Goal: Information Seeking & Learning: Check status

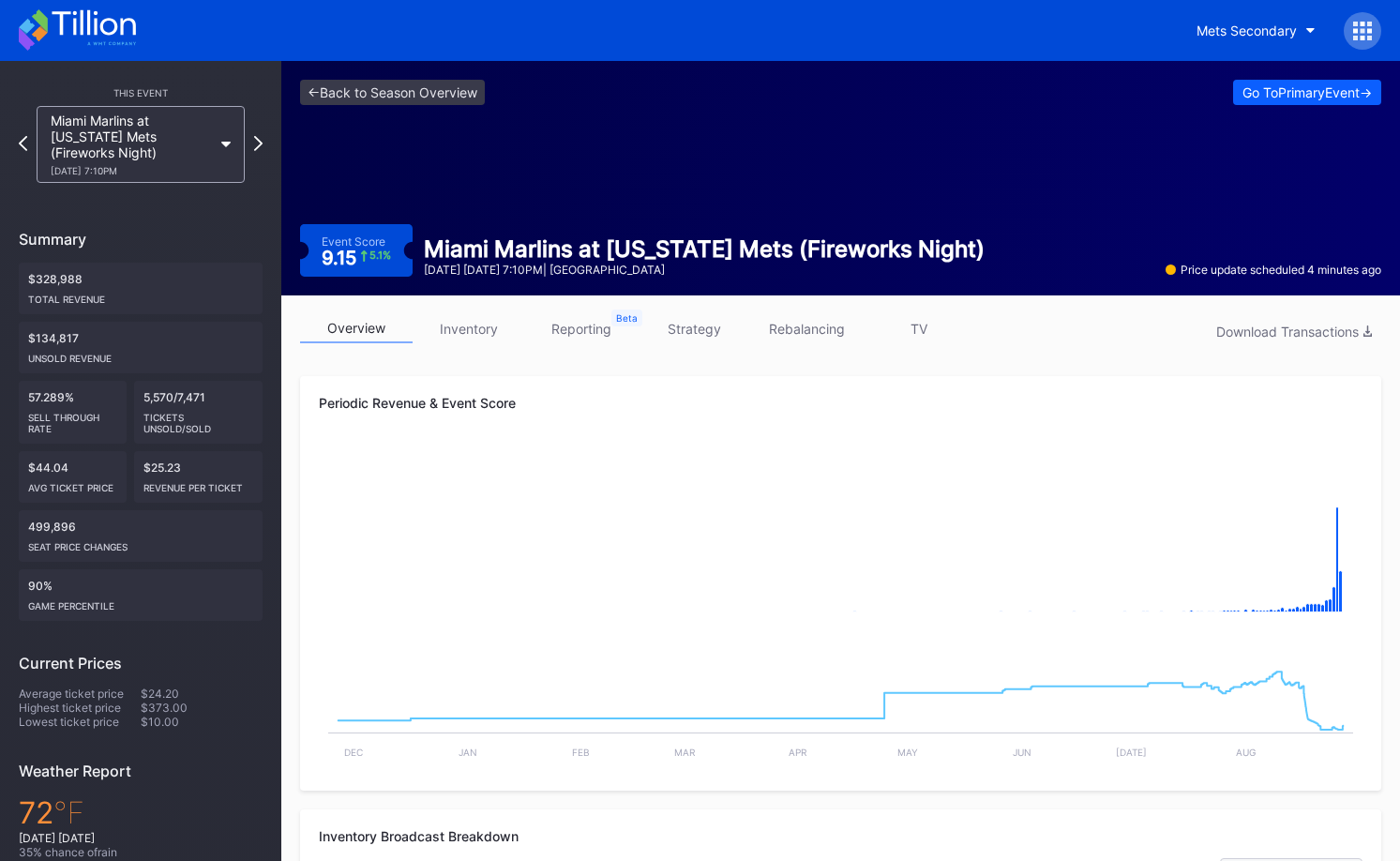
click at [480, 131] on div "<- Back to Season Overview Go To Primary Event -> Event Score 9.15 5.1 % Miami …" at bounding box center [841, 177] width 1119 height 234
click at [458, 90] on link "<- Back to Season Overview" at bounding box center [392, 92] width 185 height 25
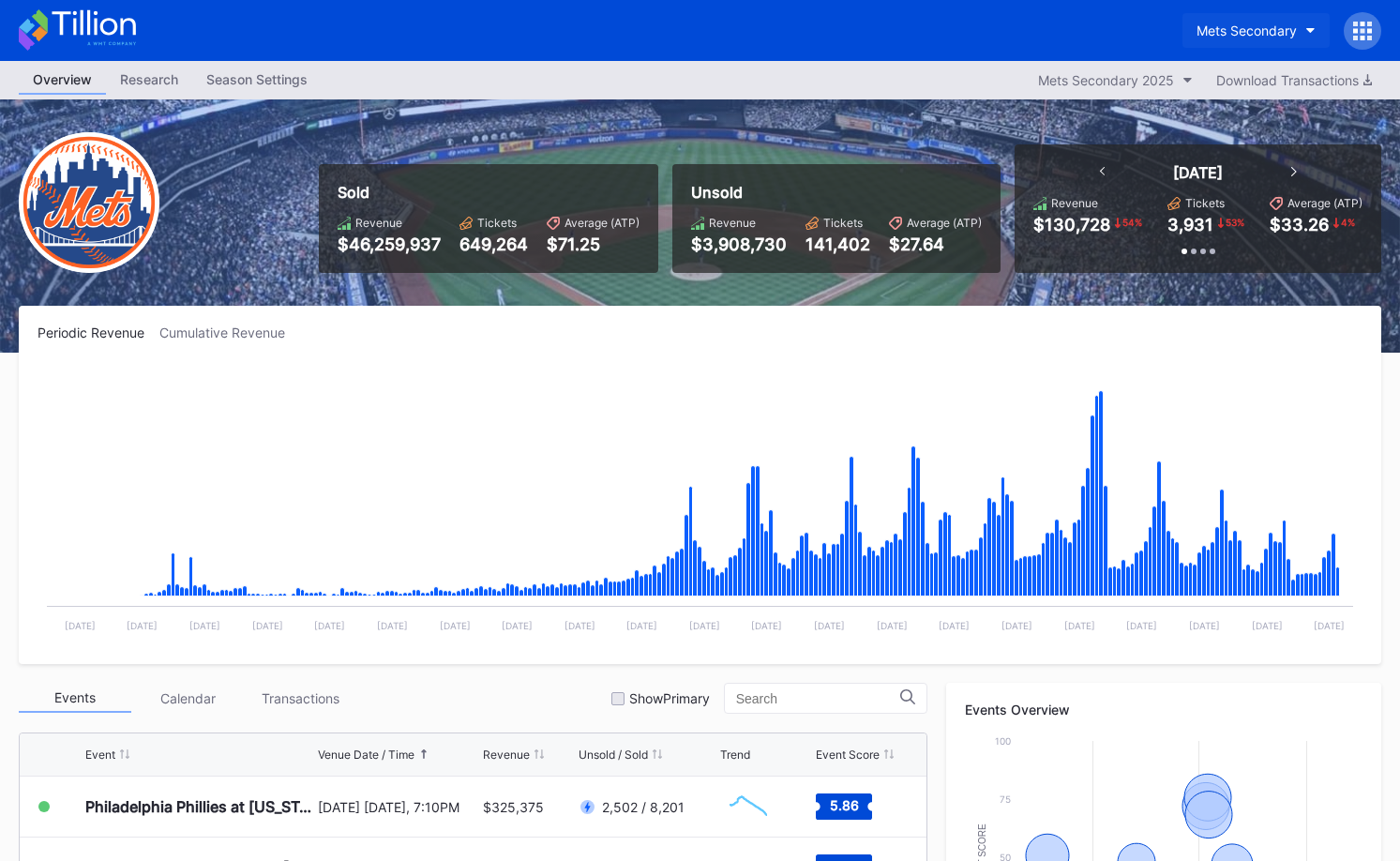
click at [1231, 29] on div "Mets Secondary" at bounding box center [1246, 30] width 100 height 16
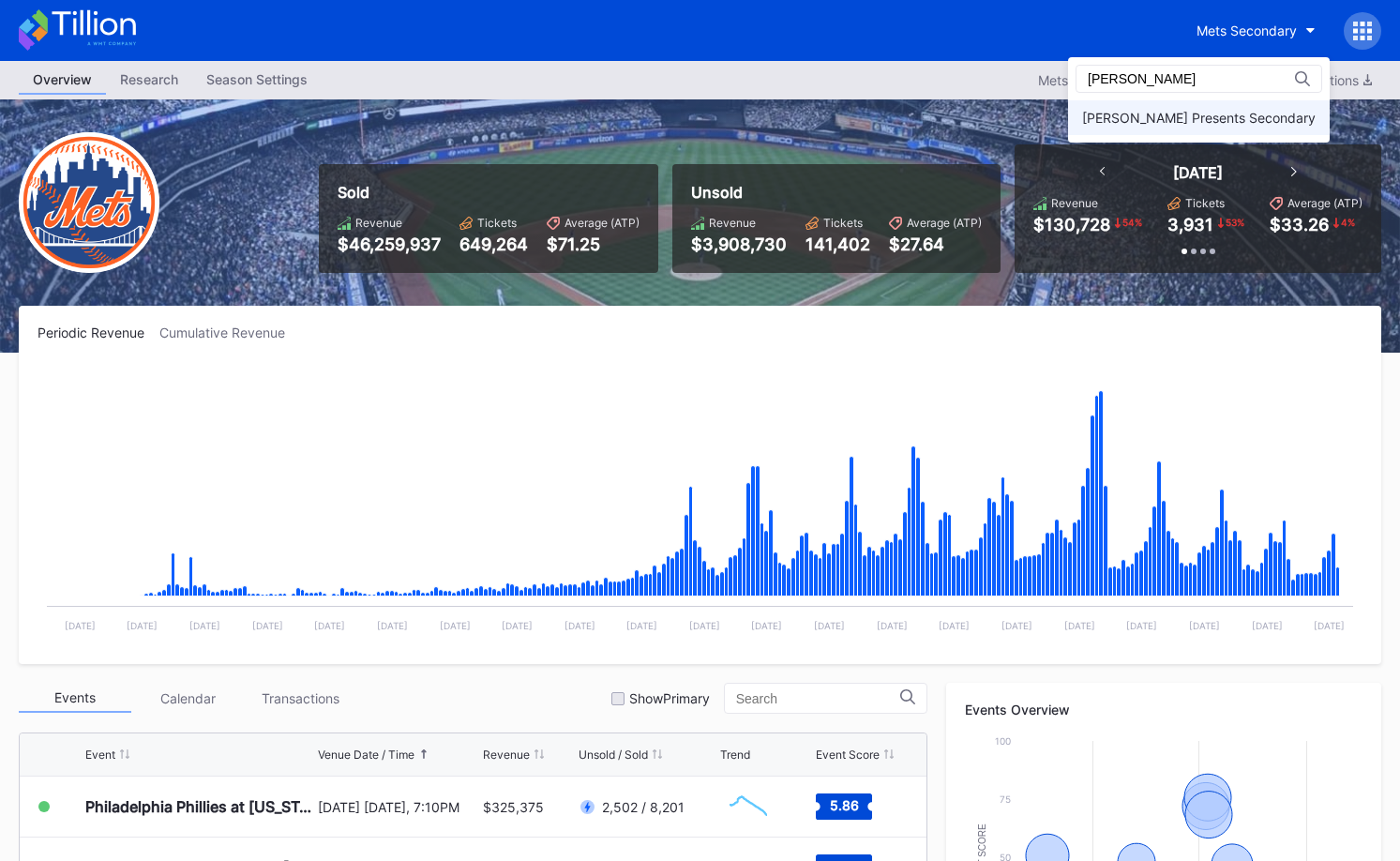
type input "dan"
click at [1186, 115] on div "[PERSON_NAME] Presents Secondary" at bounding box center [1199, 118] width 233 height 16
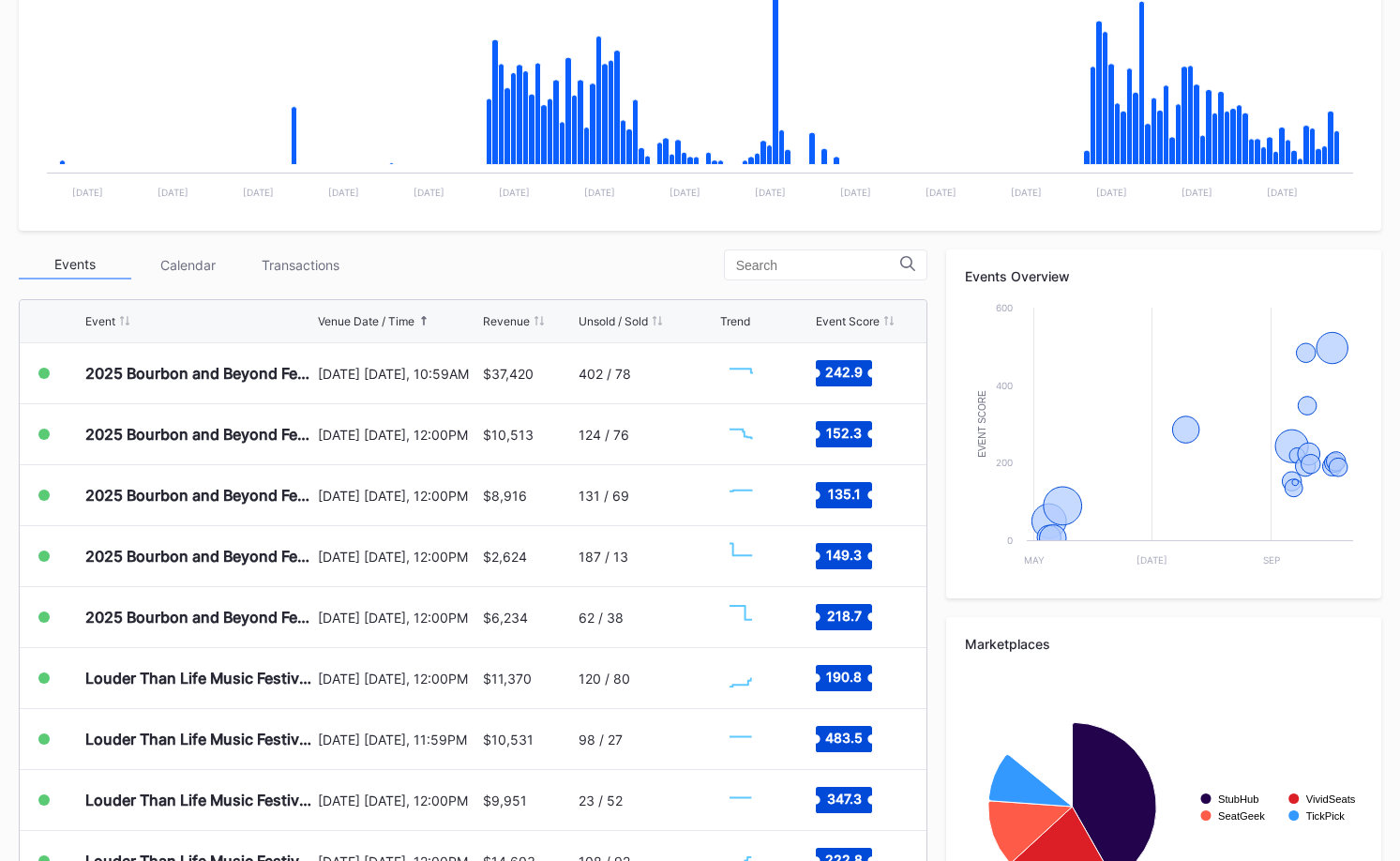
scroll to position [575, 0]
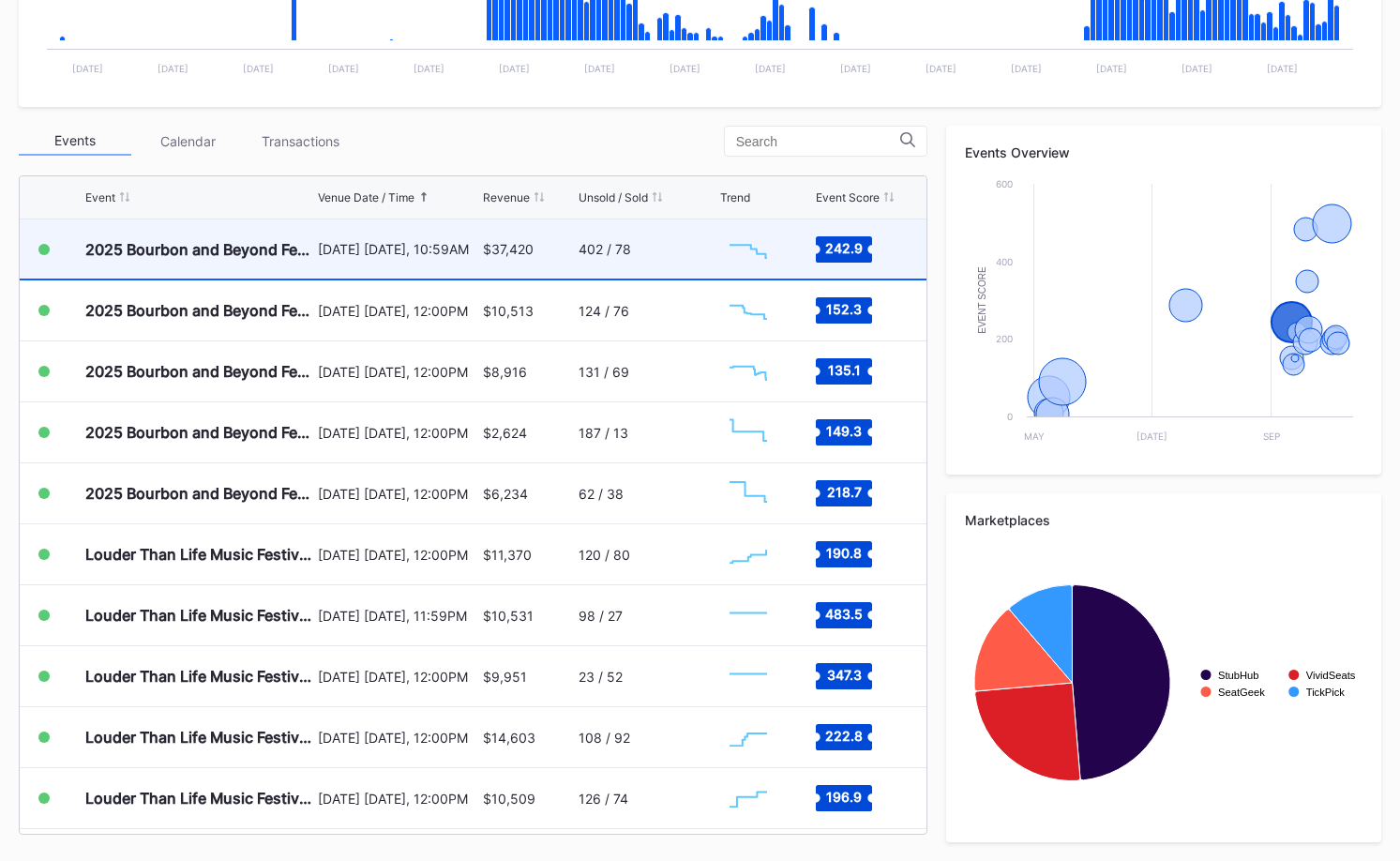
click at [514, 238] on div "$37,420" at bounding box center [528, 249] width 91 height 59
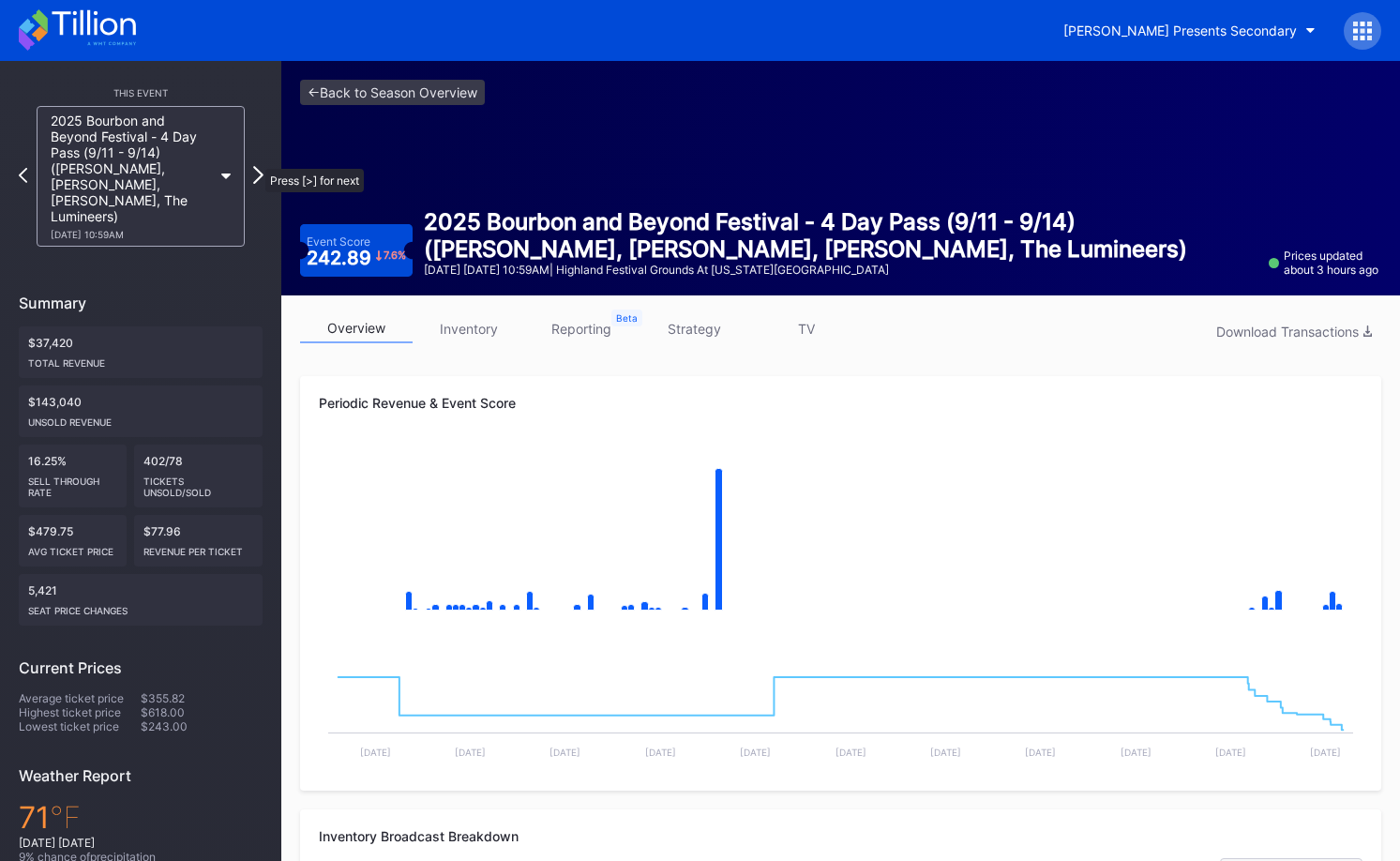
click at [256, 166] on icon at bounding box center [258, 174] width 11 height 18
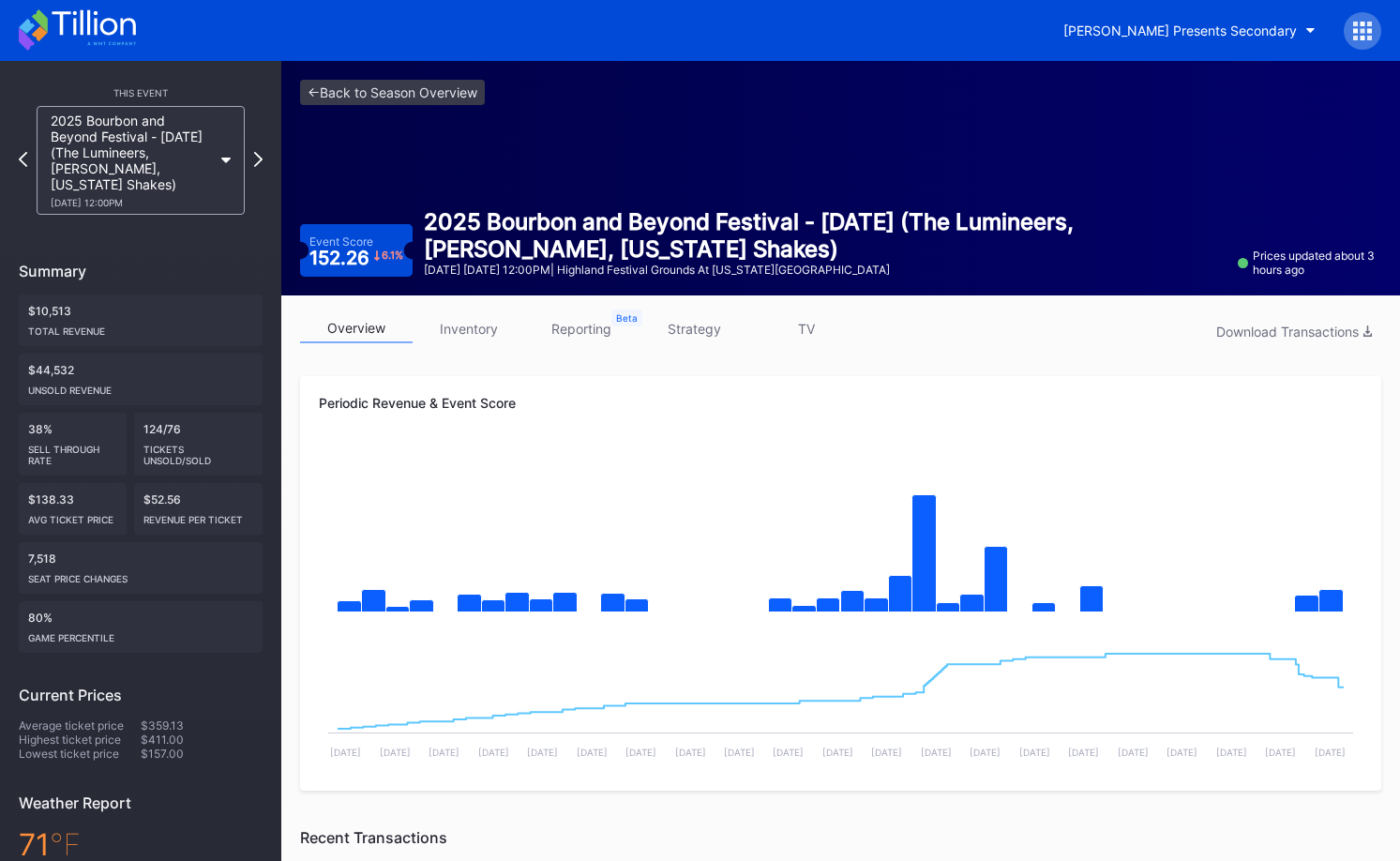
click at [256, 160] on icon at bounding box center [258, 159] width 9 height 15
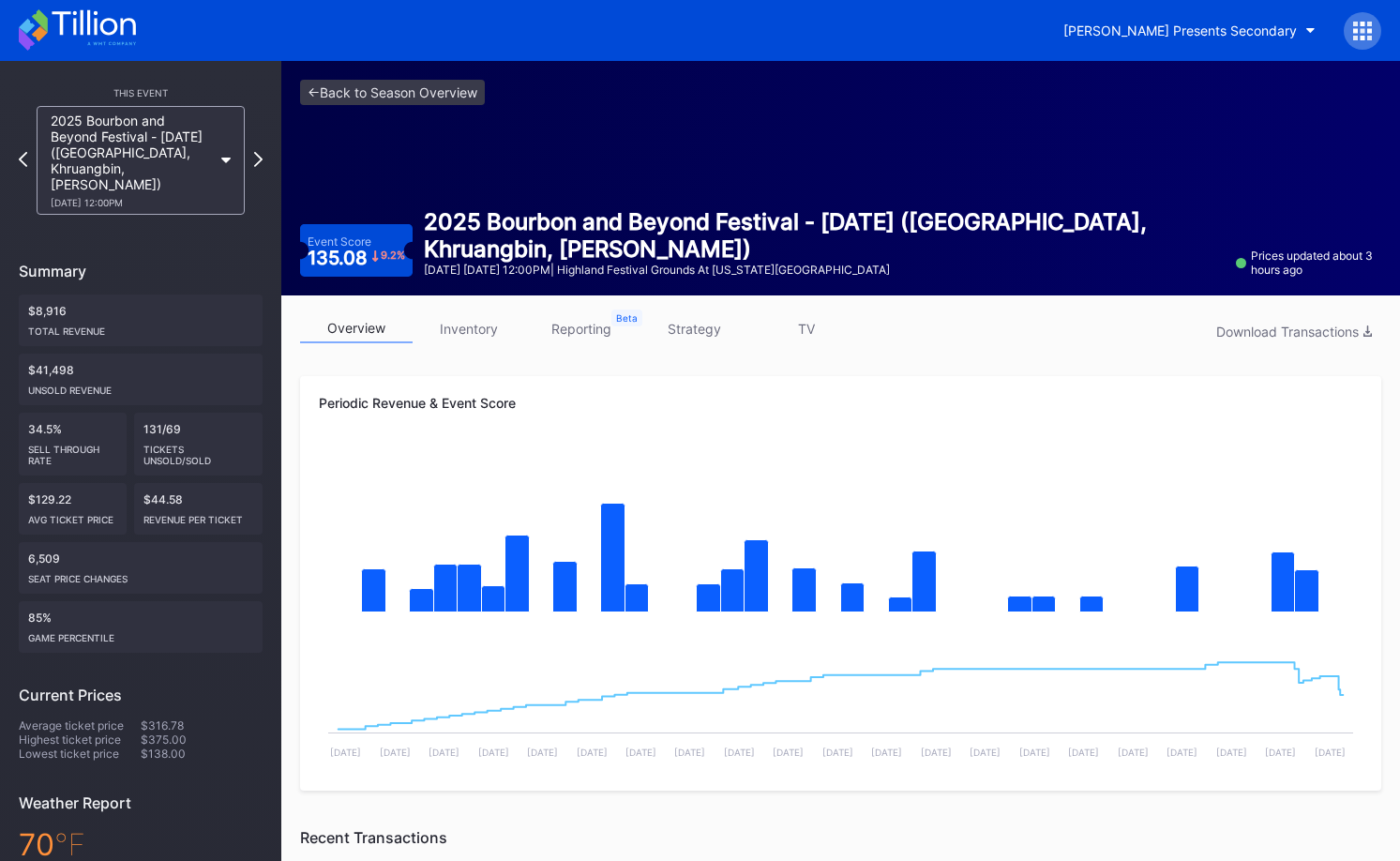
click at [256, 160] on div at bounding box center [258, 161] width 9 height 18
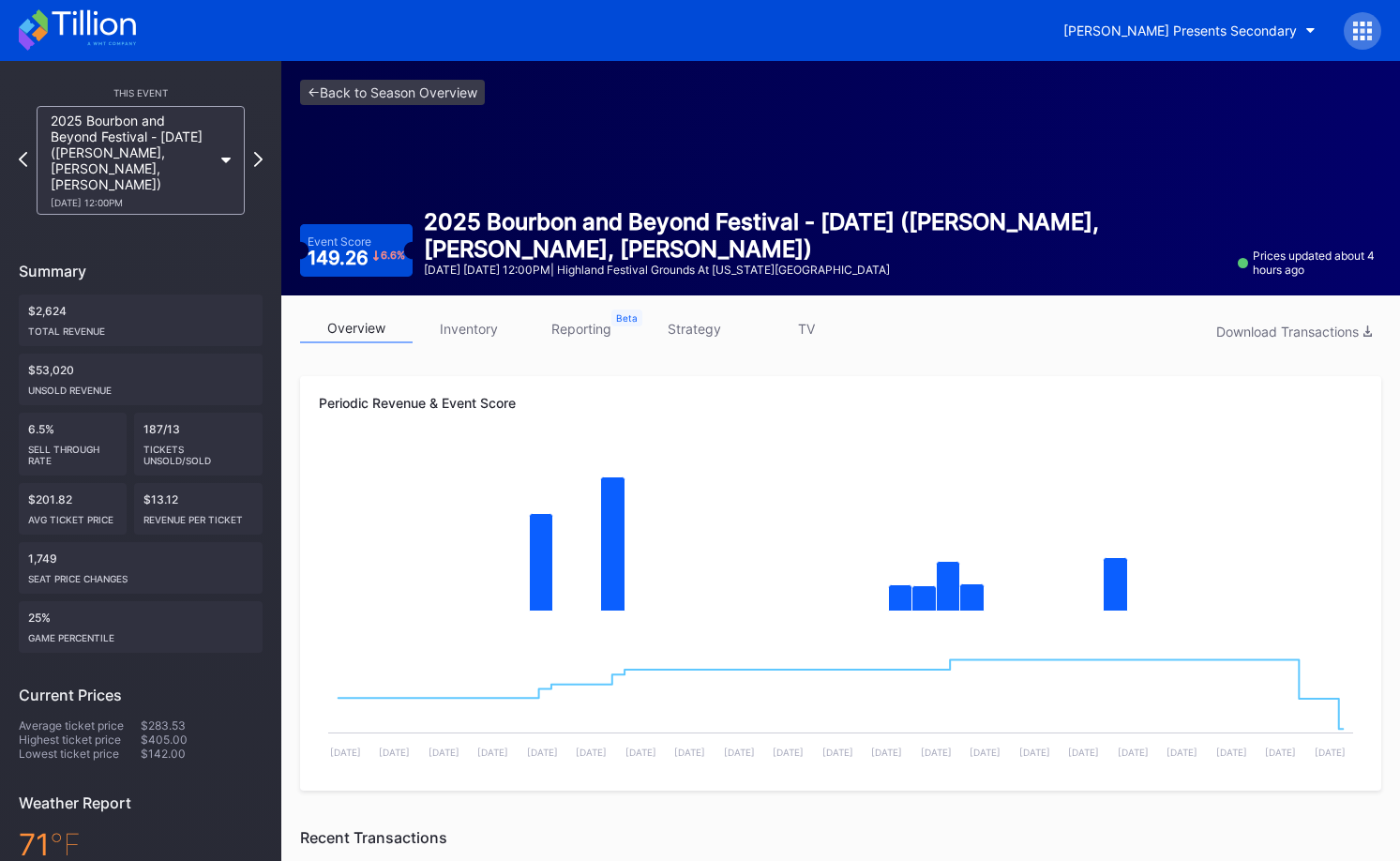
click at [256, 160] on icon at bounding box center [258, 159] width 9 height 15
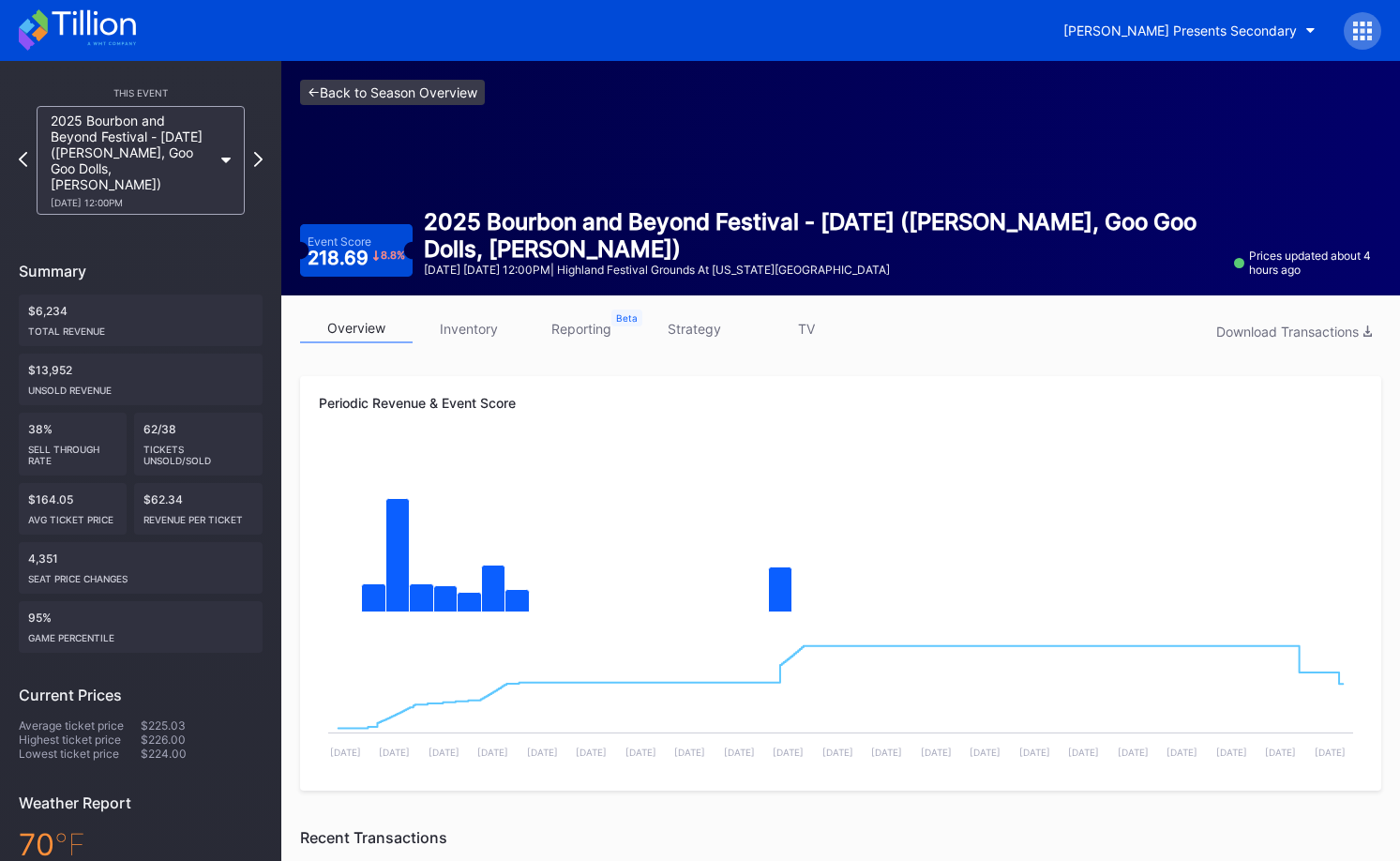
click at [449, 86] on link "<- Back to Season Overview" at bounding box center [392, 92] width 185 height 25
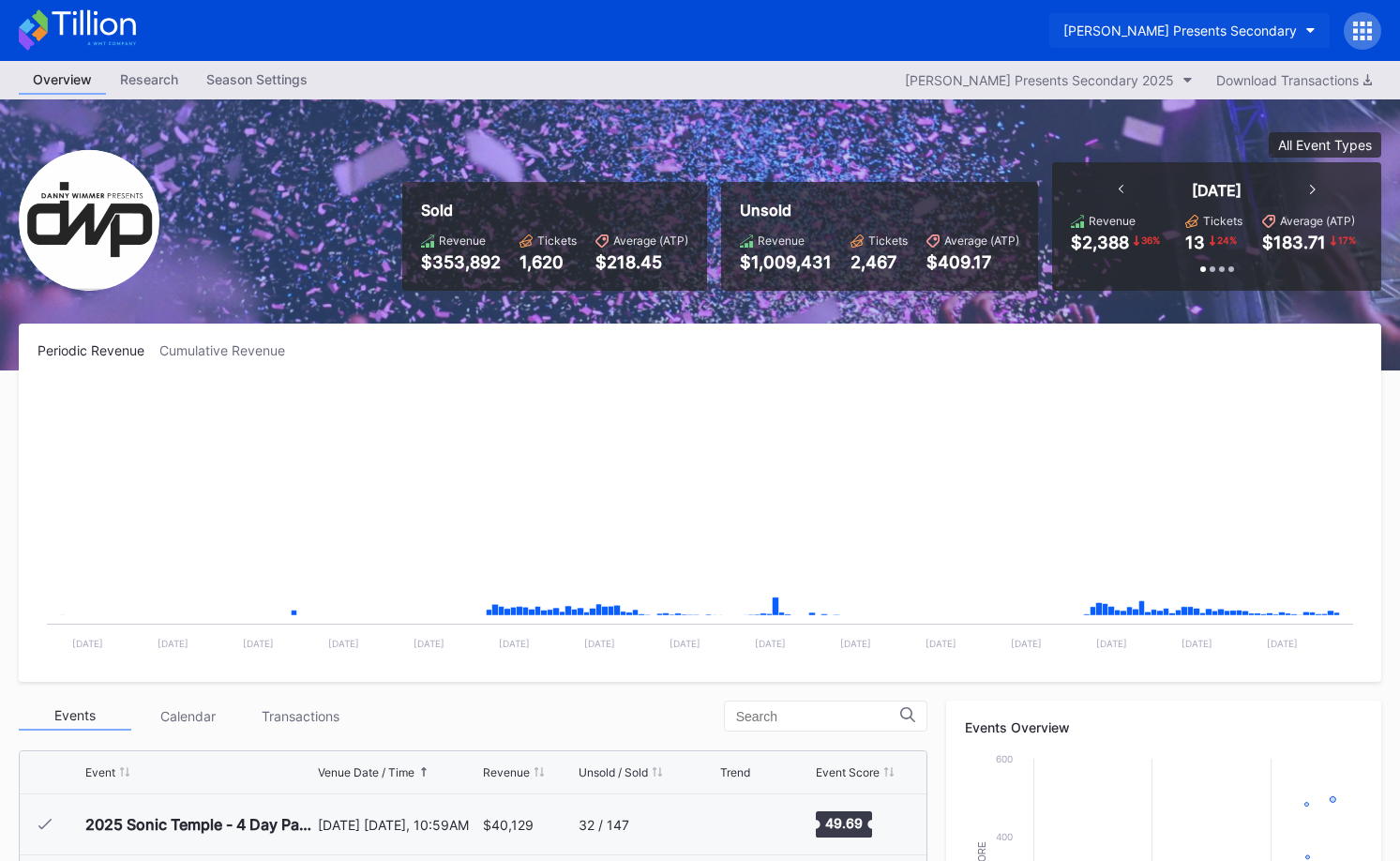
scroll to position [305, 0]
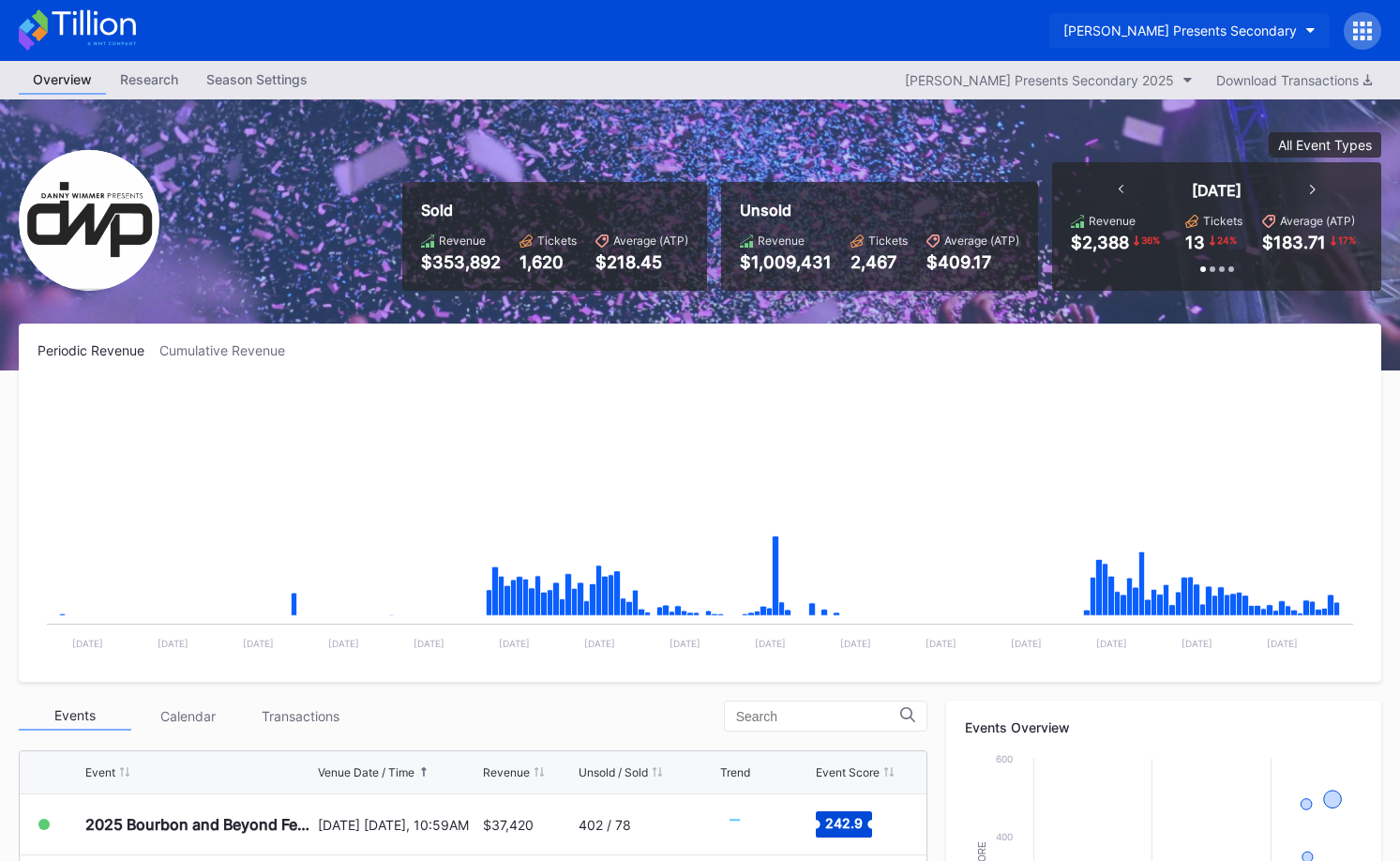
click at [1210, 34] on div "Danny Wimmer Presents Secondary" at bounding box center [1180, 30] width 233 height 16
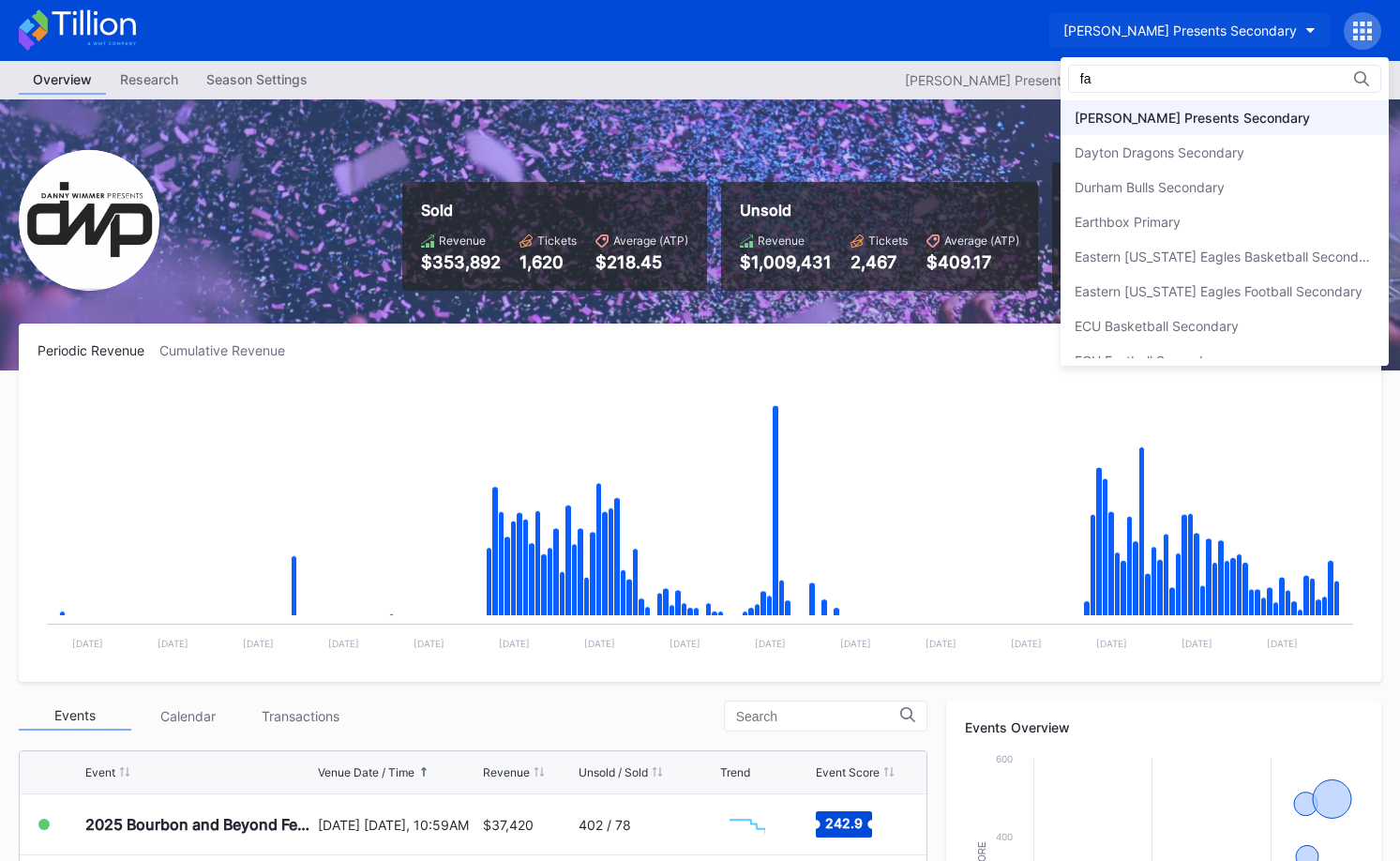
scroll to position [0, 0]
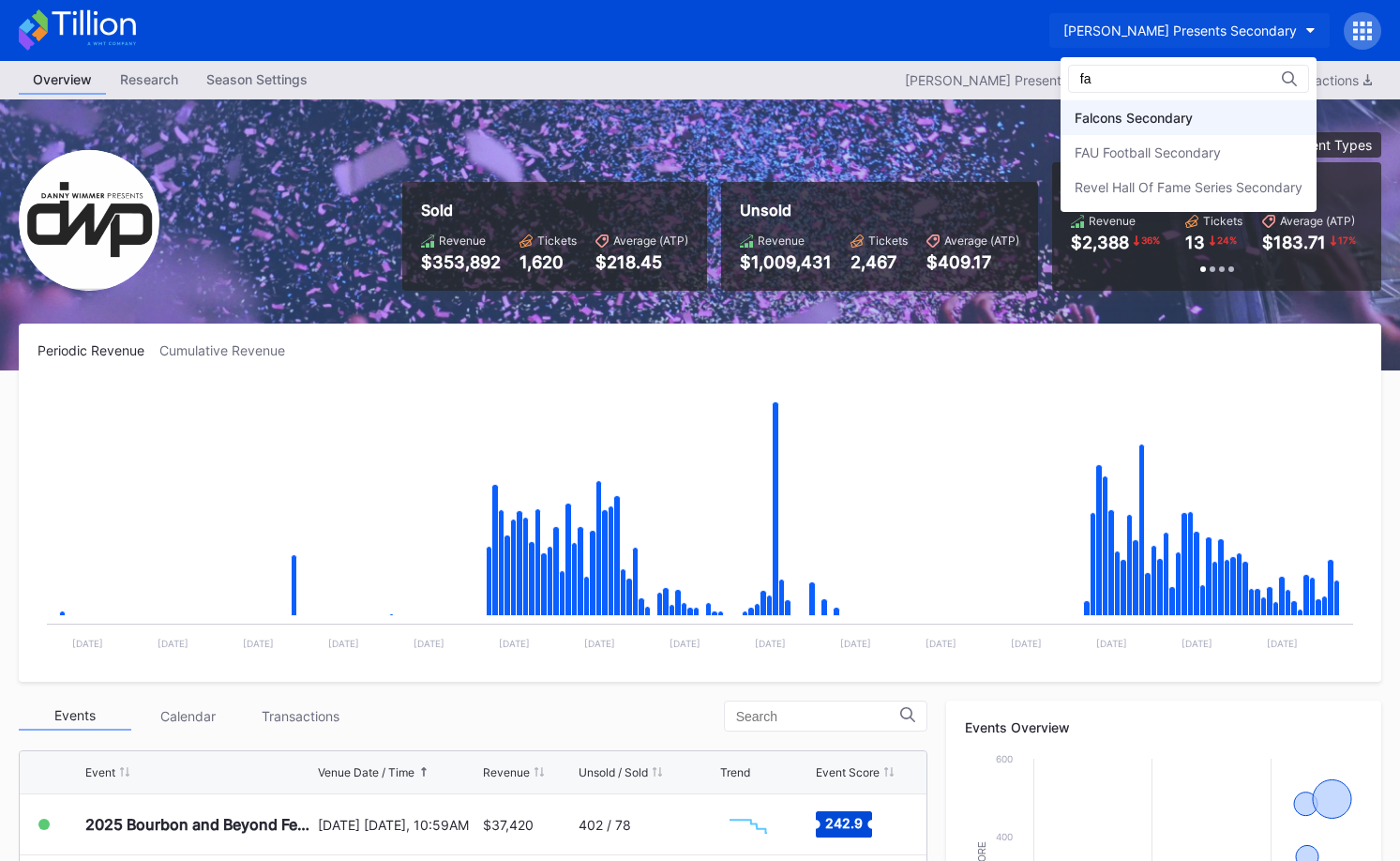
type input "fa"
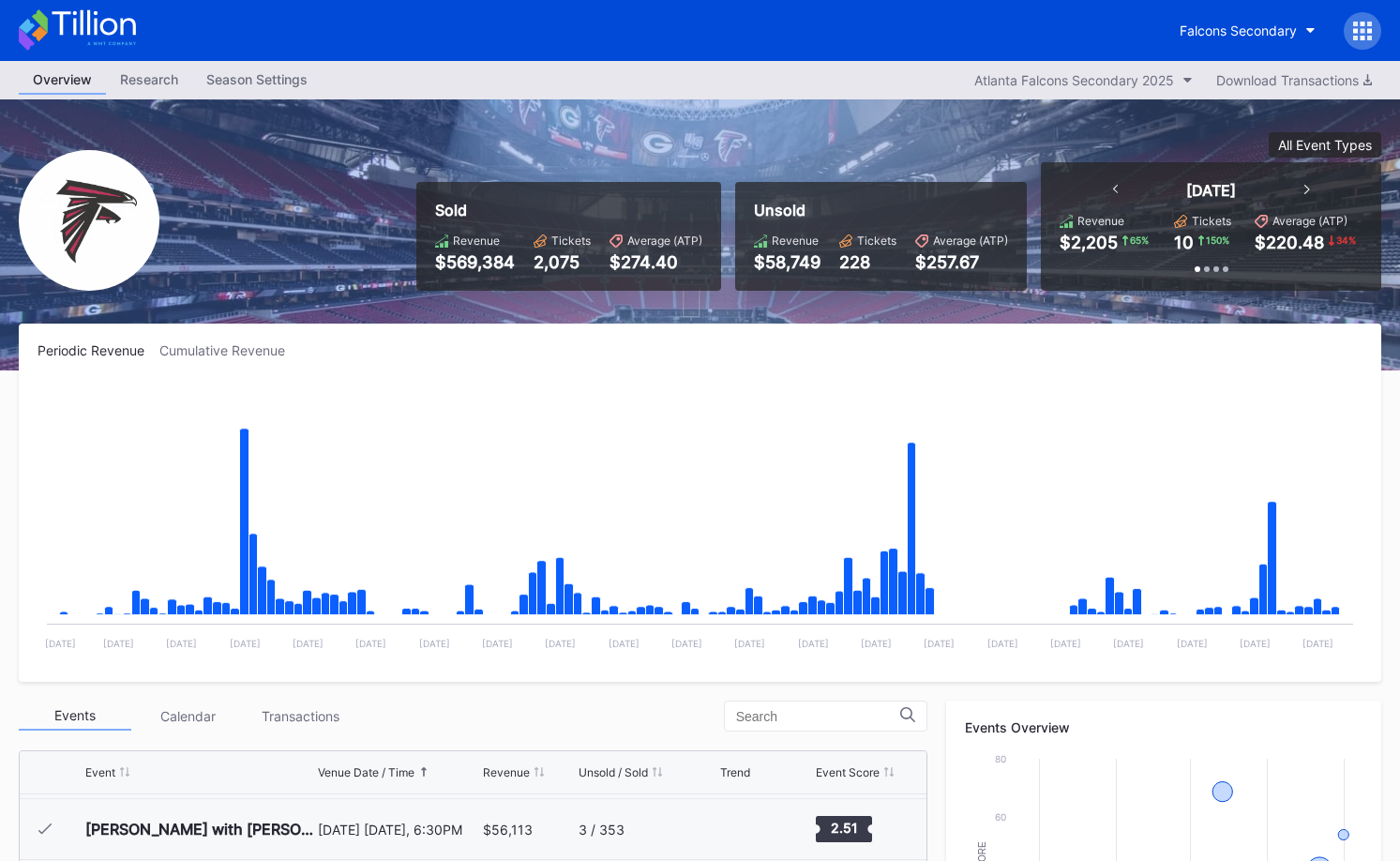
scroll to position [575, 0]
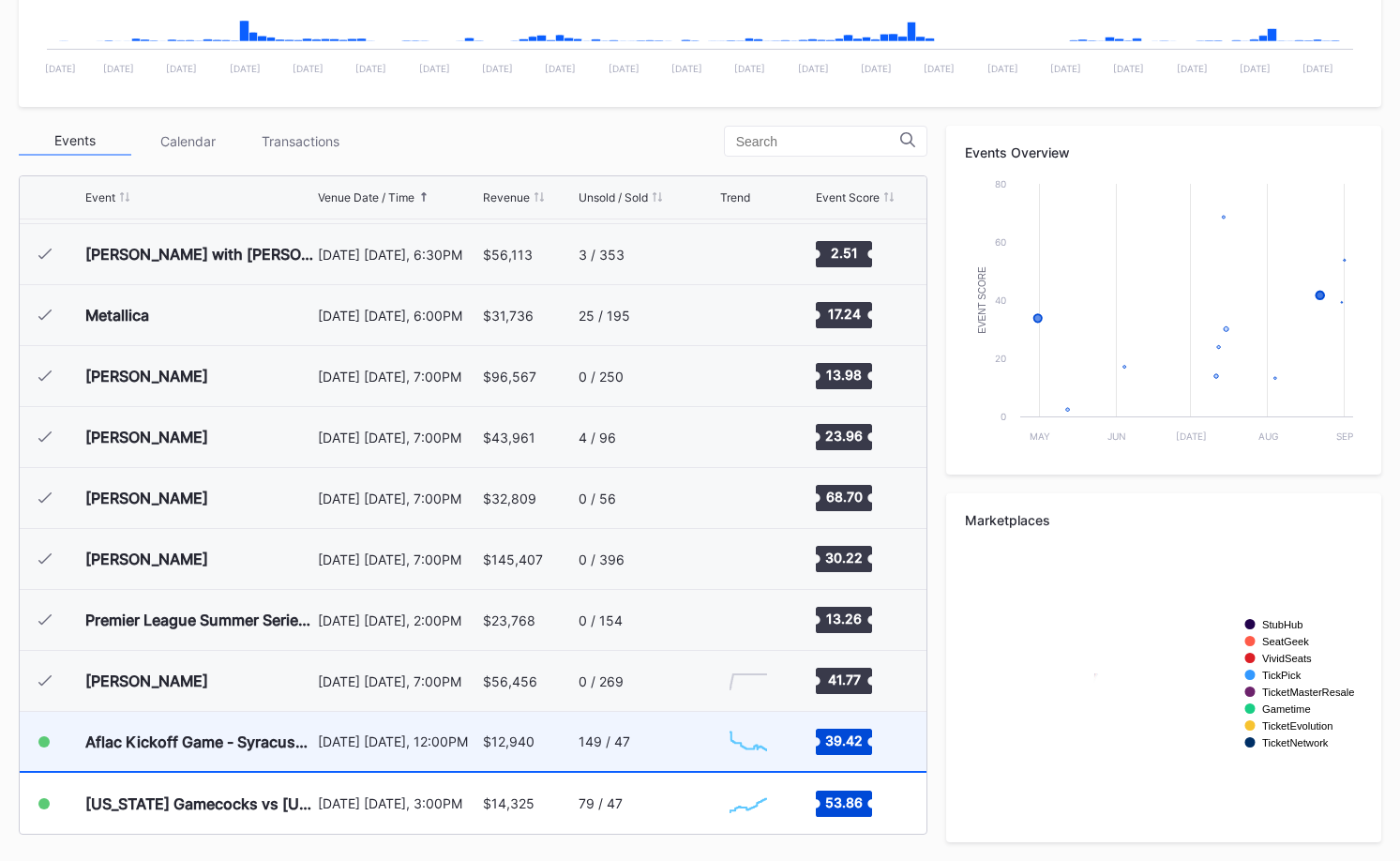
click at [575, 748] on div "Aflac Kickoff Game - Syracuse Orange vs Tennessee Volunteers Football August 30…" at bounding box center [473, 741] width 907 height 61
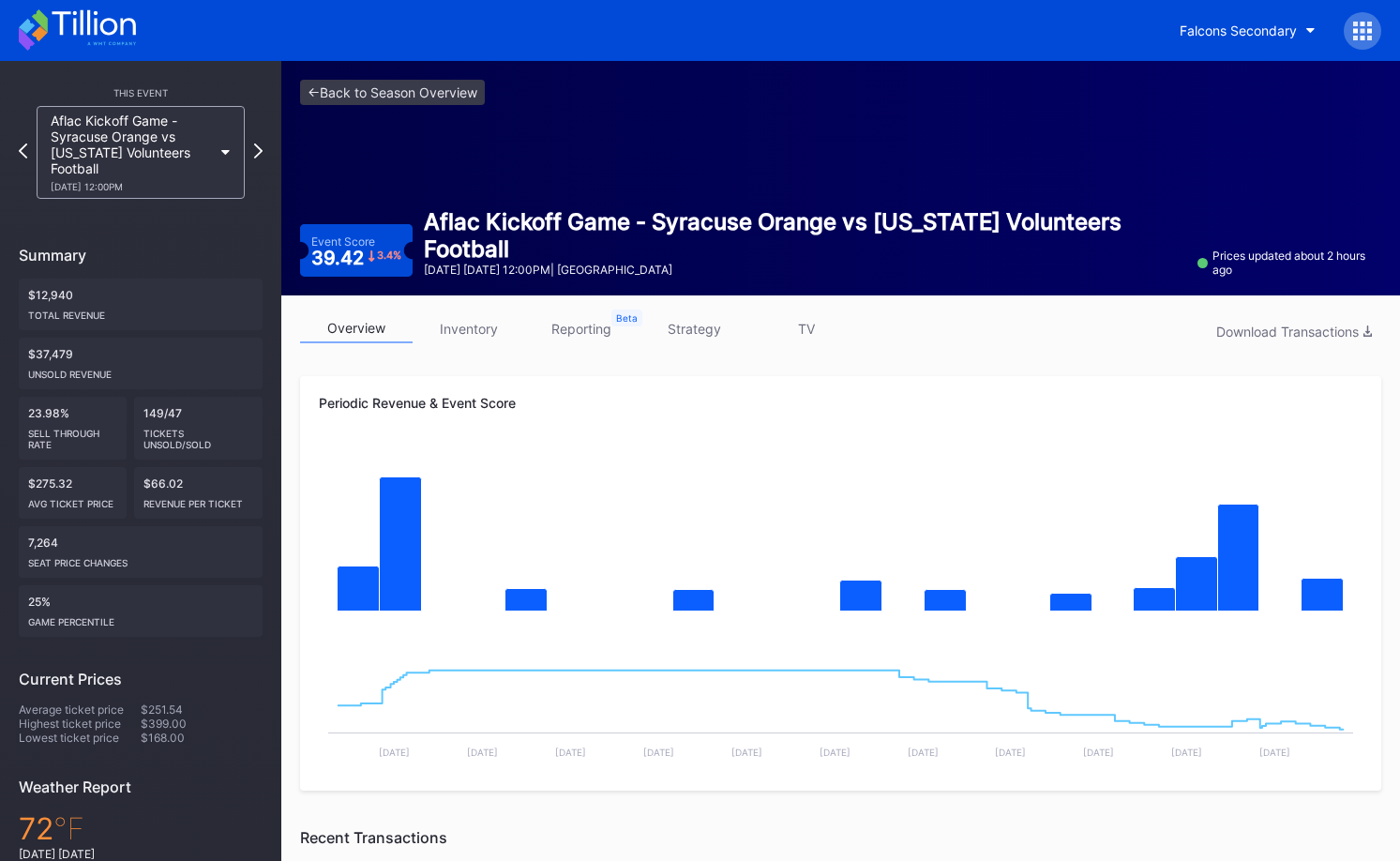
scroll to position [3, 0]
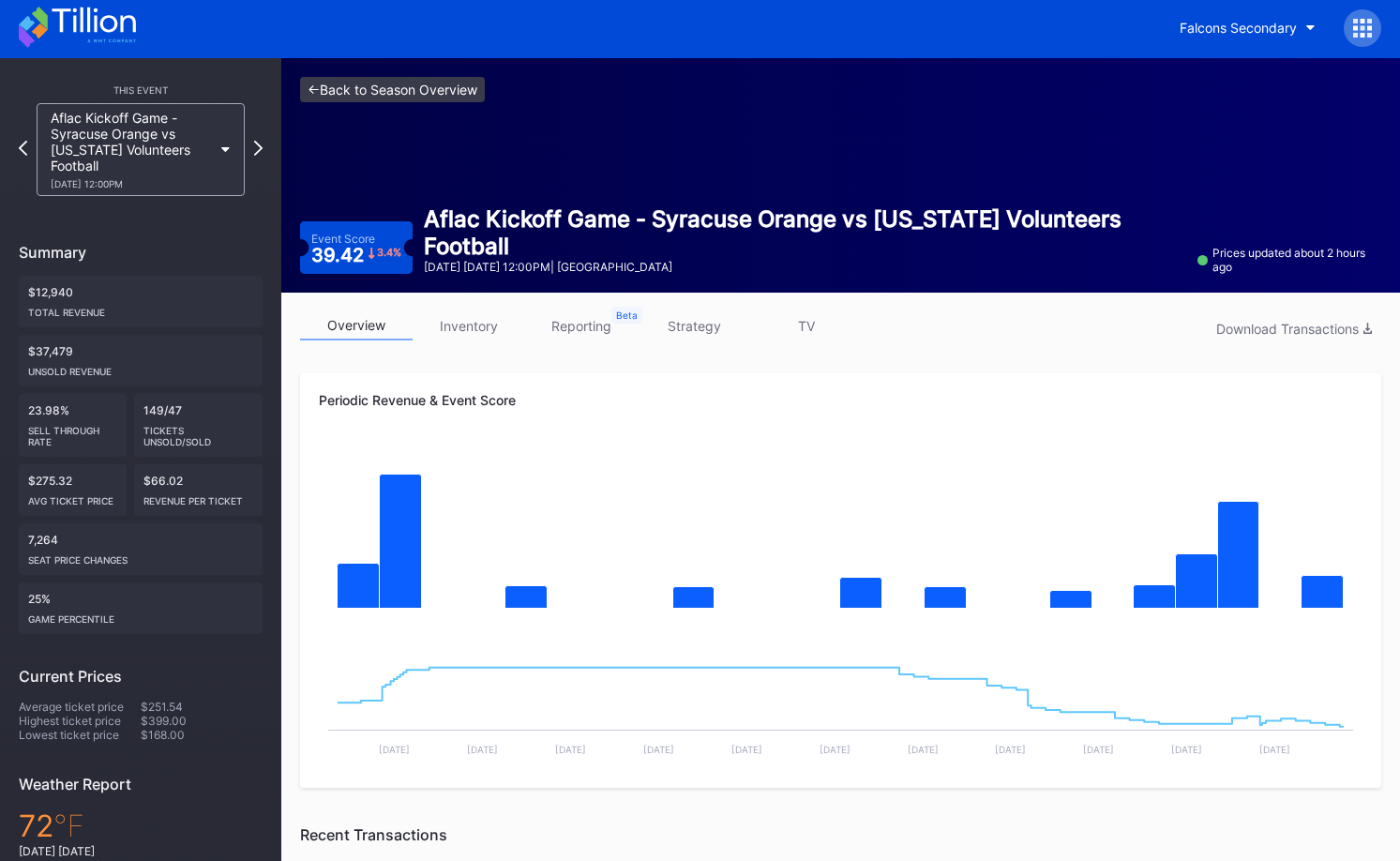
click at [459, 81] on link "<- Back to Season Overview" at bounding box center [392, 89] width 185 height 25
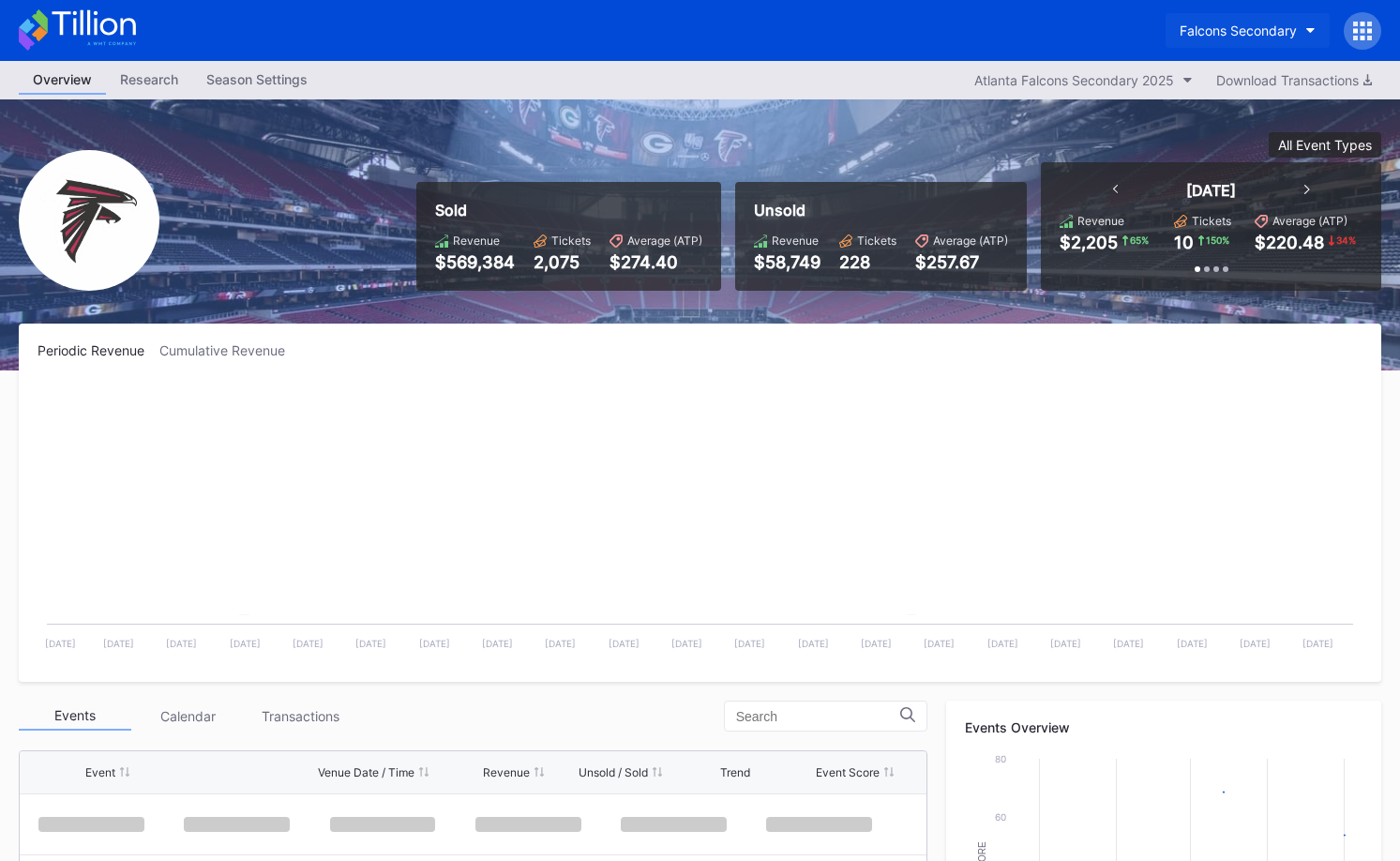
scroll to position [56, 0]
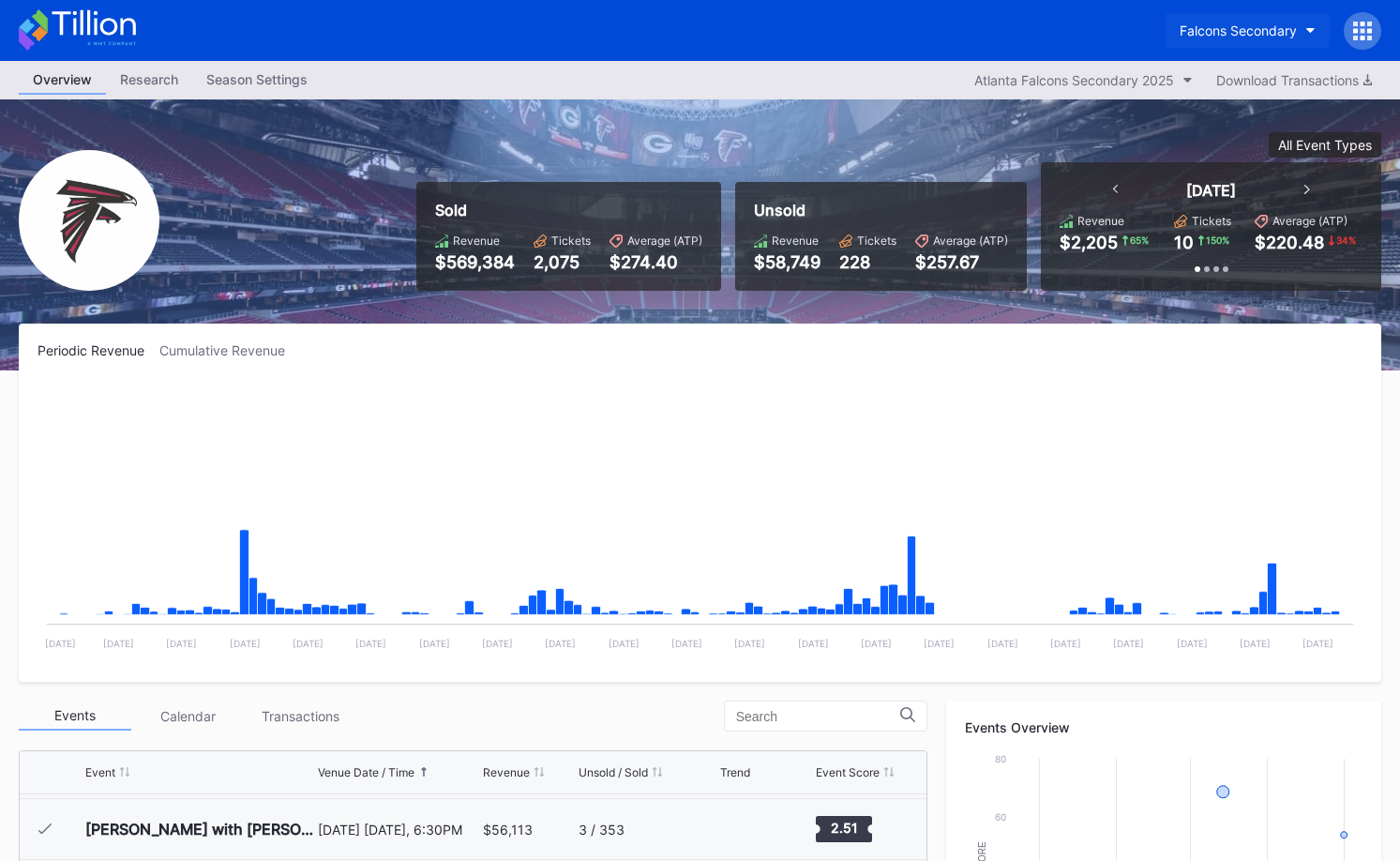
click at [1216, 17] on button "Falcons Secondary" at bounding box center [1247, 29] width 164 height 34
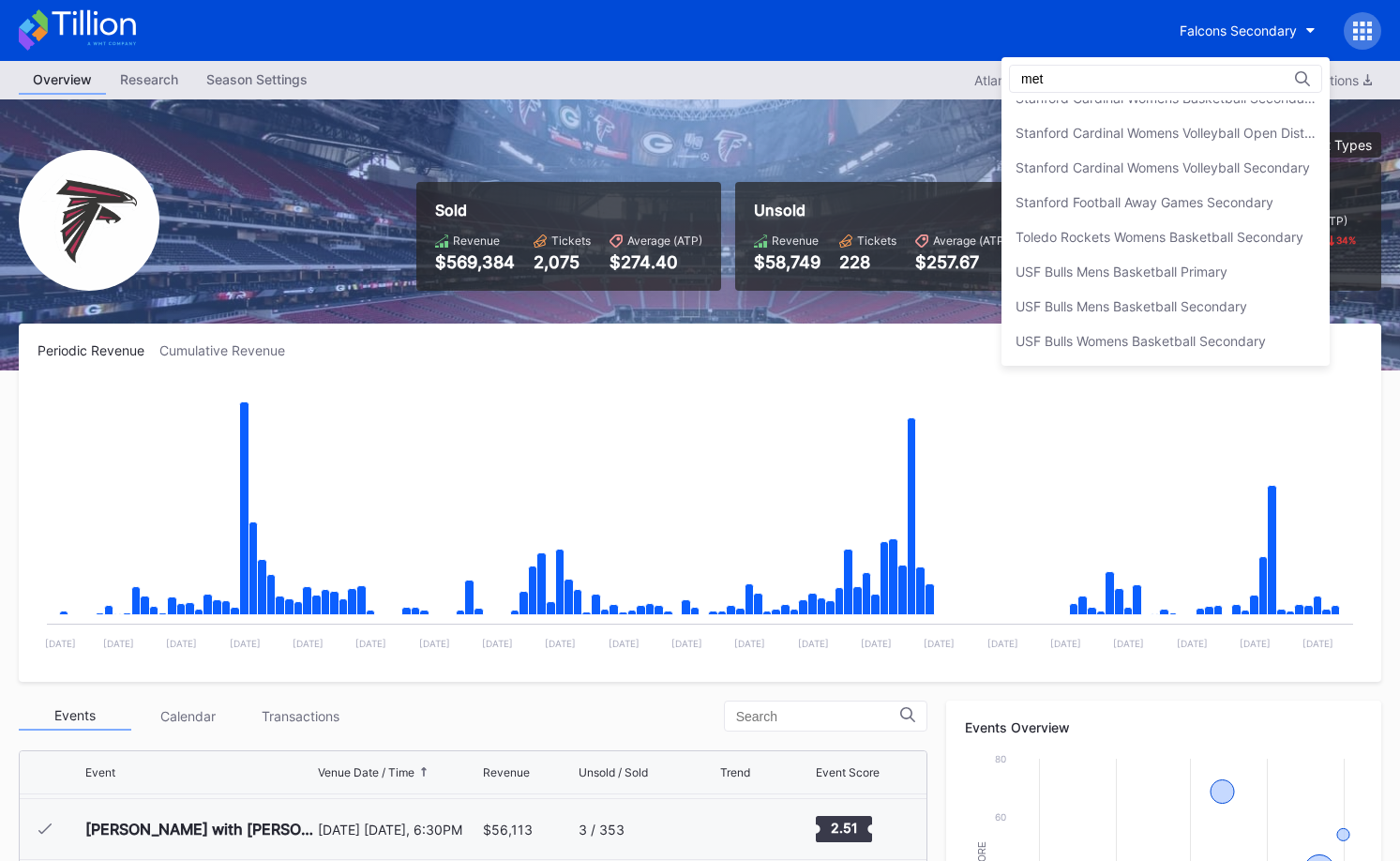
scroll to position [0, 0]
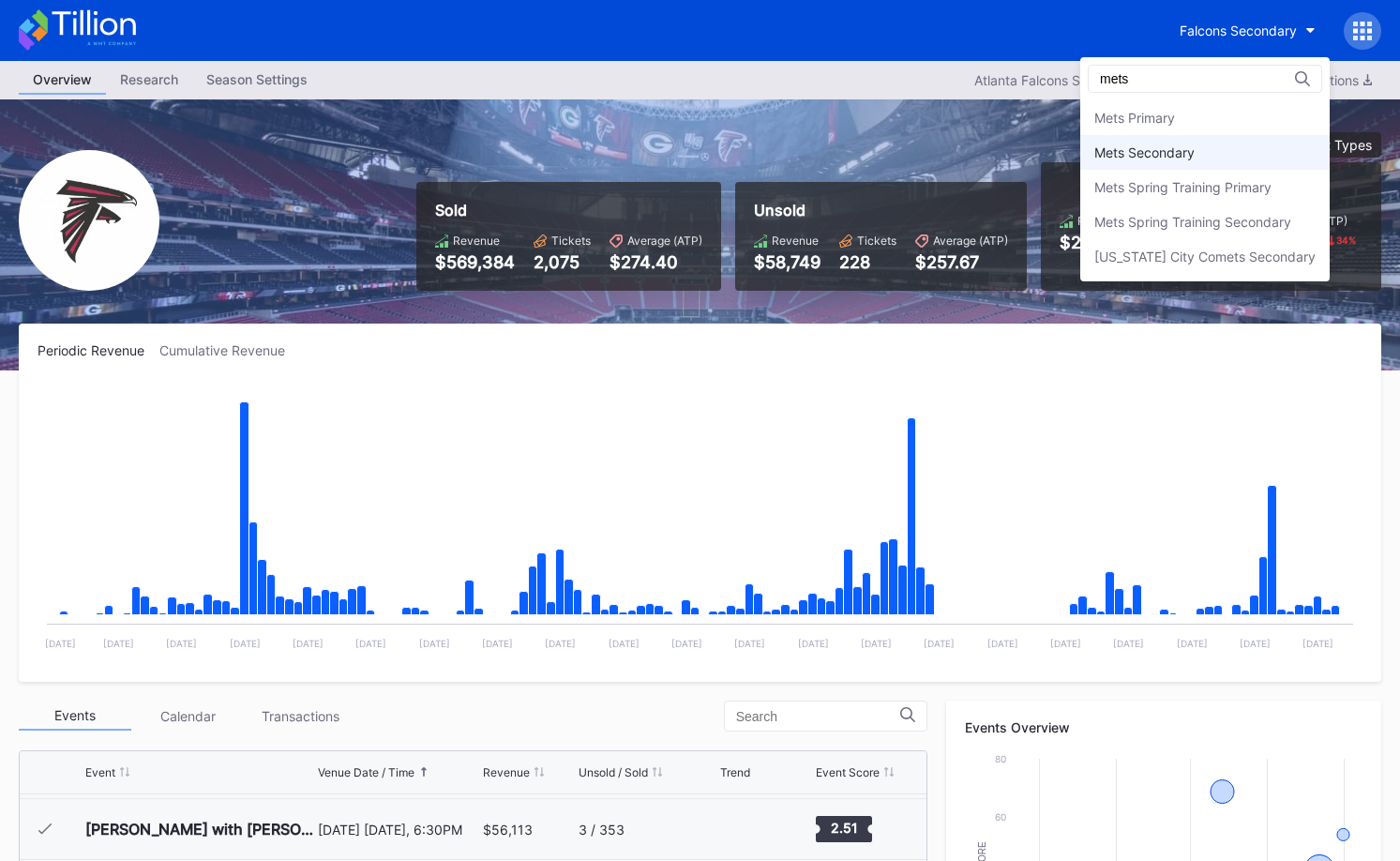
type input "mets"
click at [1172, 155] on div "Mets Secondary" at bounding box center [1144, 152] width 100 height 16
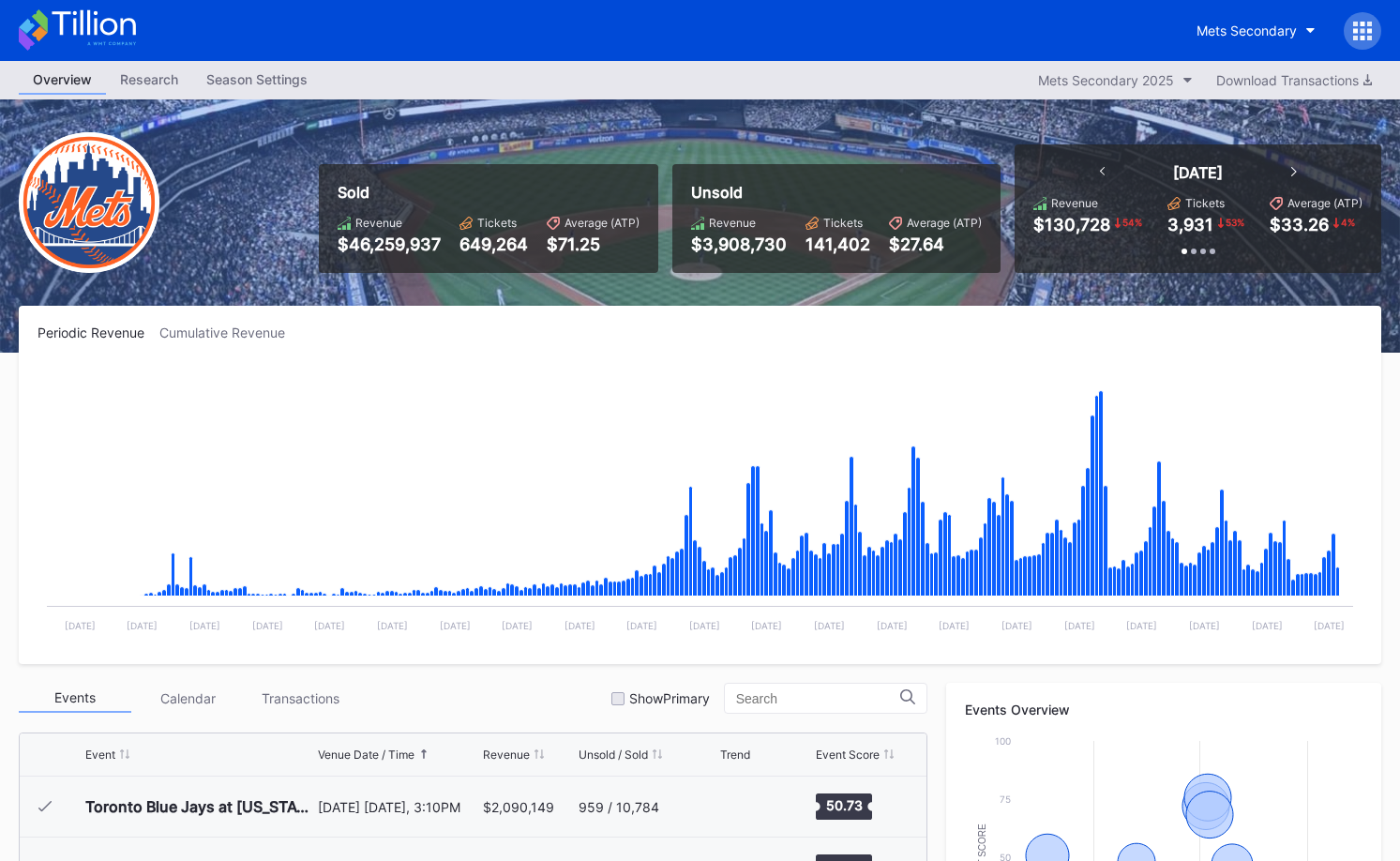
scroll to position [4022, 0]
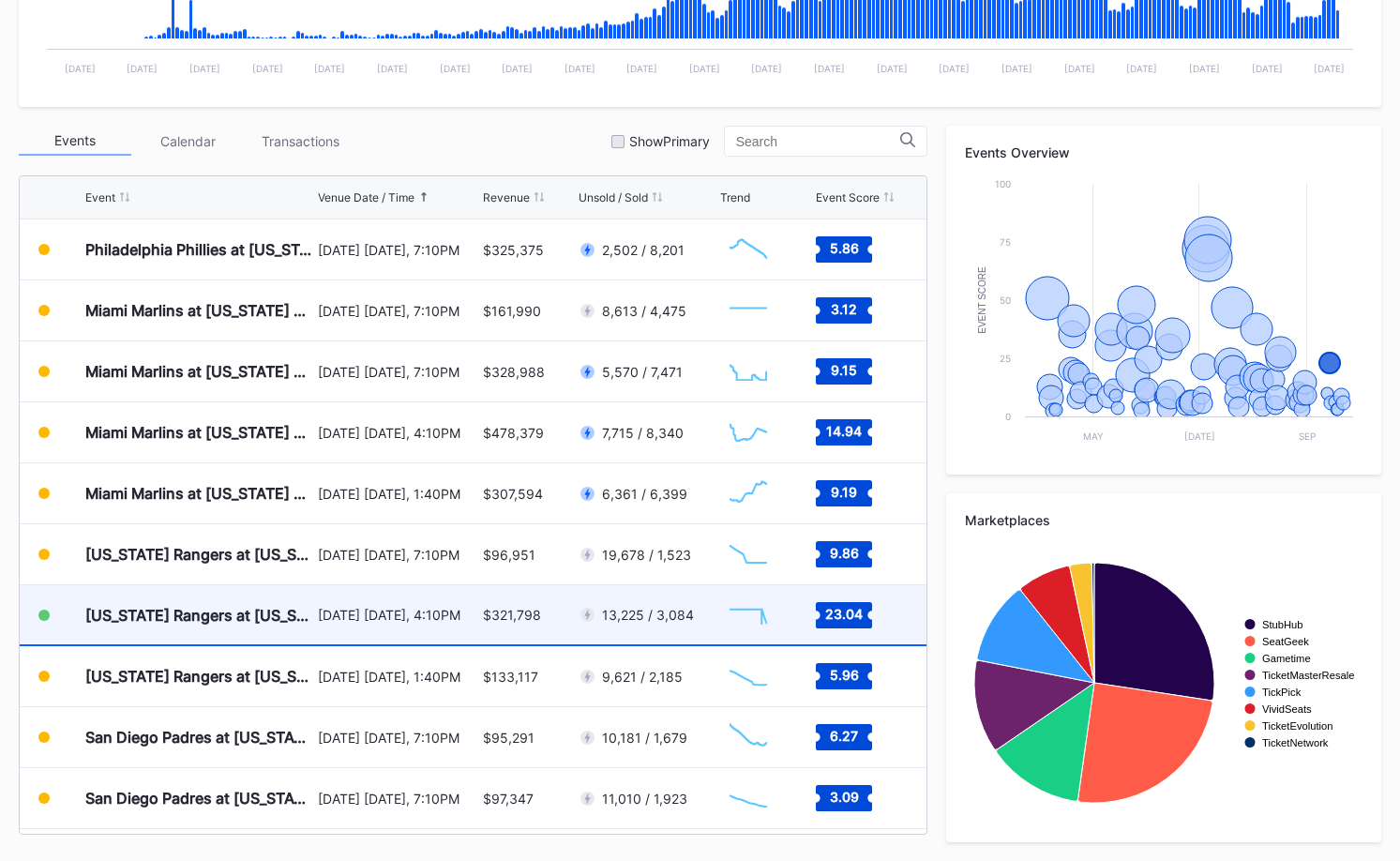
click at [417, 634] on div "[DATE] [DATE], 4:10PM" at bounding box center [397, 614] width 160 height 59
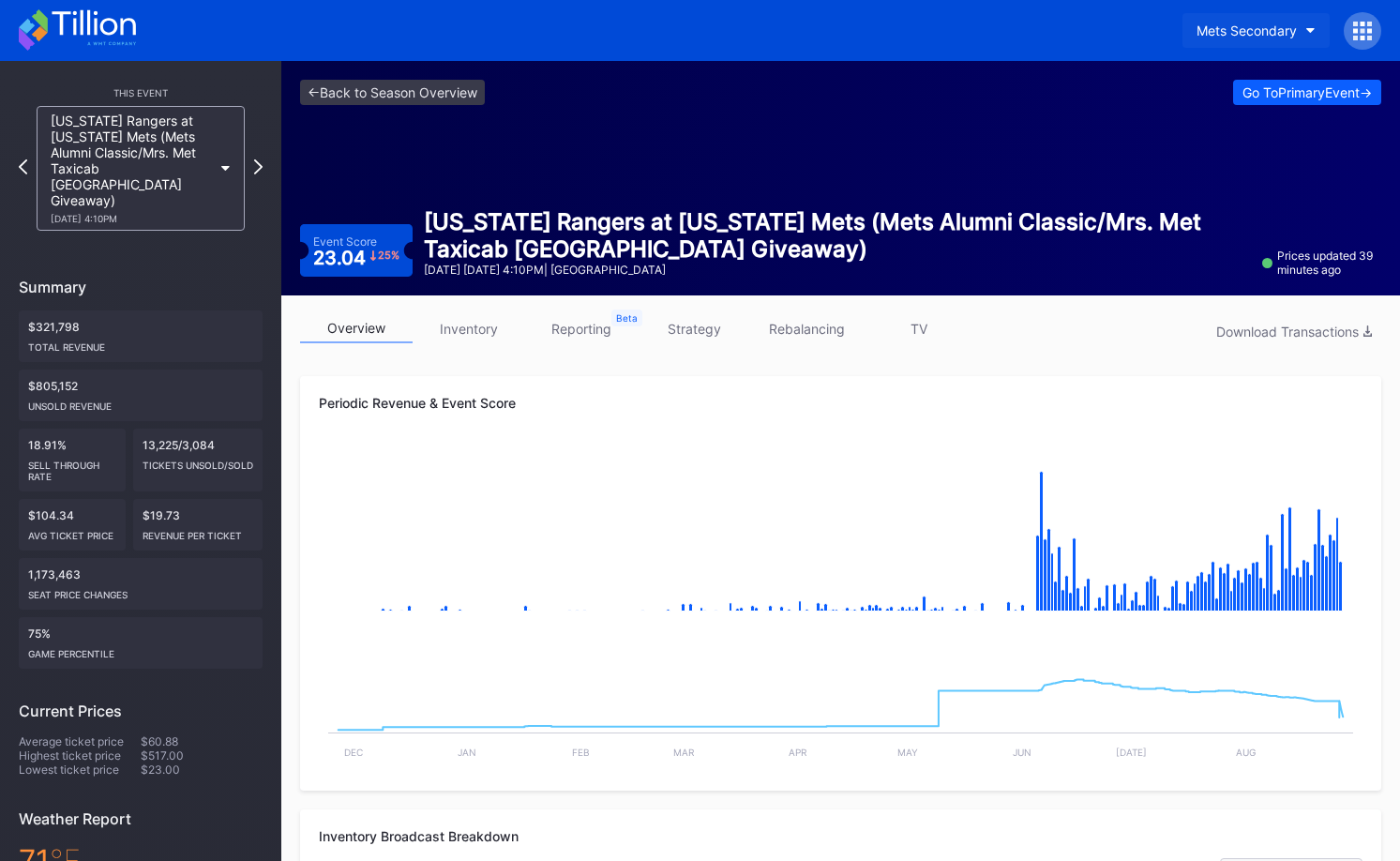
click at [1238, 38] on button "Mets Secondary" at bounding box center [1256, 29] width 147 height 34
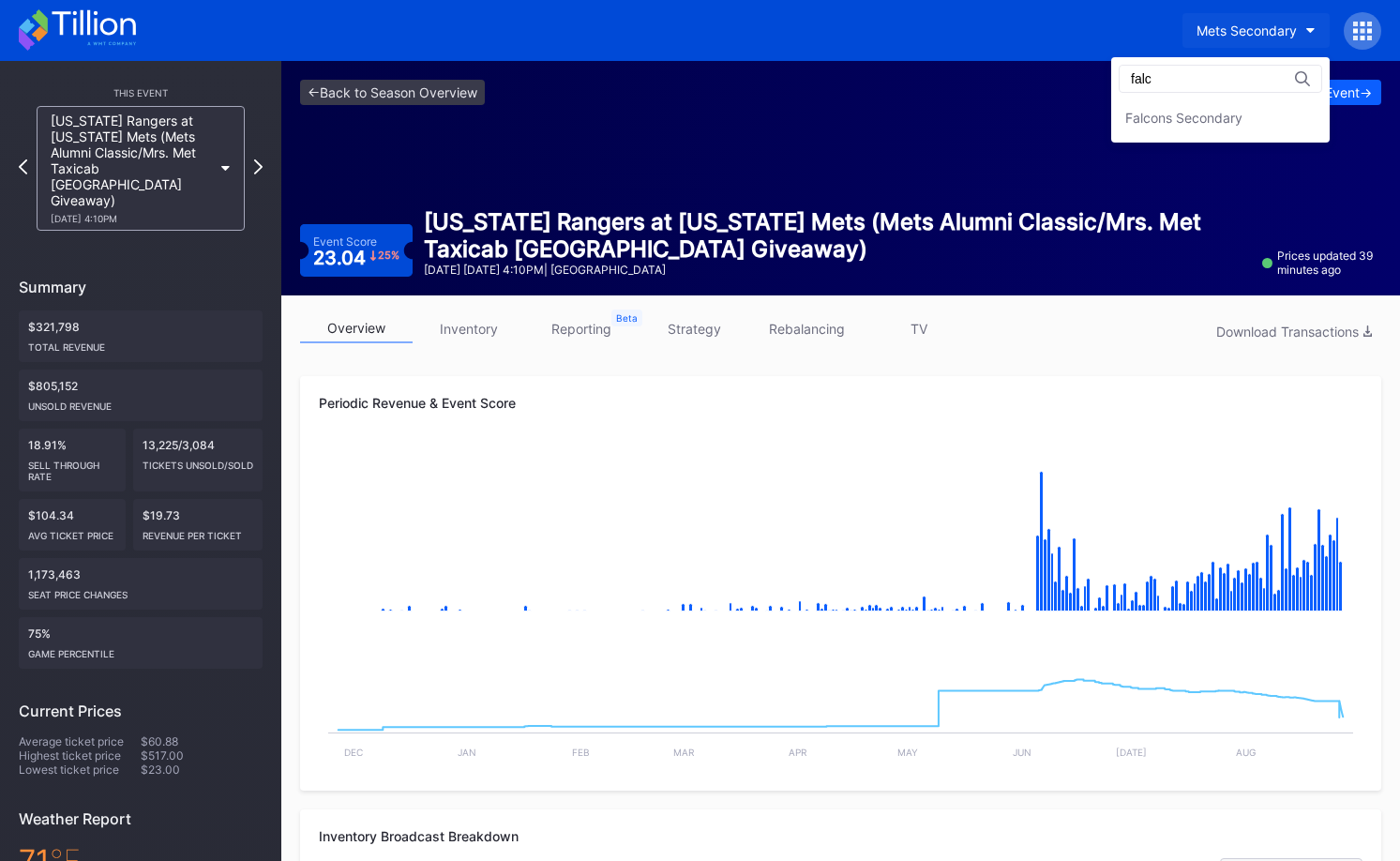
type input "falc"
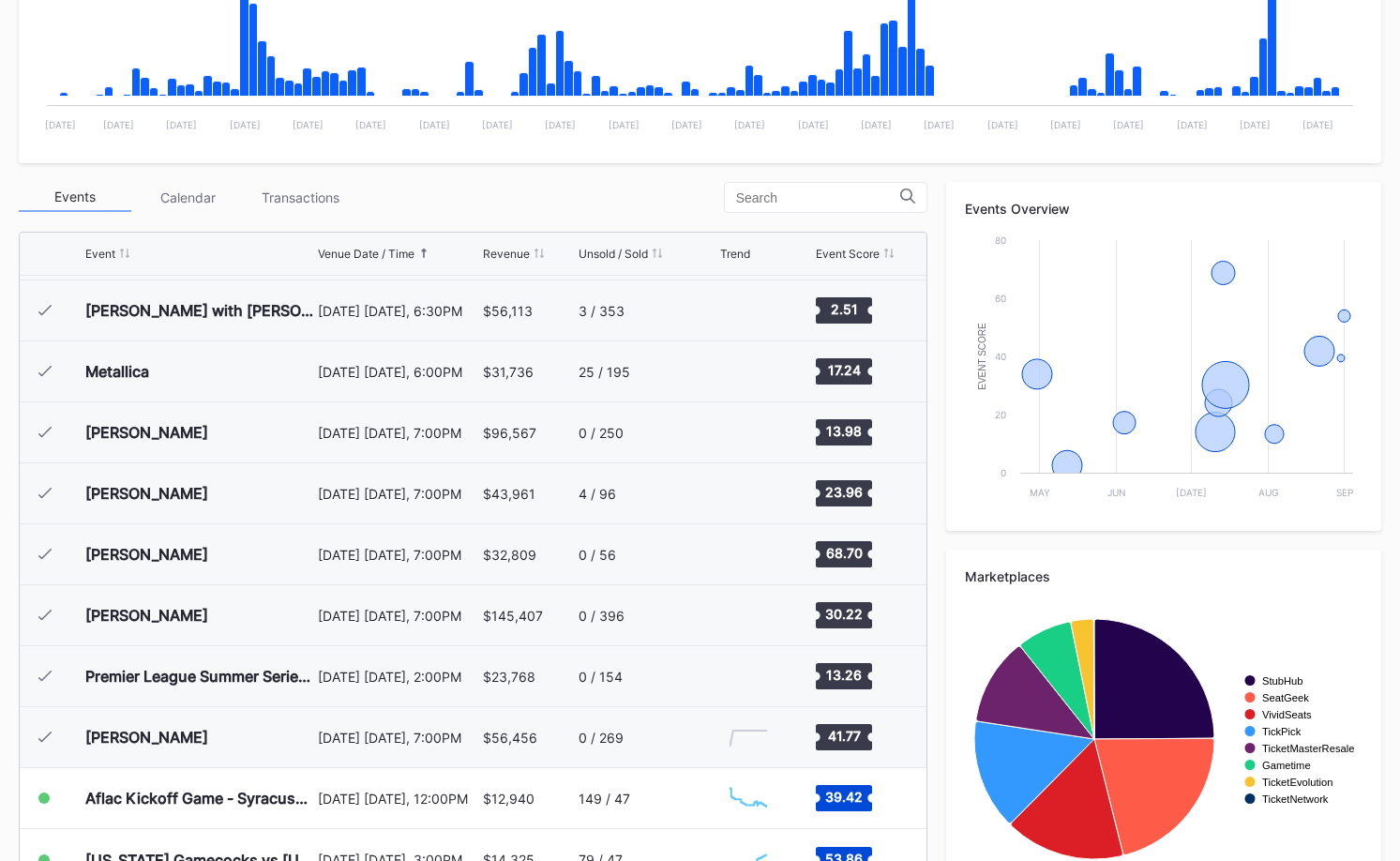
scroll to position [575, 0]
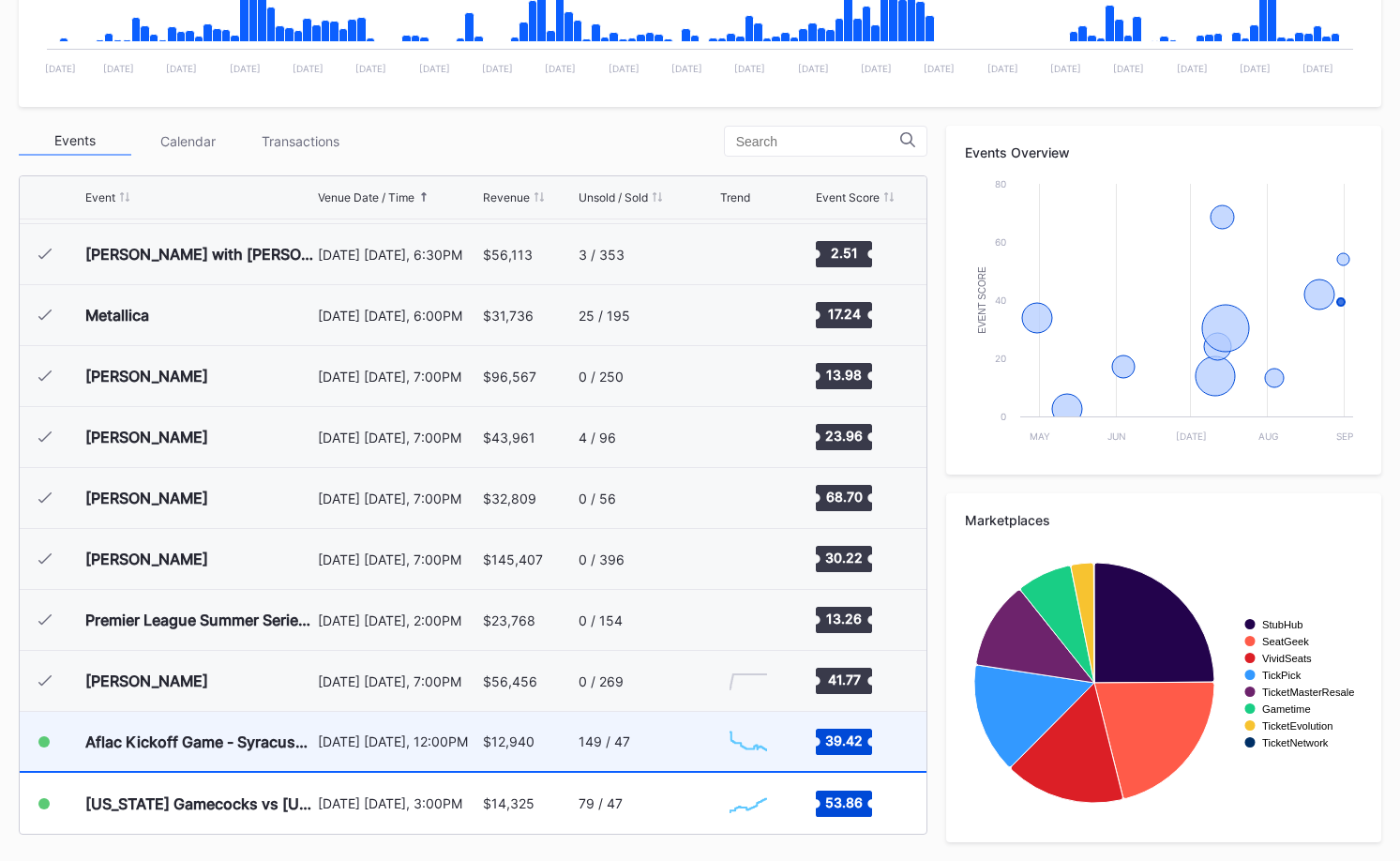
click at [689, 764] on div "149 / 47" at bounding box center [648, 741] width 137 height 59
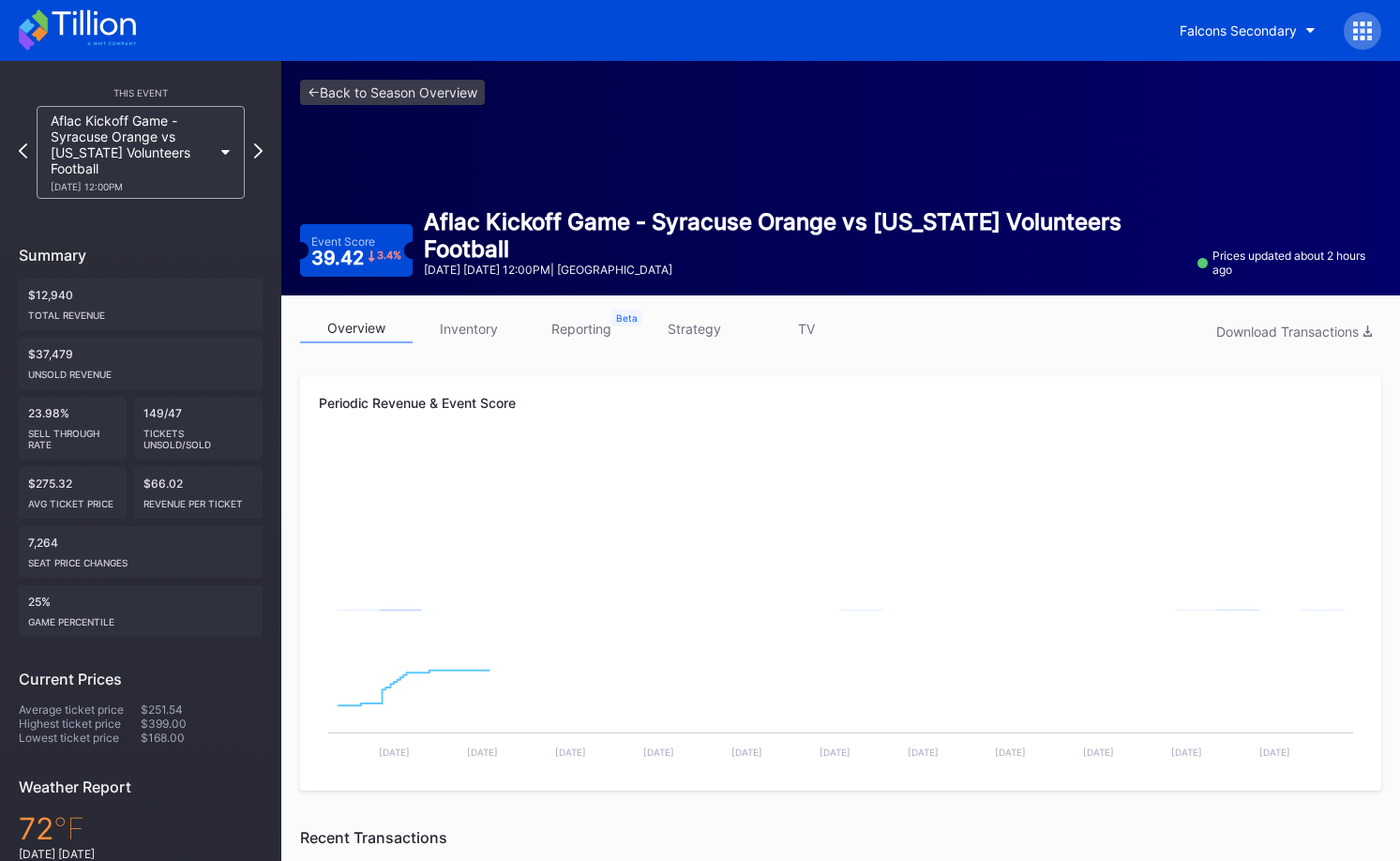
click at [689, 764] on rect "Chart title" at bounding box center [840, 701] width 1043 height 141
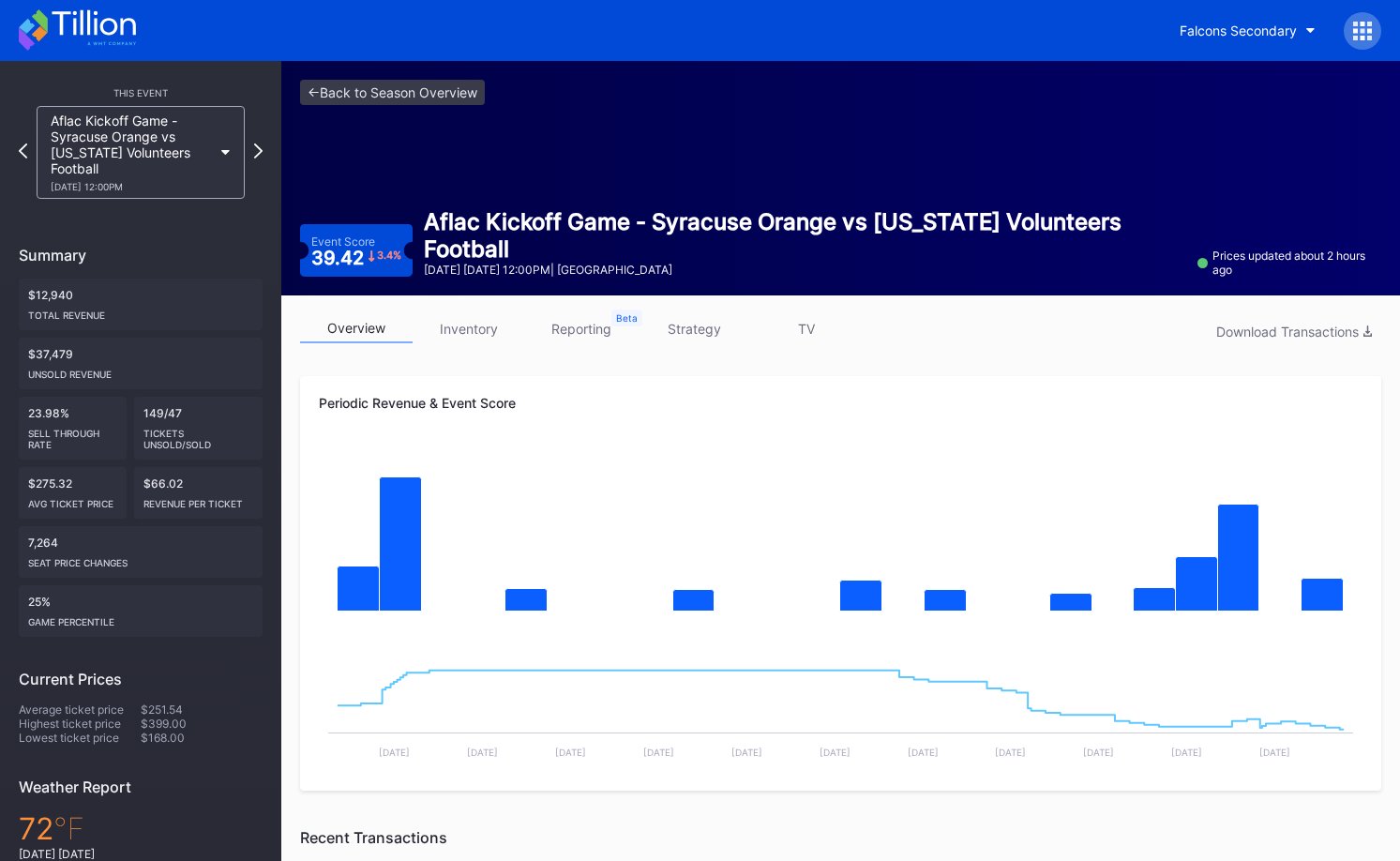
click at [265, 150] on div "This Event Aflac Kickoff Game - Syracuse Orange vs Tennessee Volunteers Footbal…" at bounding box center [140, 592] width 281 height 1062
click at [262, 150] on icon at bounding box center [258, 151] width 11 height 18
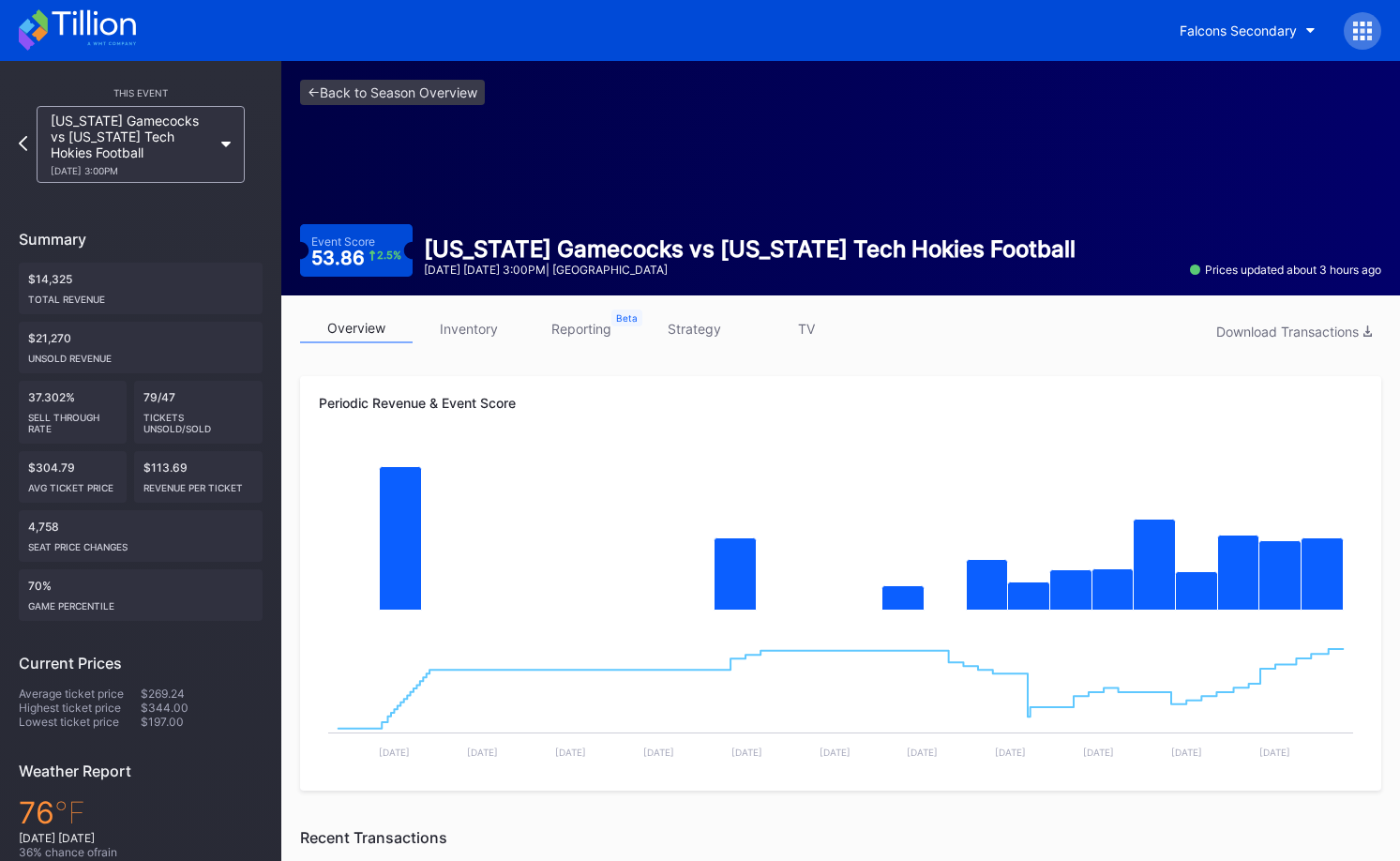
click at [459, 330] on link "inventory" at bounding box center [468, 329] width 113 height 29
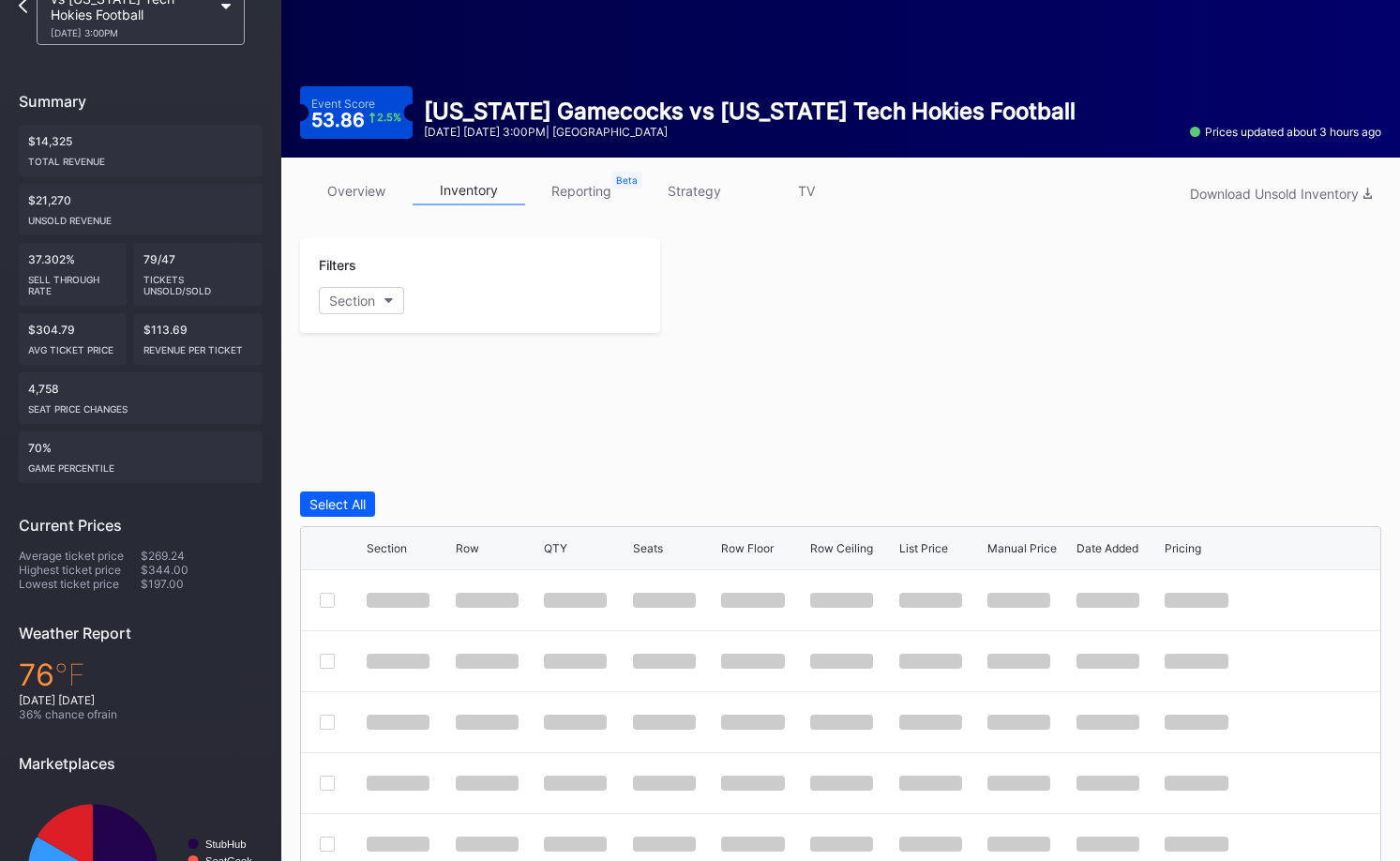
scroll to position [199, 0]
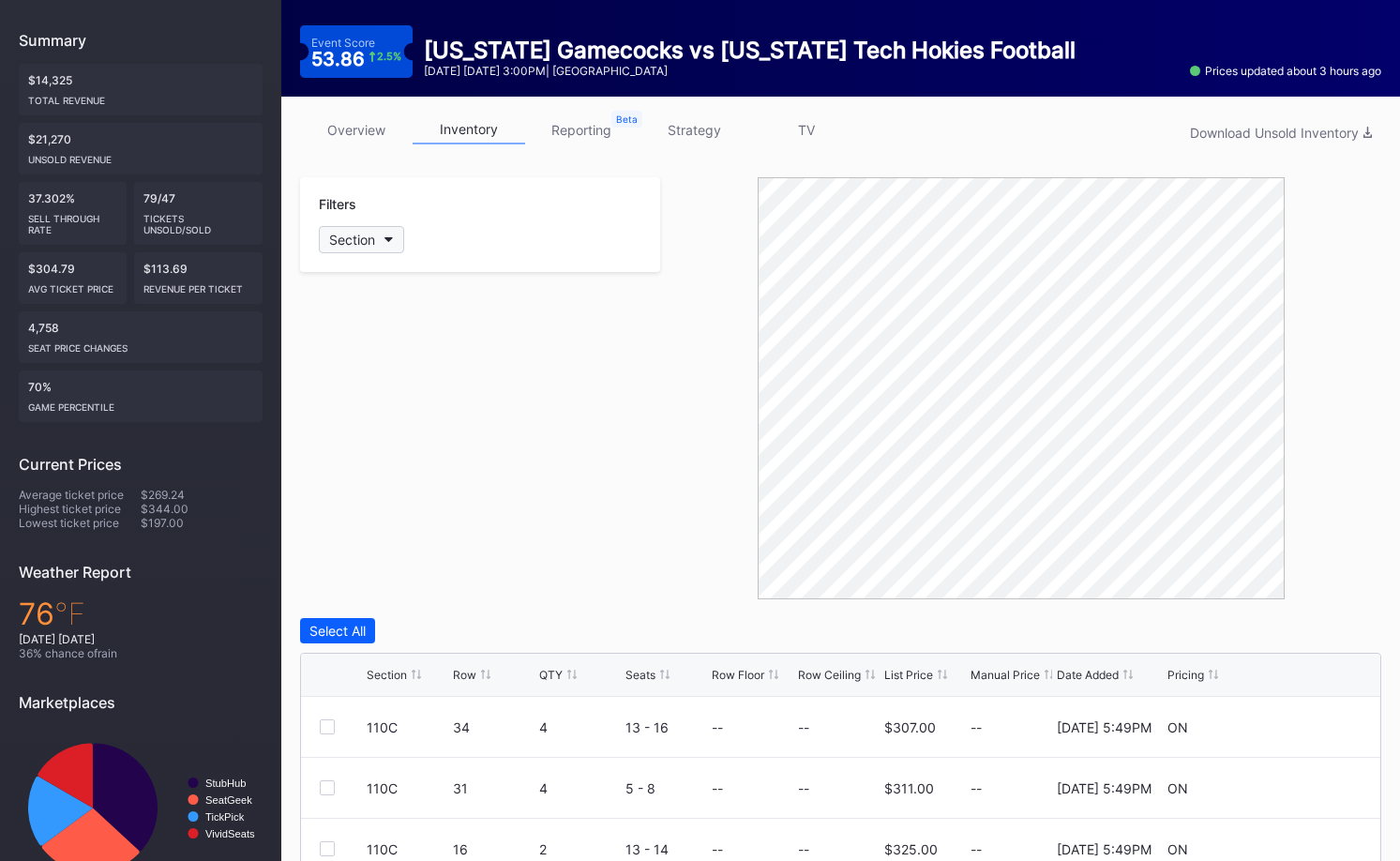
click at [377, 252] on button "Section" at bounding box center [361, 240] width 85 height 27
click at [402, 450] on div "127C" at bounding box center [427, 448] width 218 height 34
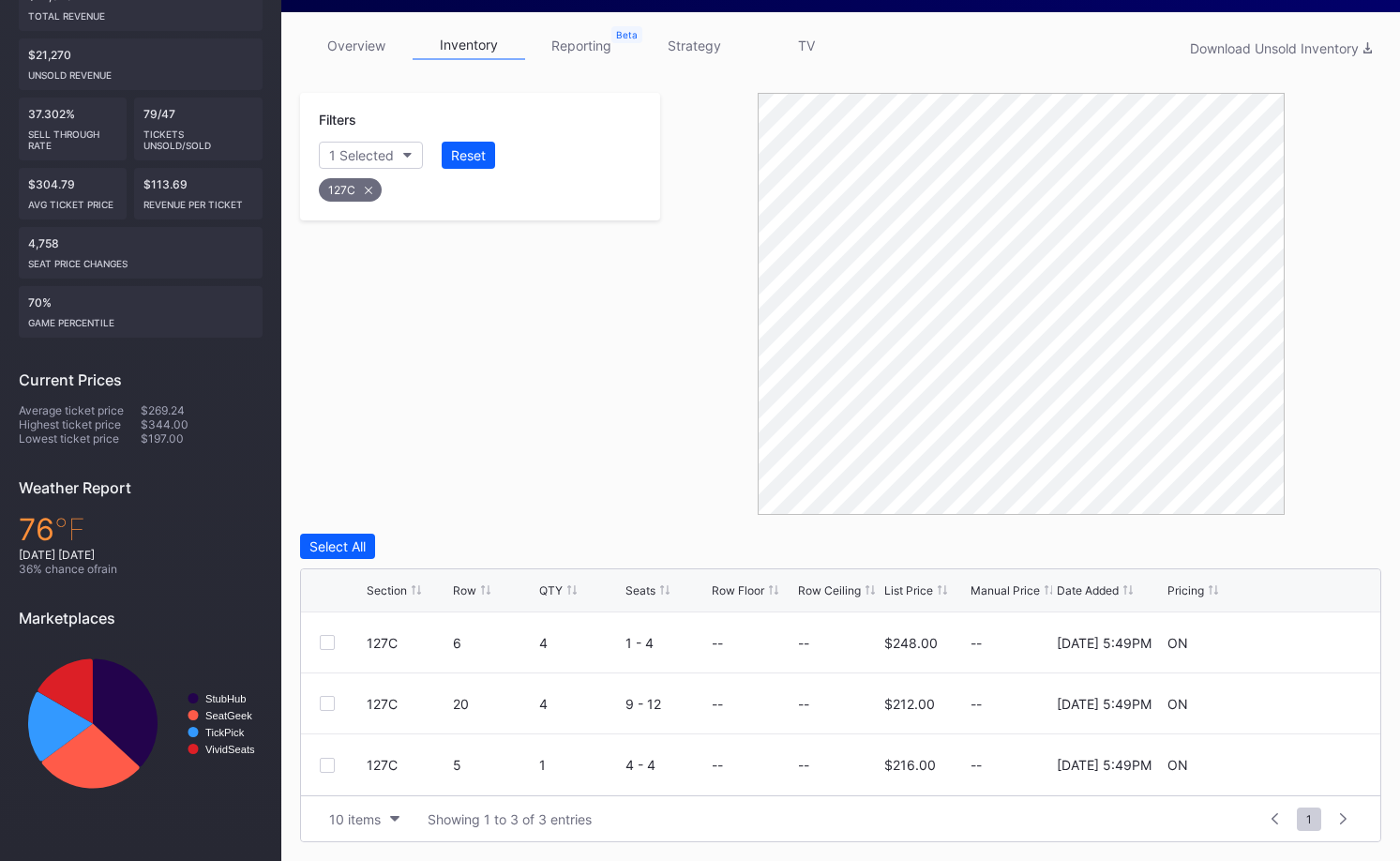
scroll to position [0, 0]
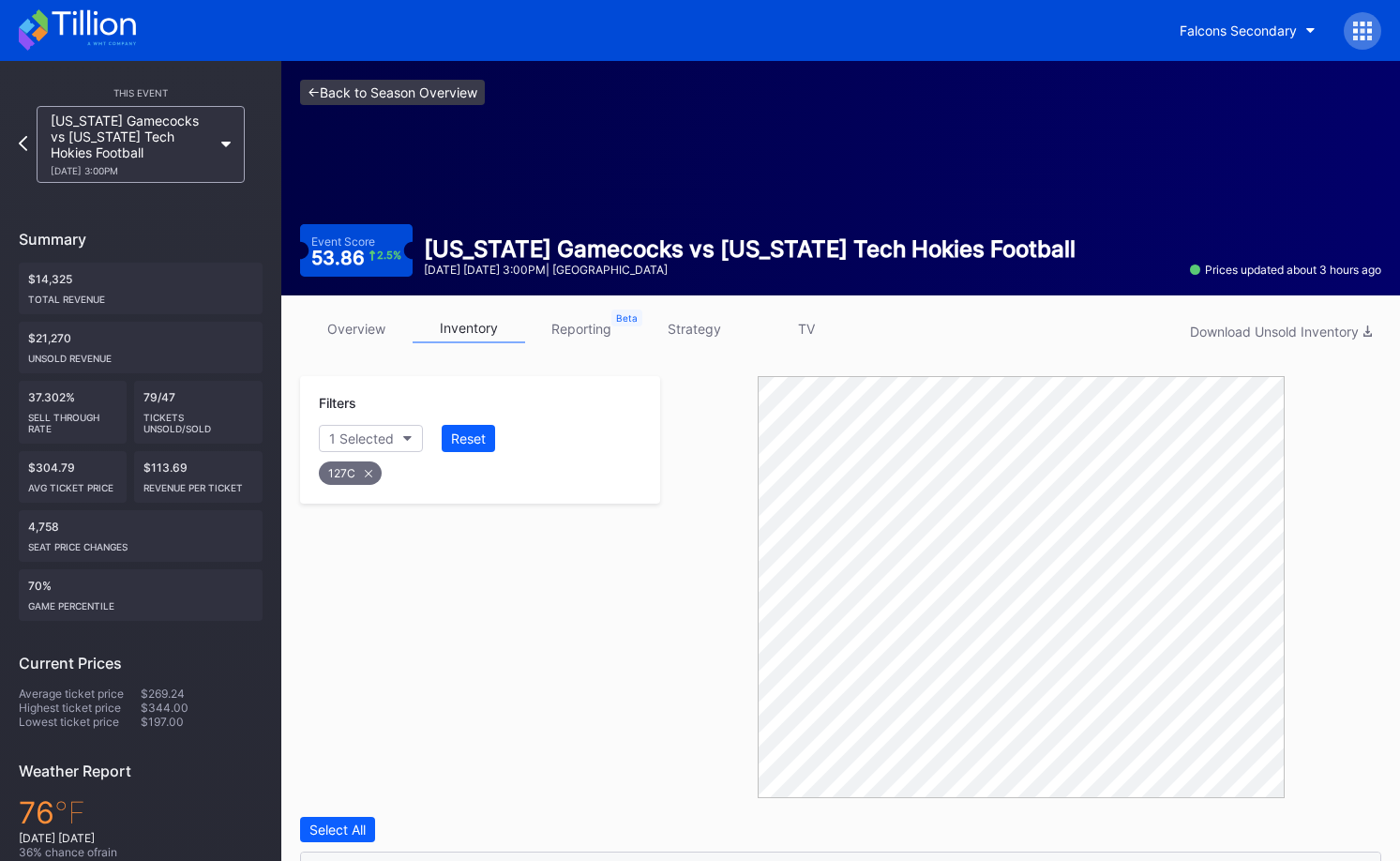
click at [468, 102] on link "<- Back to Season Overview" at bounding box center [392, 92] width 185 height 25
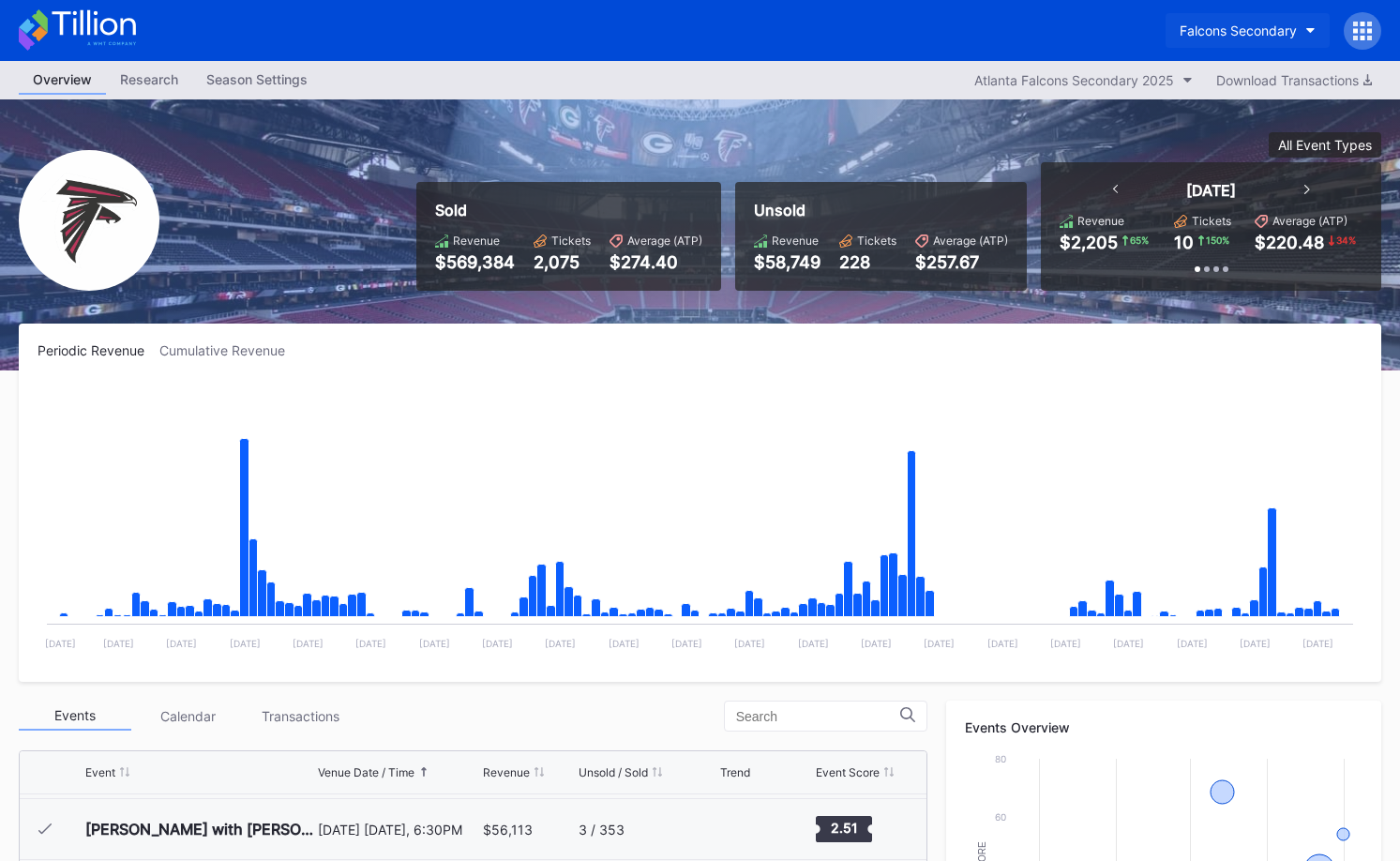
click at [1230, 44] on button "Falcons Secondary" at bounding box center [1247, 29] width 164 height 34
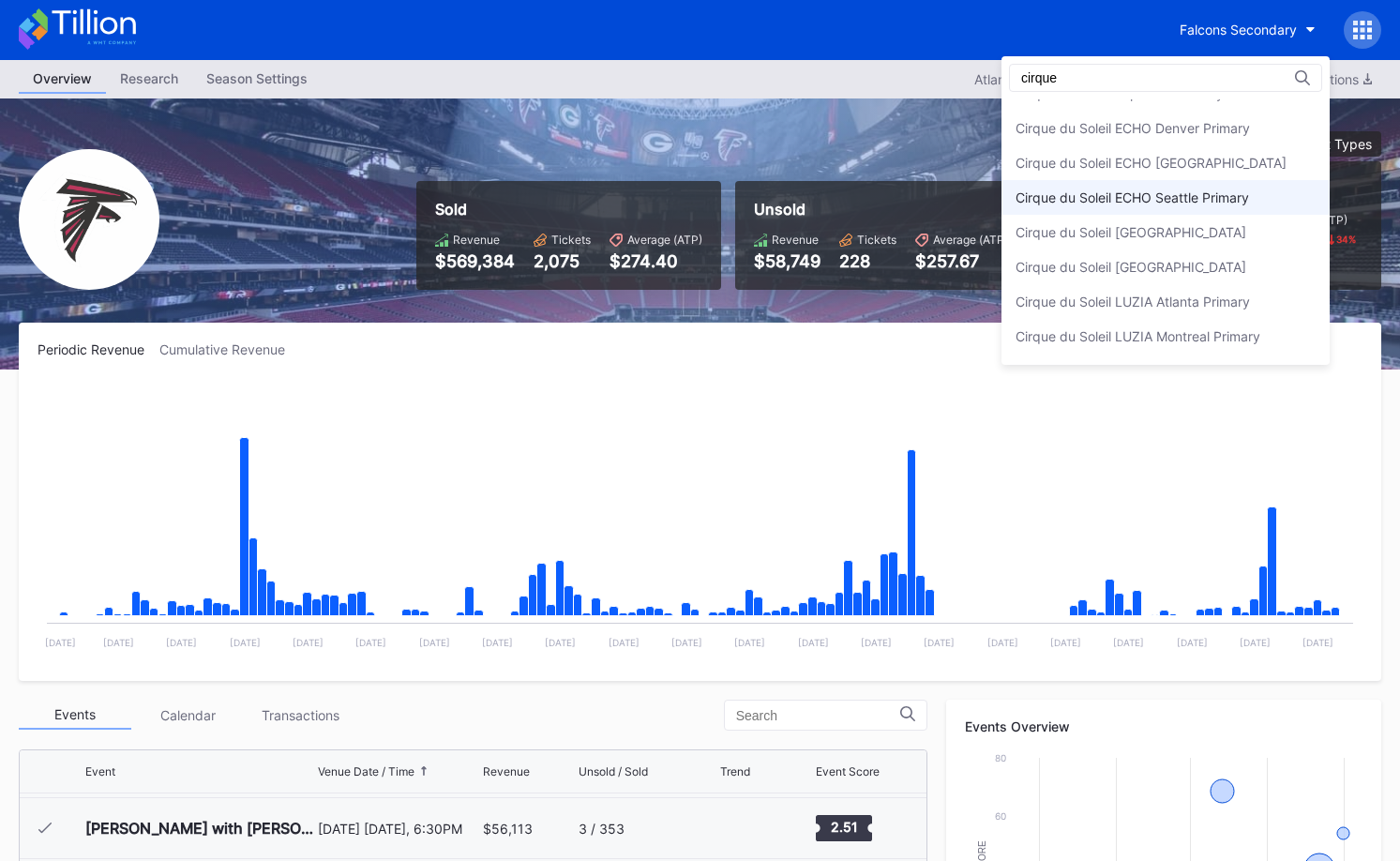
scroll to position [25, 0]
type input "cirque"
click at [1227, 198] on div "Cirque du Soleil ECHO Seattle Primary" at bounding box center [1133, 195] width 233 height 16
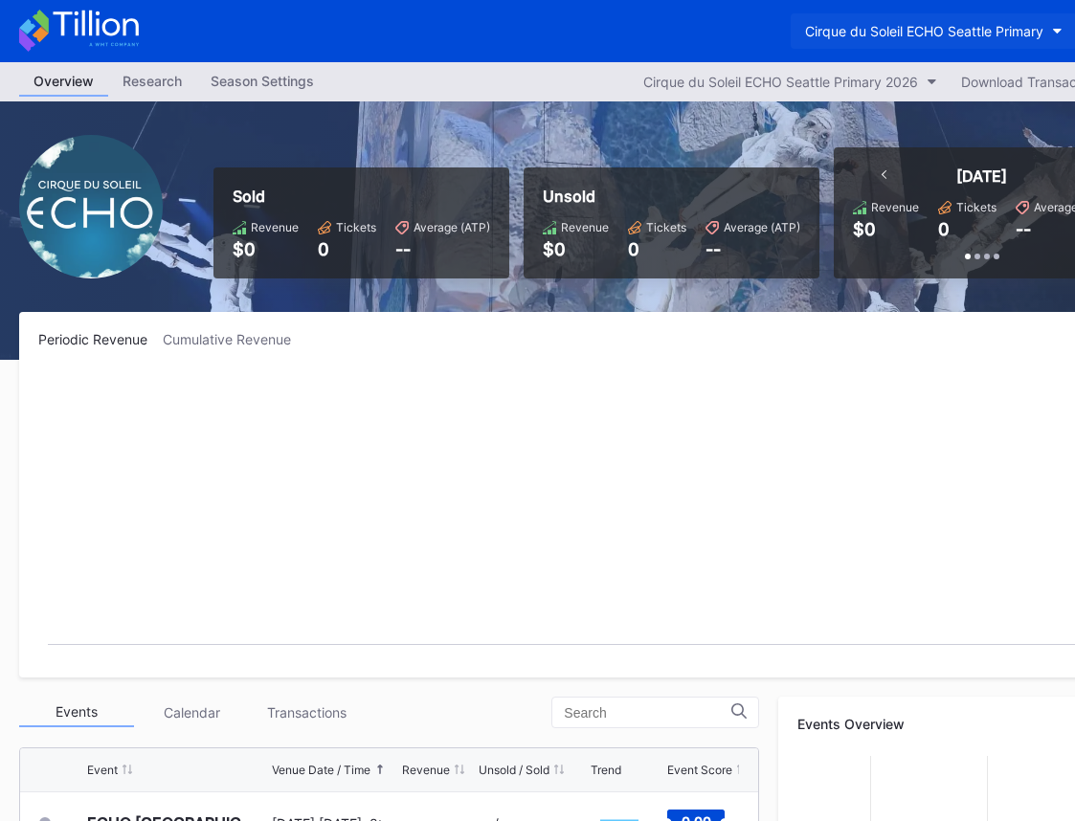
click at [850, 33] on div "Cirque du Soleil ECHO Seattle Primary" at bounding box center [924, 31] width 238 height 16
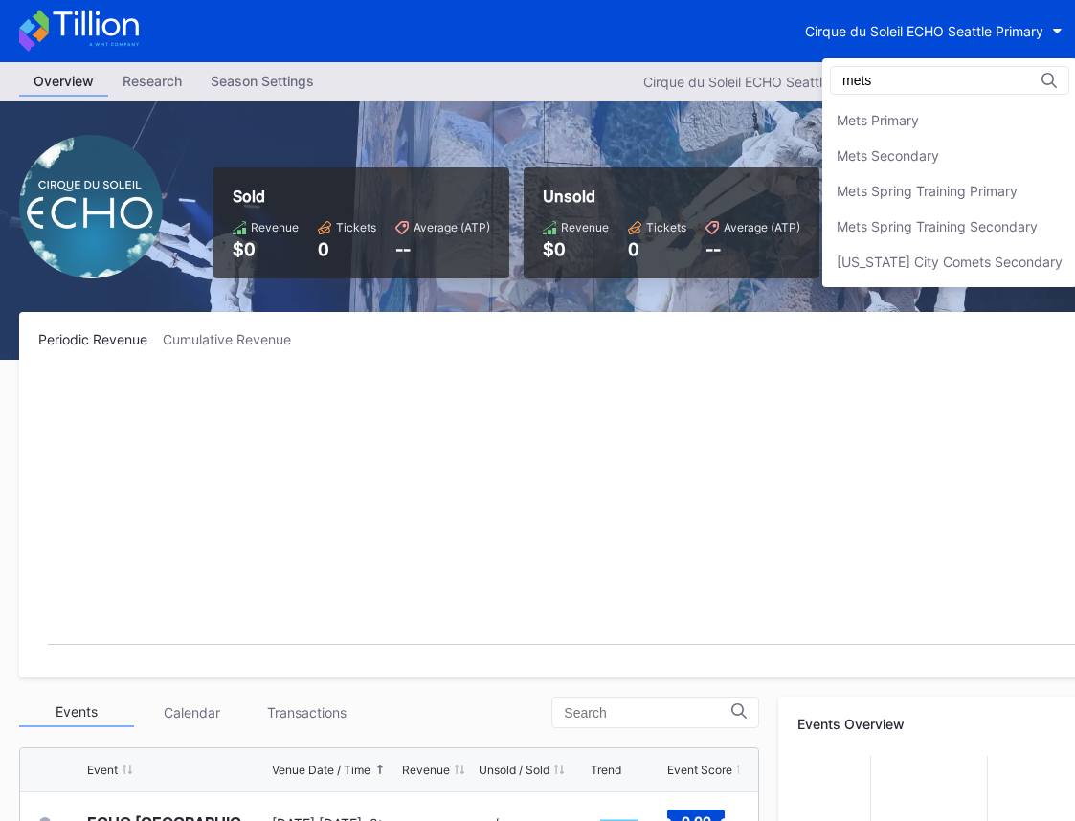
scroll to position [0, 3]
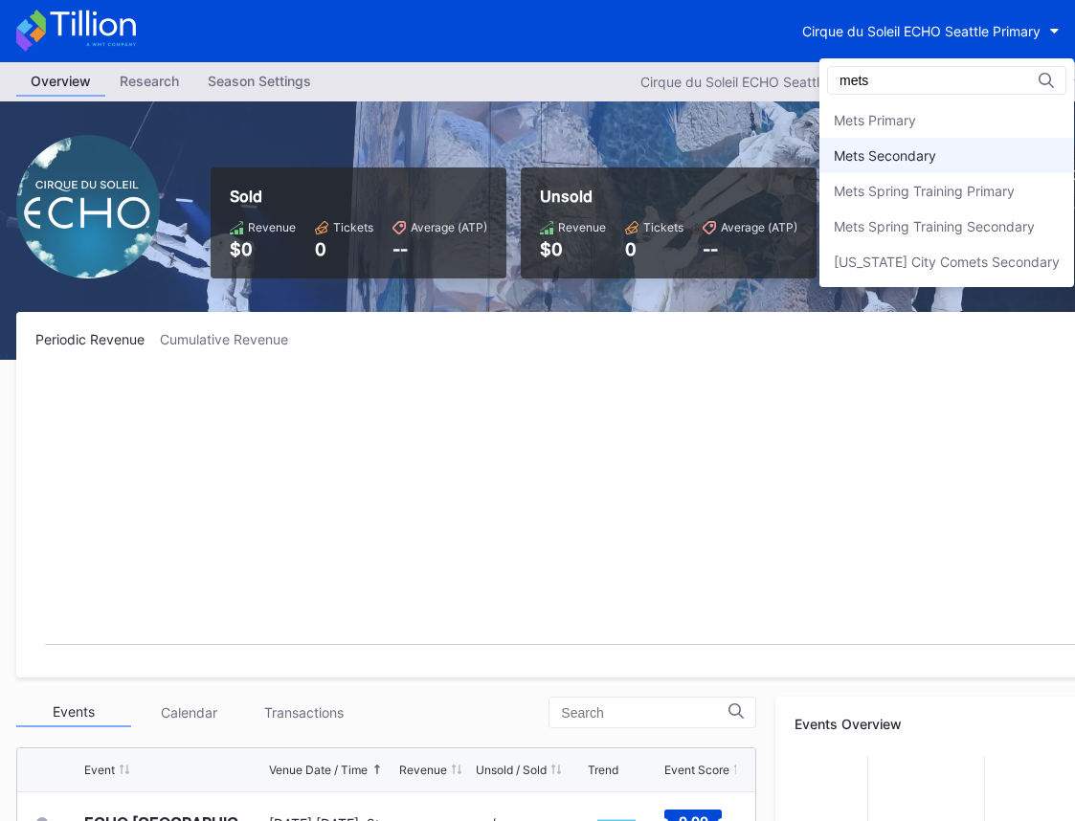
type input "mets"
click at [909, 165] on div "Mets Secondary" at bounding box center [946, 155] width 255 height 35
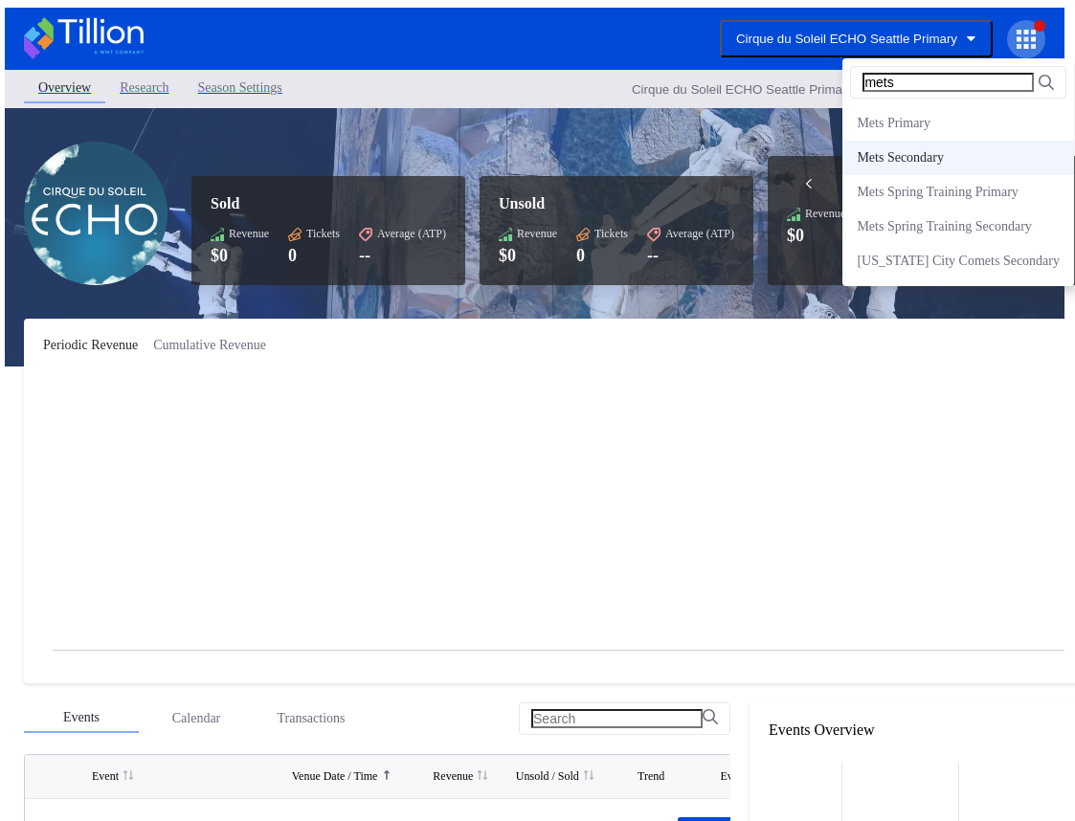
scroll to position [0, 0]
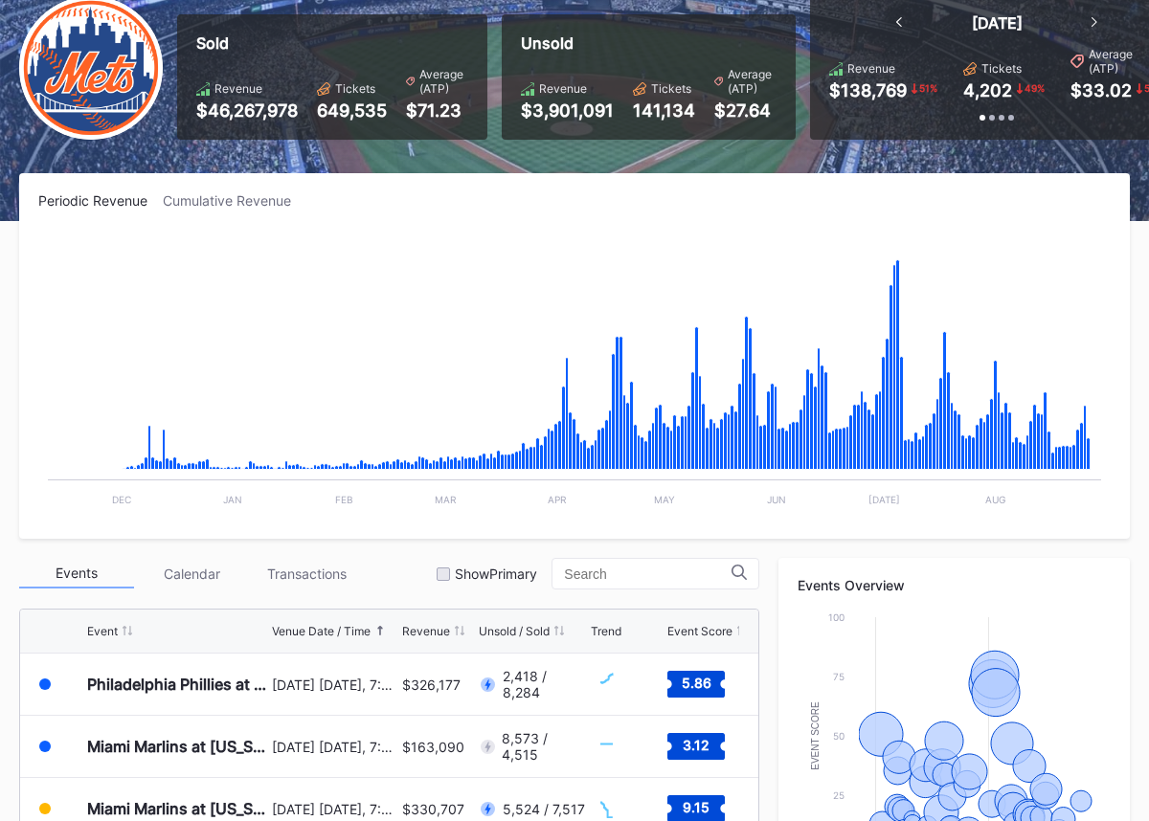
scroll to position [627, 0]
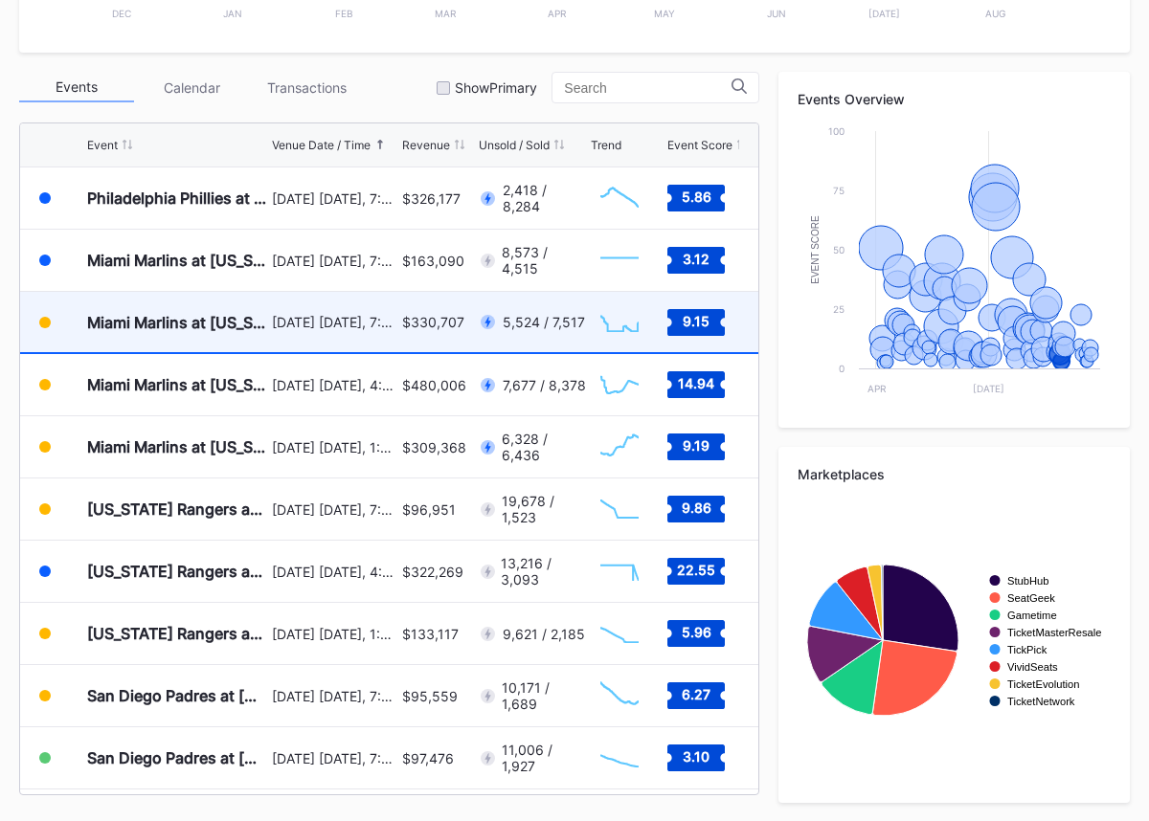
click at [385, 315] on div "[DATE] [DATE], 7:10PM" at bounding box center [334, 322] width 125 height 16
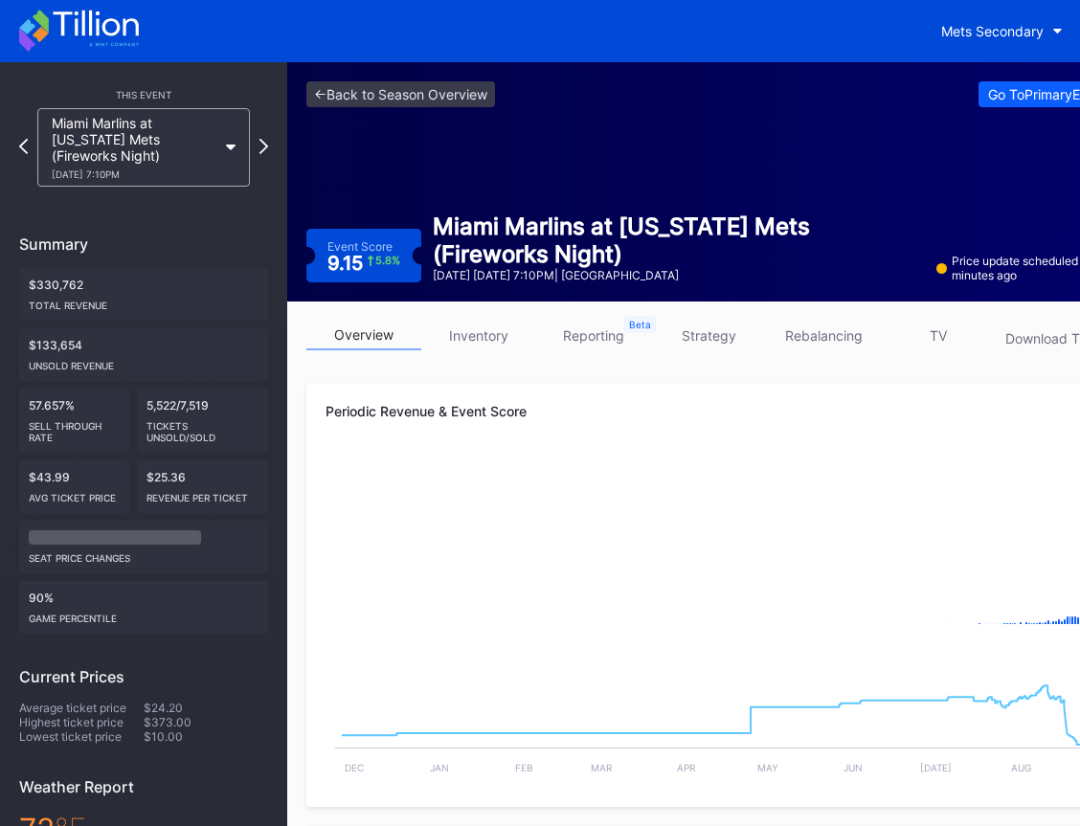
click at [455, 161] on div "<- Back to Season Overview Go To Primary Event -> Event Score 9.15 5.8 % Miami …" at bounding box center [717, 181] width 861 height 239
click at [937, 33] on button "Mets Secondary" at bounding box center [1002, 30] width 150 height 35
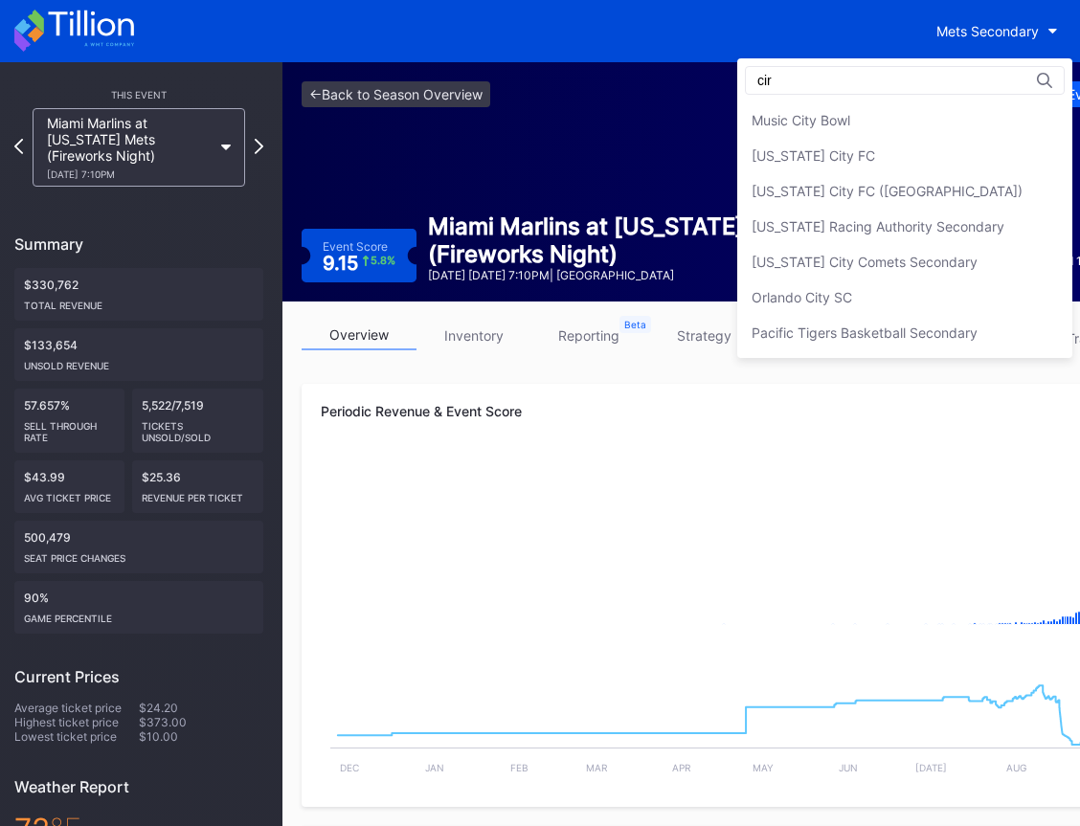
scroll to position [106, 0]
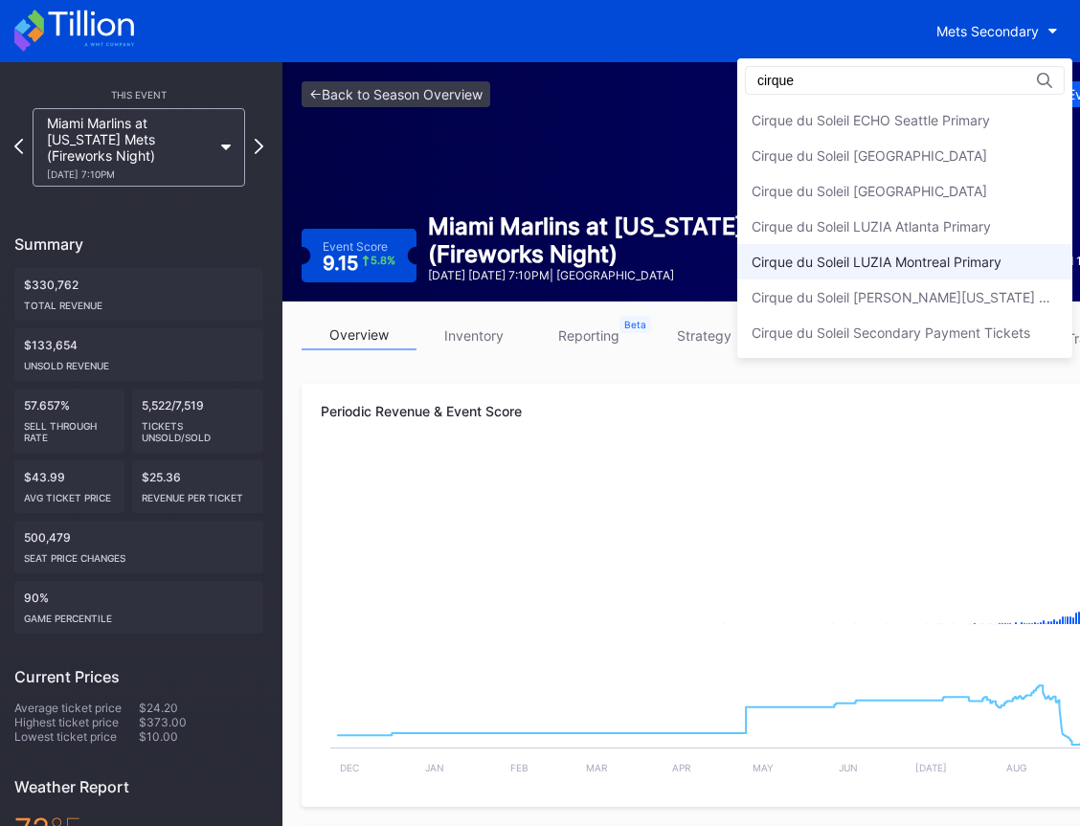
type input "cirque"
click at [962, 270] on div "Cirque du Soleil LUZIA Montreal Primary" at bounding box center [904, 261] width 335 height 35
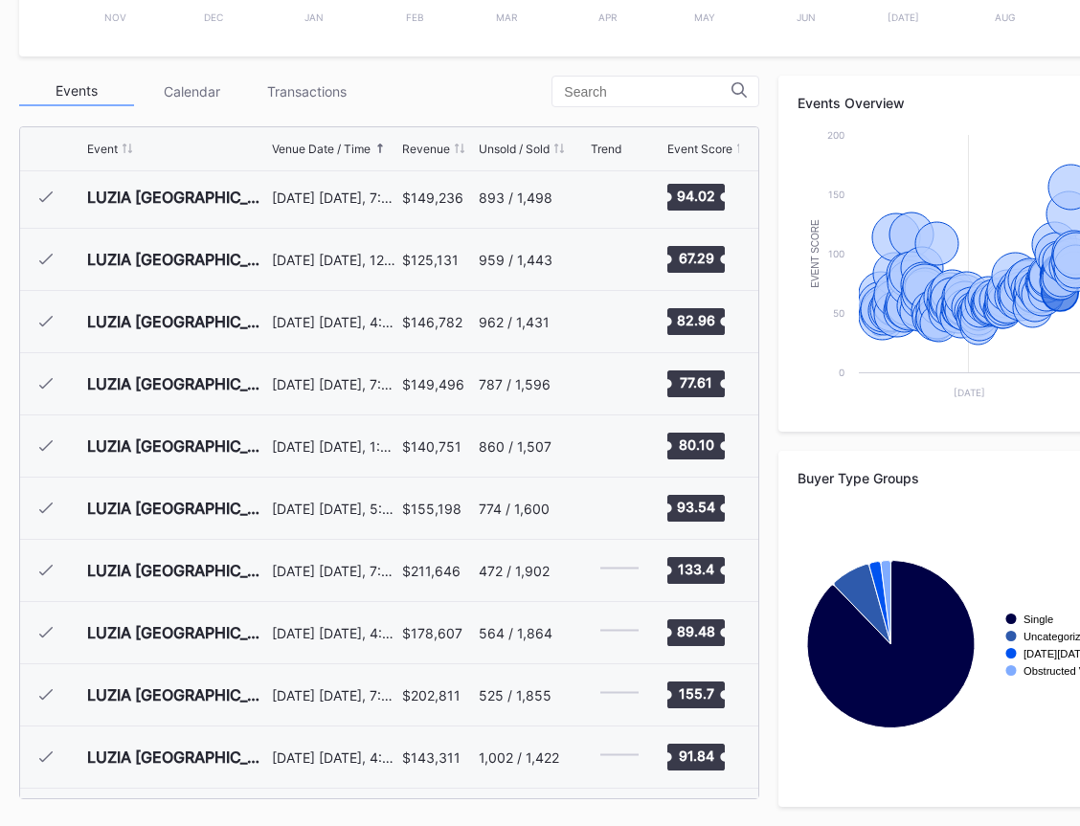
scroll to position [7107, 0]
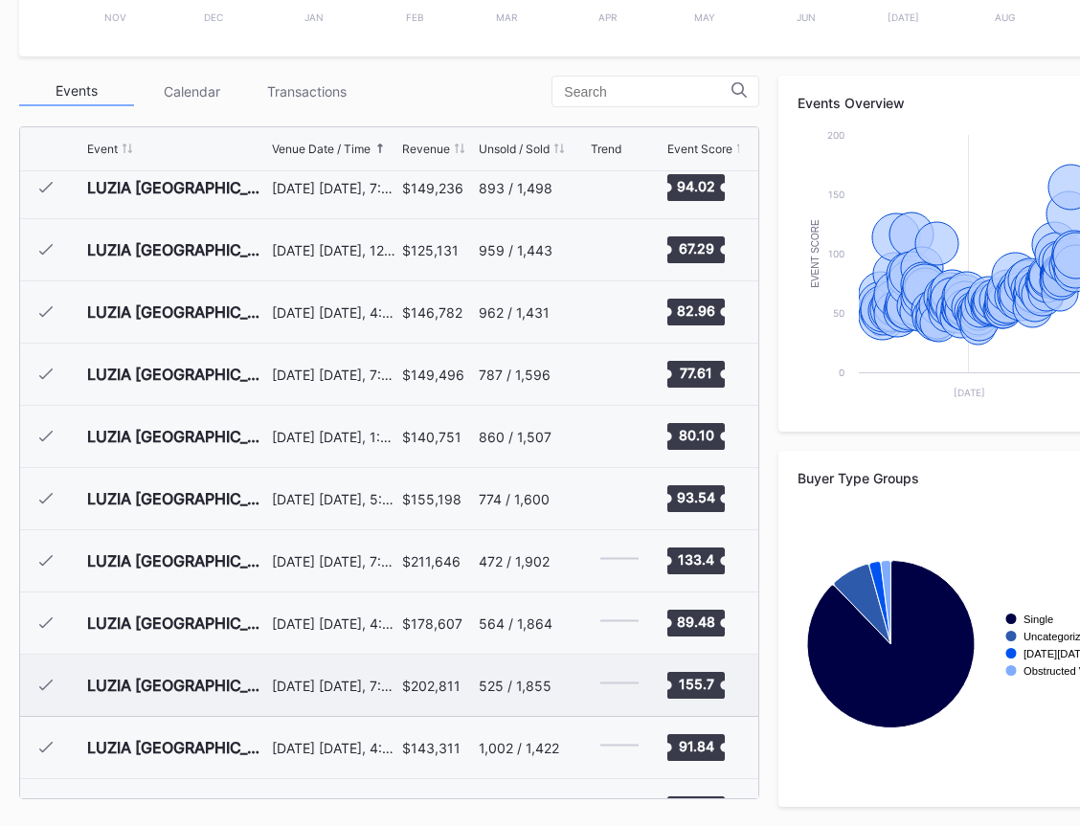
click at [342, 691] on div "August 21 Thursday, 7:30PM" at bounding box center [334, 686] width 125 height 16
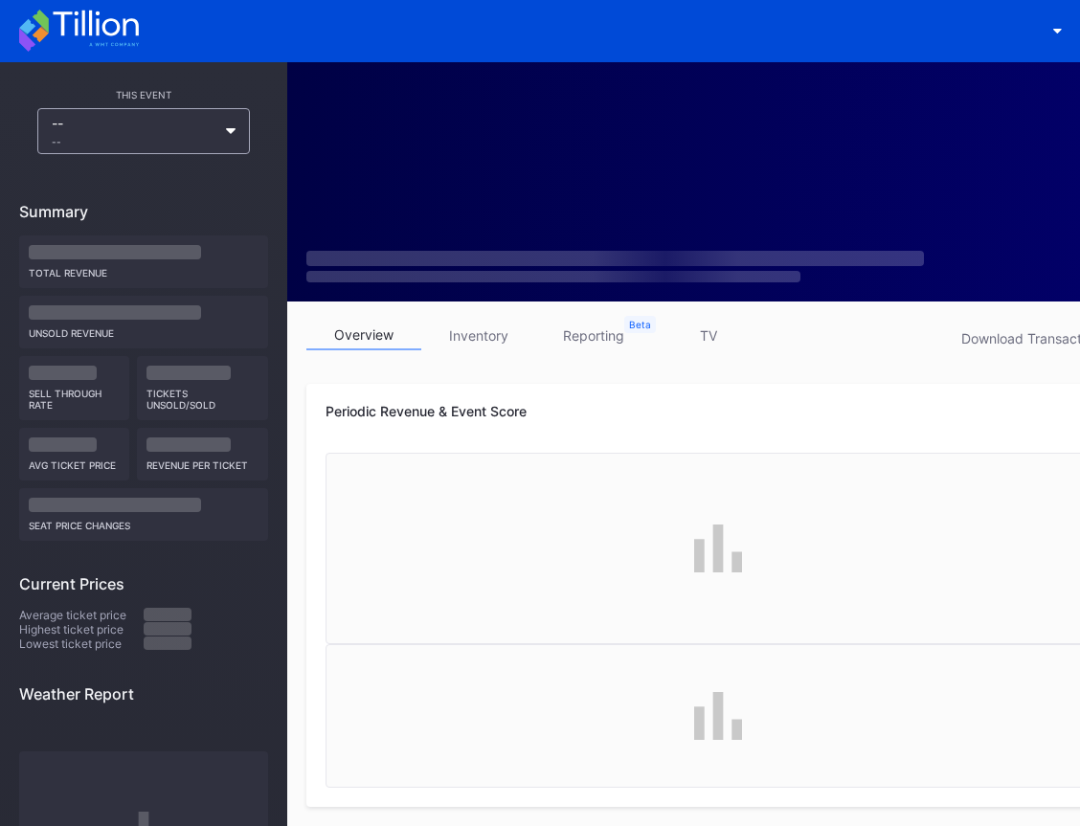
click at [339, 685] on div at bounding box center [717, 716] width 785 height 144
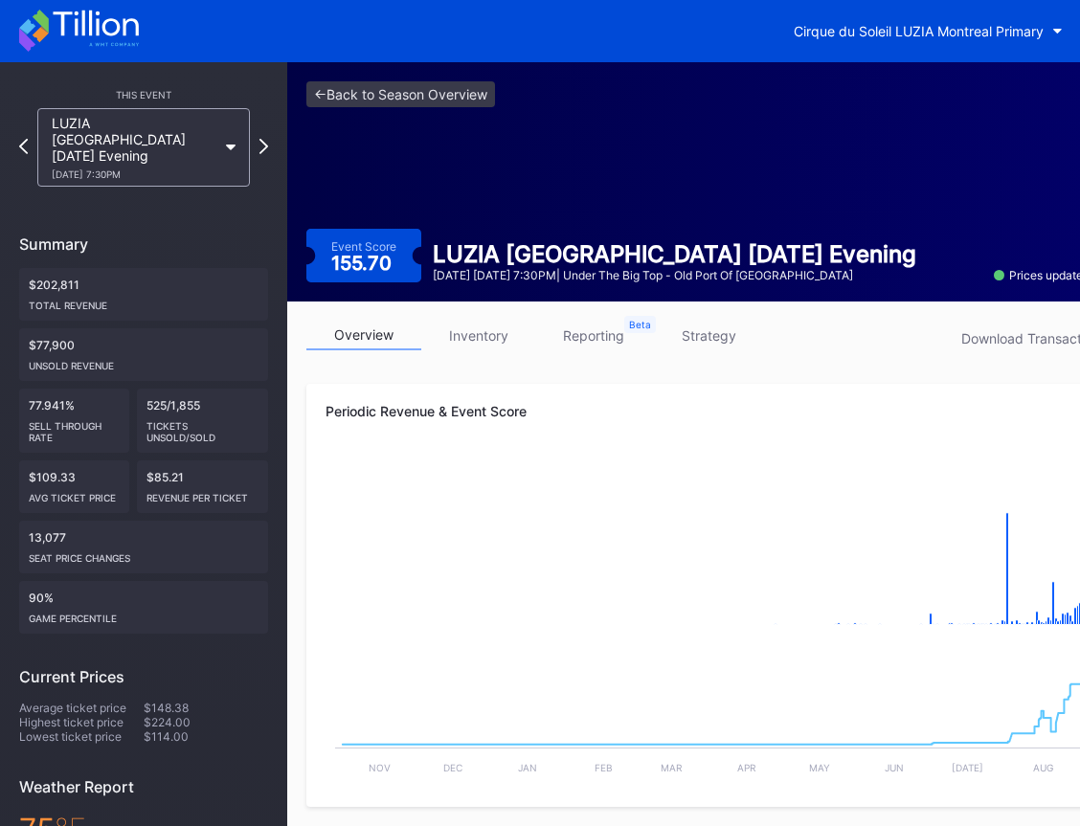
drag, startPoint x: 515, startPoint y: 201, endPoint x: 451, endPoint y: 180, distance: 67.5
click at [514, 201] on div "<- Back to Season Overview Event Score 155.70 LUZIA Montreal 2025-08-21 Evening…" at bounding box center [717, 181] width 861 height 239
click at [126, 17] on icon at bounding box center [79, 31] width 120 height 42
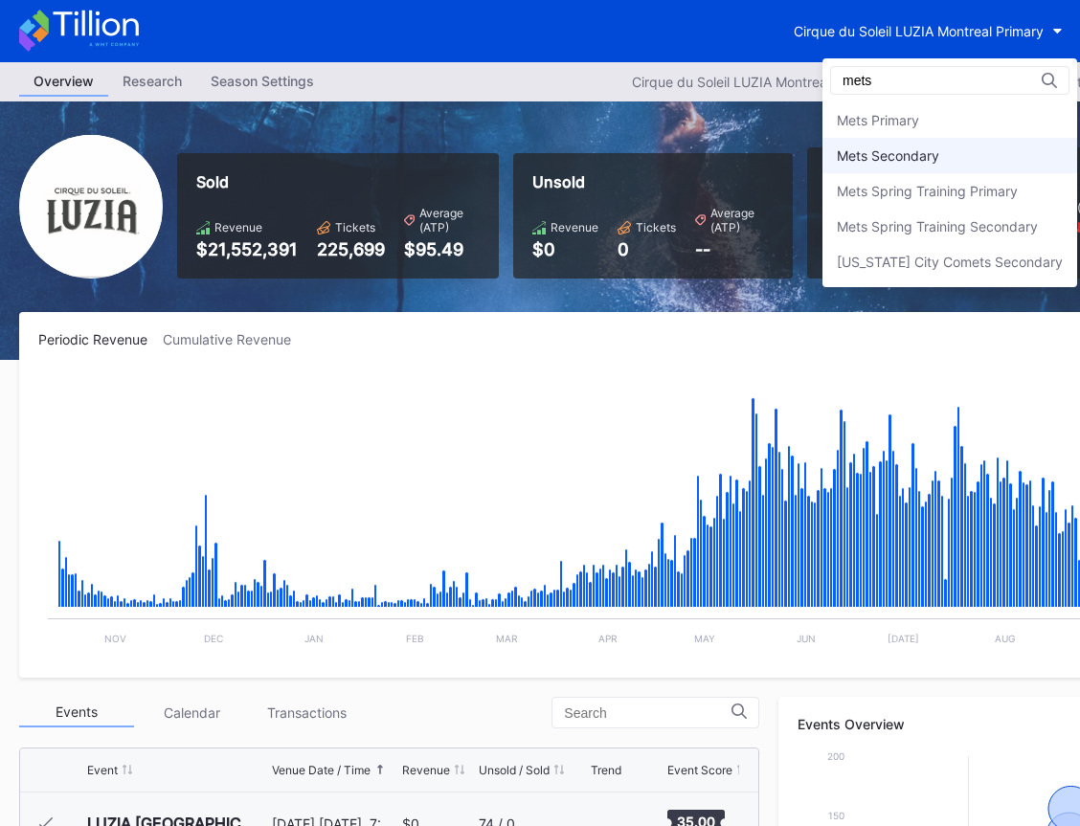
type input "mets"
click at [918, 159] on div "Mets Secondary" at bounding box center [888, 155] width 102 height 16
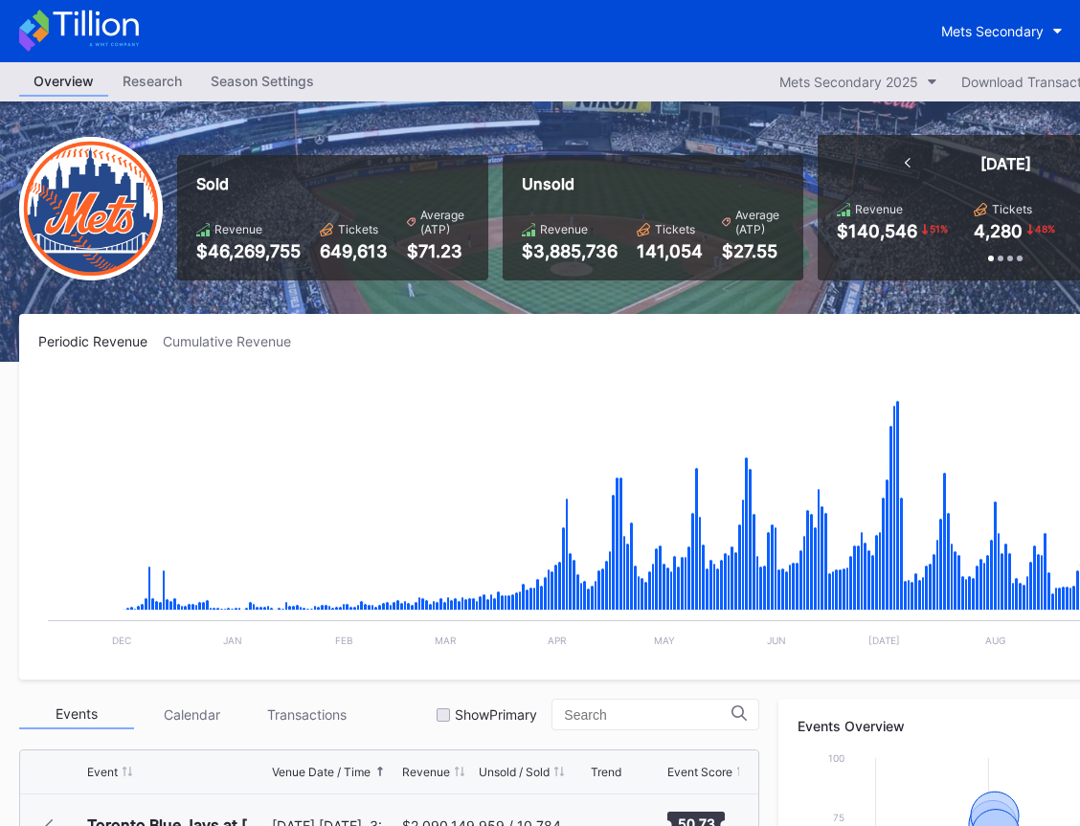
scroll to position [4106, 0]
click at [82, 34] on icon at bounding box center [95, 24] width 85 height 26
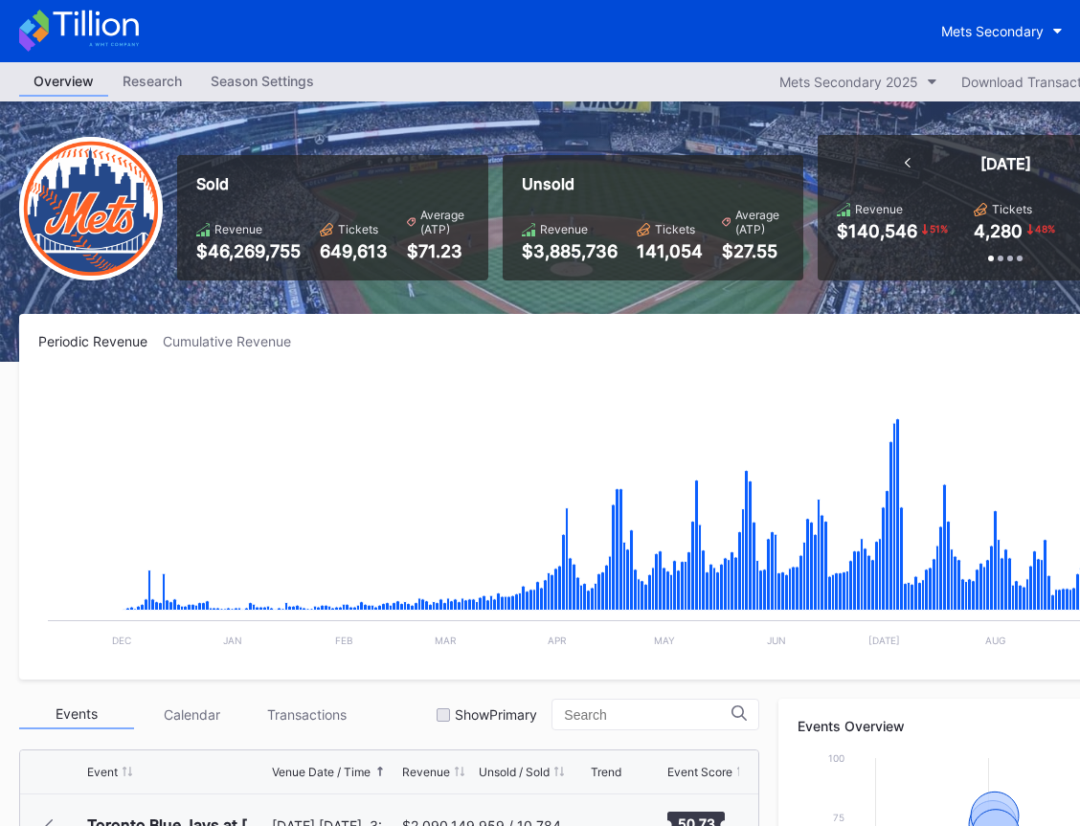
scroll to position [4106, 0]
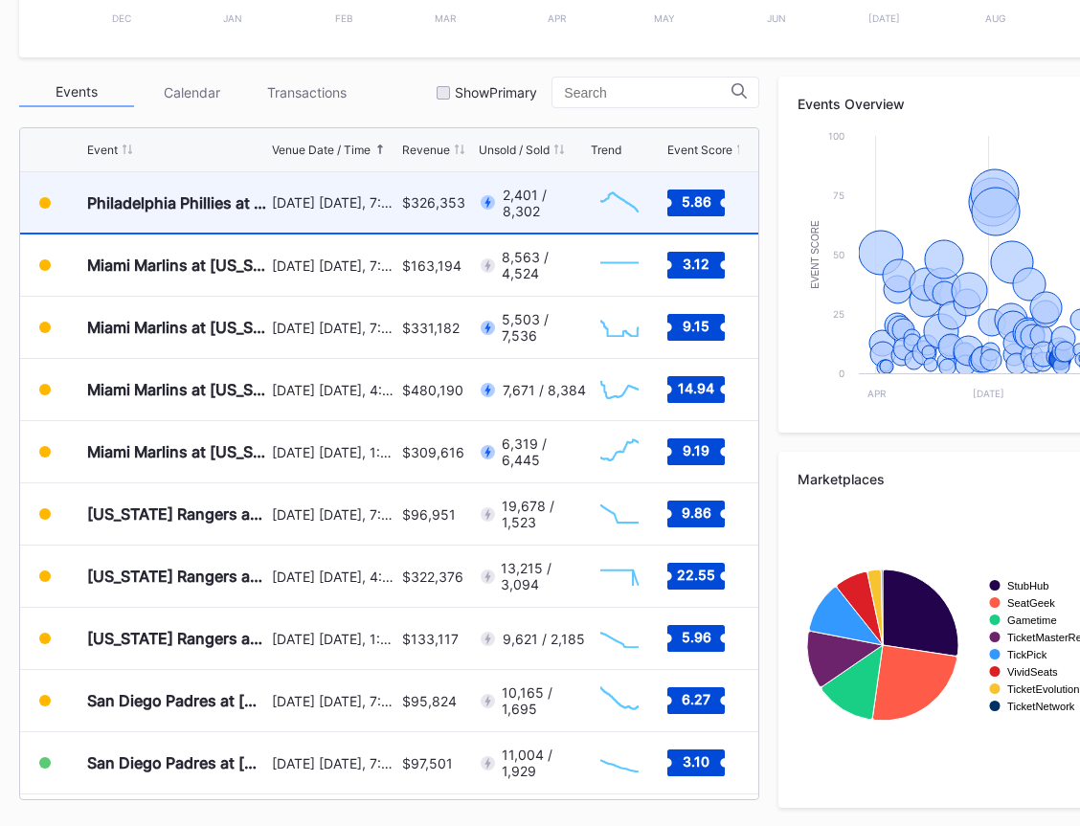
click at [408, 205] on div "$326,353" at bounding box center [433, 202] width 63 height 16
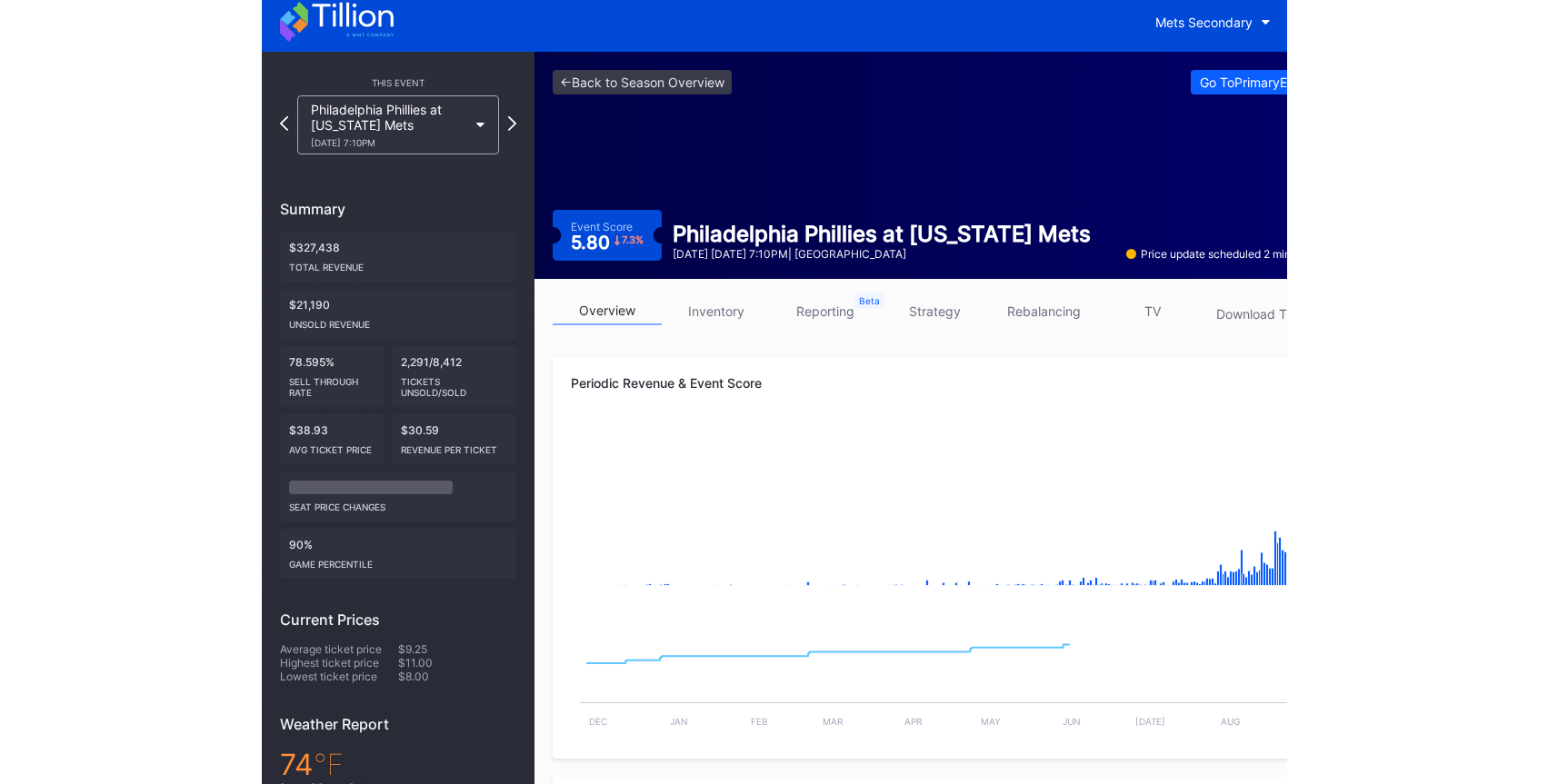
scroll to position [10, 0]
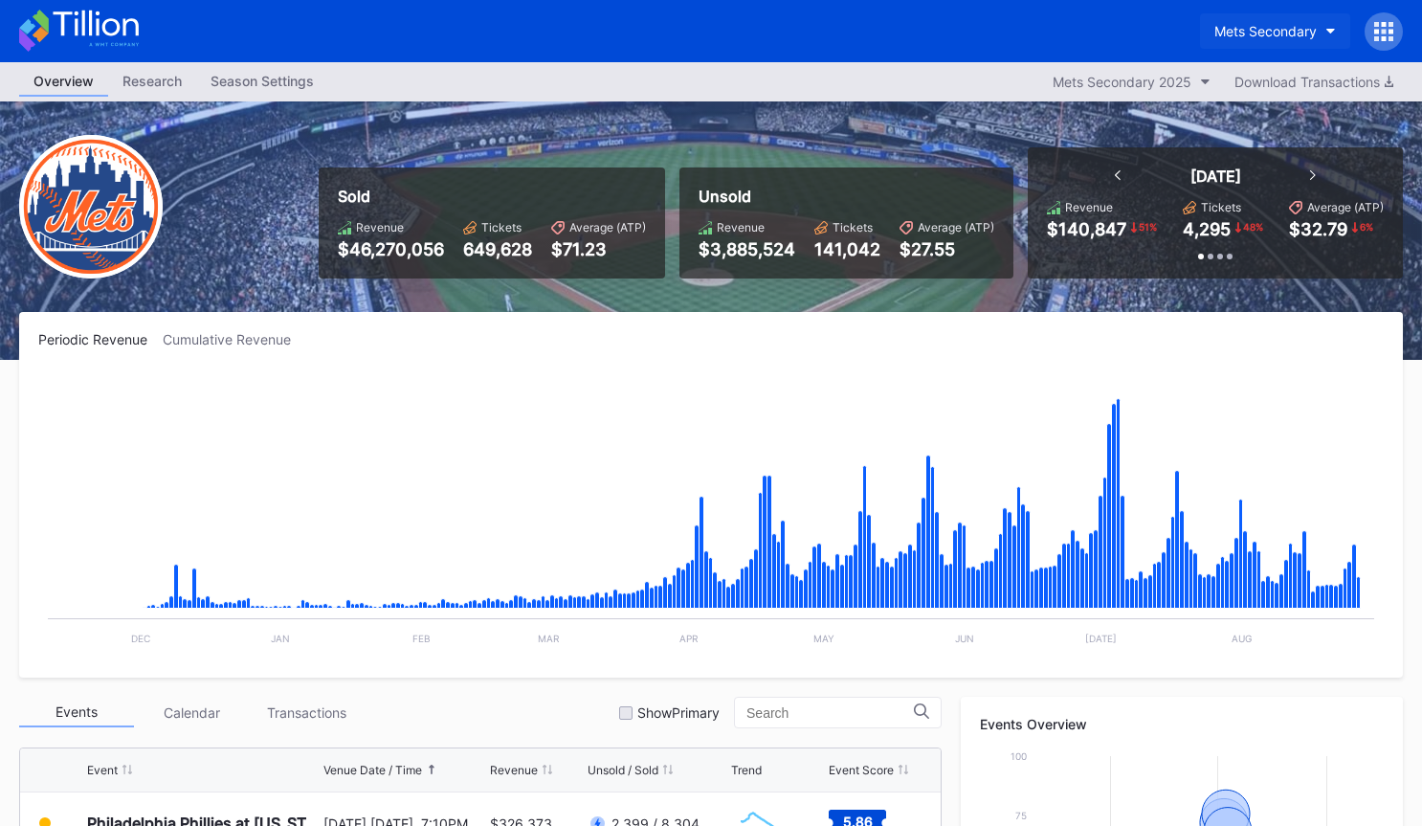
click at [1257, 41] on button "Mets Secondary" at bounding box center [1275, 30] width 150 height 35
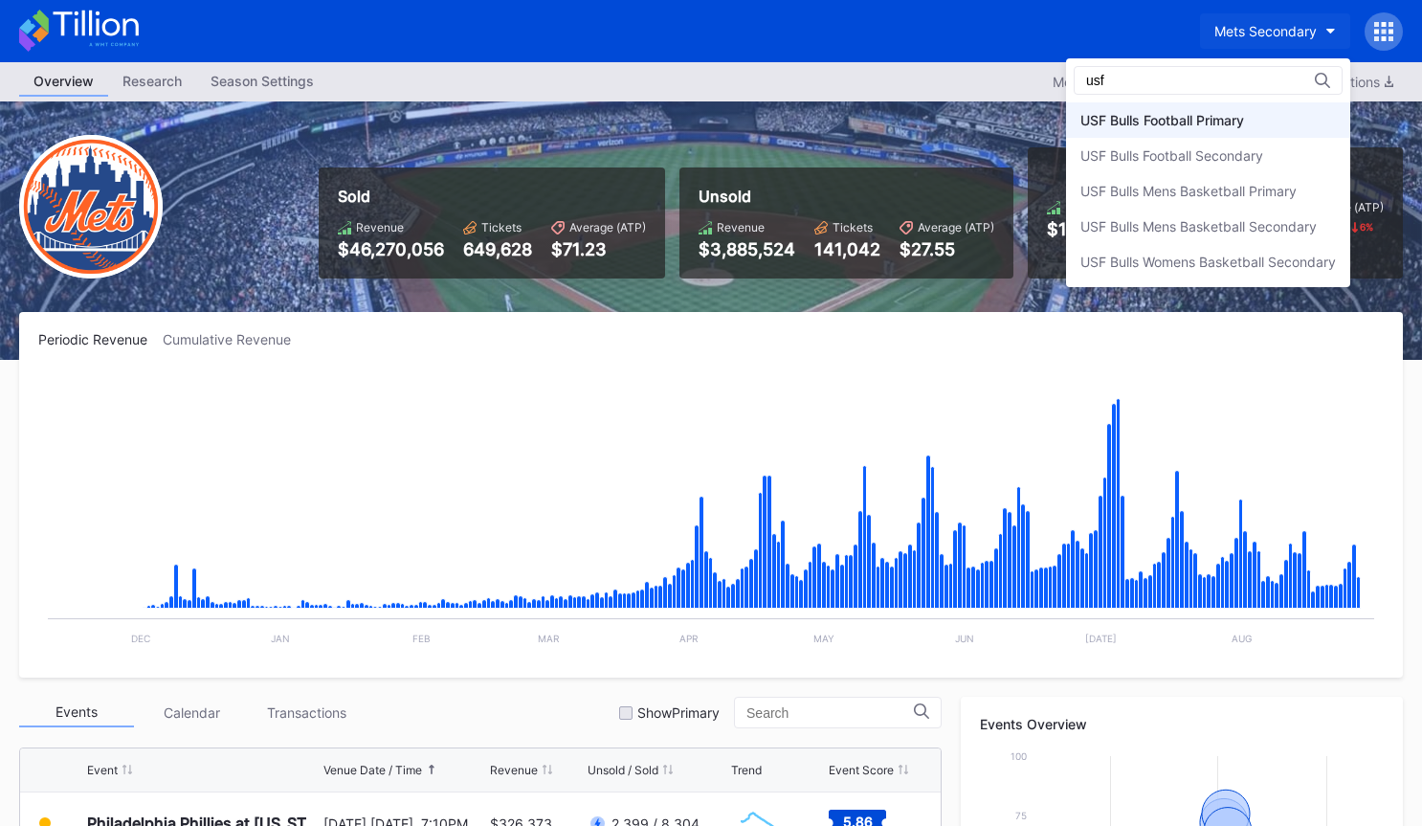
type input "usf"
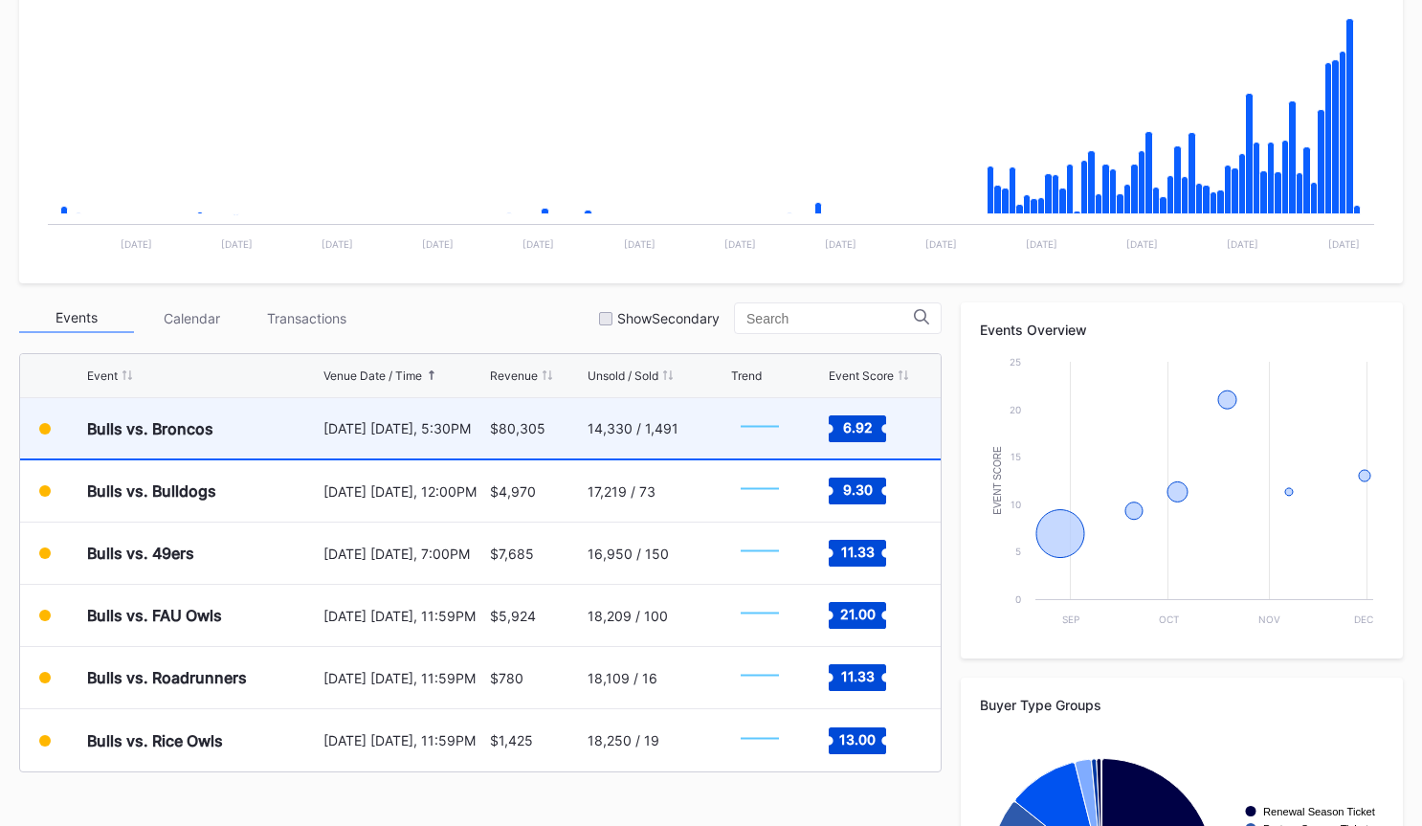
scroll to position [402, 0]
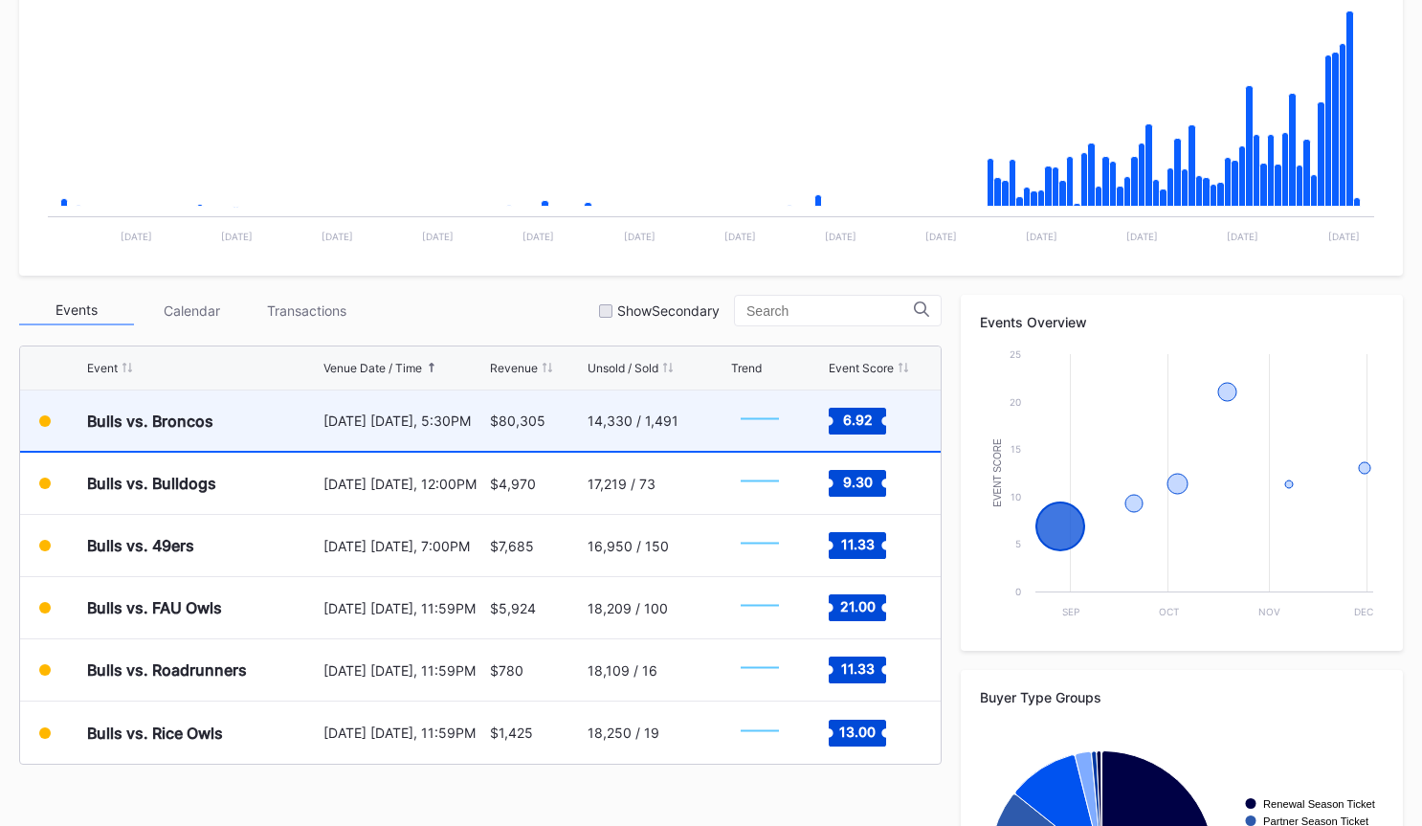
click at [638, 430] on div "14,330 / 1,491" at bounding box center [657, 421] width 139 height 60
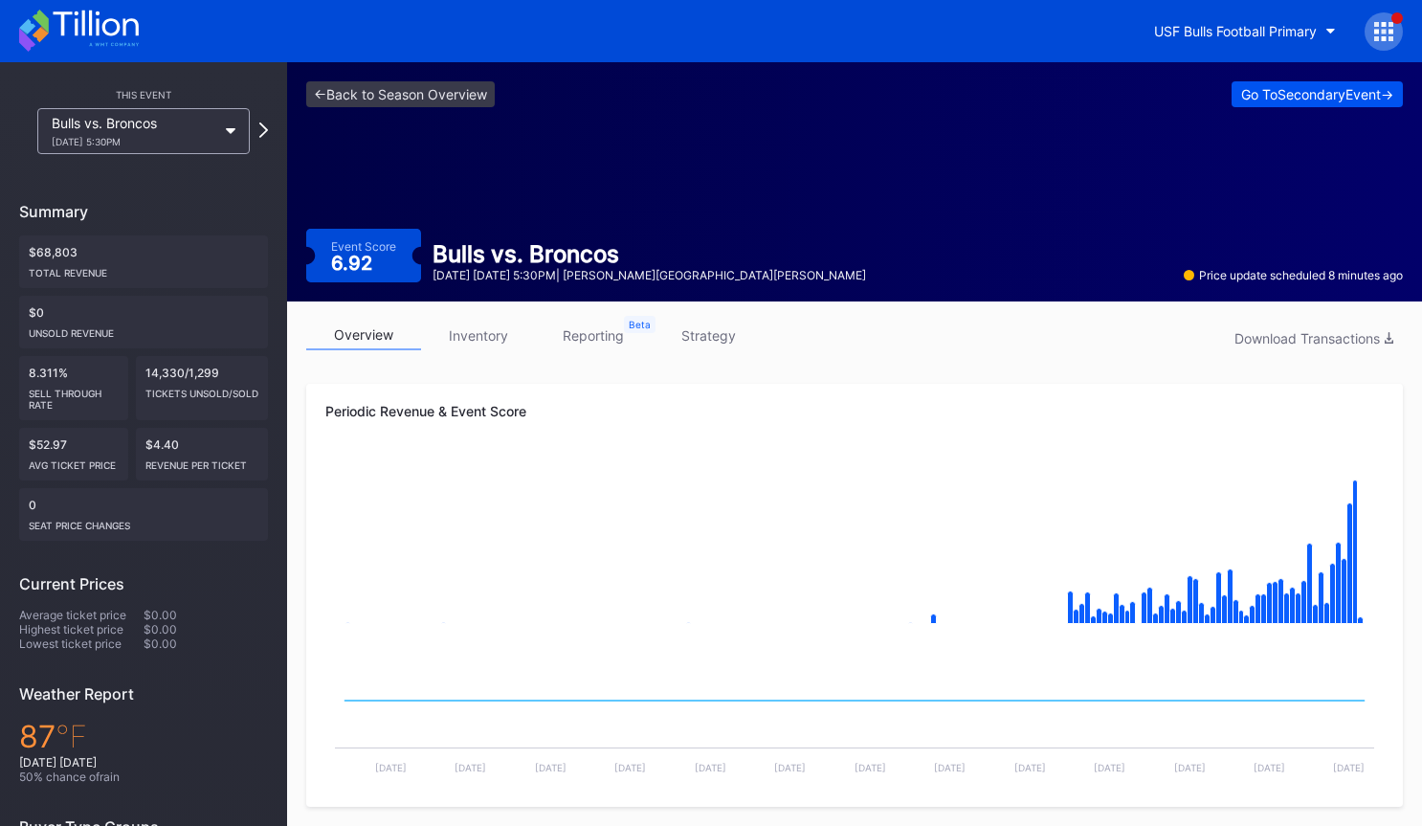
click at [1285, 100] on div "Go To Secondary Event ->" at bounding box center [1317, 94] width 152 height 16
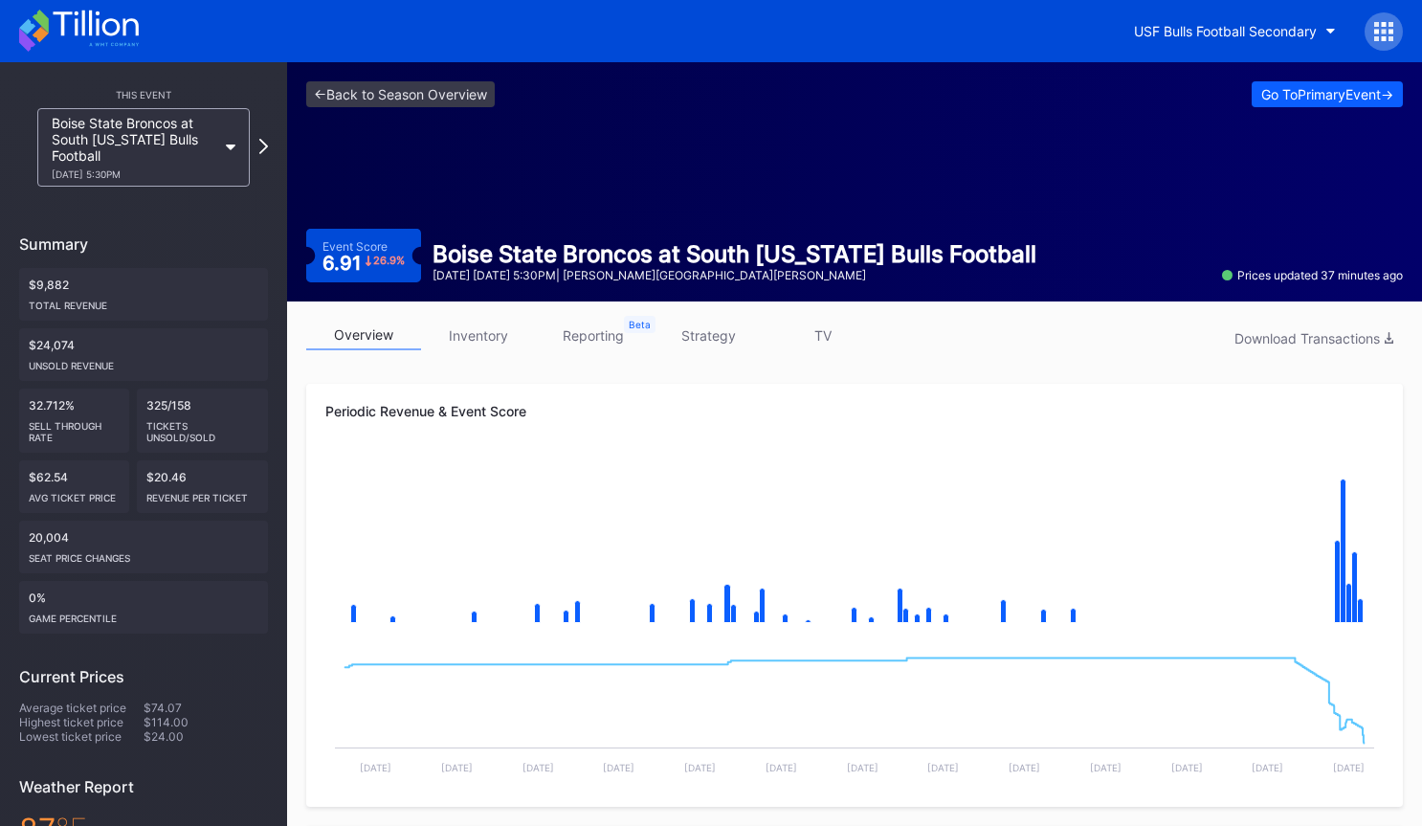
click at [1401, 36] on div at bounding box center [1384, 31] width 38 height 38
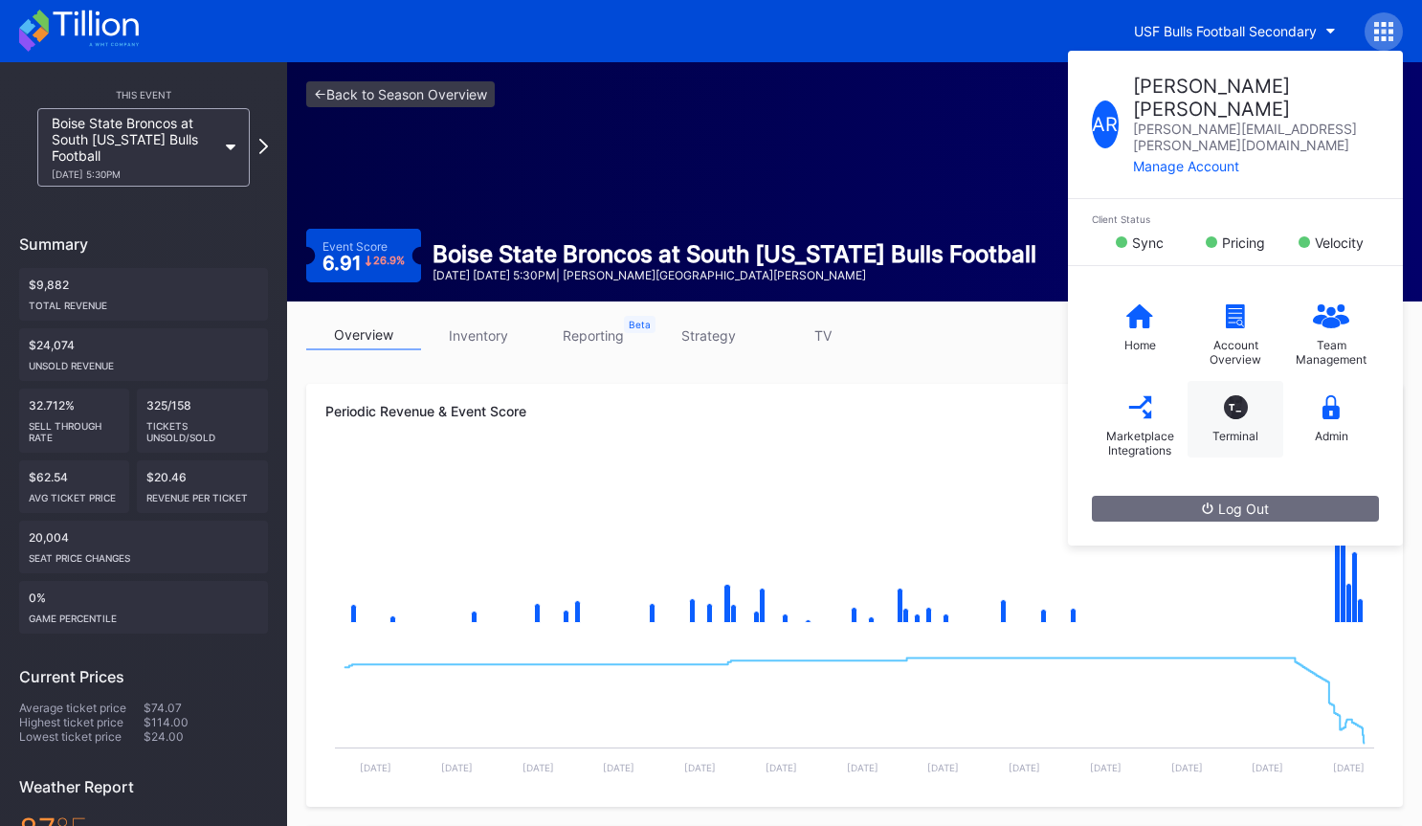
click at [1239, 381] on div "T_ Terminal" at bounding box center [1236, 419] width 96 height 77
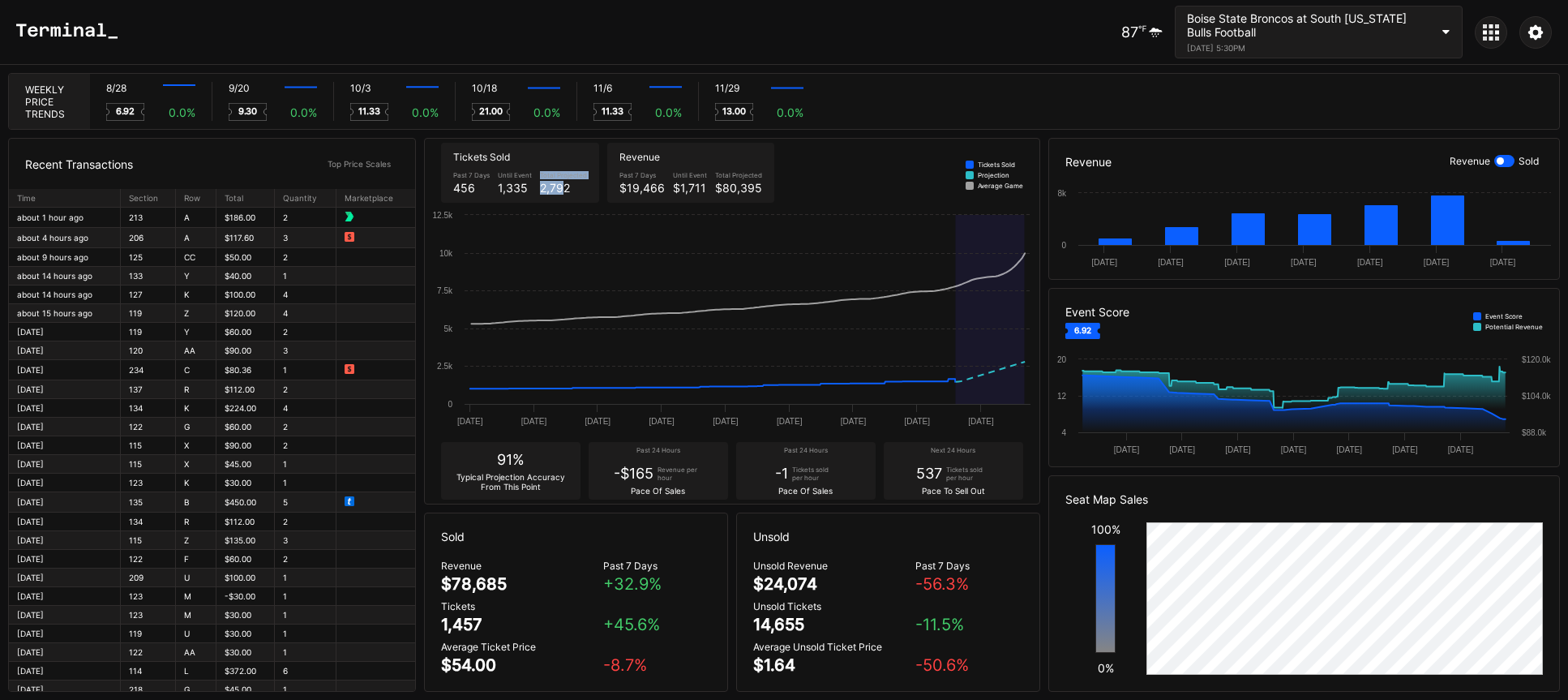
drag, startPoint x: 539, startPoint y: 192, endPoint x: 565, endPoint y: 192, distance: 26.0
click at [565, 192] on div "Past 7 Days 456 Until Event 1,335 Total Projected 2,792" at bounding box center [519, 182] width 141 height 31
click at [565, 192] on div "2,792" at bounding box center [563, 187] width 47 height 14
click at [1204, 161] on div at bounding box center [1504, 161] width 20 height 12
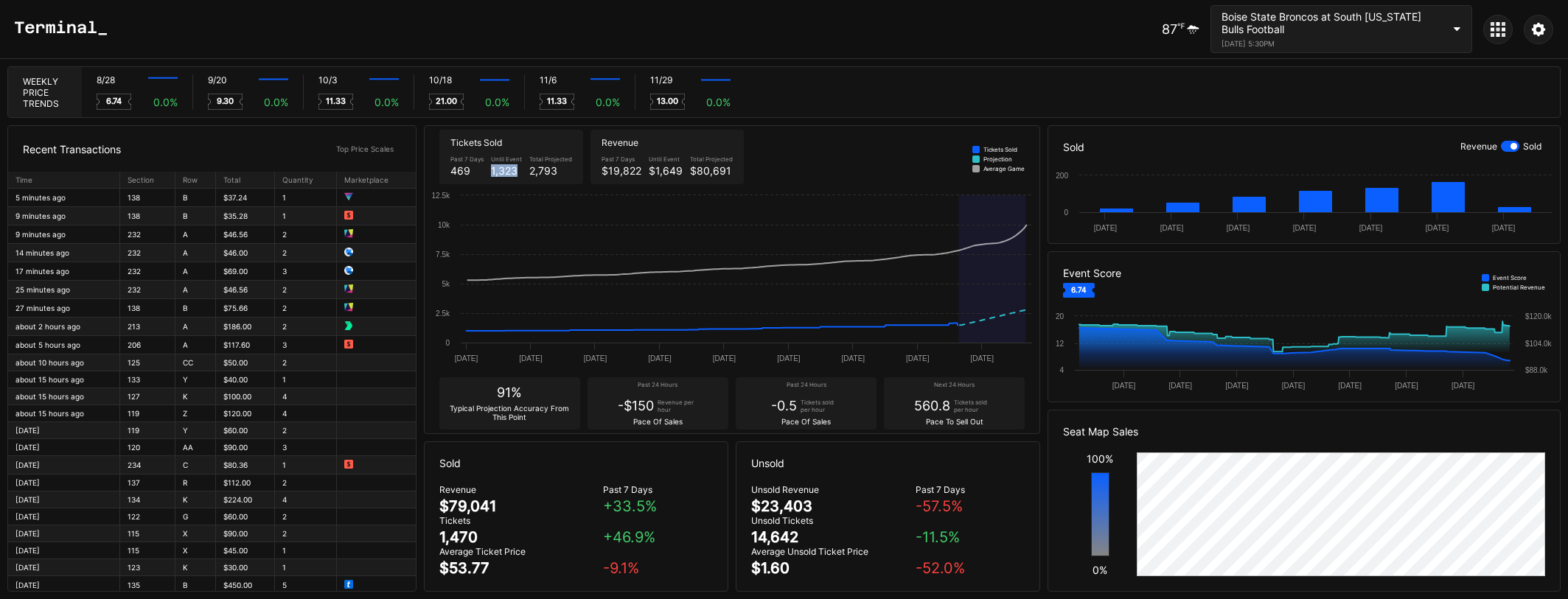
drag, startPoint x: 491, startPoint y: 170, endPoint x: 516, endPoint y: 171, distance: 25.0
click at [516, 171] on div "1,323" at bounding box center [506, 170] width 31 height 12
click at [501, 164] on div "1,323" at bounding box center [506, 170] width 31 height 12
drag, startPoint x: 447, startPoint y: 139, endPoint x: 718, endPoint y: 172, distance: 273.0
click at [718, 172] on div "Tickets Sold Past 7 Days 469 Until Event 1,323 Total Projected 2,793 Revenue Pa…" at bounding box center [732, 157] width 615 height 62
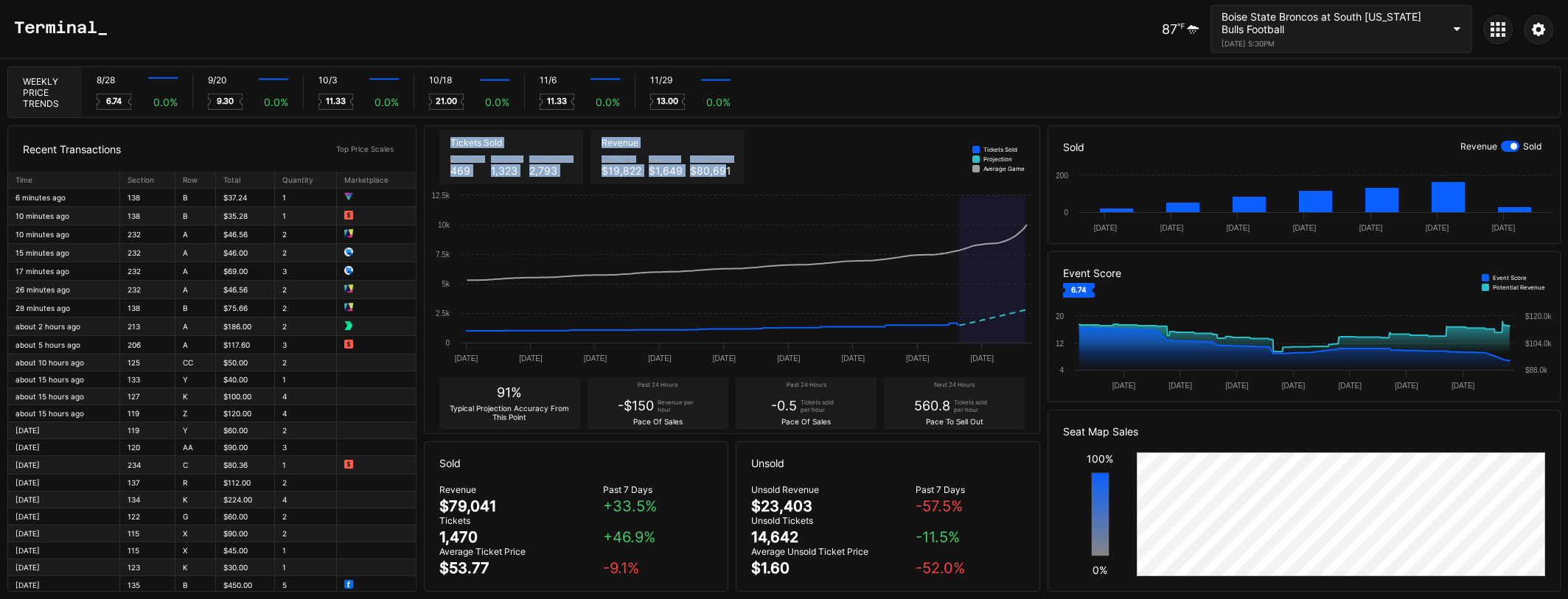
click at [718, 172] on div "$80,691" at bounding box center [712, 170] width 43 height 12
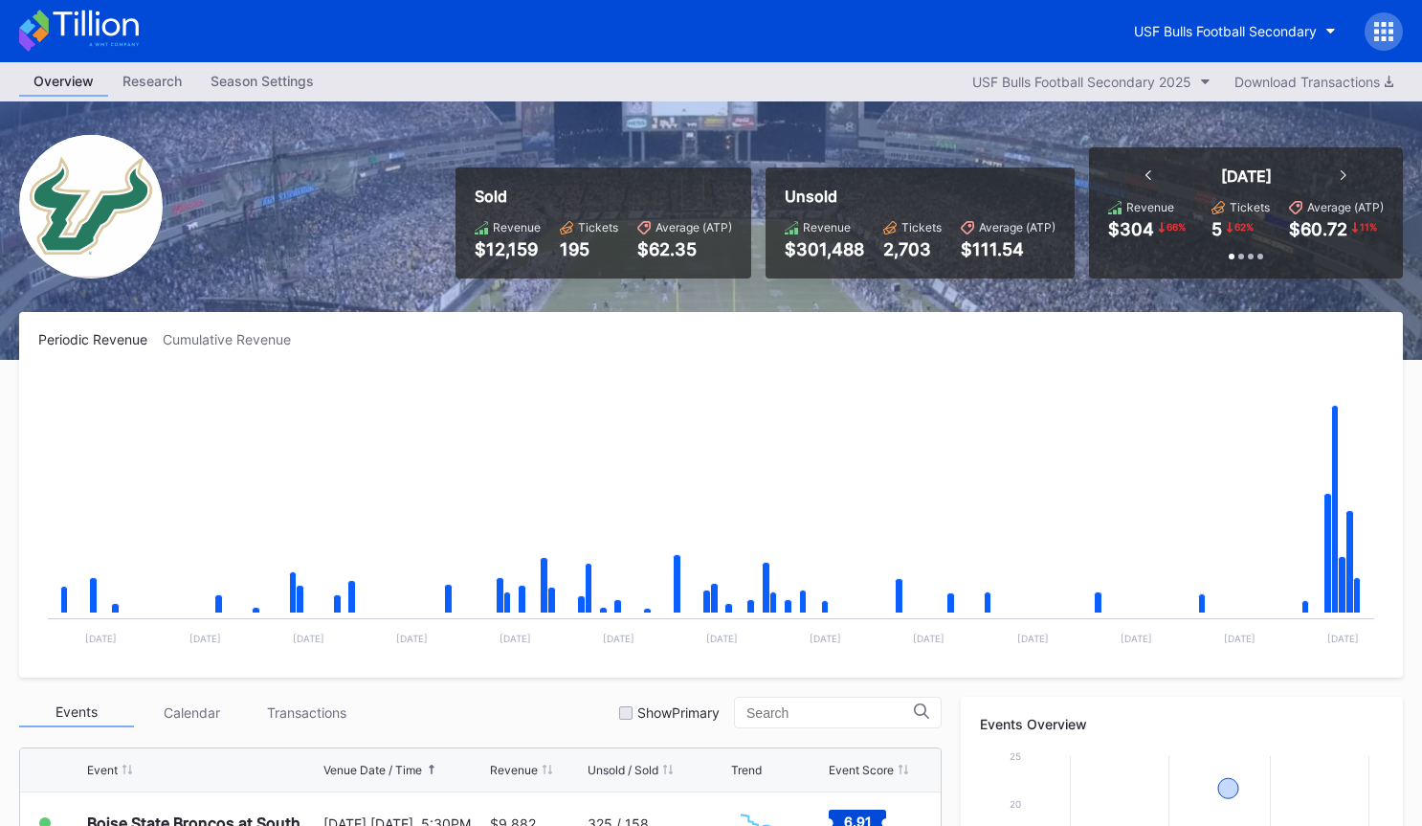
click at [1368, 31] on div at bounding box center [1384, 31] width 38 height 38
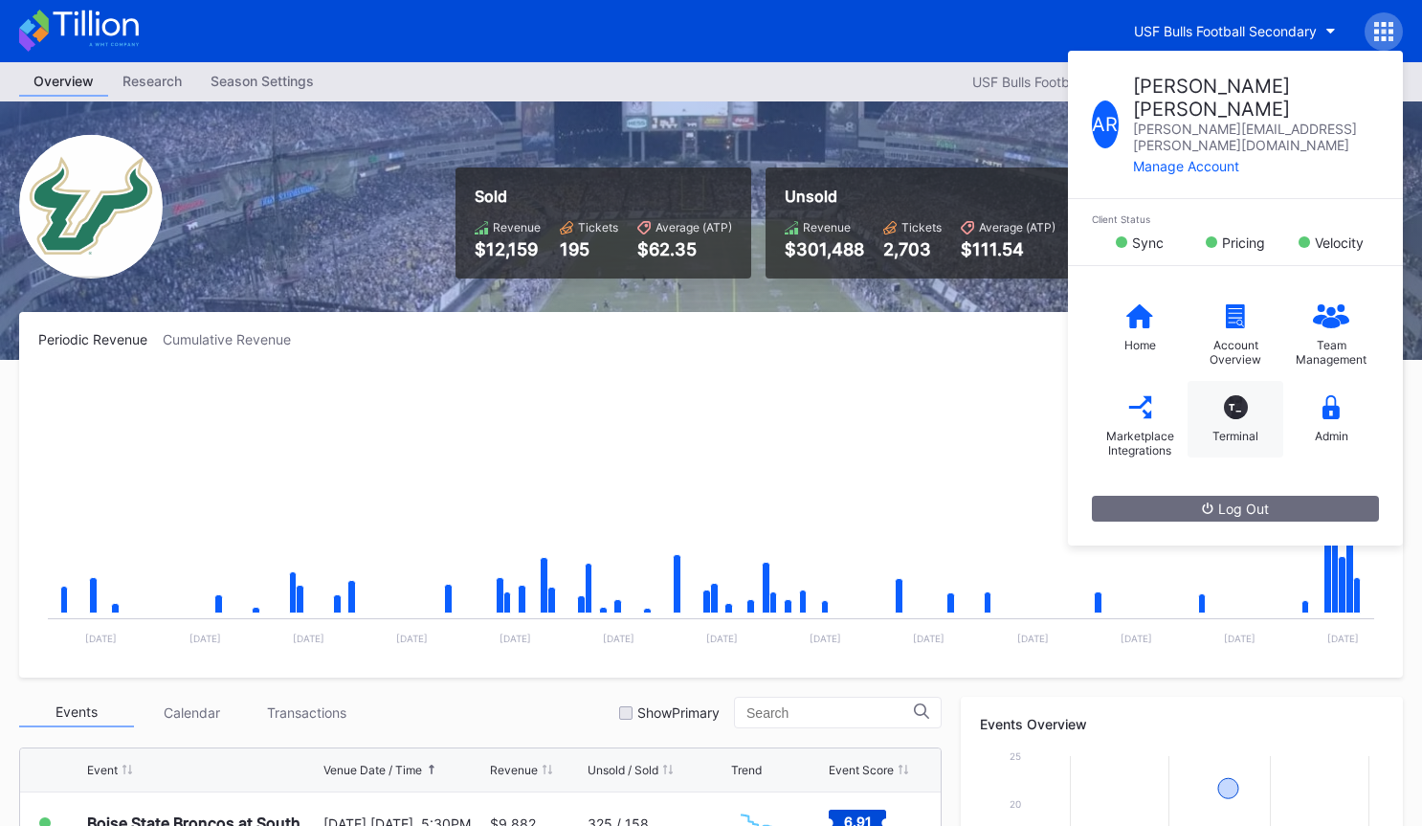
click at [1239, 381] on div "T_ Terminal" at bounding box center [1236, 419] width 96 height 77
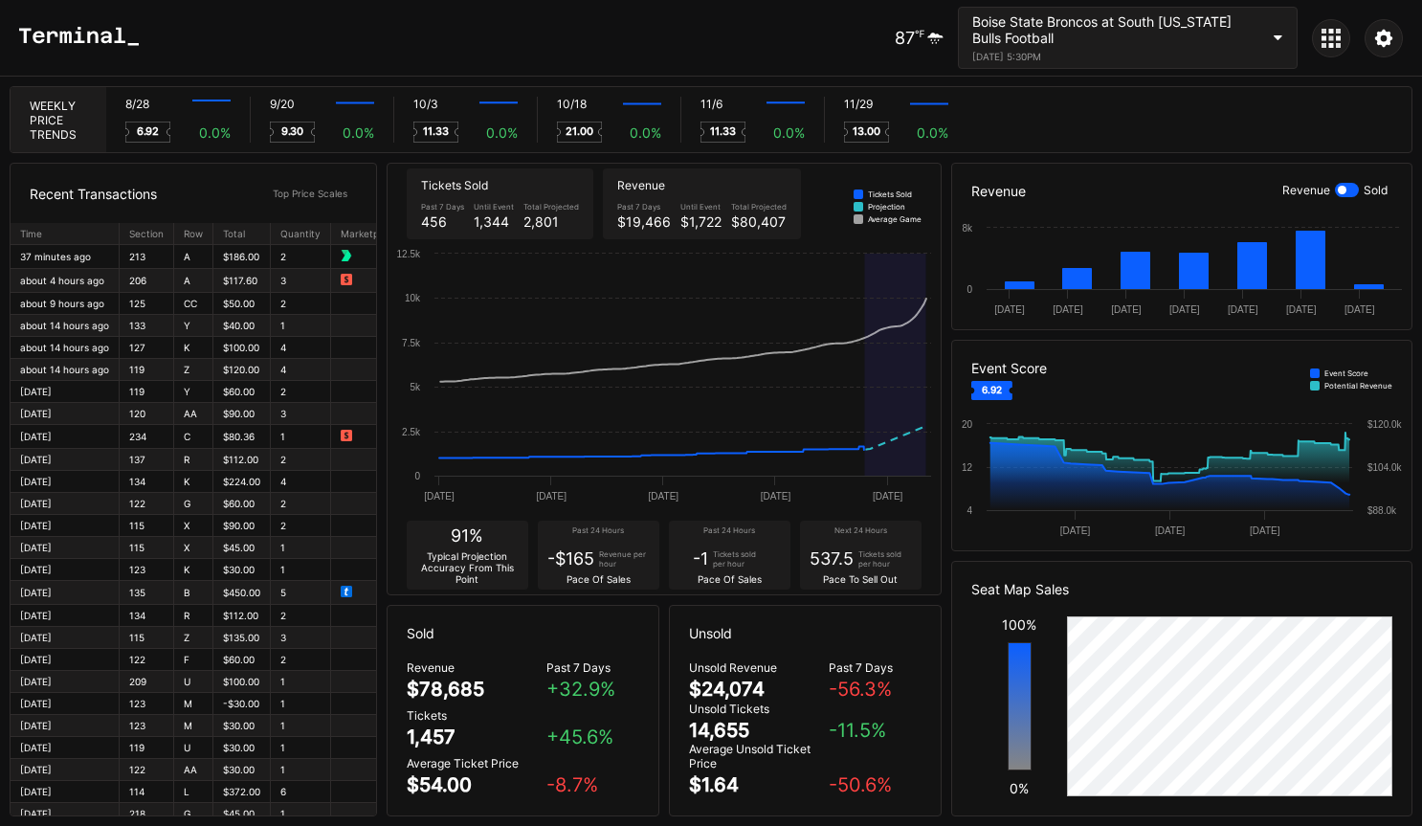
click at [1329, 45] on icon at bounding box center [1331, 38] width 19 height 19
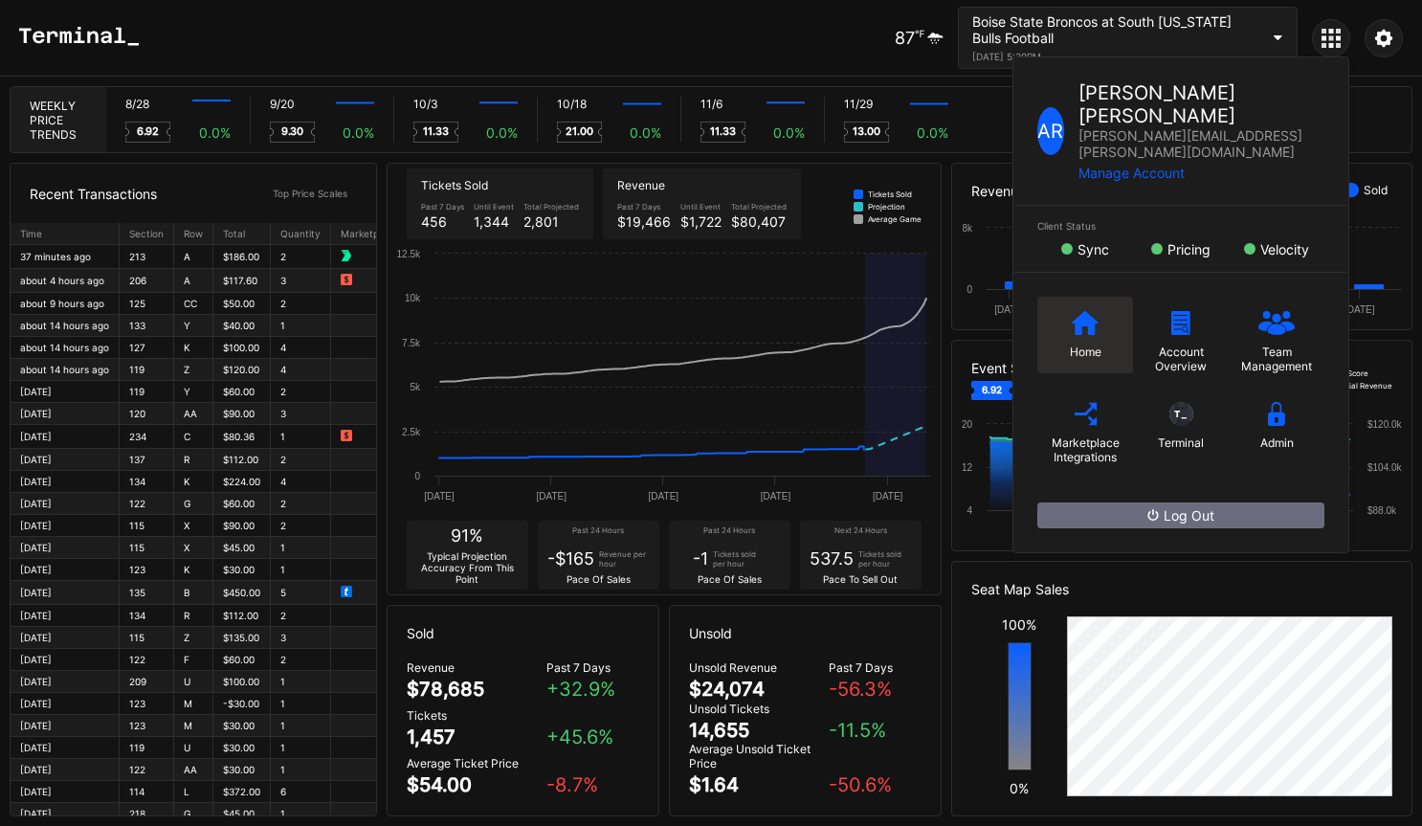
click at [1072, 310] on icon at bounding box center [1085, 322] width 27 height 24
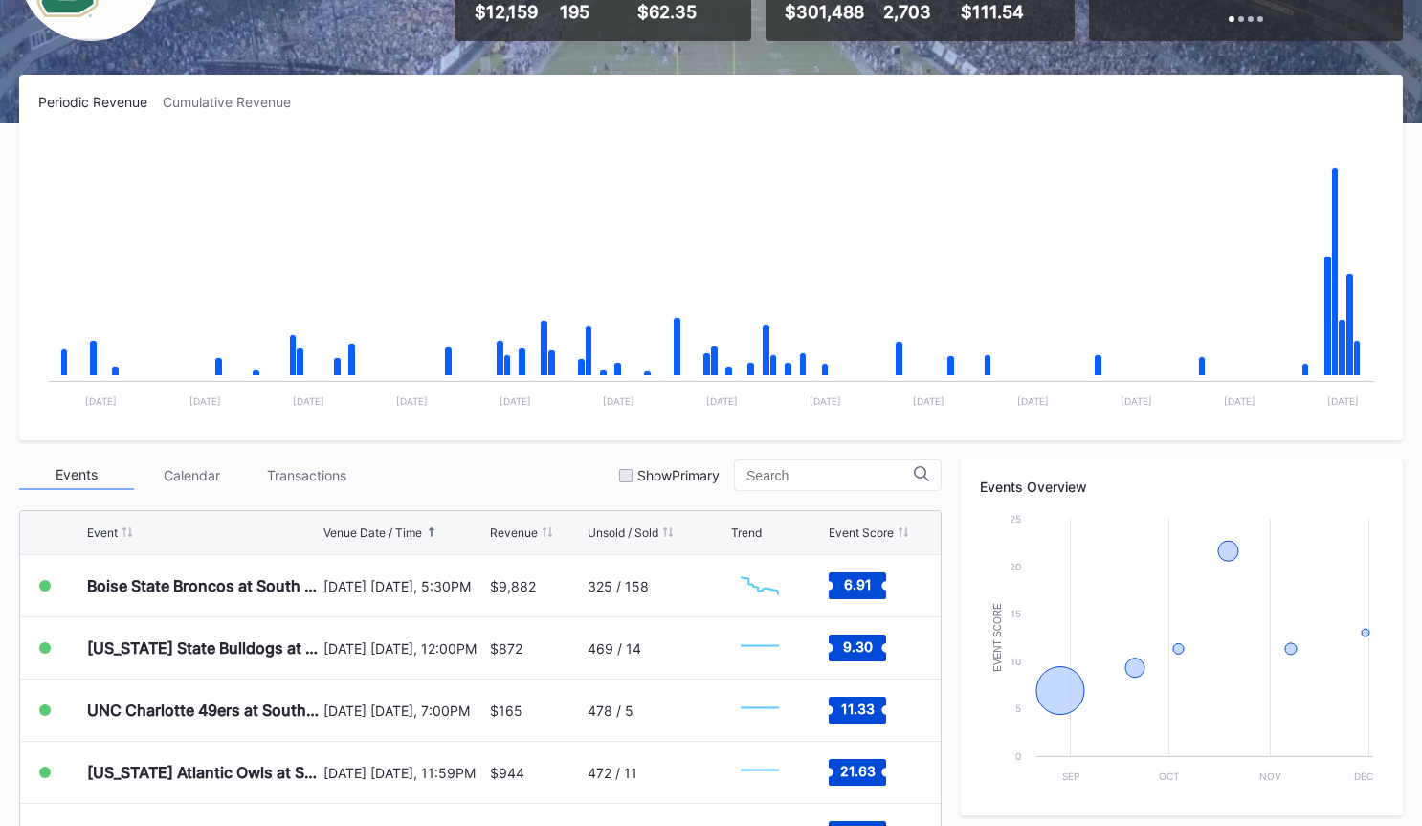
scroll to position [621, 0]
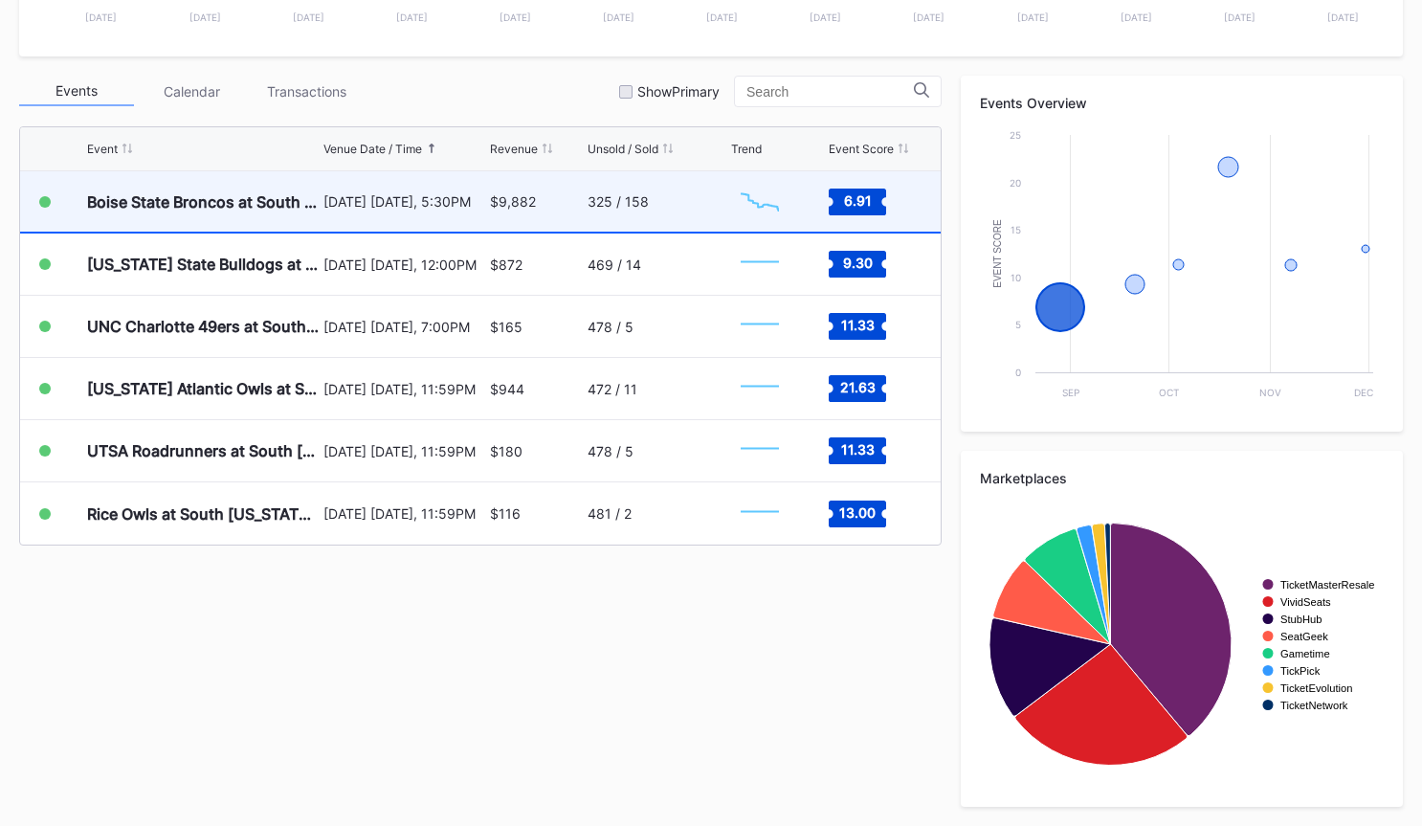
click at [516, 195] on div "$9,882" at bounding box center [513, 201] width 46 height 16
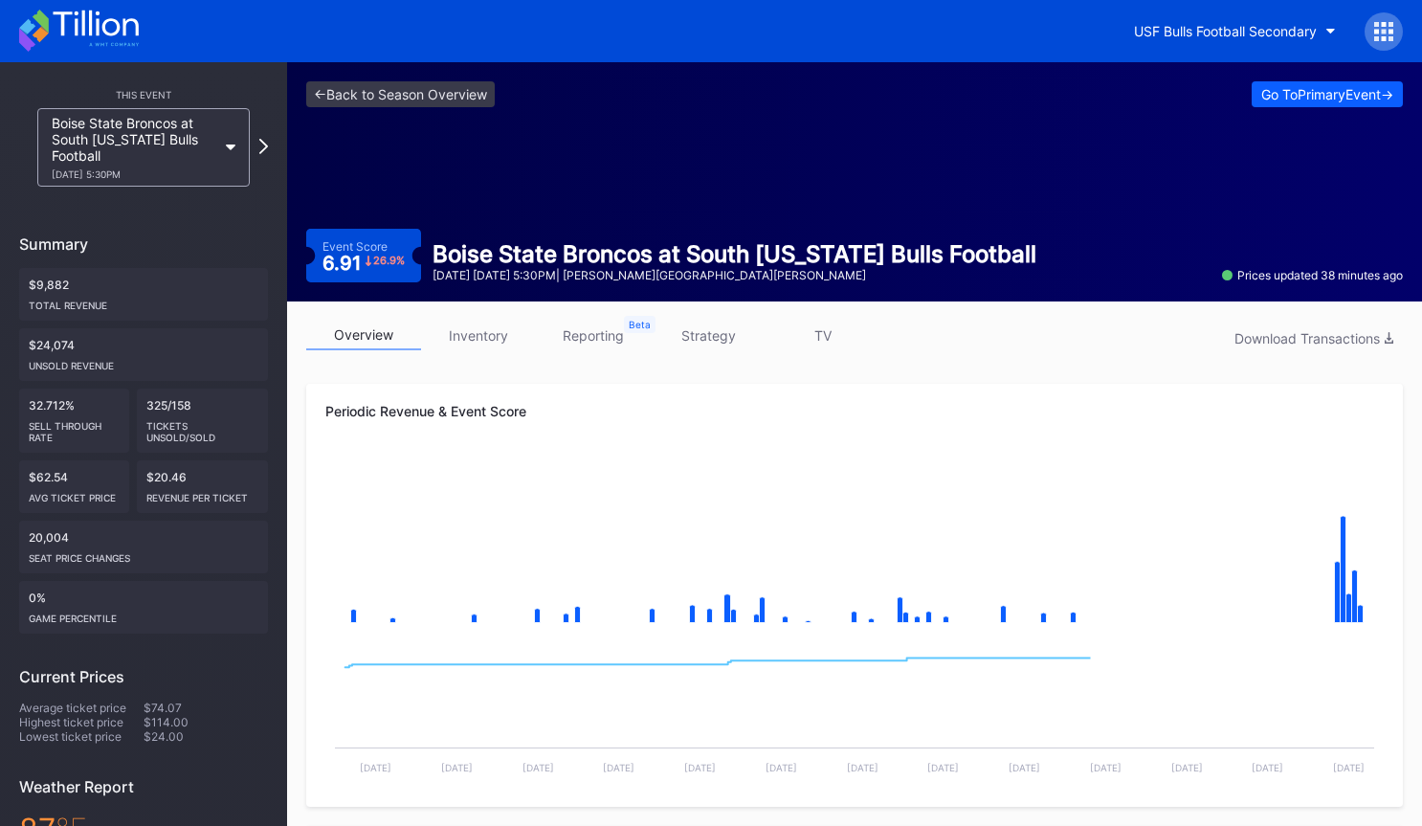
scroll to position [4, 0]
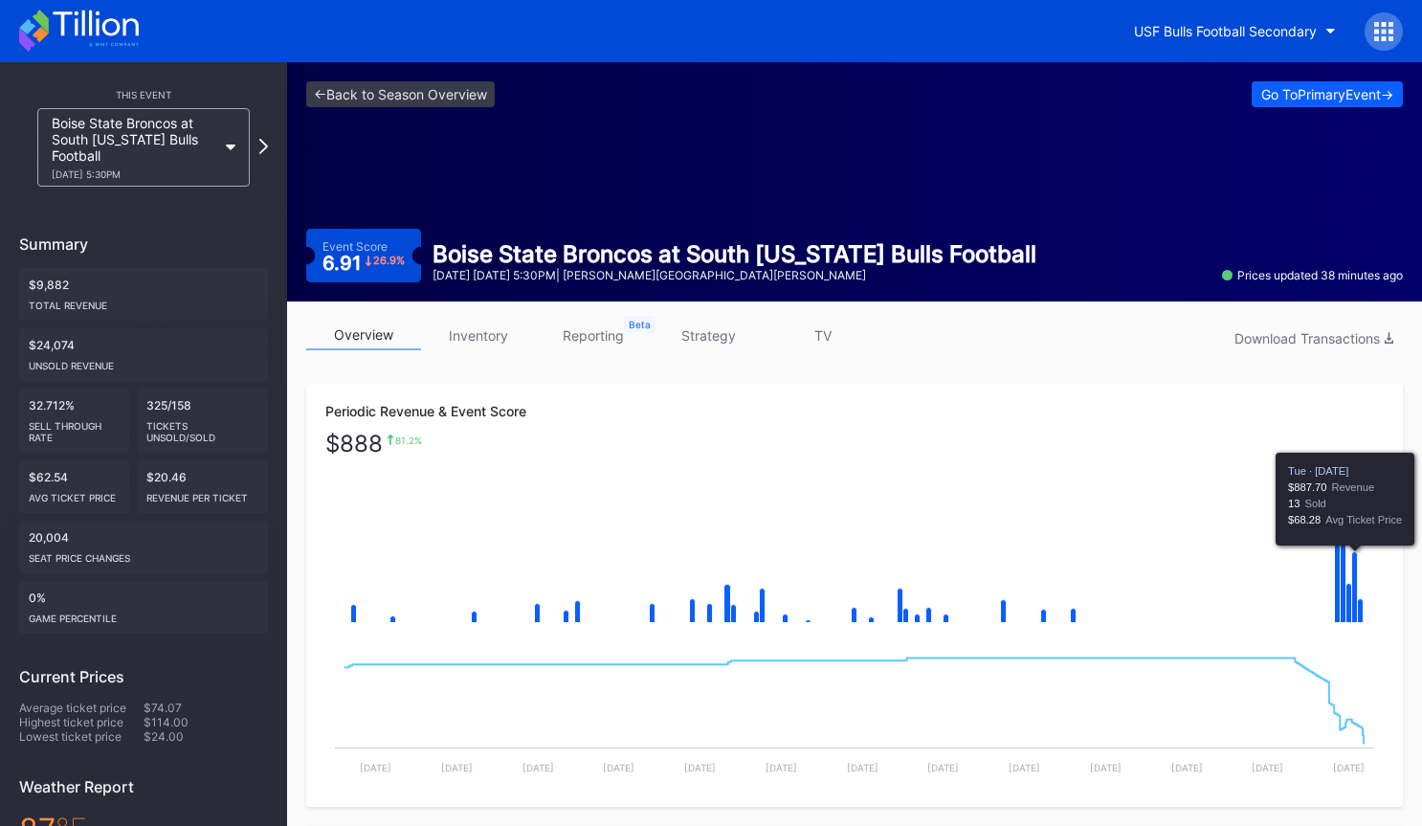
drag, startPoint x: 1357, startPoint y: 597, endPoint x: 1373, endPoint y: 605, distance: 17.1
click at [1358, 597] on icon "Created with Highcharts 11.2.0 Chart title" at bounding box center [854, 548] width 1059 height 191
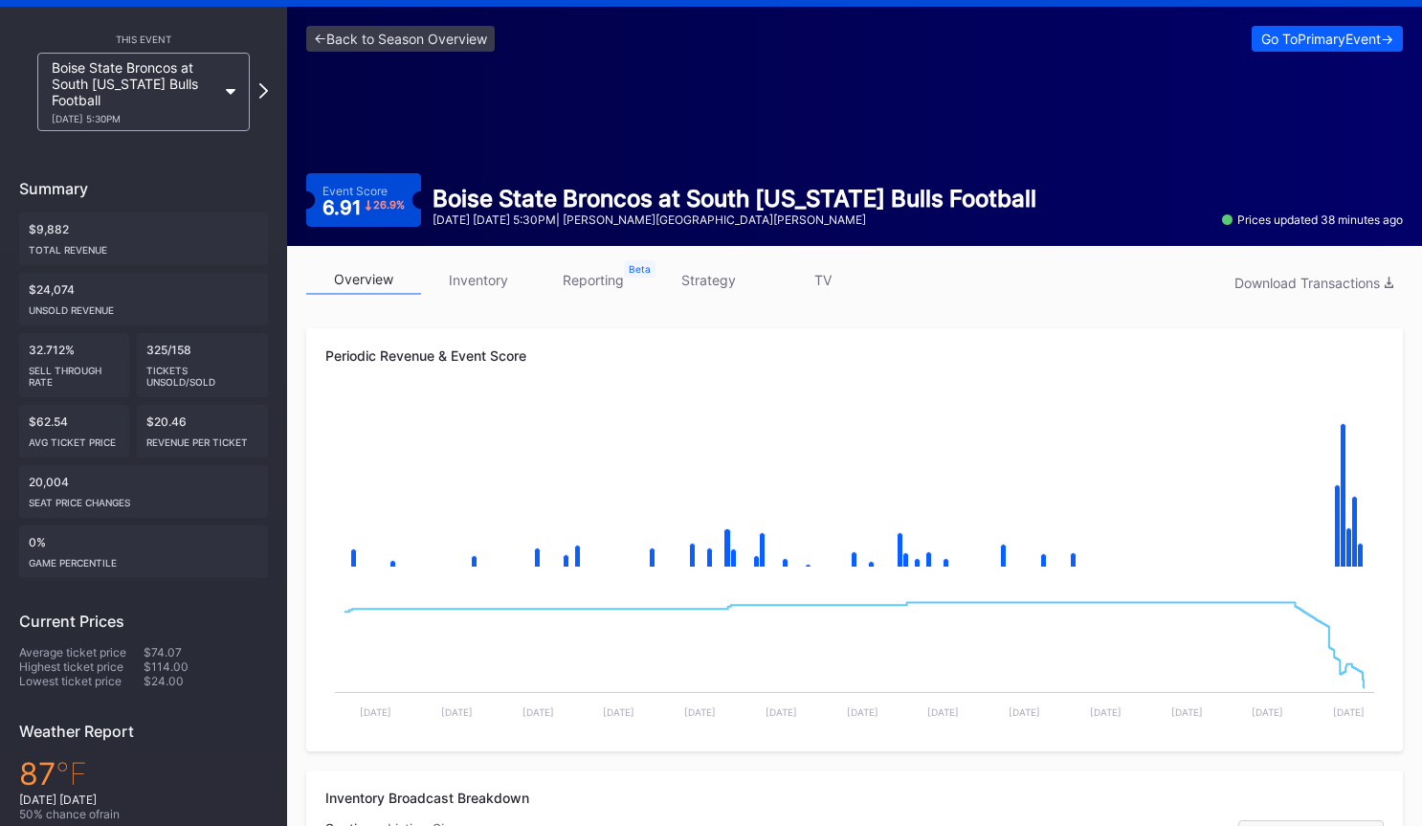
scroll to position [56, 0]
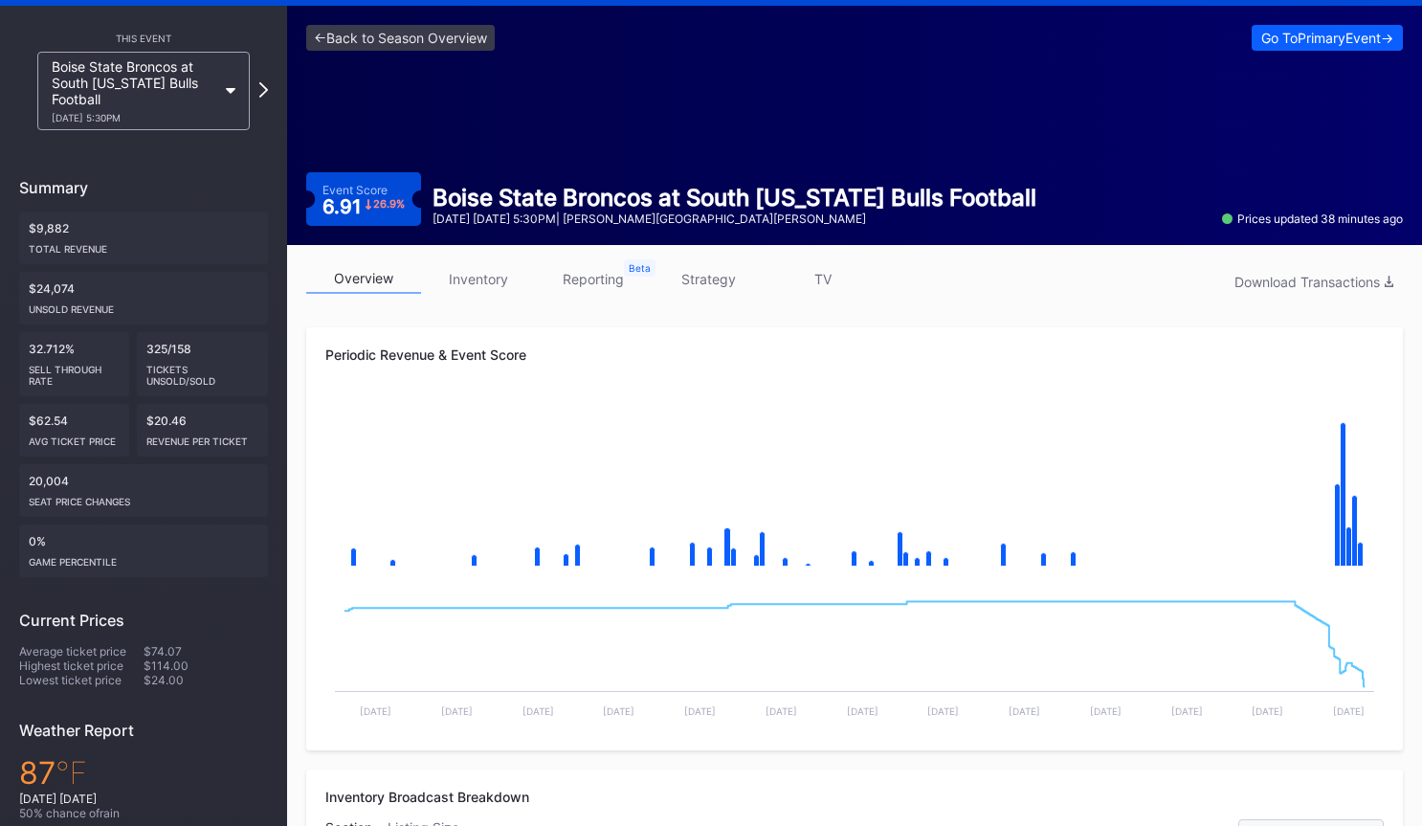
click at [516, 270] on link "inventory" at bounding box center [478, 279] width 115 height 30
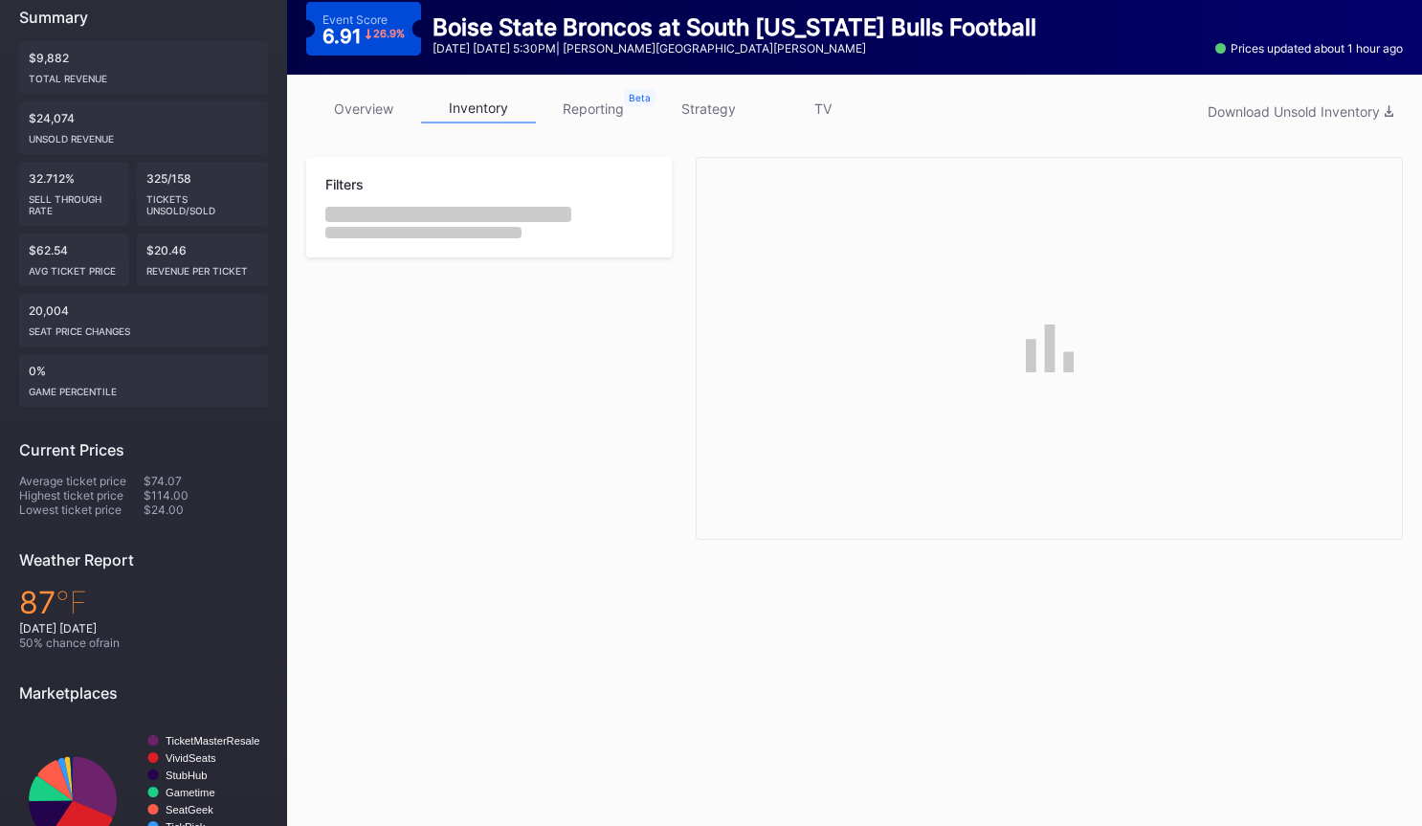
scroll to position [304, 0]
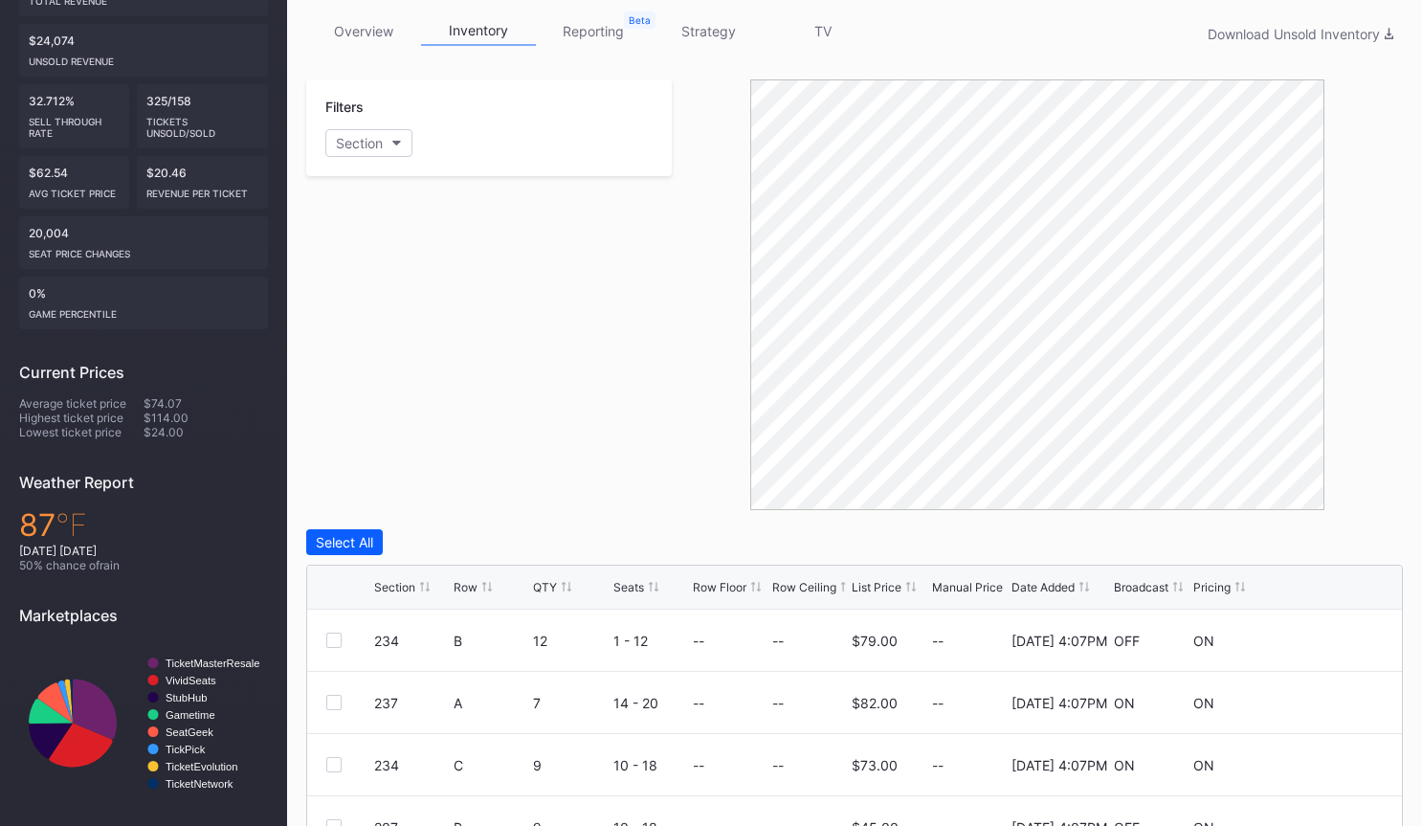
click at [892, 583] on div "List Price" at bounding box center [877, 587] width 50 height 14
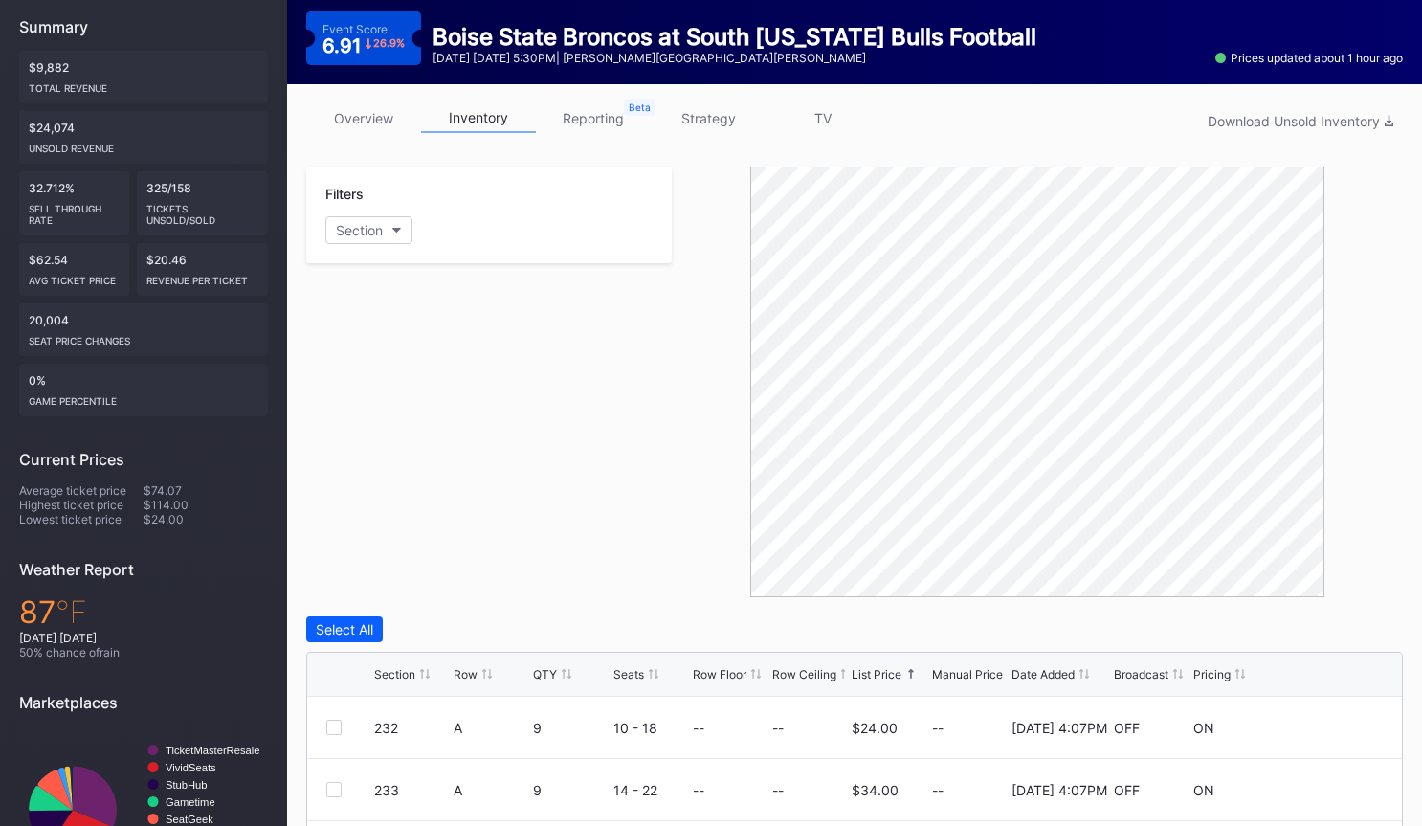
scroll to position [120, 0]
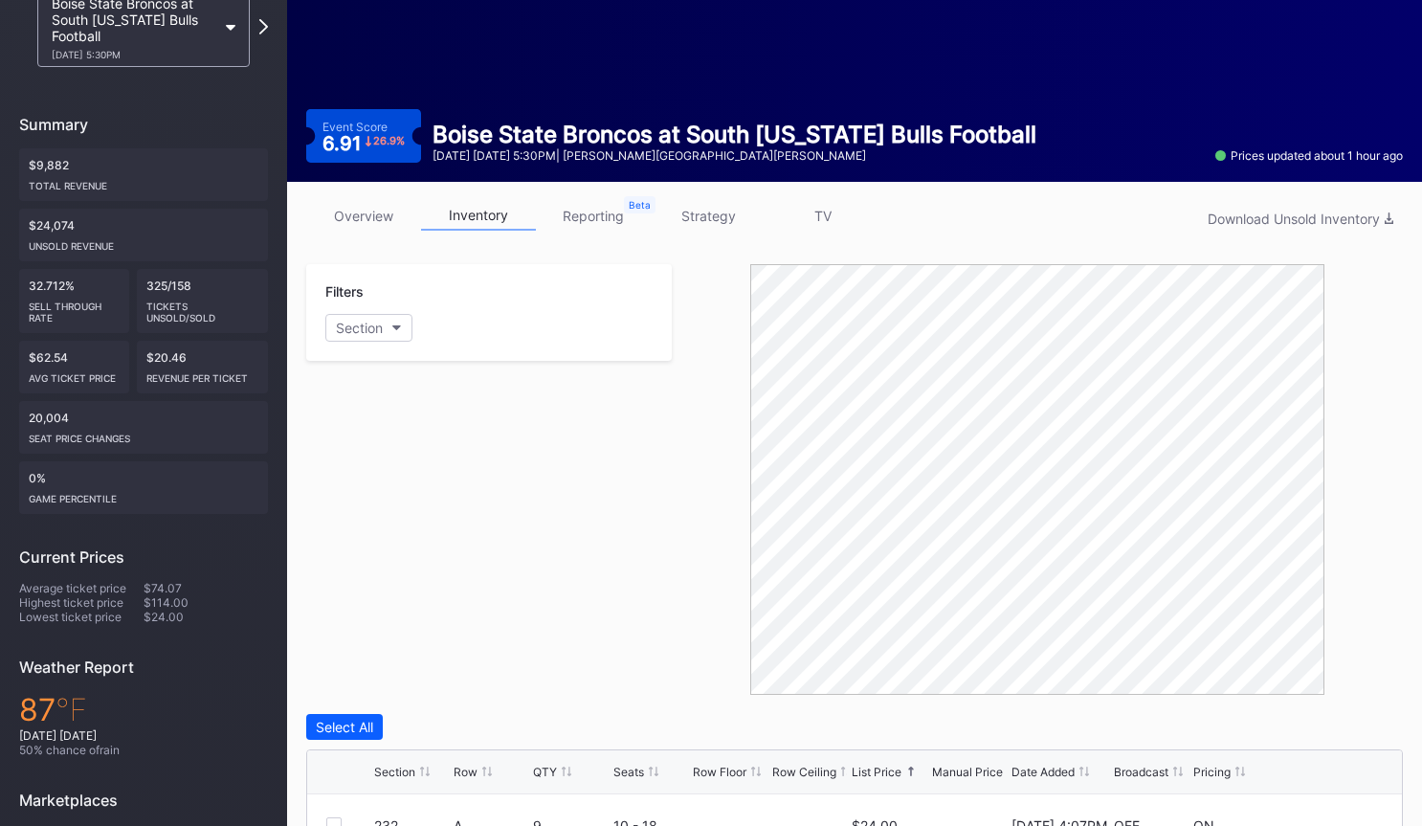
click at [741, 211] on link "strategy" at bounding box center [708, 216] width 115 height 30
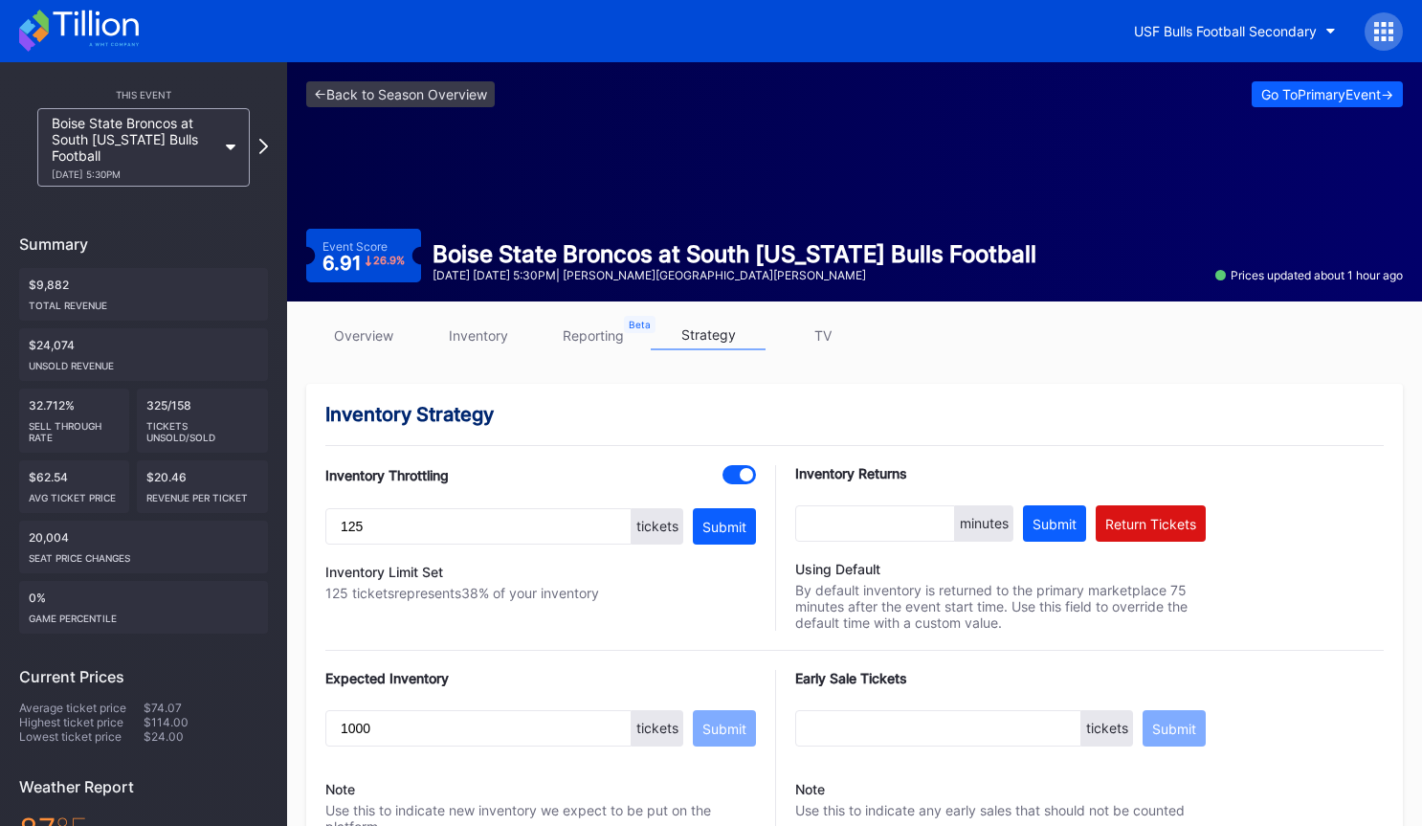
click at [741, 479] on div at bounding box center [746, 474] width 13 height 13
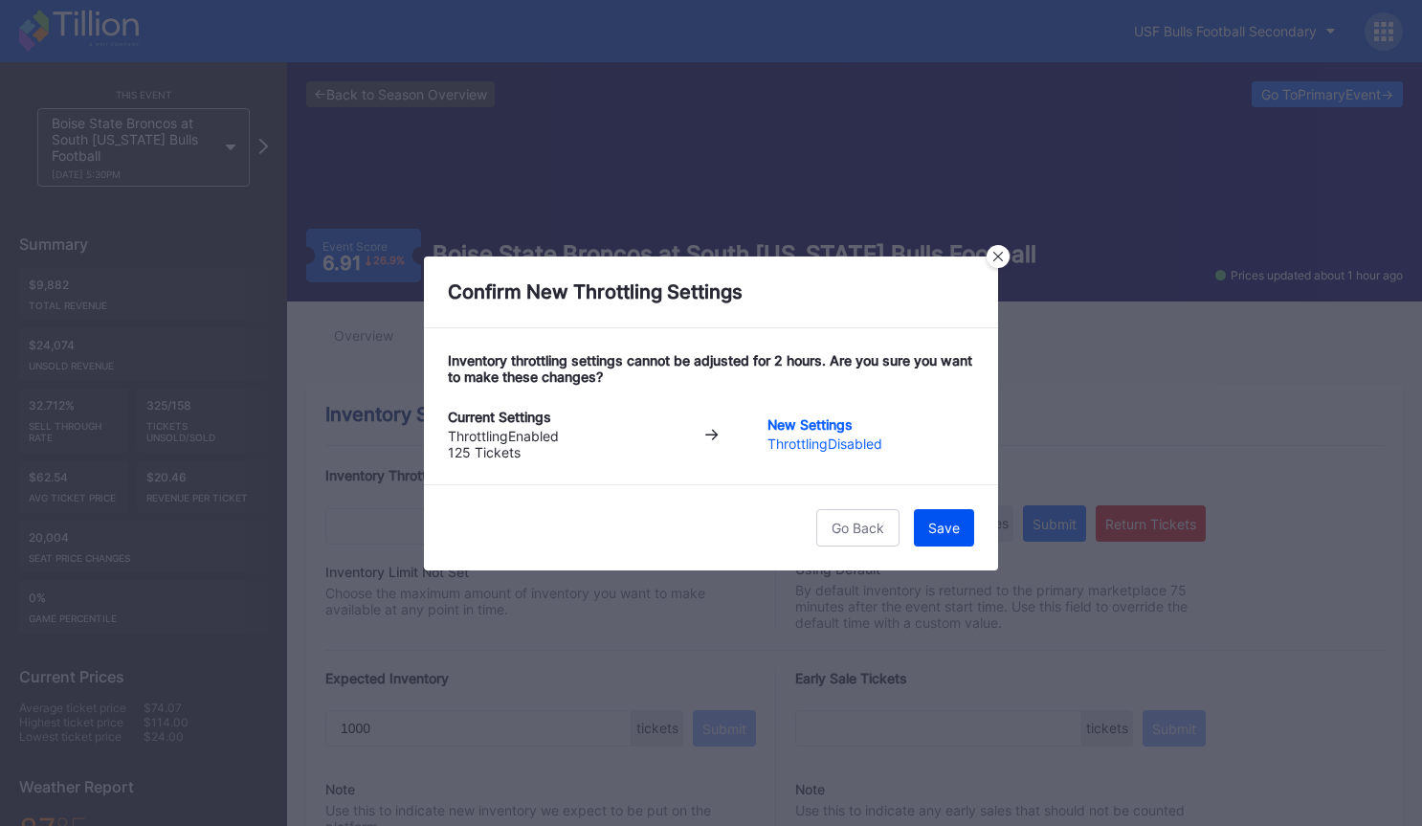
click at [941, 527] on div "Save" at bounding box center [944, 528] width 32 height 16
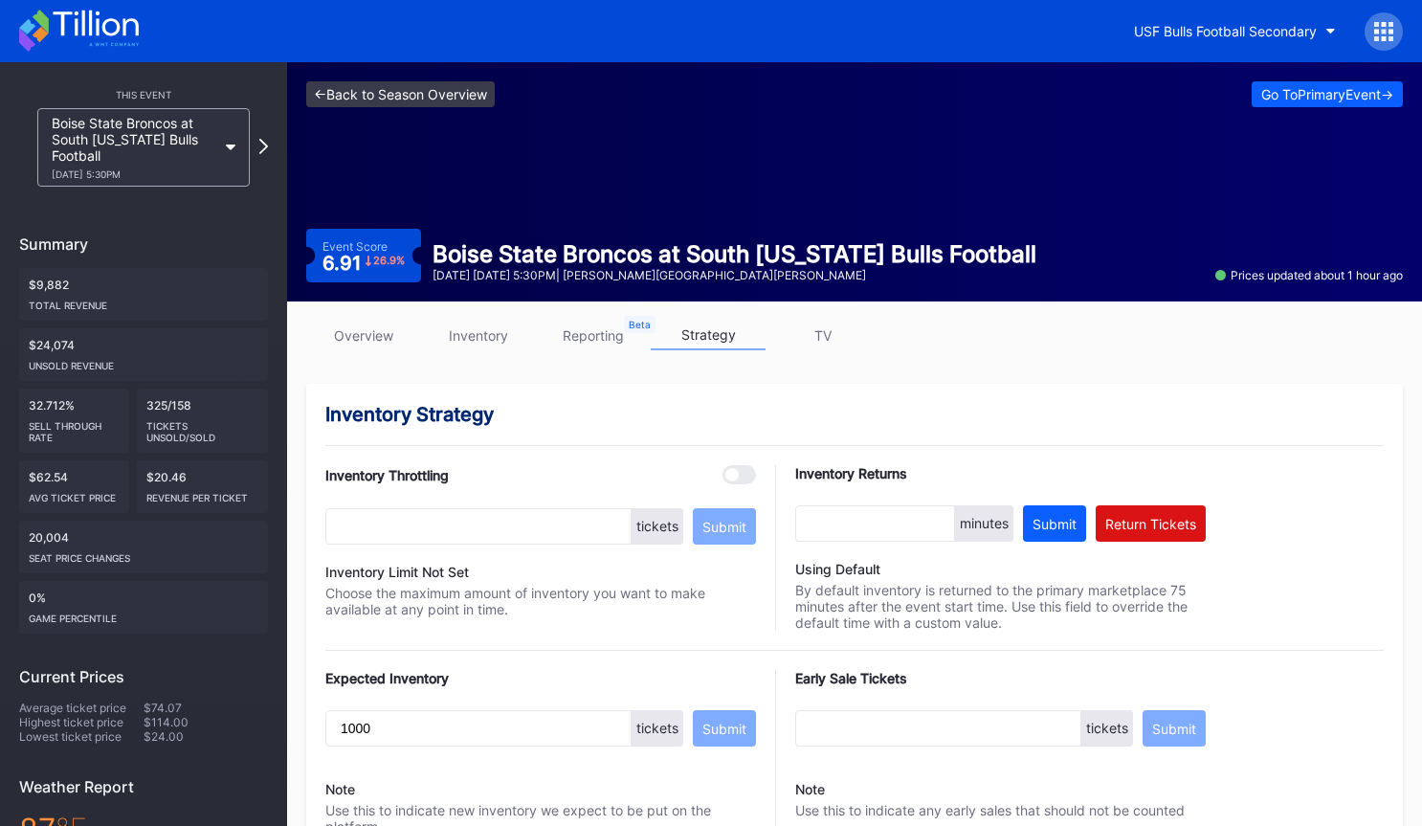
click at [445, 95] on link "<- Back to Season Overview" at bounding box center [400, 94] width 189 height 26
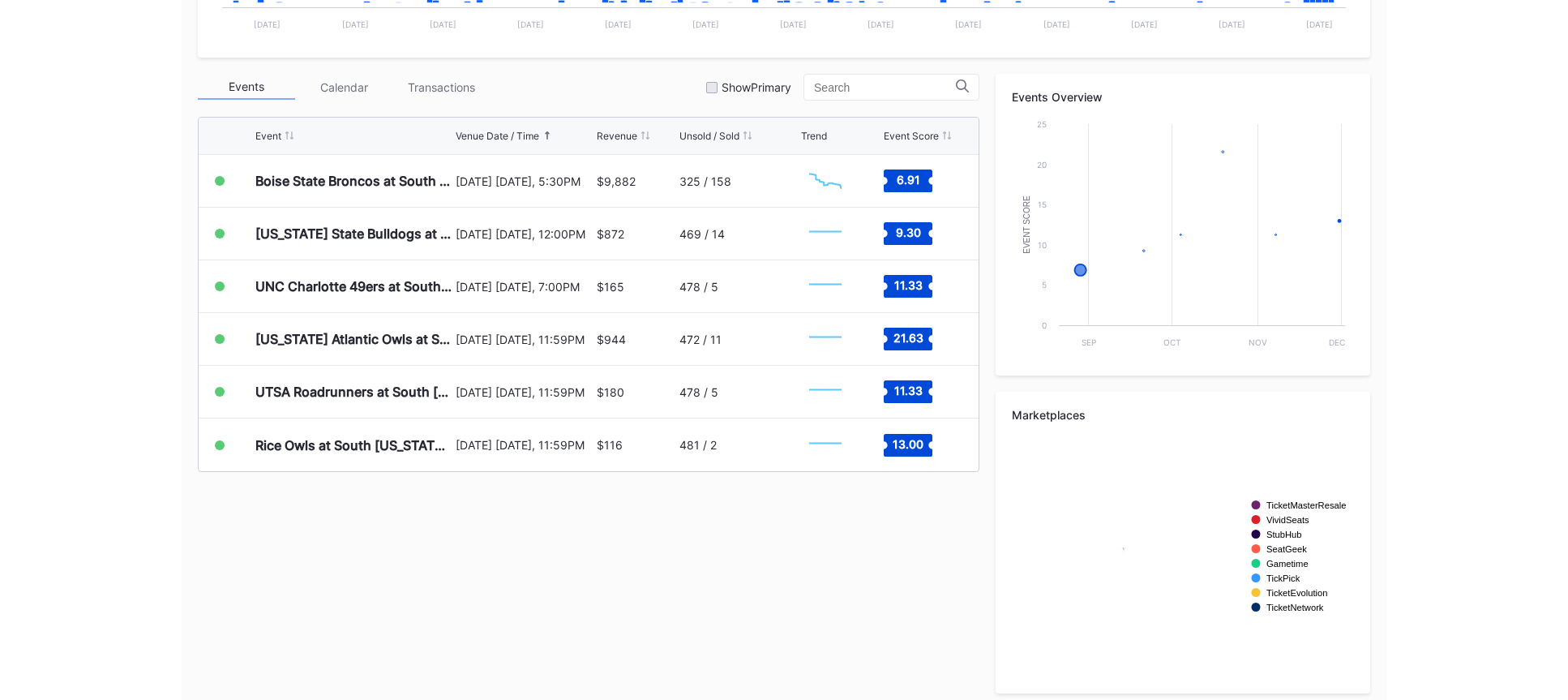
scroll to position [513, 0]
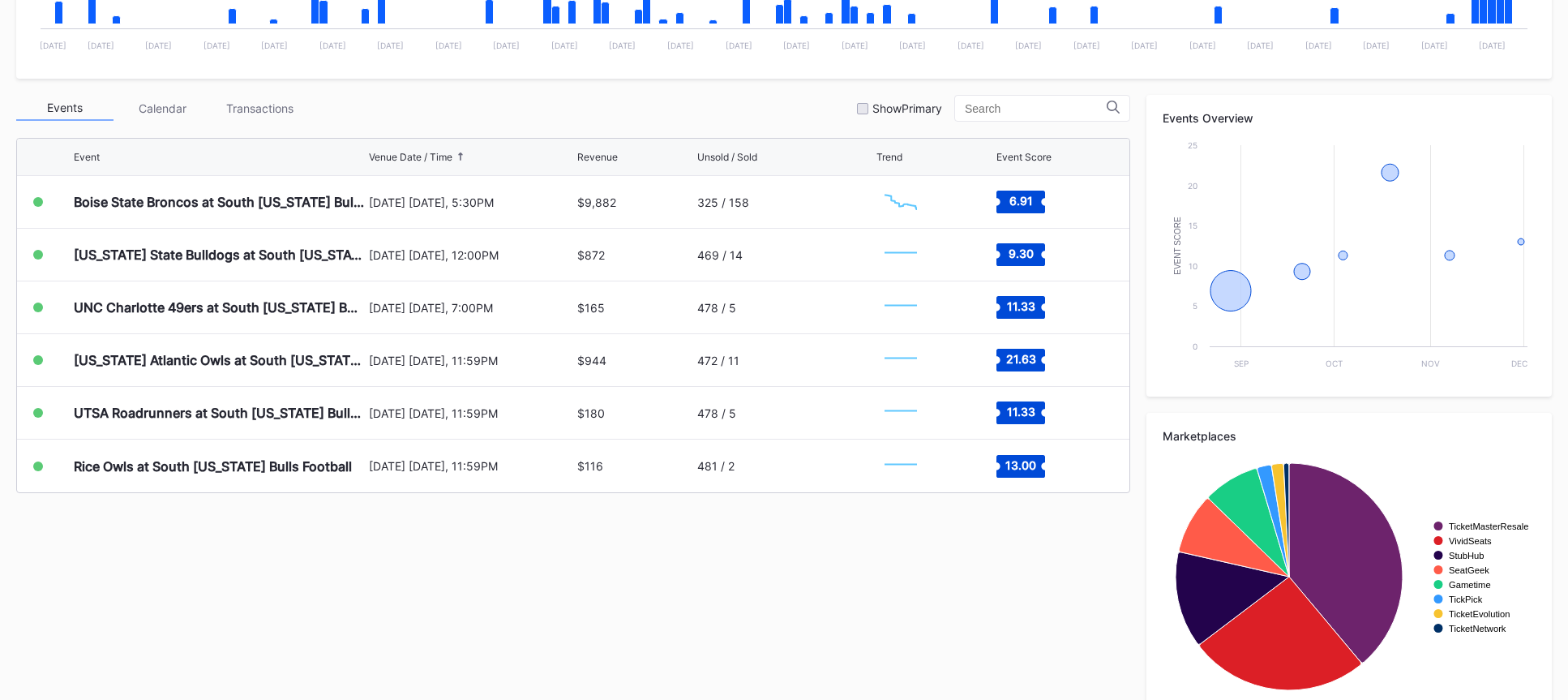
scroll to position [526, 0]
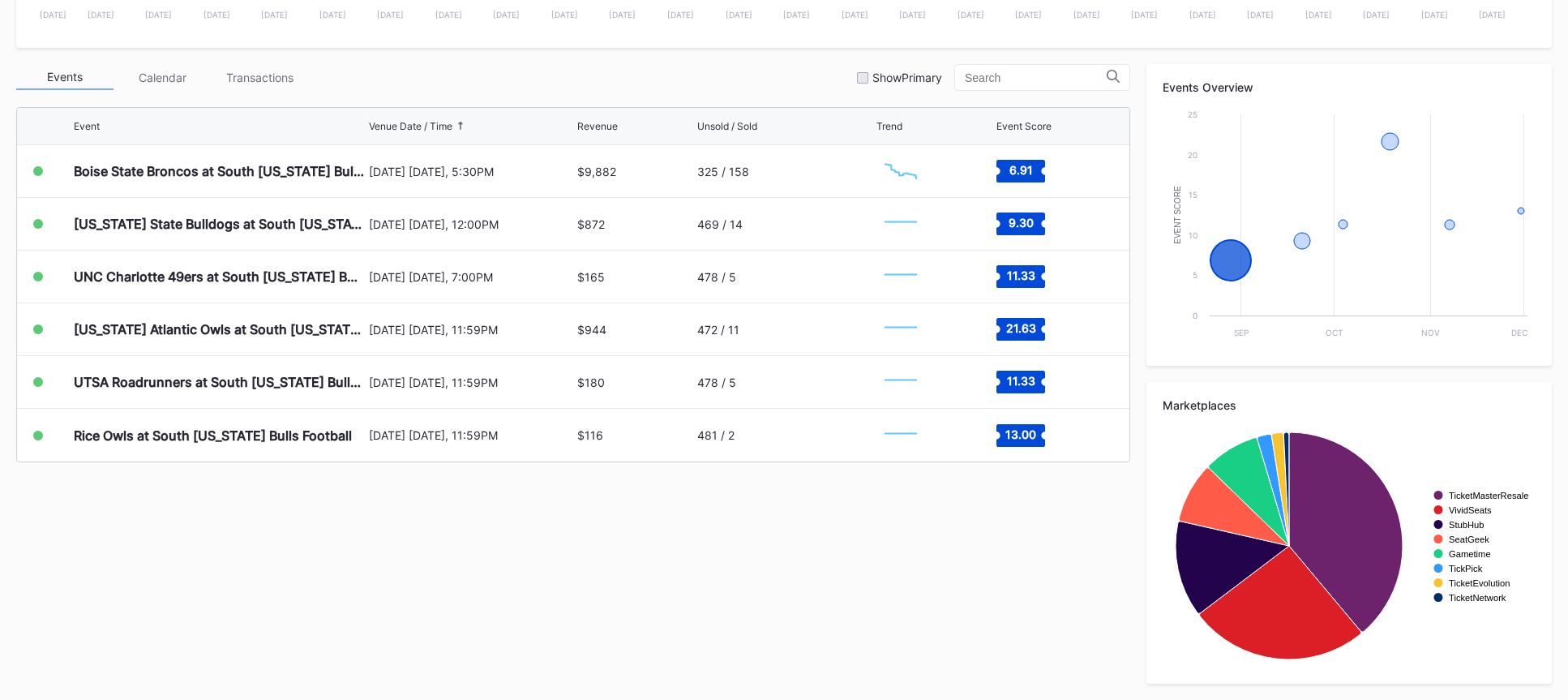
click at [533, 161] on div "[DATE] [DATE], 5:30PM" at bounding box center [470, 170] width 203 height 52
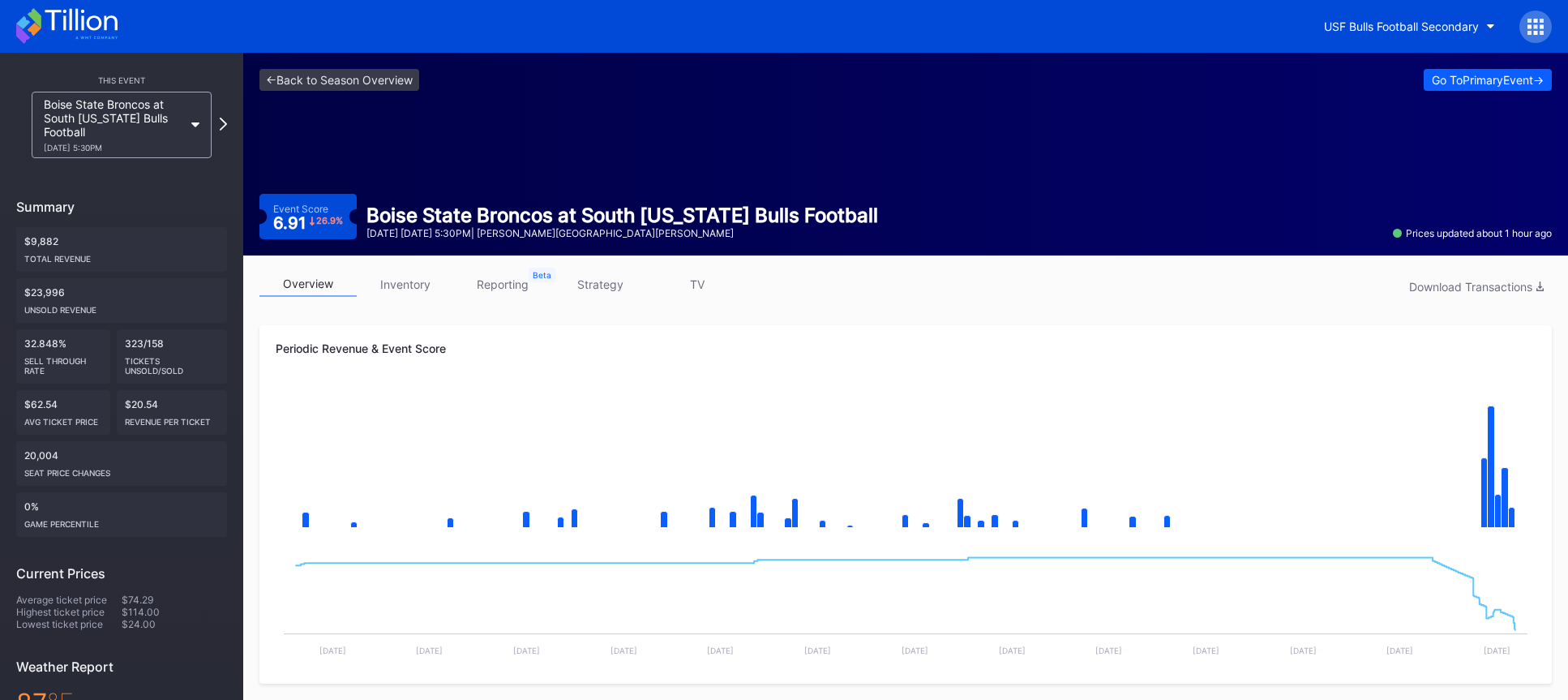
click at [601, 279] on link "strategy" at bounding box center [600, 285] width 97 height 25
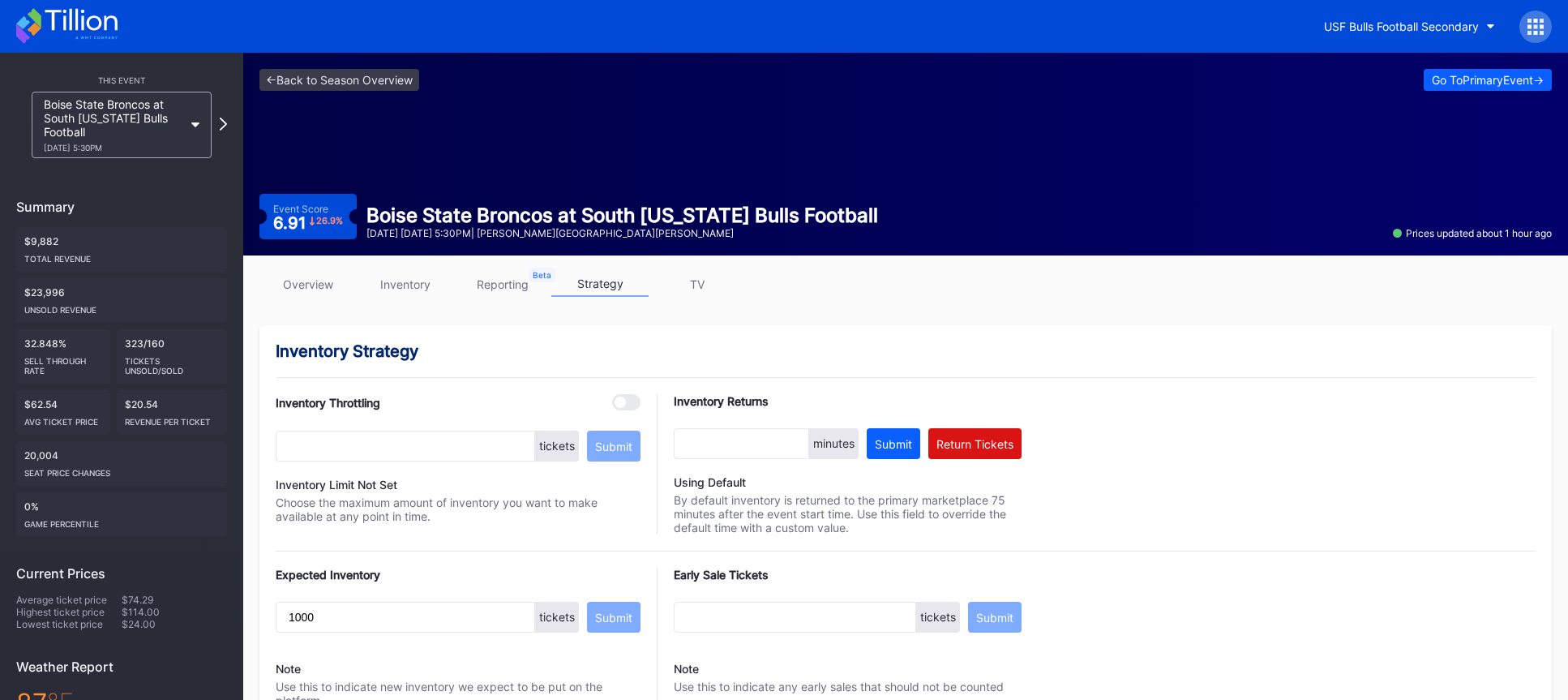
click at [316, 281] on link "overview" at bounding box center [308, 285] width 97 height 25
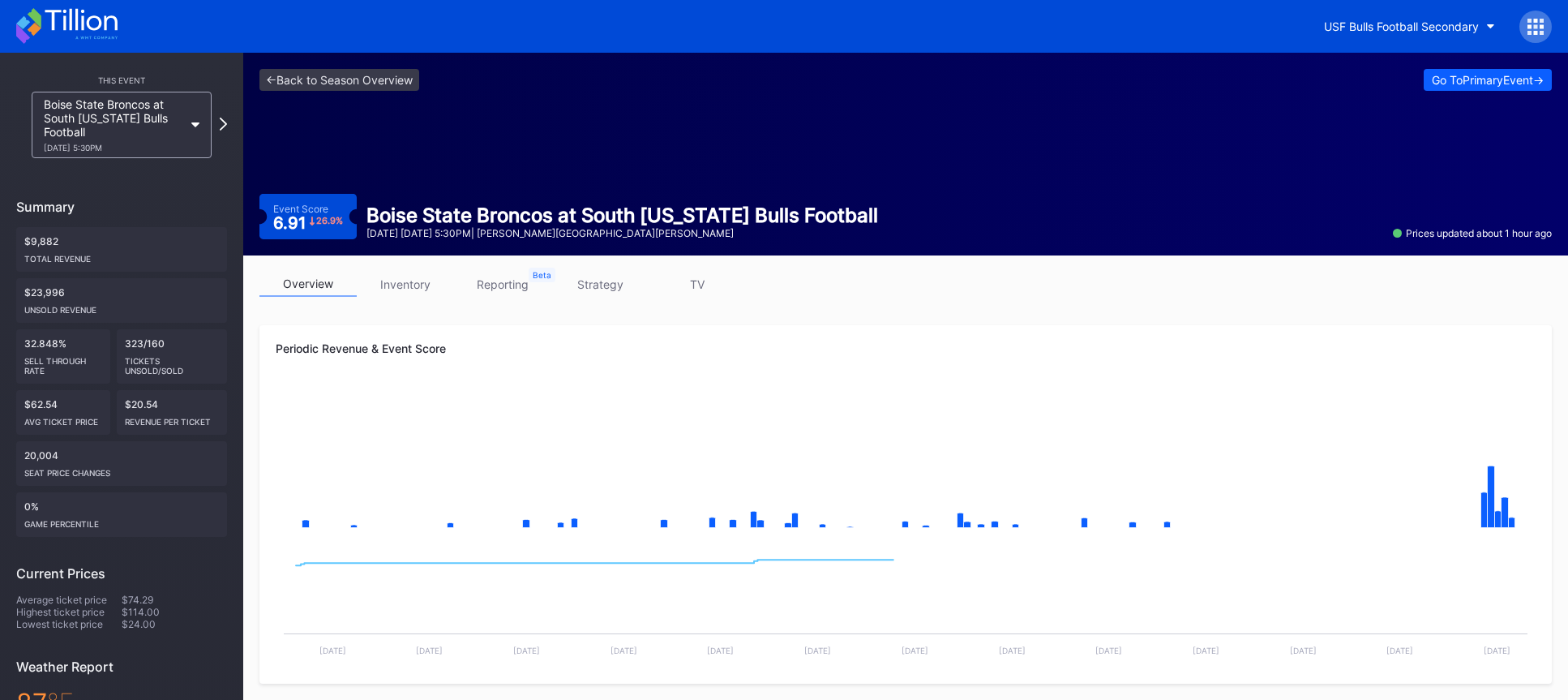
scroll to position [513, 0]
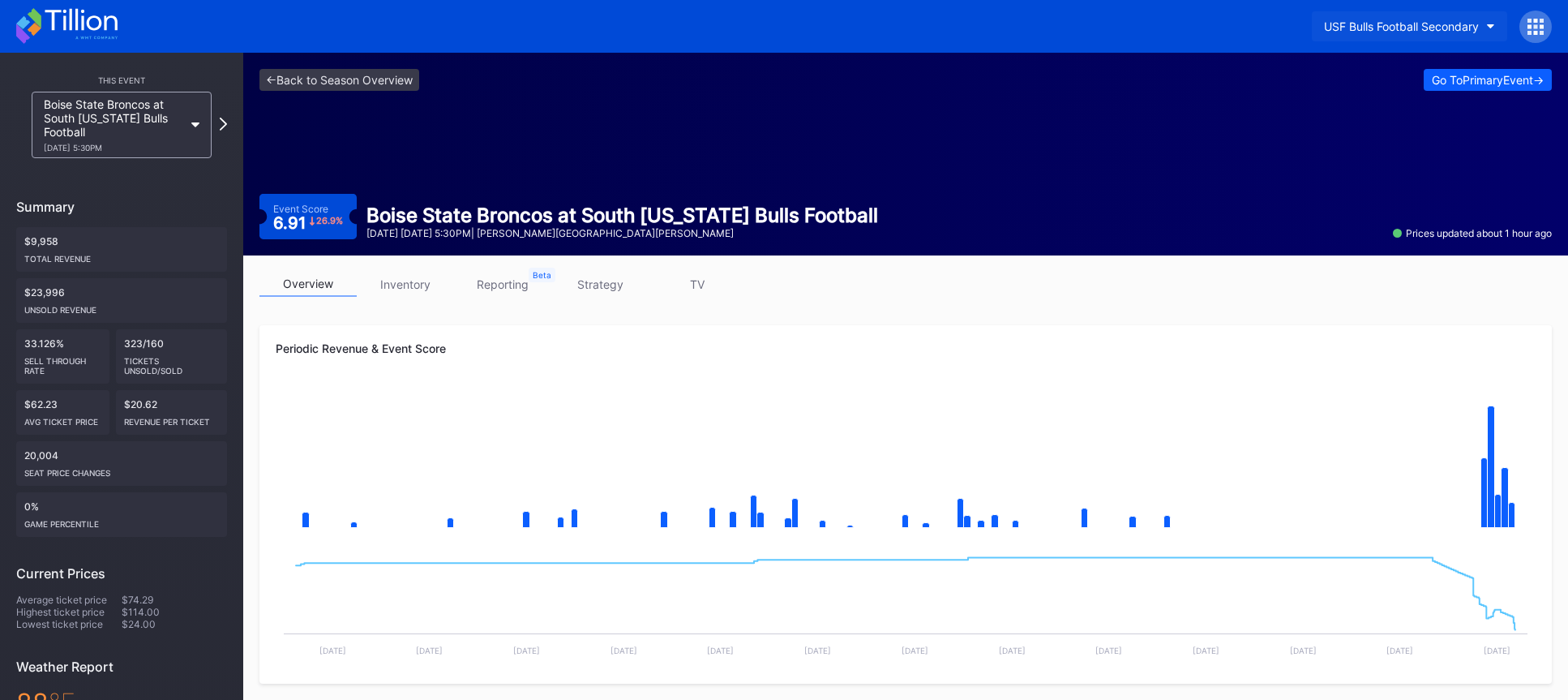
click at [1371, 19] on div "USF Bulls Football Secondary" at bounding box center [1401, 26] width 155 height 14
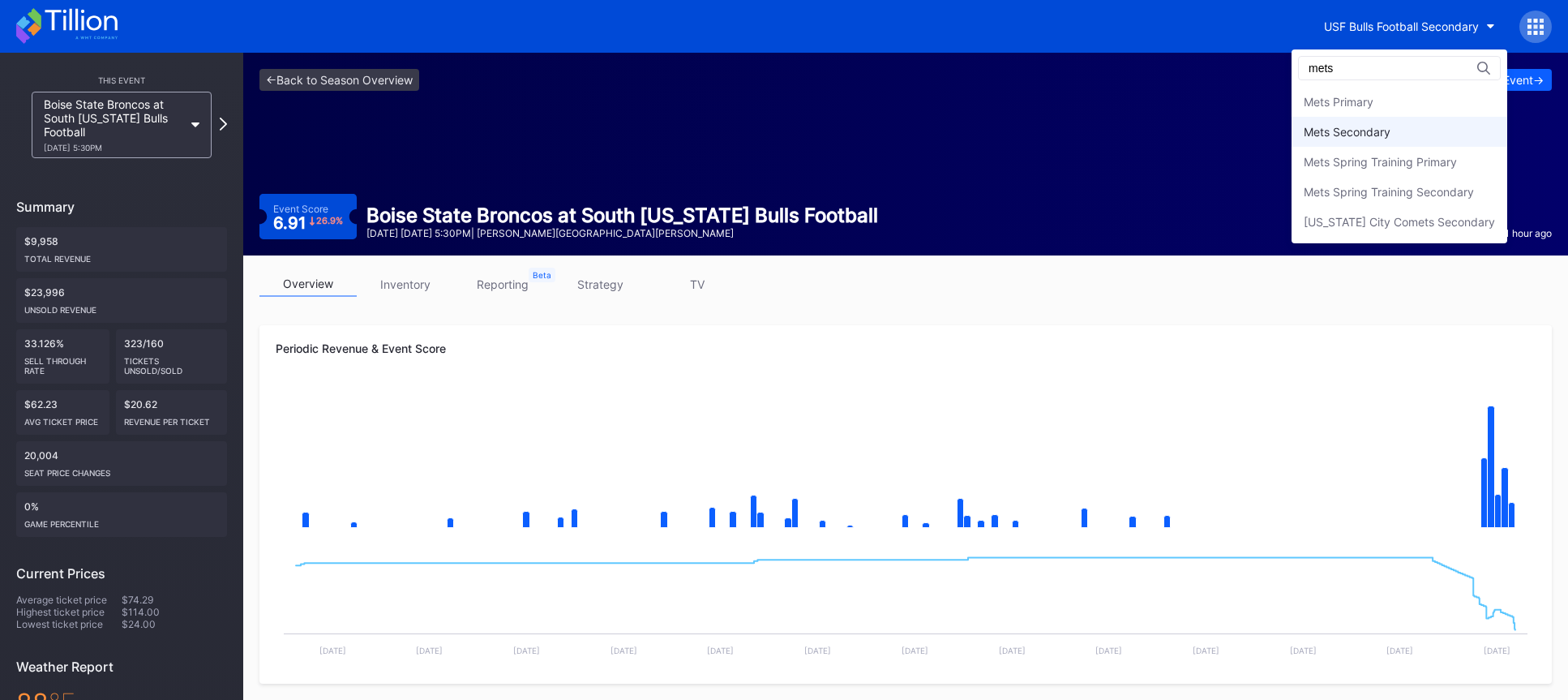
type input "mets"
click at [1352, 126] on div "Mets Secondary" at bounding box center [1347, 131] width 86 height 14
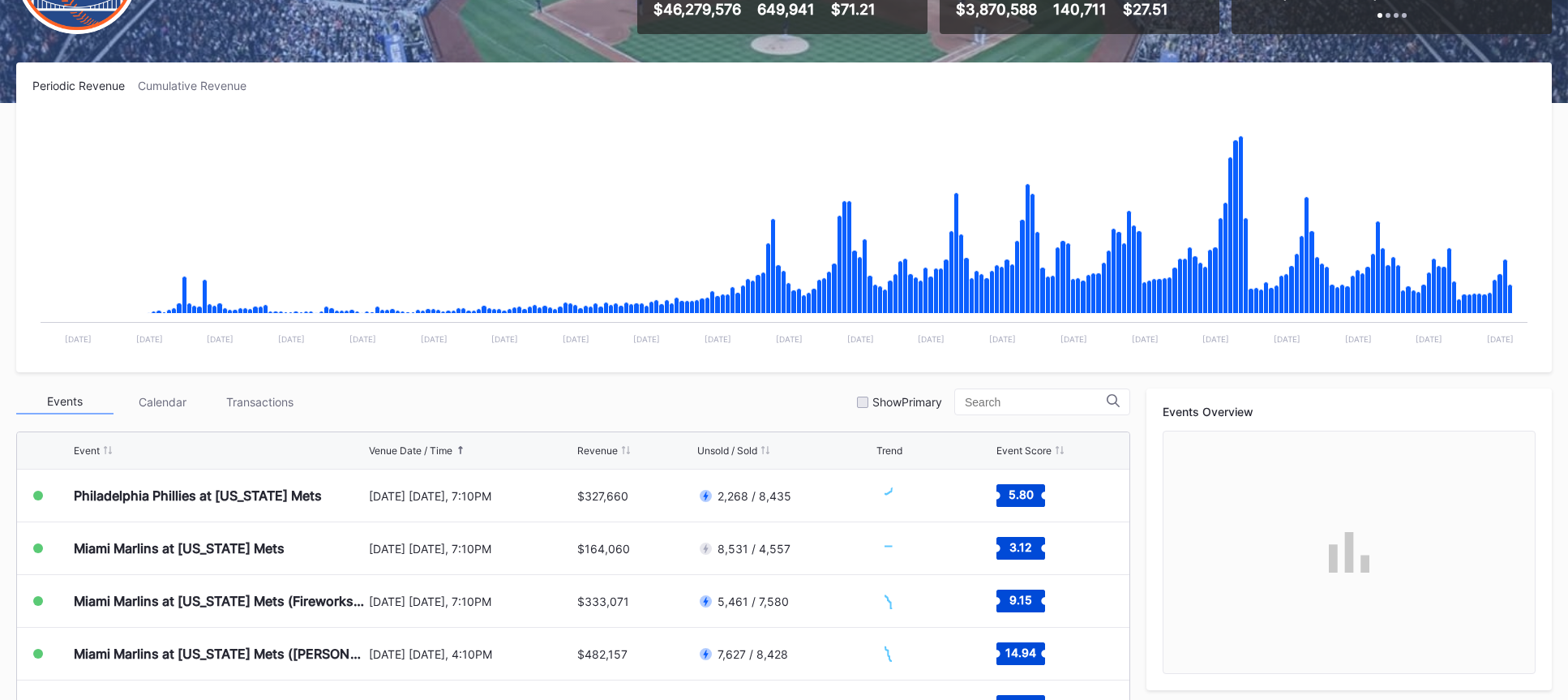
scroll to position [526, 0]
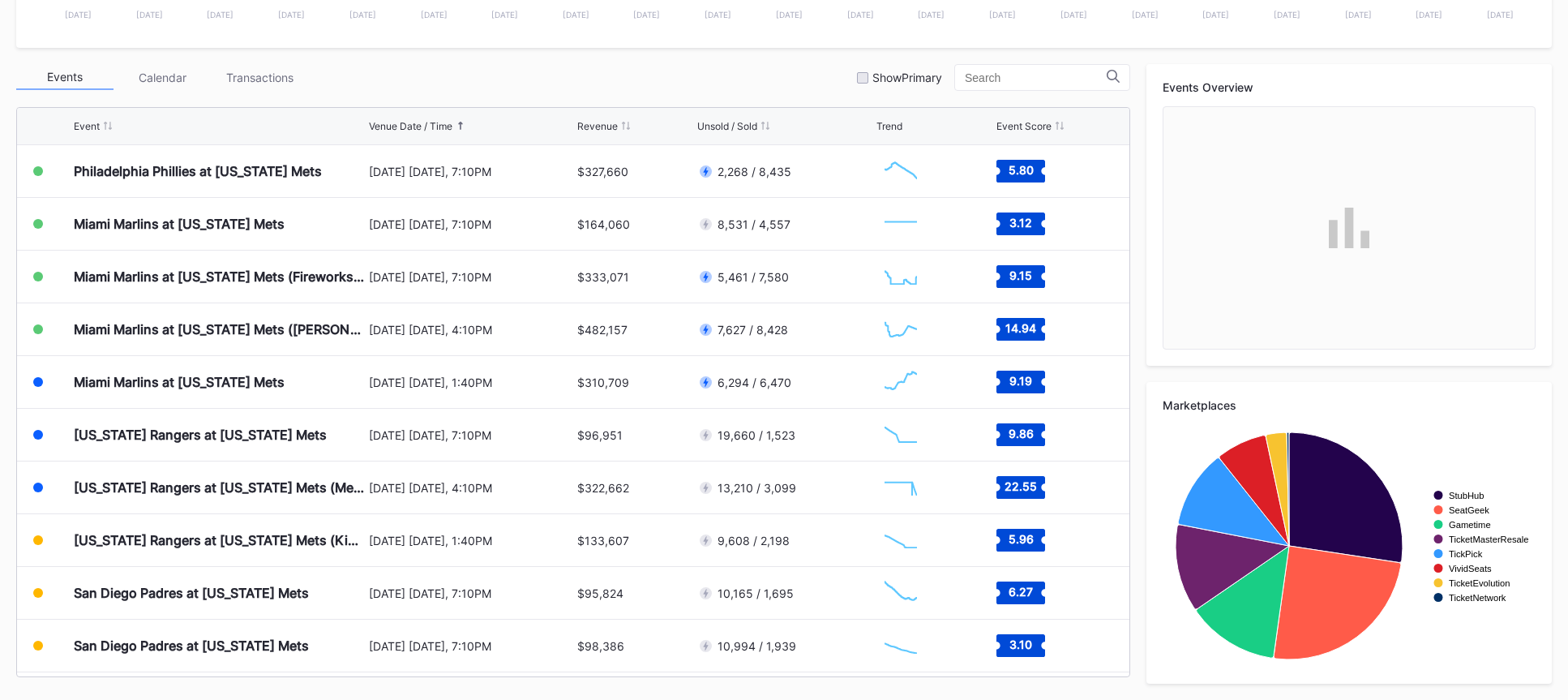
click at [873, 258] on div "Miami Marlins at New York Mets (Fireworks Night) August 29 Friday, 7:10PM $333,…" at bounding box center [573, 277] width 1112 height 53
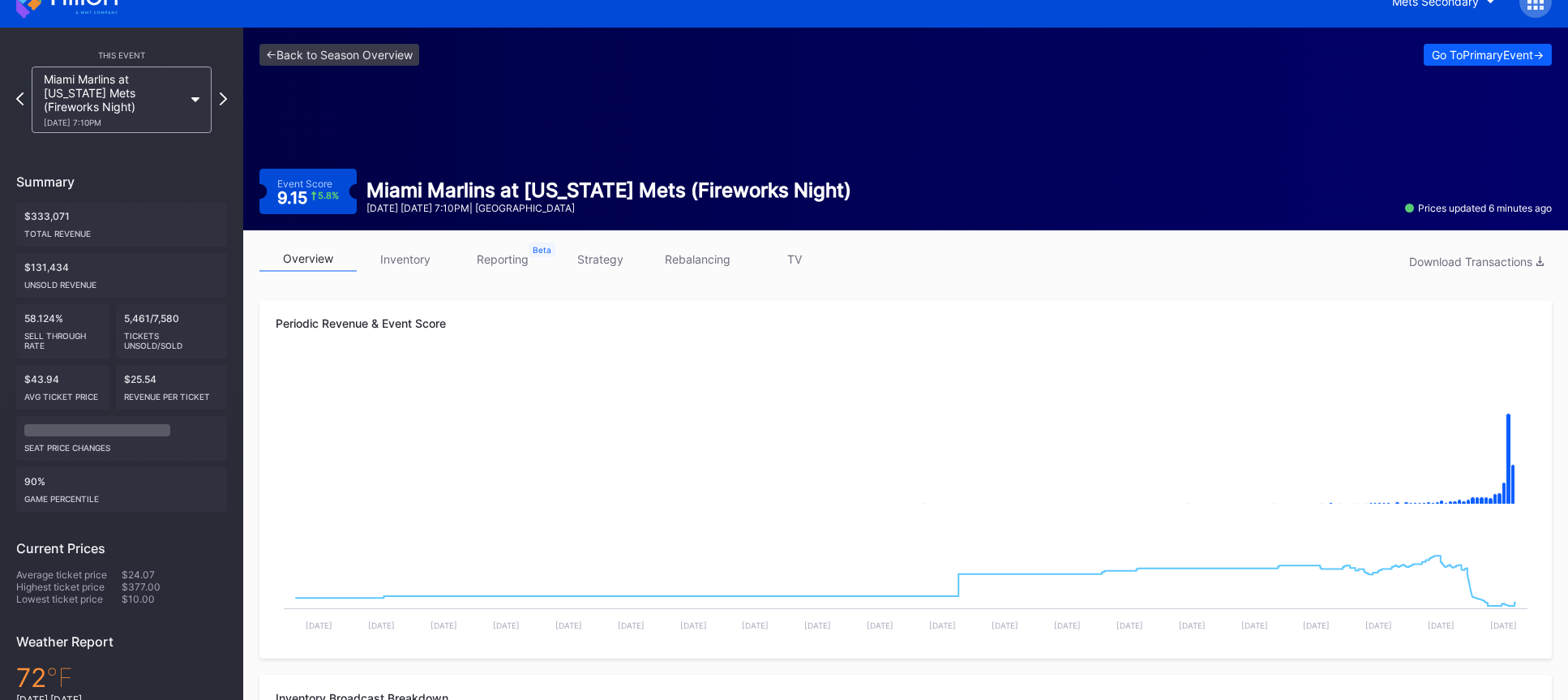
scroll to position [12, 0]
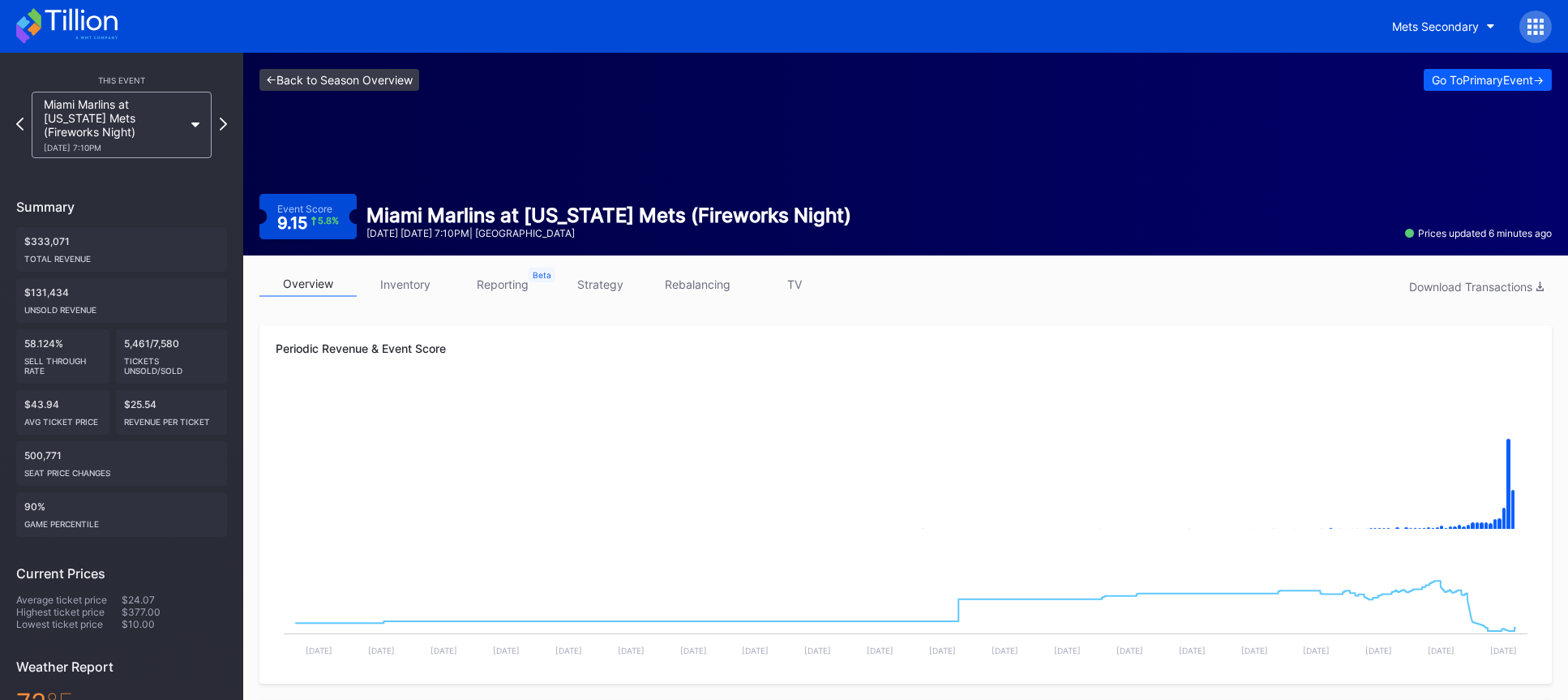
click at [348, 75] on link "<- Back to Season Overview" at bounding box center [339, 80] width 160 height 22
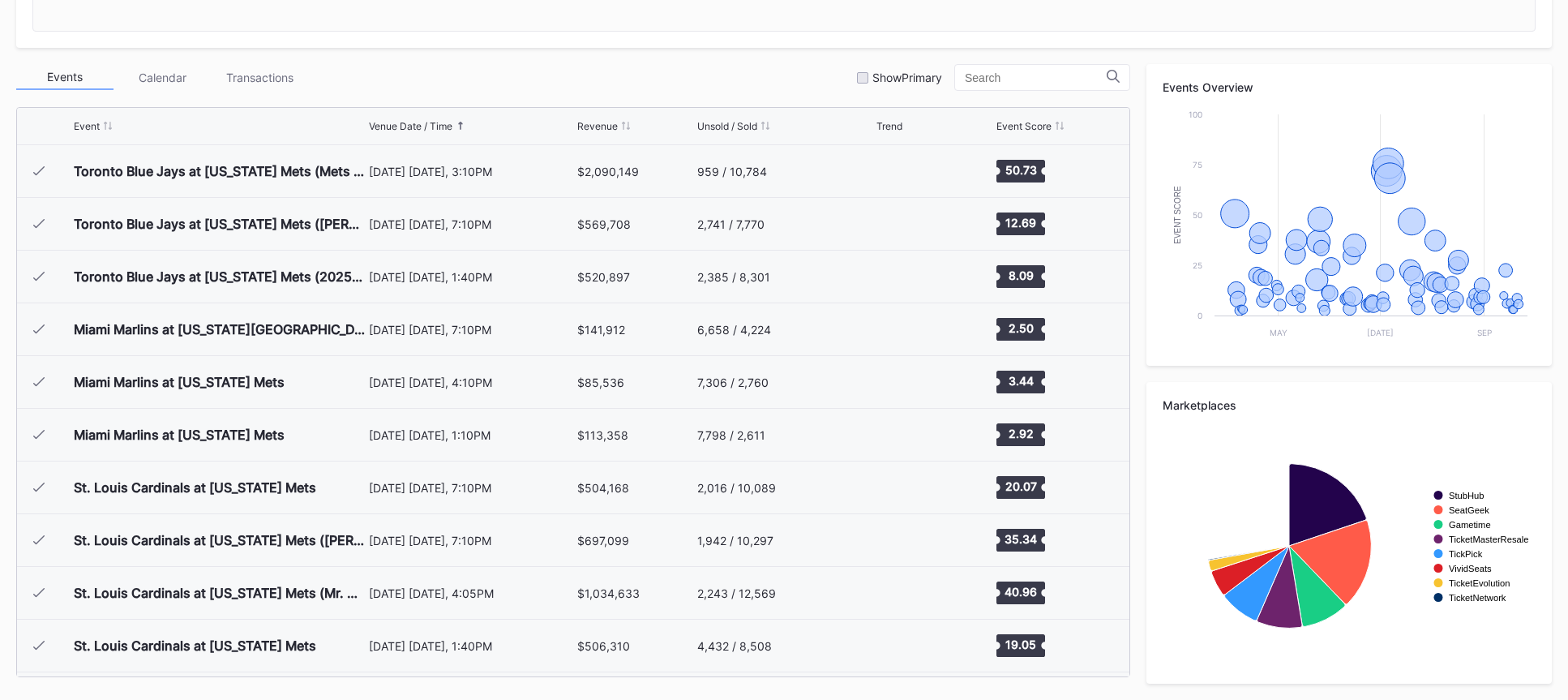
scroll to position [3480, 0]
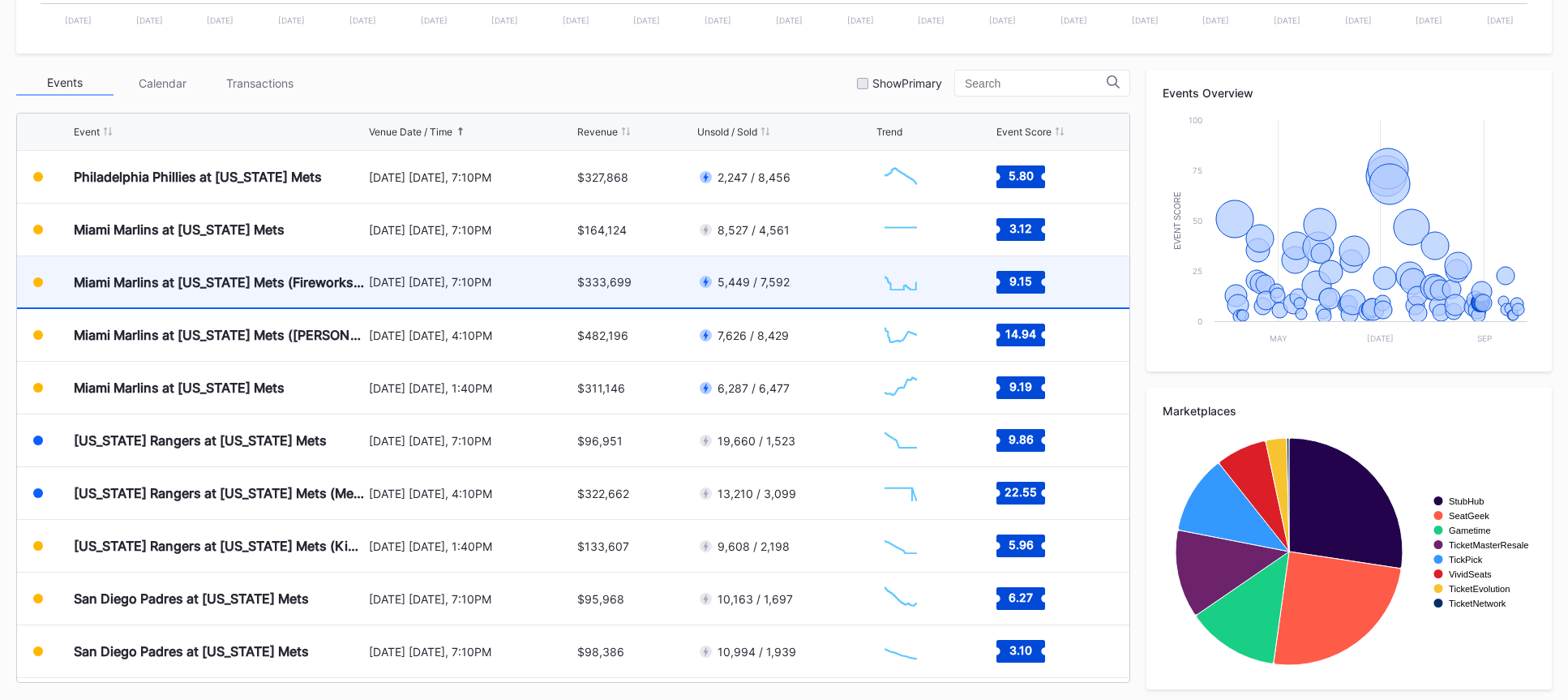
click at [651, 269] on div "$333,699" at bounding box center [635, 281] width 117 height 51
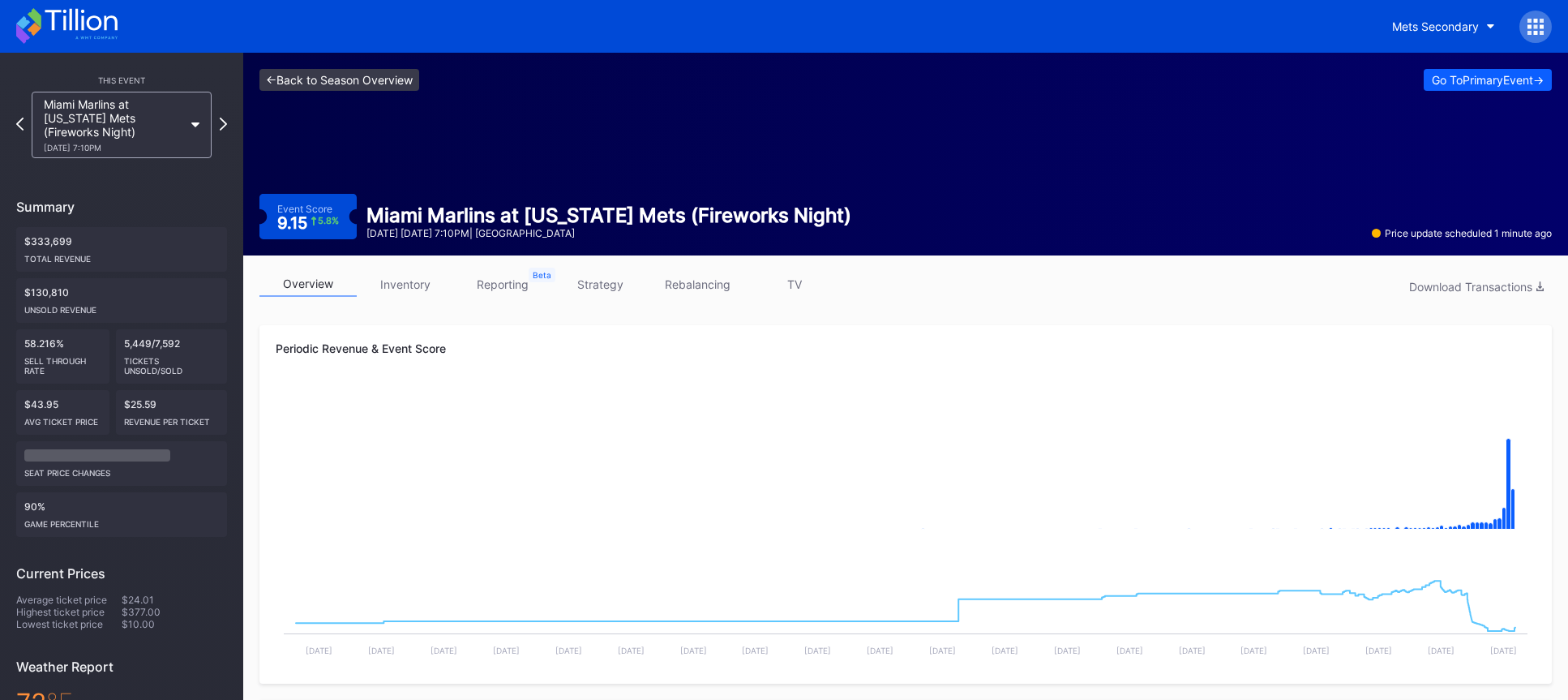
click at [408, 85] on link "<- Back to Season Overview" at bounding box center [339, 80] width 160 height 22
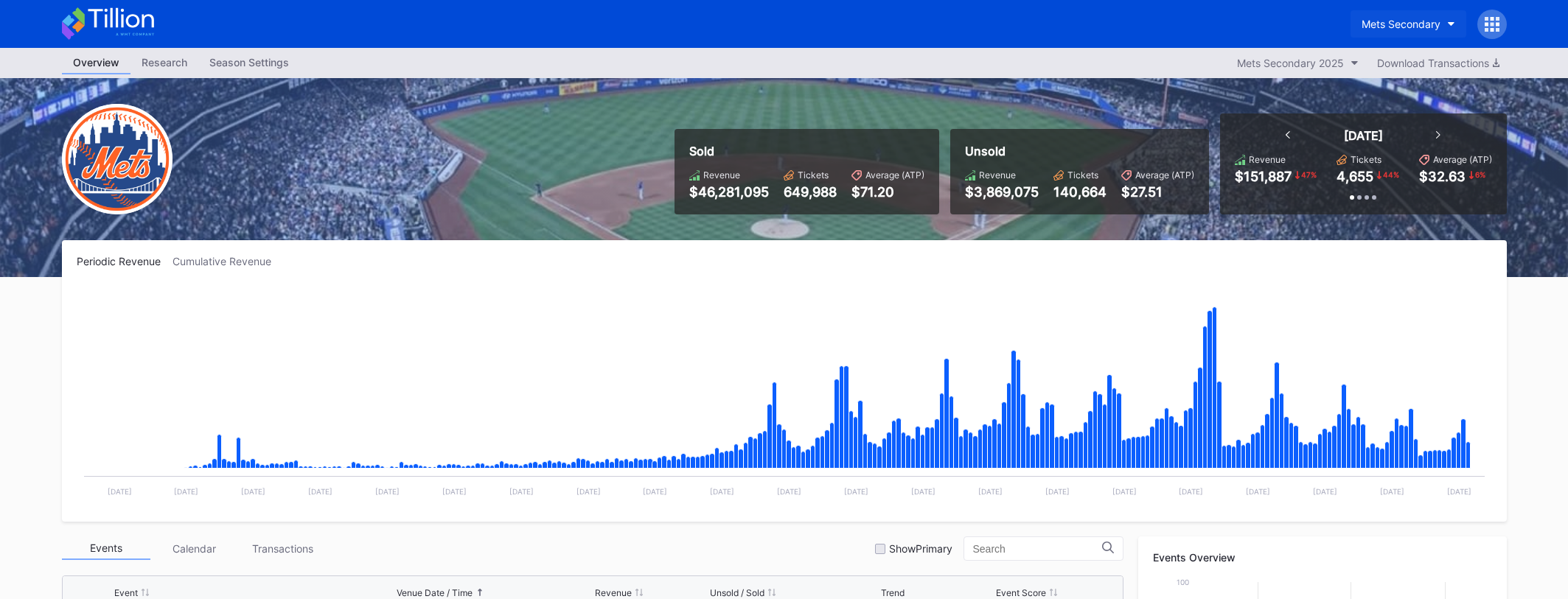
click at [1355, 31] on button "Mets Secondary" at bounding box center [1408, 23] width 116 height 27
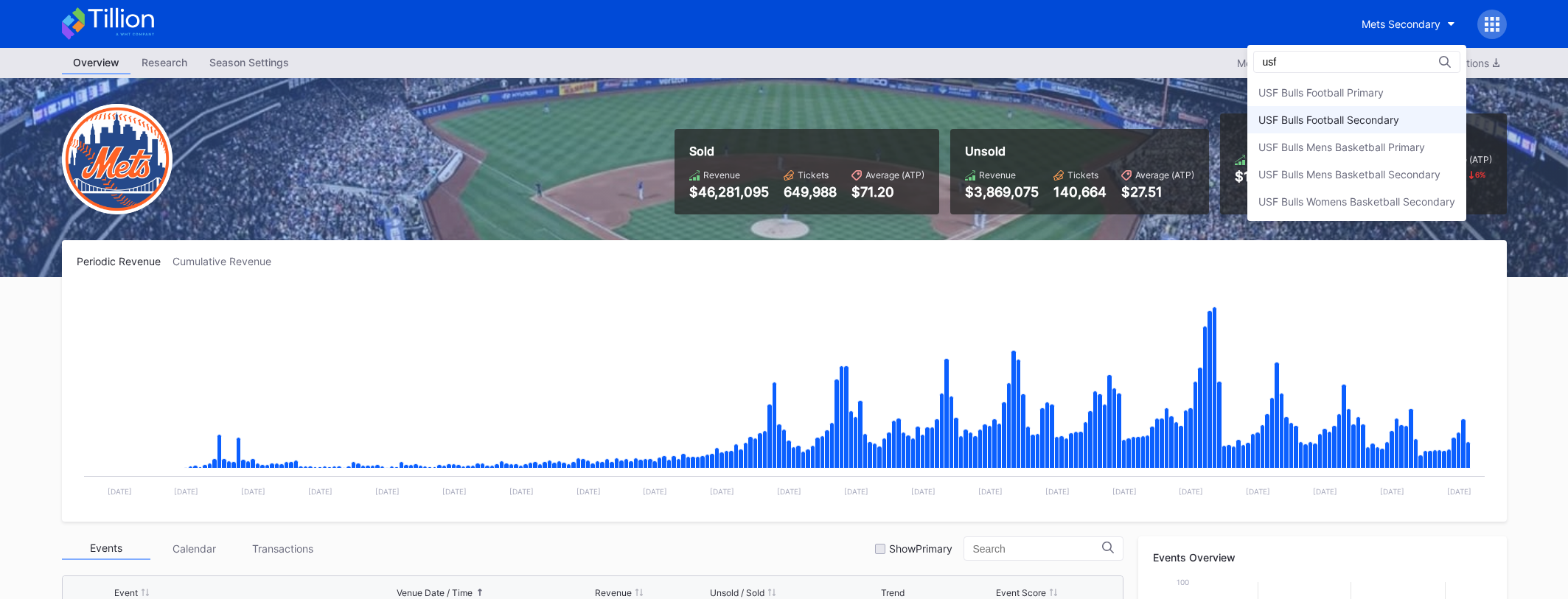
type input "usf"
click at [1342, 126] on div "USF Bulls Football Secondary" at bounding box center [1356, 119] width 219 height 27
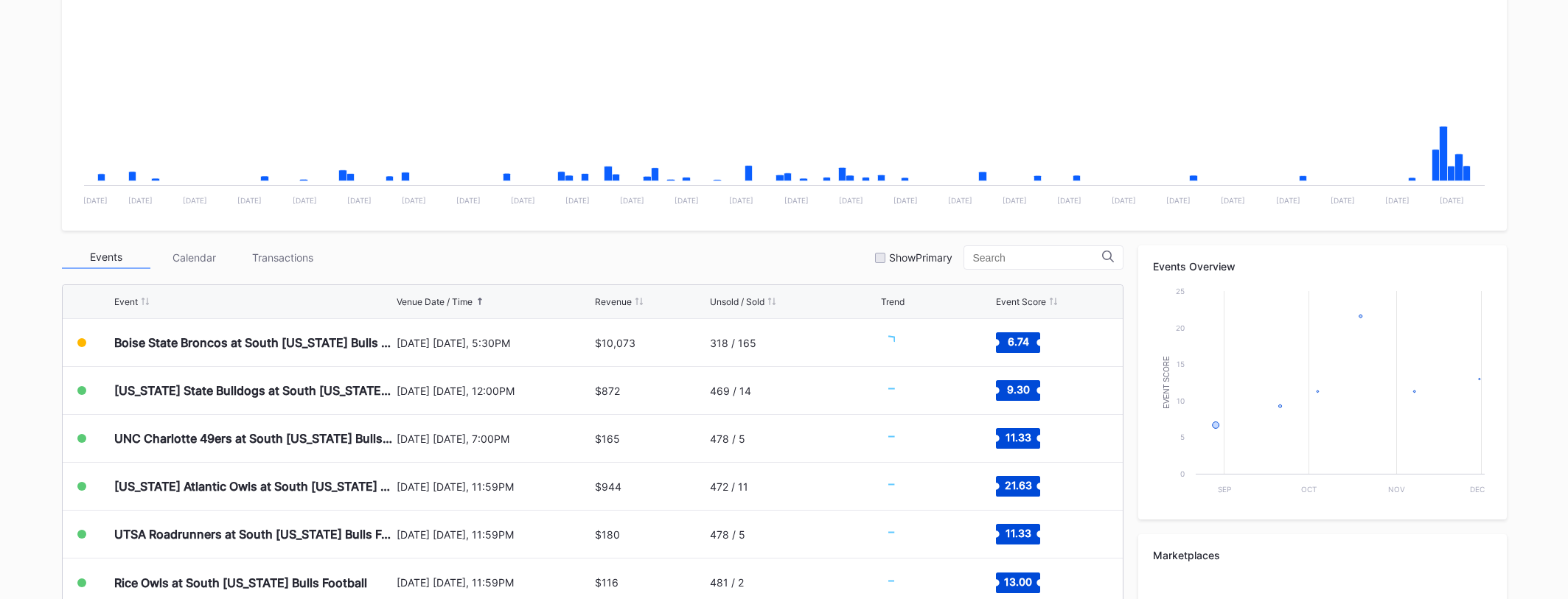
scroll to position [515, 0]
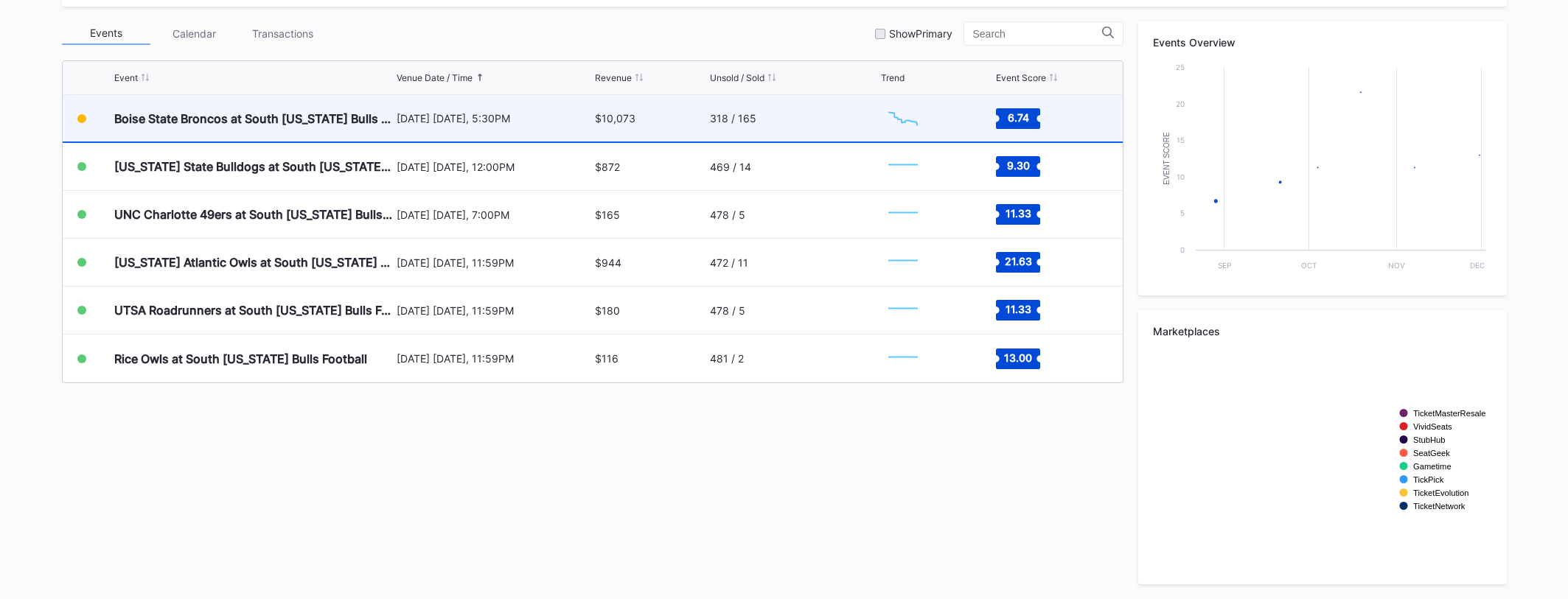
click at [787, 120] on div "318 / 165" at bounding box center [793, 118] width 167 height 46
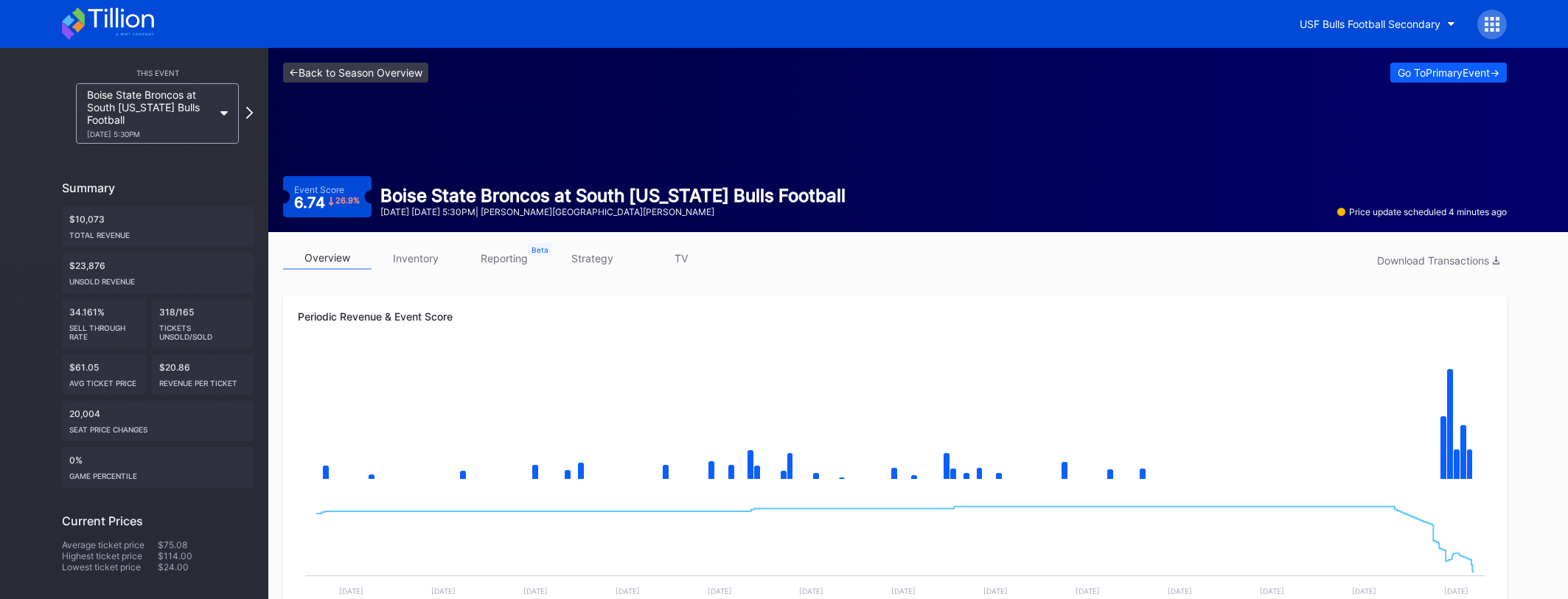
click at [388, 71] on link "<- Back to Season Overview" at bounding box center [356, 72] width 146 height 20
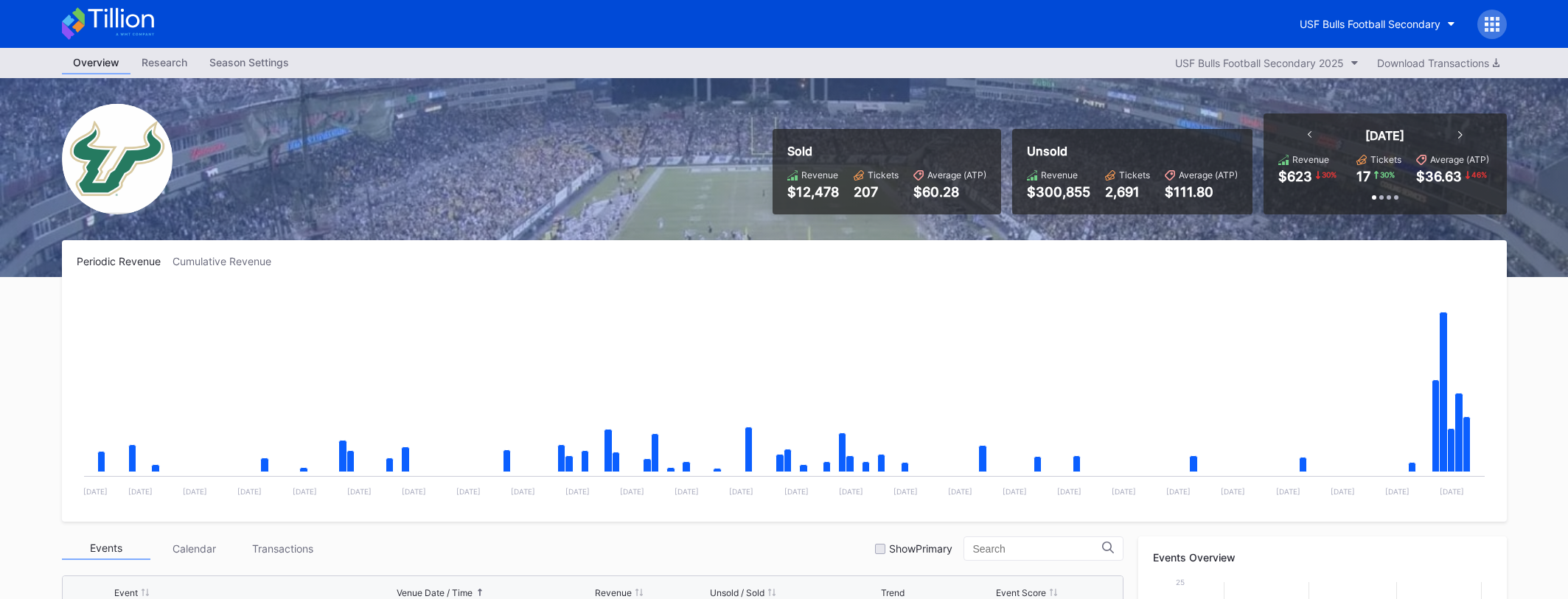
click at [104, 25] on icon at bounding box center [120, 18] width 65 height 20
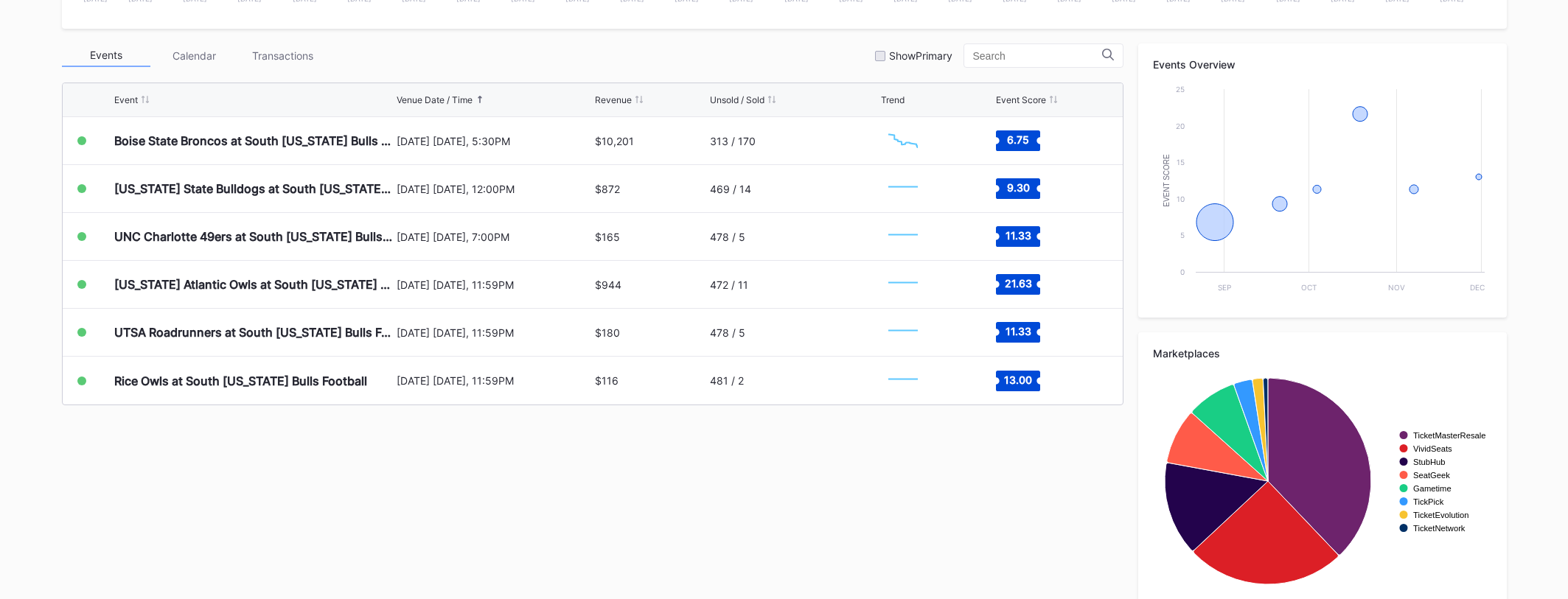
scroll to position [515, 0]
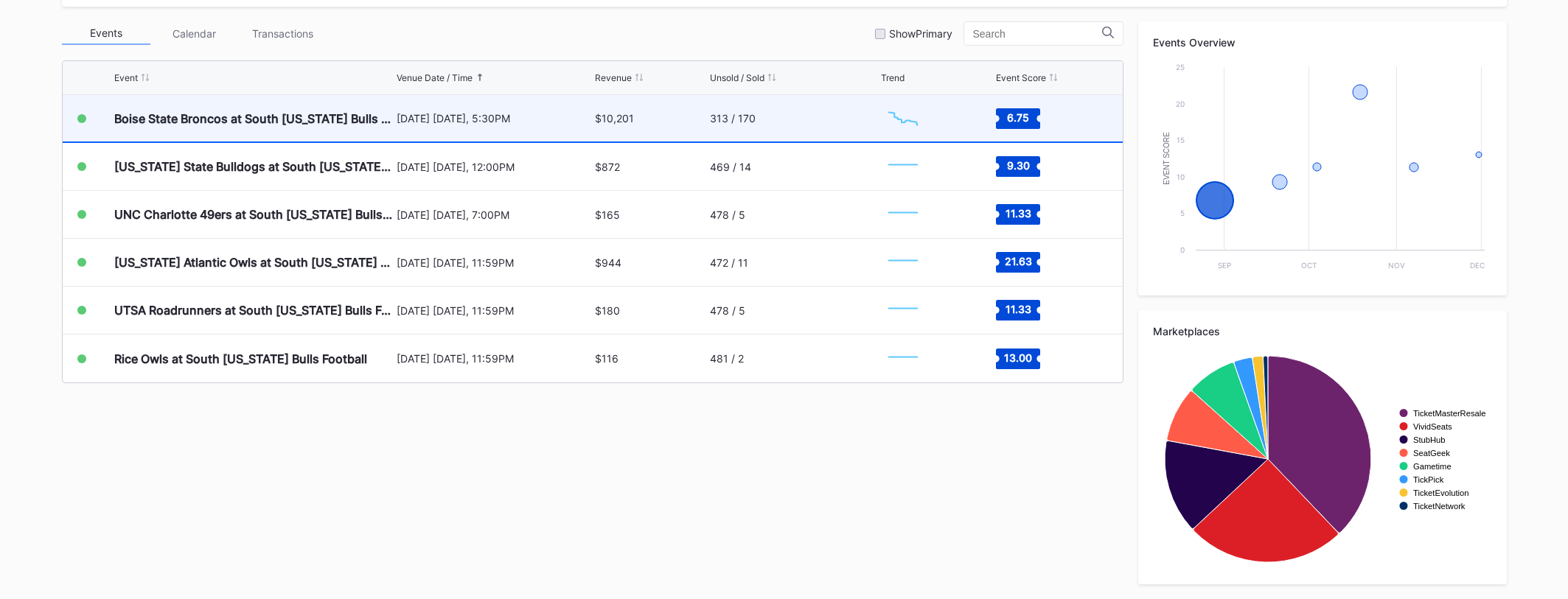
click at [461, 114] on div "[DATE] [DATE], 5:30PM" at bounding box center [494, 118] width 196 height 12
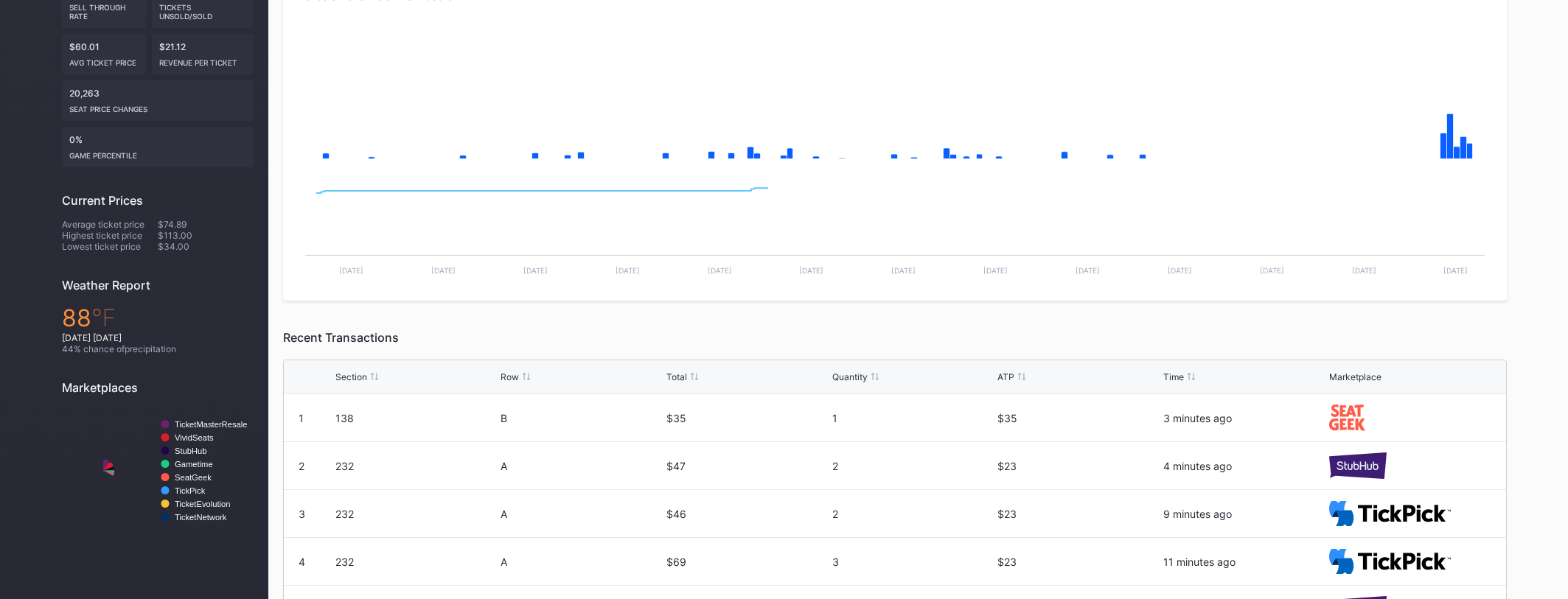
scroll to position [503, 0]
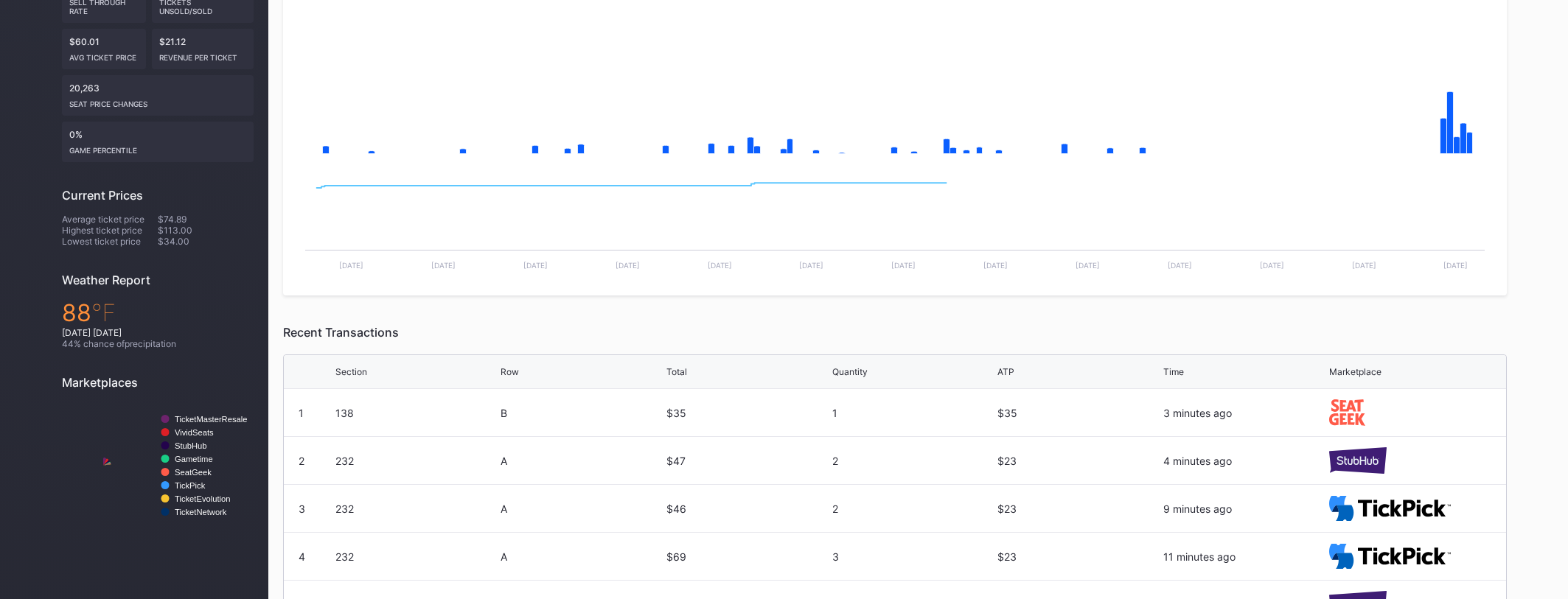
scroll to position [503, 0]
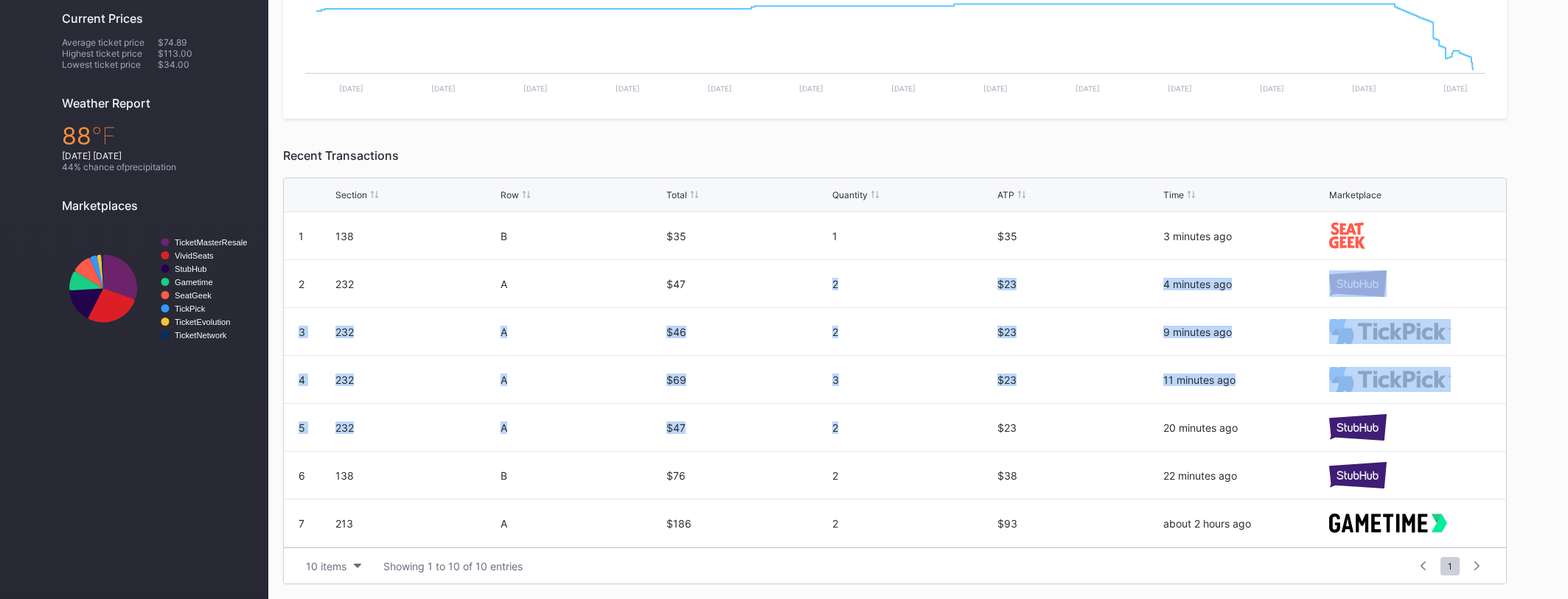
drag, startPoint x: 1010, startPoint y: 406, endPoint x: 984, endPoint y: 270, distance: 138.5
click at [984, 270] on div "1 138 B $35 1 $35 3 minutes ago 2 232 A $47 2 $23 4 minutes ago 3 232 A $46 2 $…" at bounding box center [894, 380] width 1222 height 335
click at [990, 278] on div "2" at bounding box center [913, 284] width 162 height 12
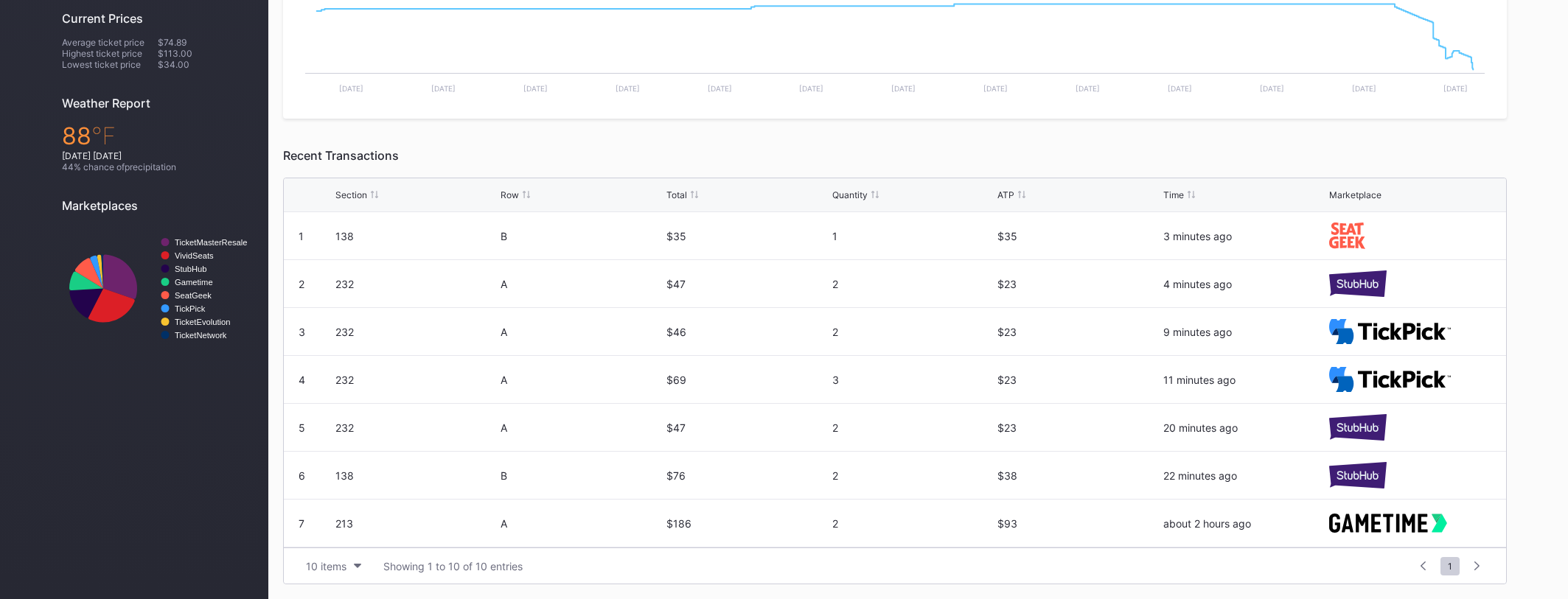
scroll to position [502, 0]
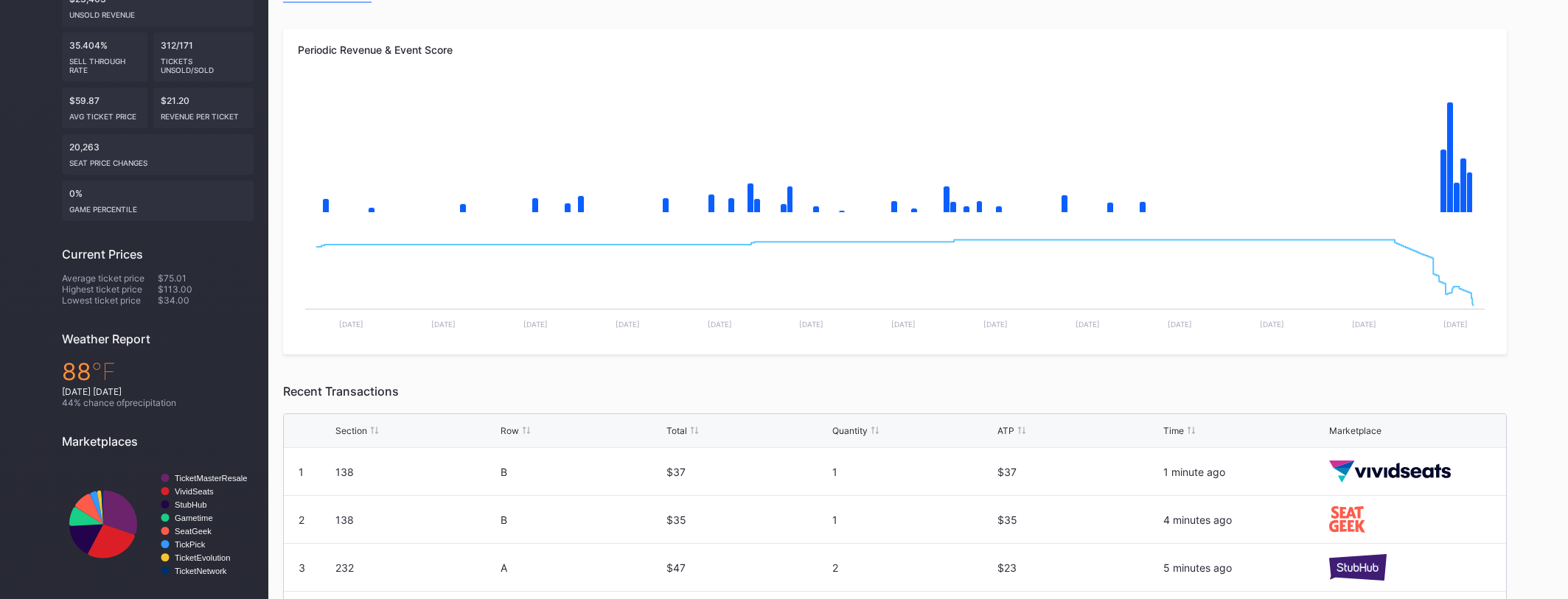
scroll to position [503, 0]
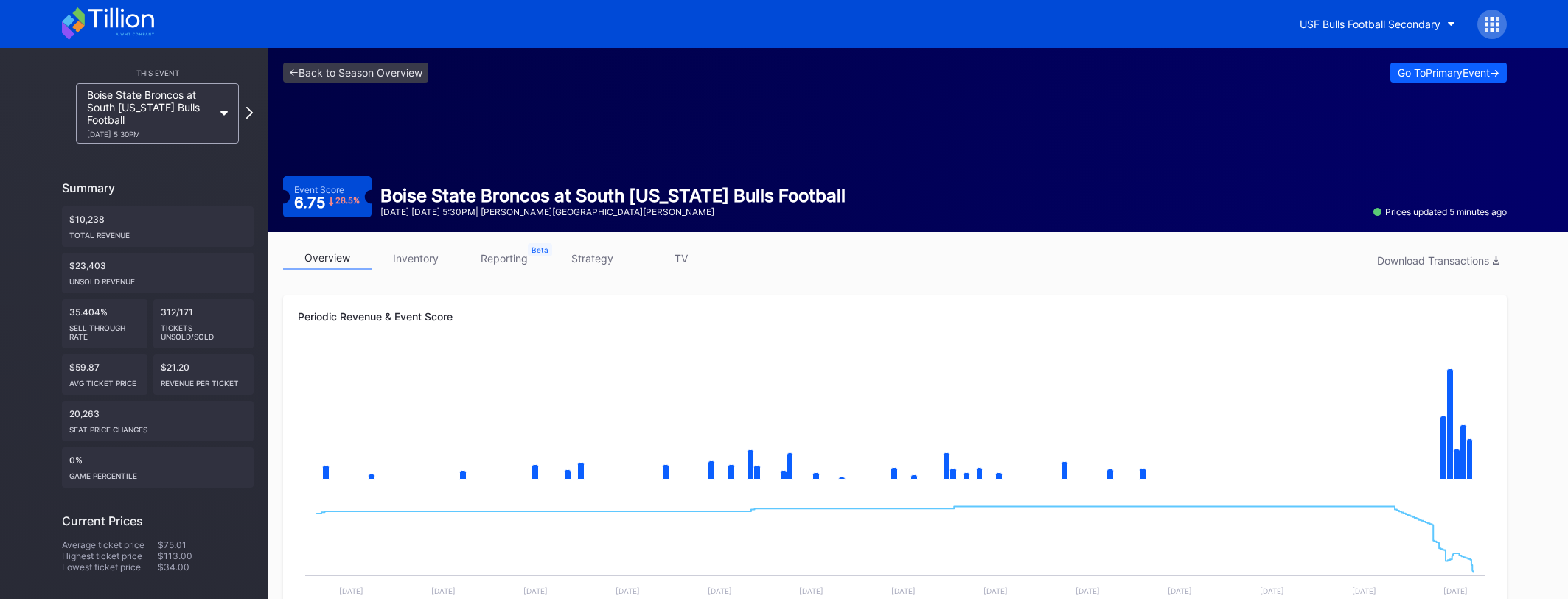
drag, startPoint x: 607, startPoint y: 168, endPoint x: 356, endPoint y: 84, distance: 264.7
click at [606, 168] on div "<- Back to Season Overview Go To Primary Event -> Event Score 6.75 28.5 % Boise…" at bounding box center [894, 139] width 1253 height 184
click at [406, 75] on link "<- Back to Season Overview" at bounding box center [356, 72] width 146 height 20
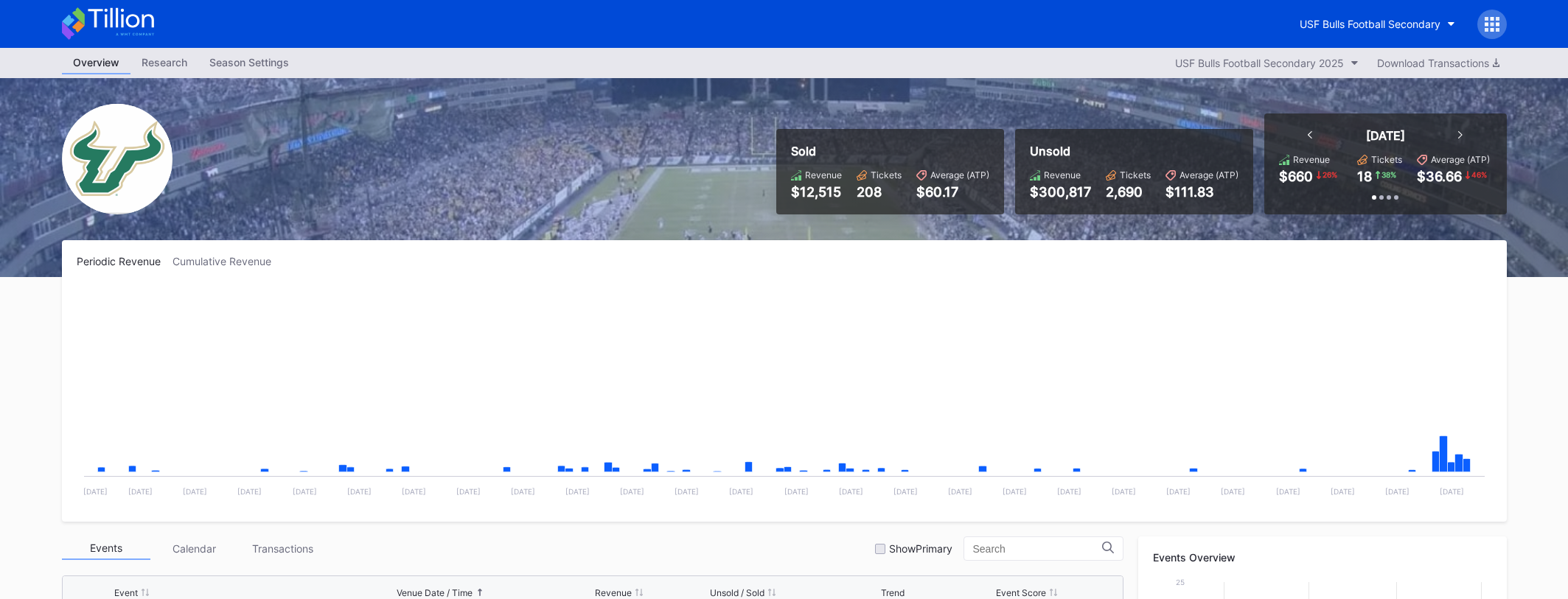
scroll to position [515, 0]
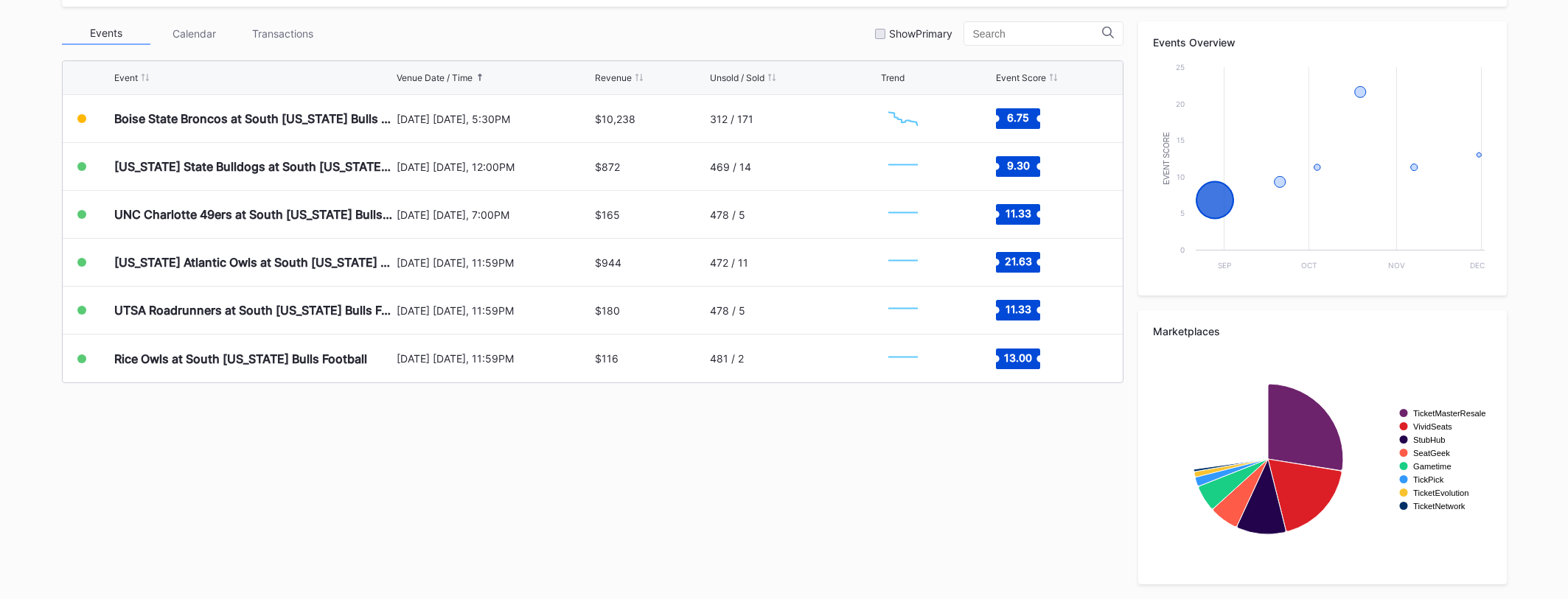
click at [523, 92] on div "Event Venue Date / Time Revenue Unsold / Sold Trend Event Score" at bounding box center [592, 78] width 1060 height 34
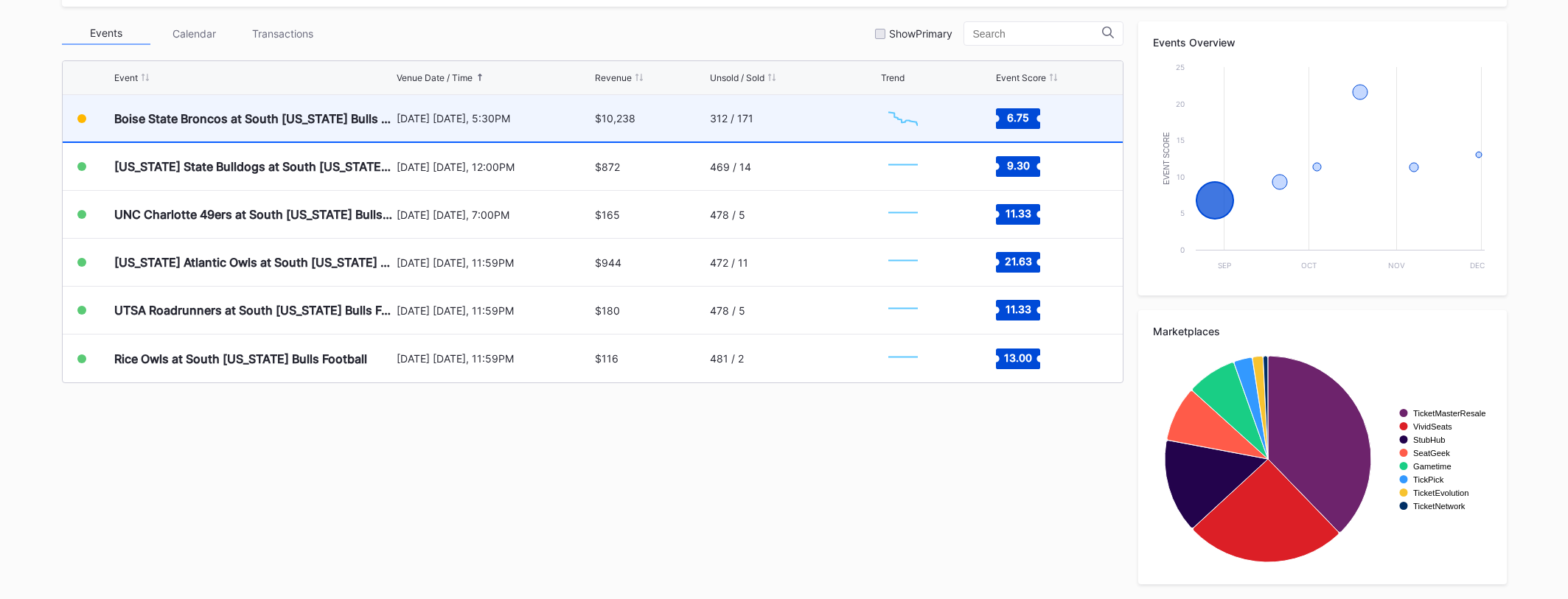
click at [522, 106] on div "August 28 Thursday, 5:30PM" at bounding box center [494, 118] width 196 height 46
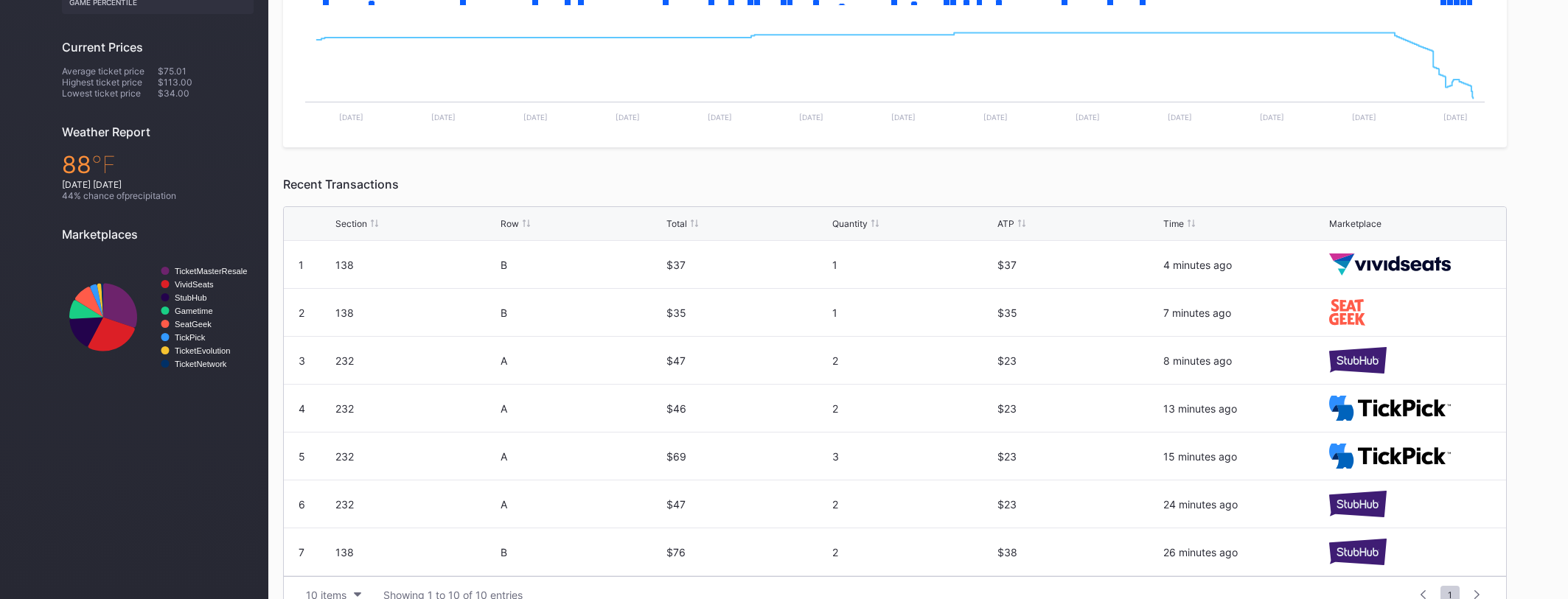
scroll to position [503, 0]
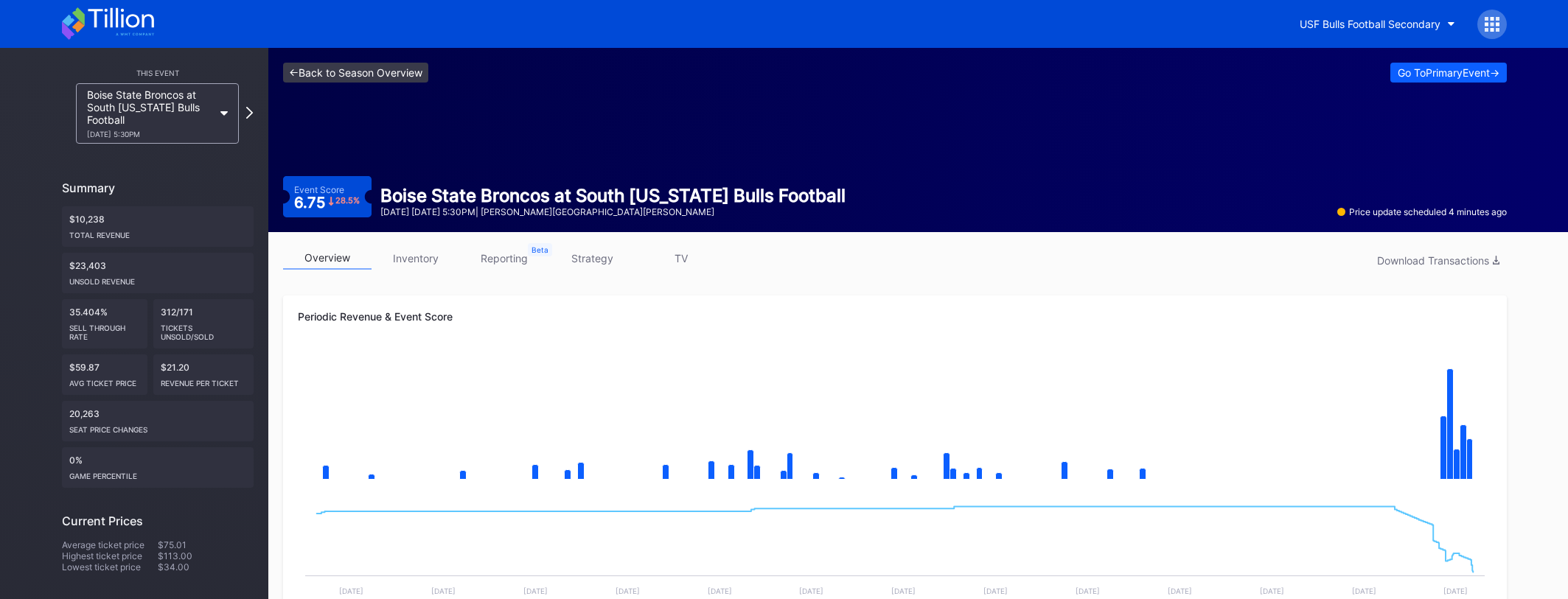
click at [359, 82] on link "<- Back to Season Overview" at bounding box center [356, 72] width 146 height 20
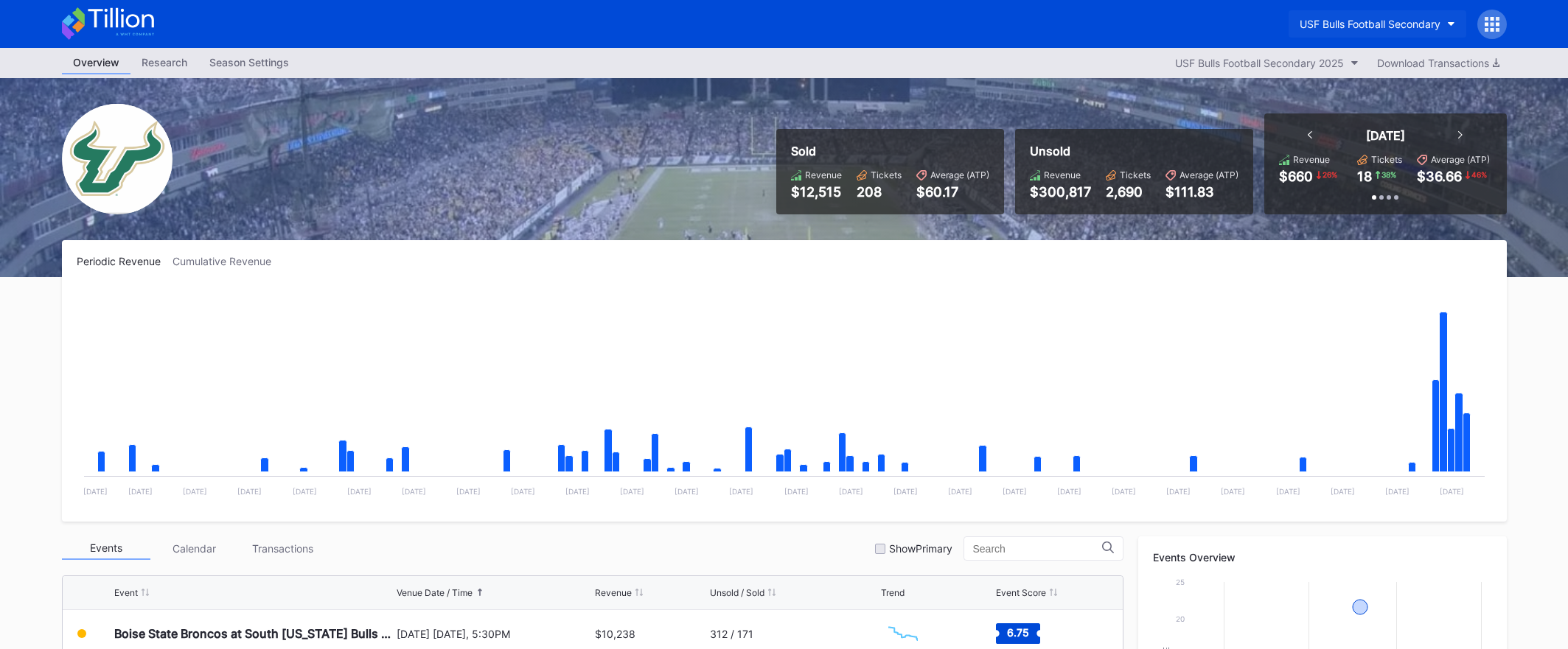
click at [1299, 26] on div "USF Bulls Football Secondary" at bounding box center [1369, 24] width 141 height 12
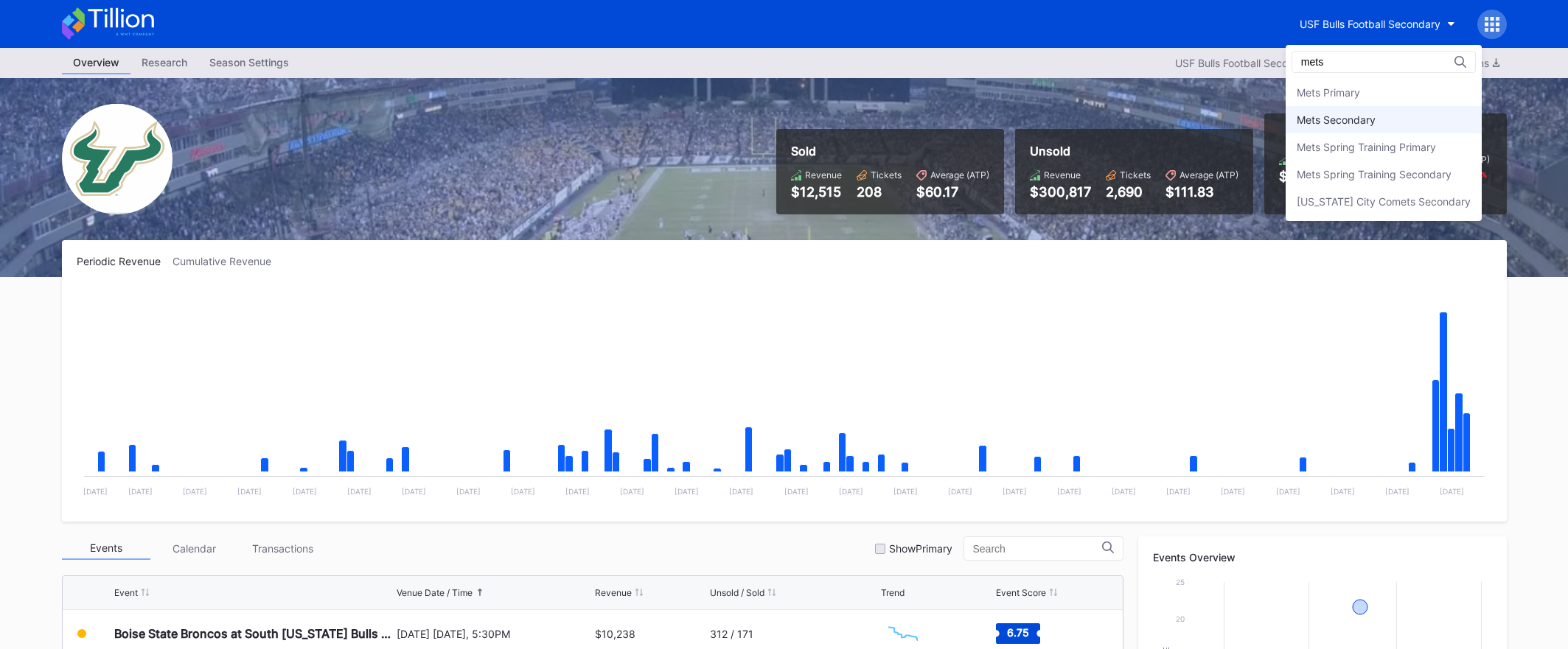
type input "mets"
click at [1310, 113] on div "Mets Secondary" at bounding box center [1336, 119] width 79 height 12
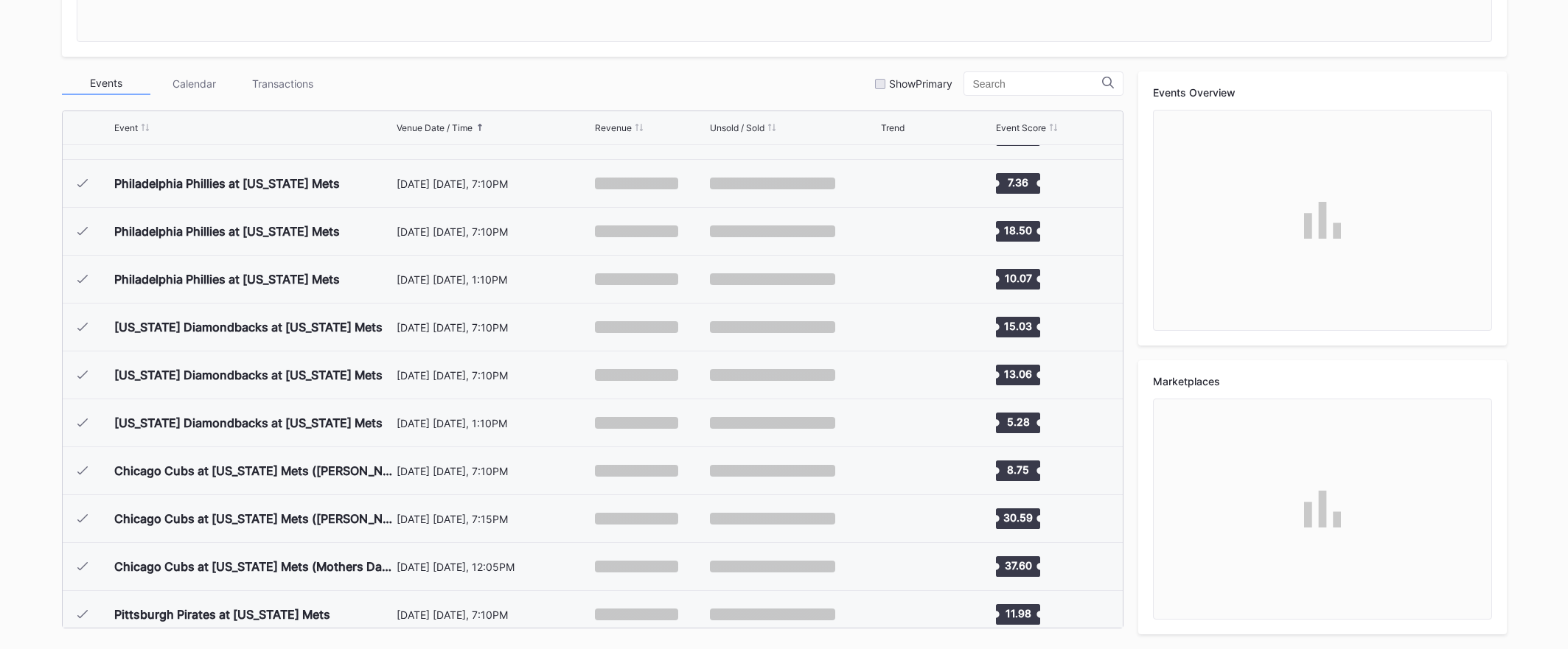
scroll to position [3161, 0]
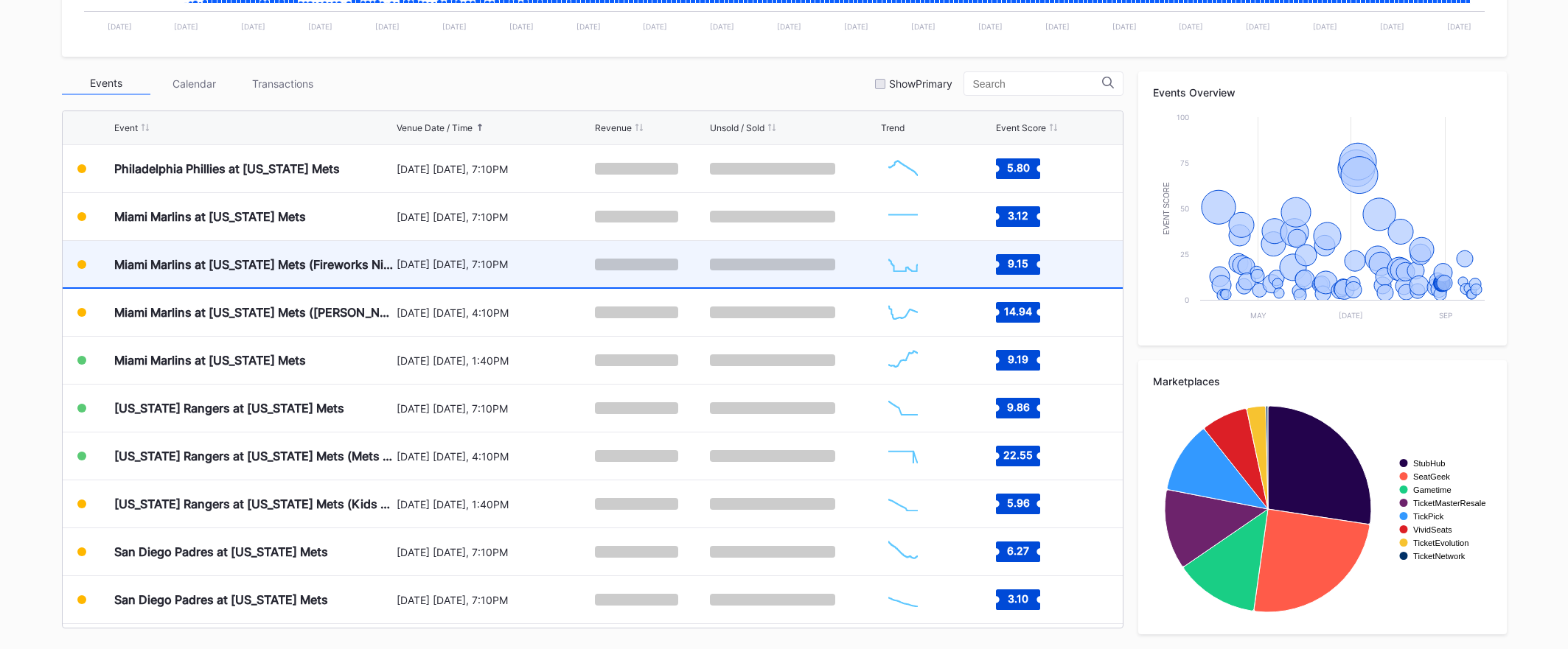
click at [541, 249] on div "[DATE] [DATE], 7:10PM" at bounding box center [494, 264] width 196 height 46
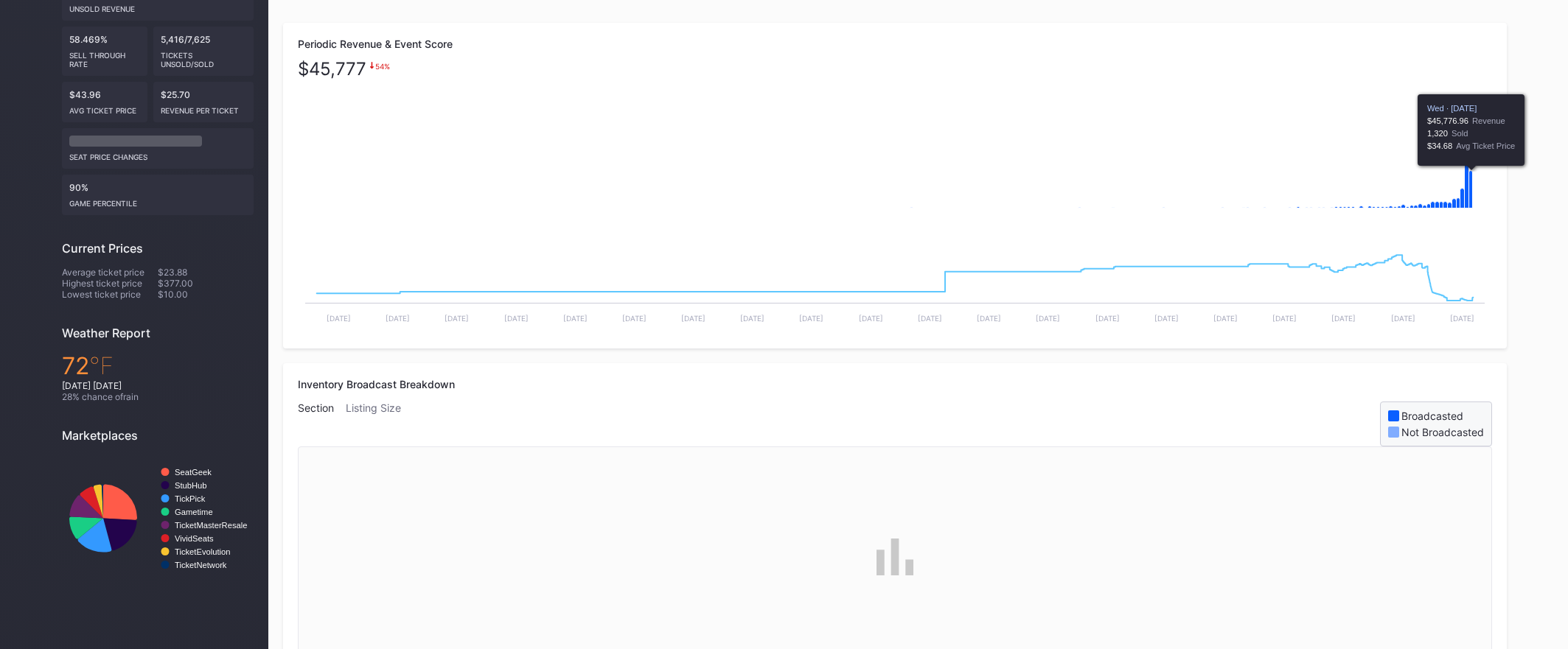
scroll to position [771, 0]
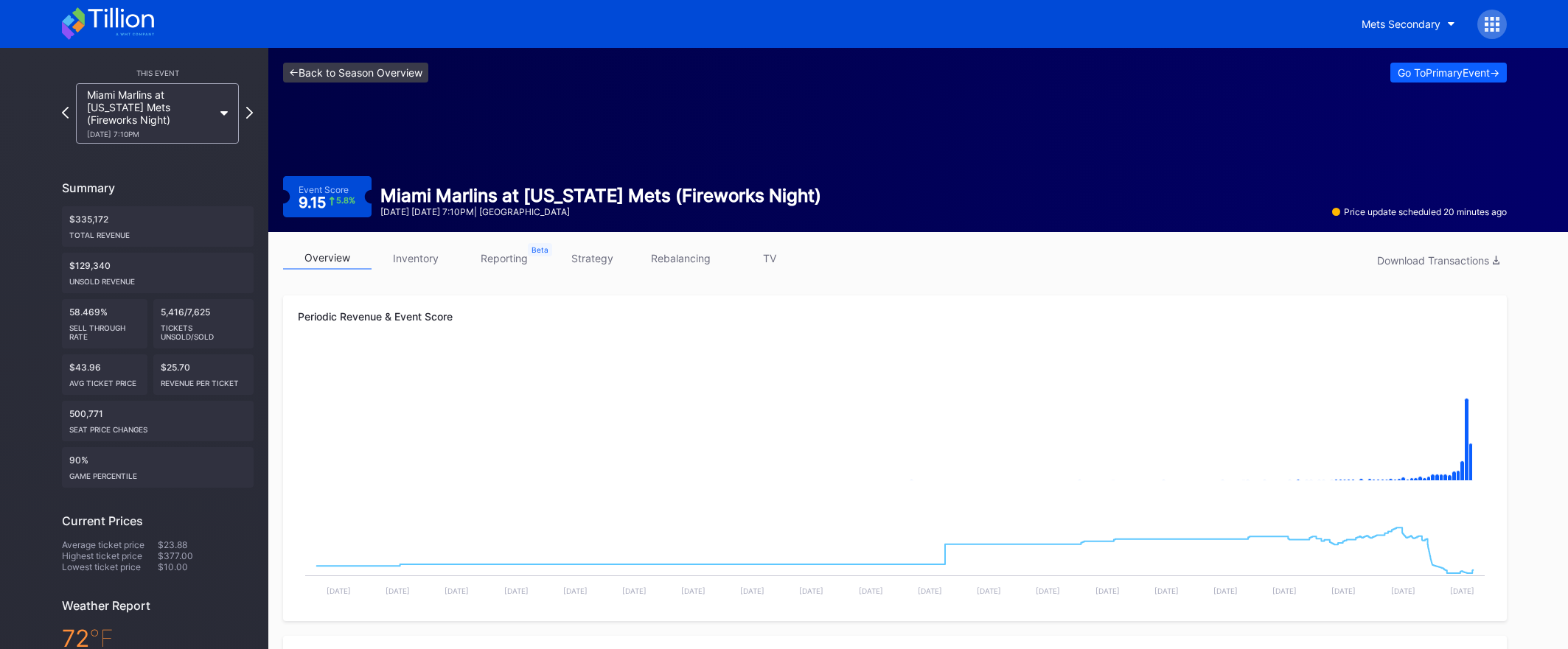
click at [414, 73] on link "<- Back to Season Overview" at bounding box center [356, 72] width 146 height 20
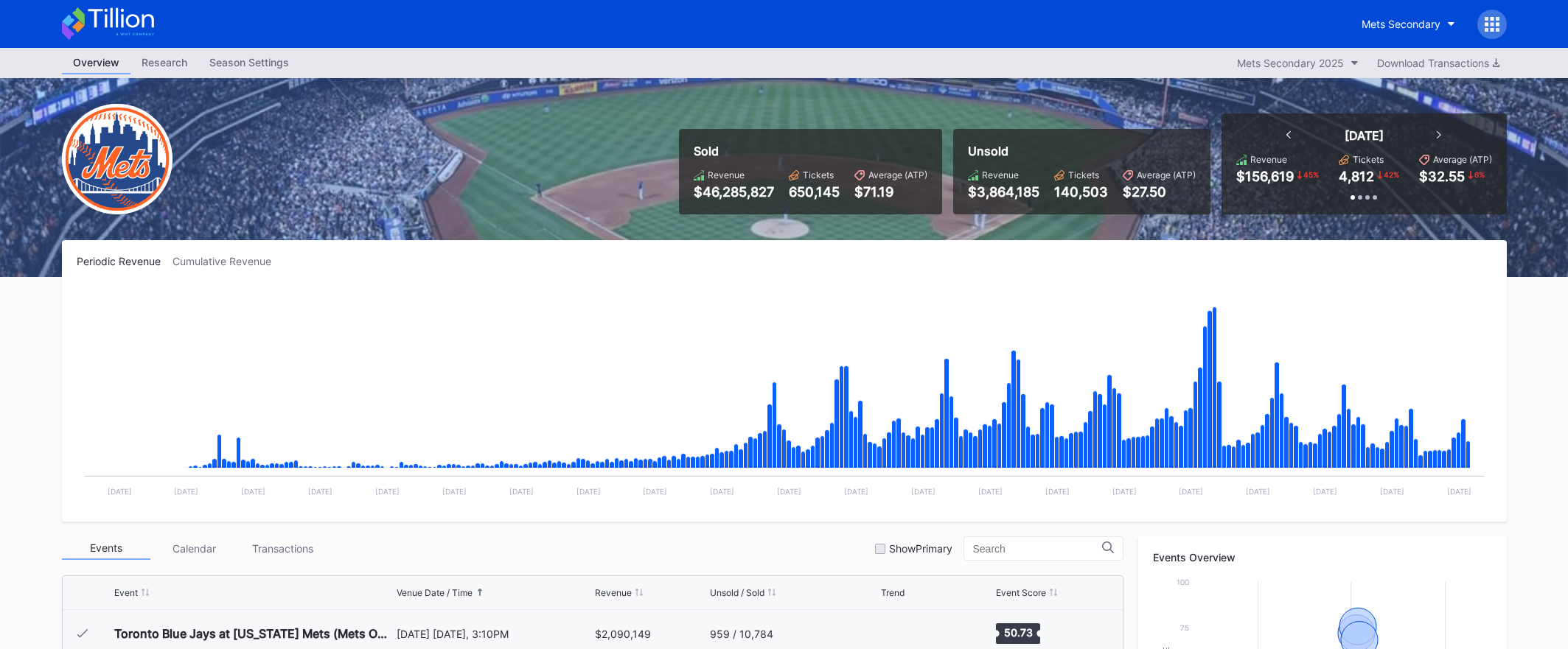
scroll to position [3161, 0]
click at [135, 22] on icon at bounding box center [108, 24] width 92 height 32
click at [139, 25] on icon at bounding box center [108, 24] width 92 height 32
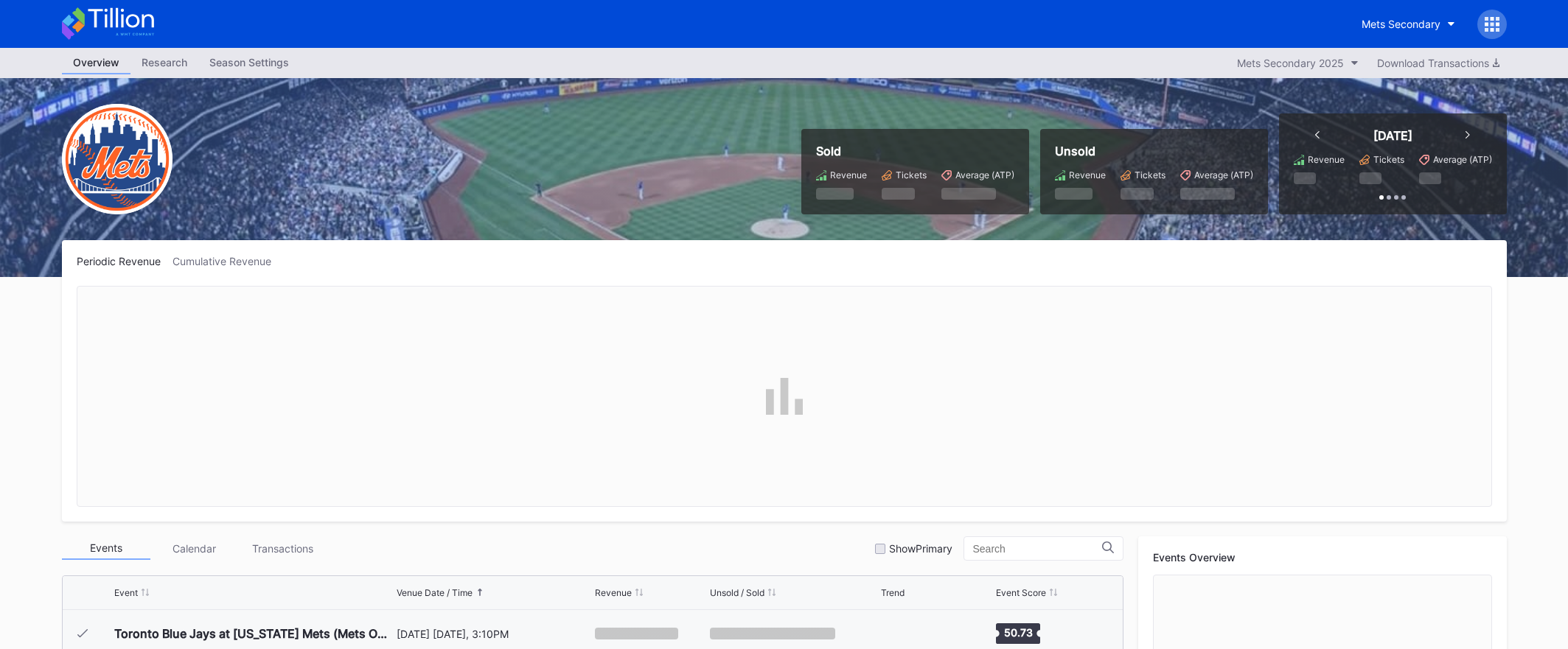
scroll to position [3161, 0]
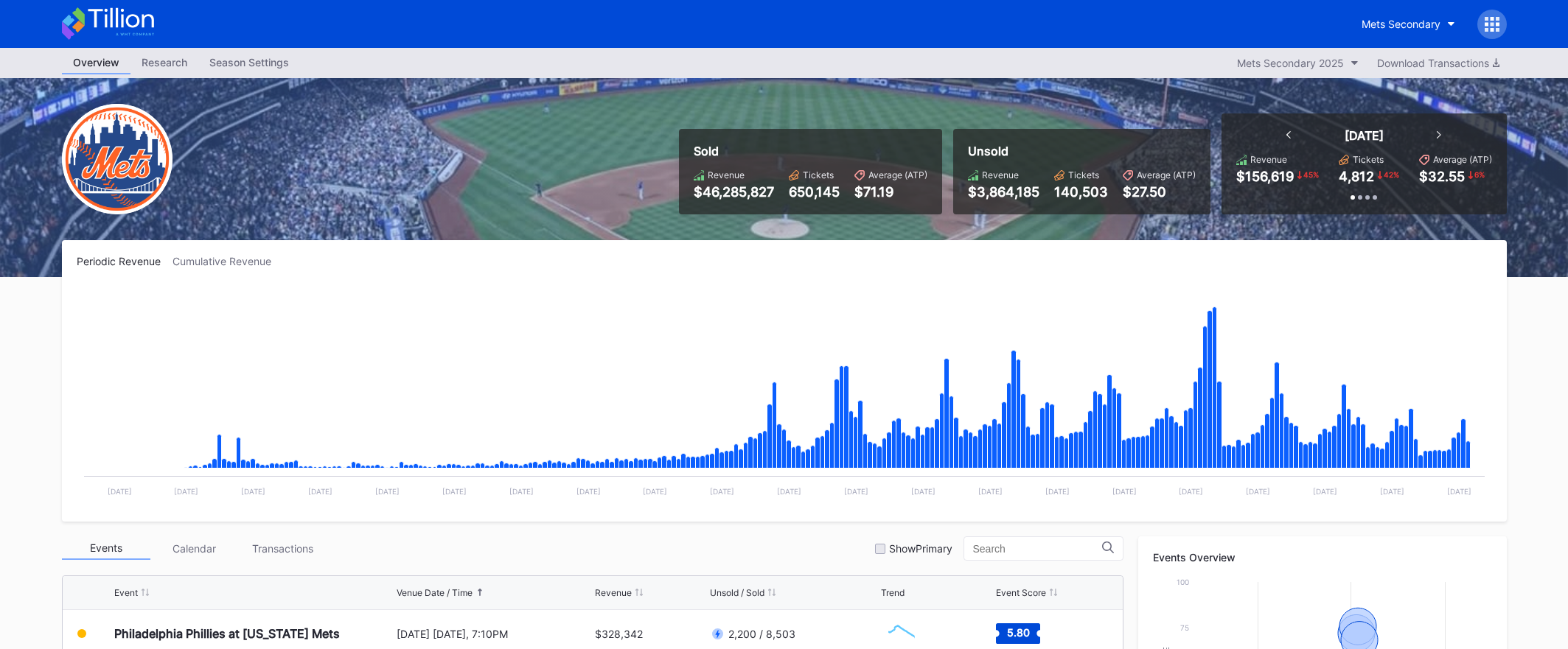
click at [1495, 26] on icon at bounding box center [1492, 24] width 15 height 15
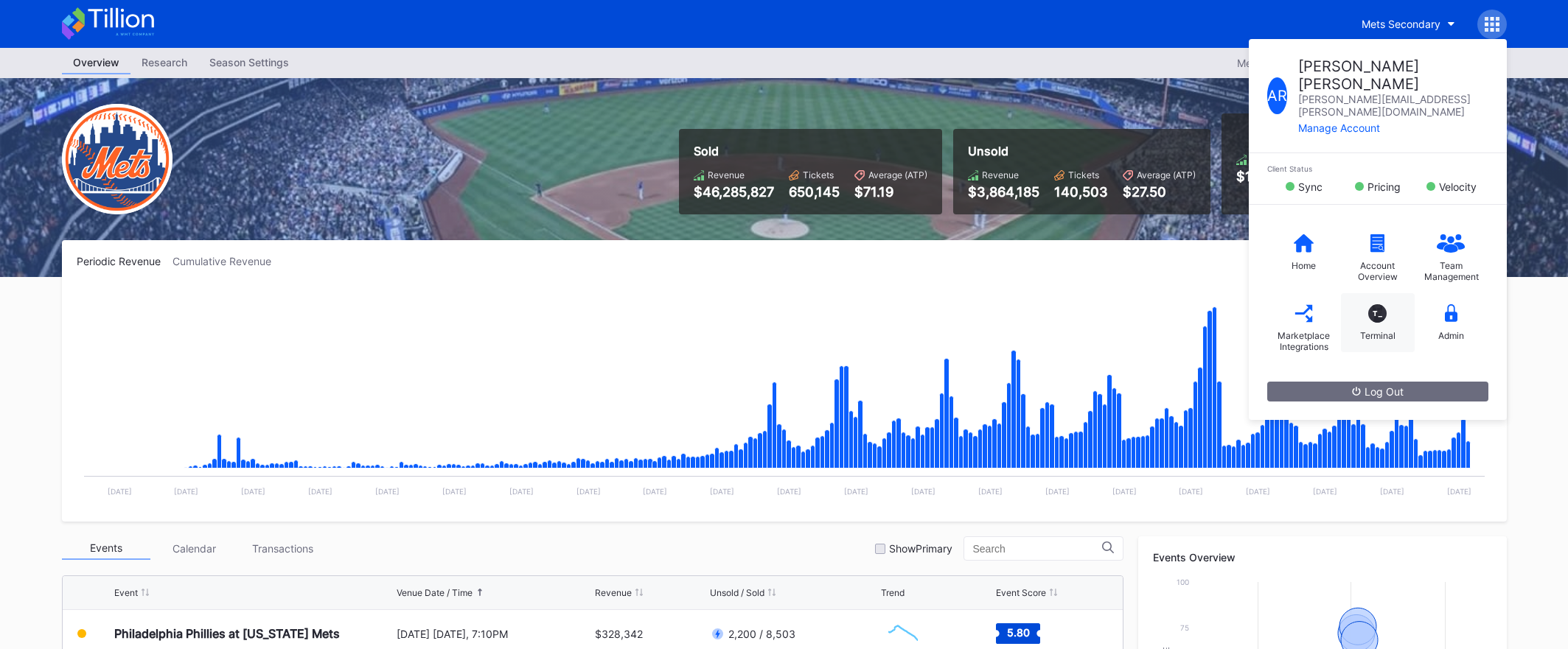
click at [1377, 330] on div "Terminal" at bounding box center [1378, 336] width 35 height 11
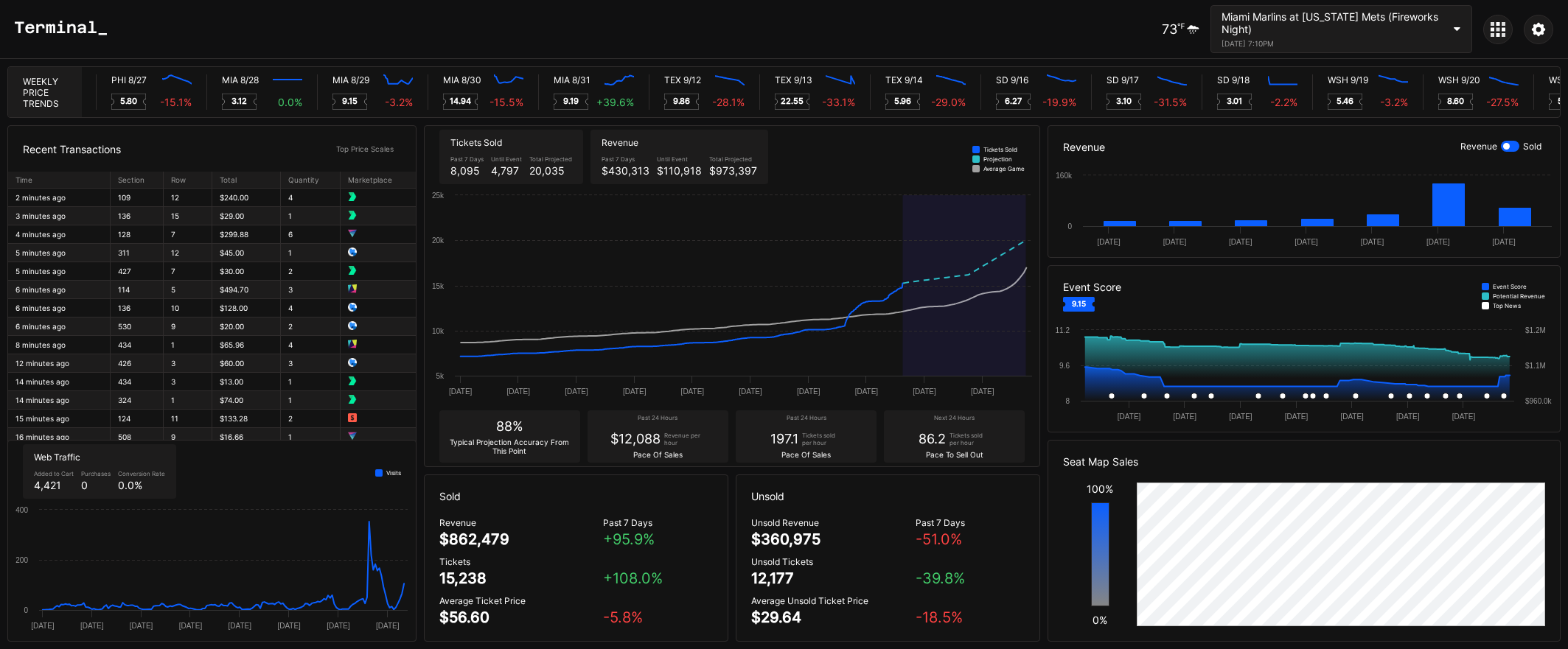
scroll to position [0, 7286]
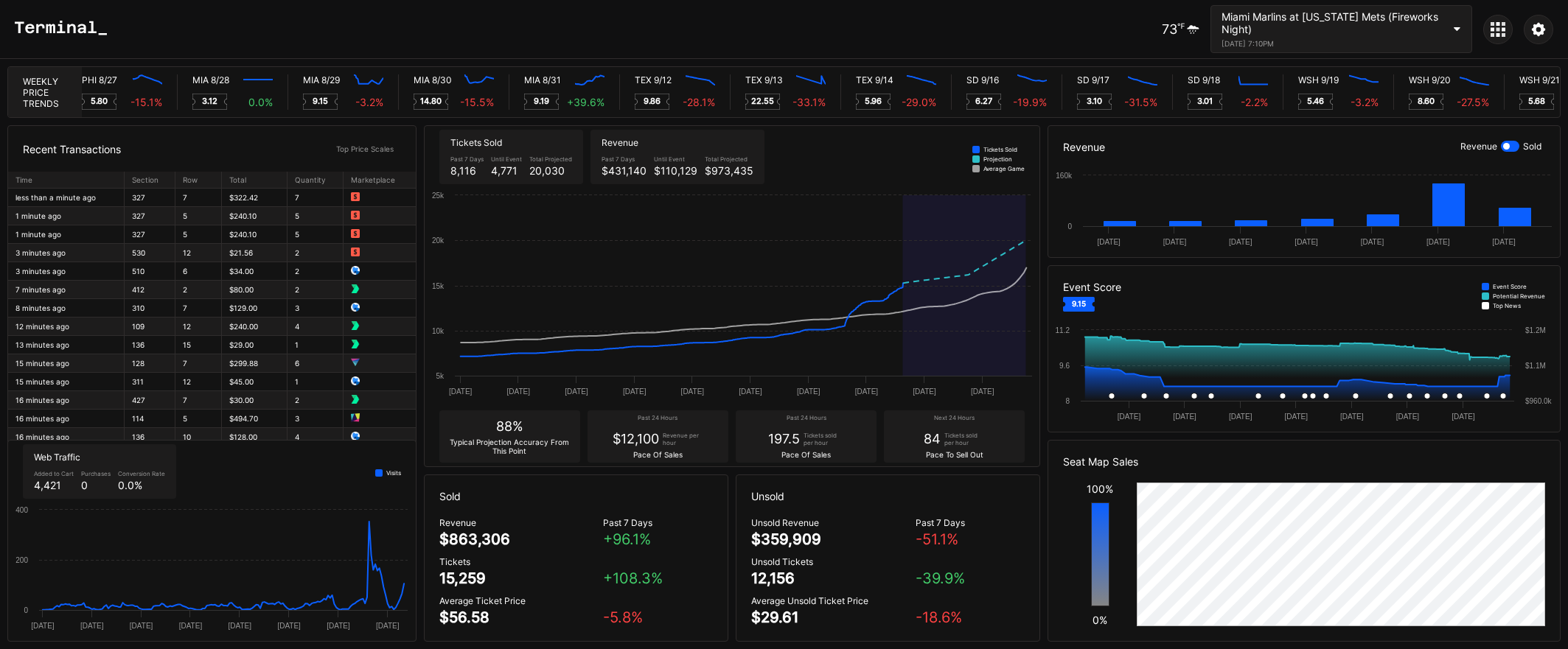
click at [1504, 34] on icon at bounding box center [1503, 35] width 4 height 4
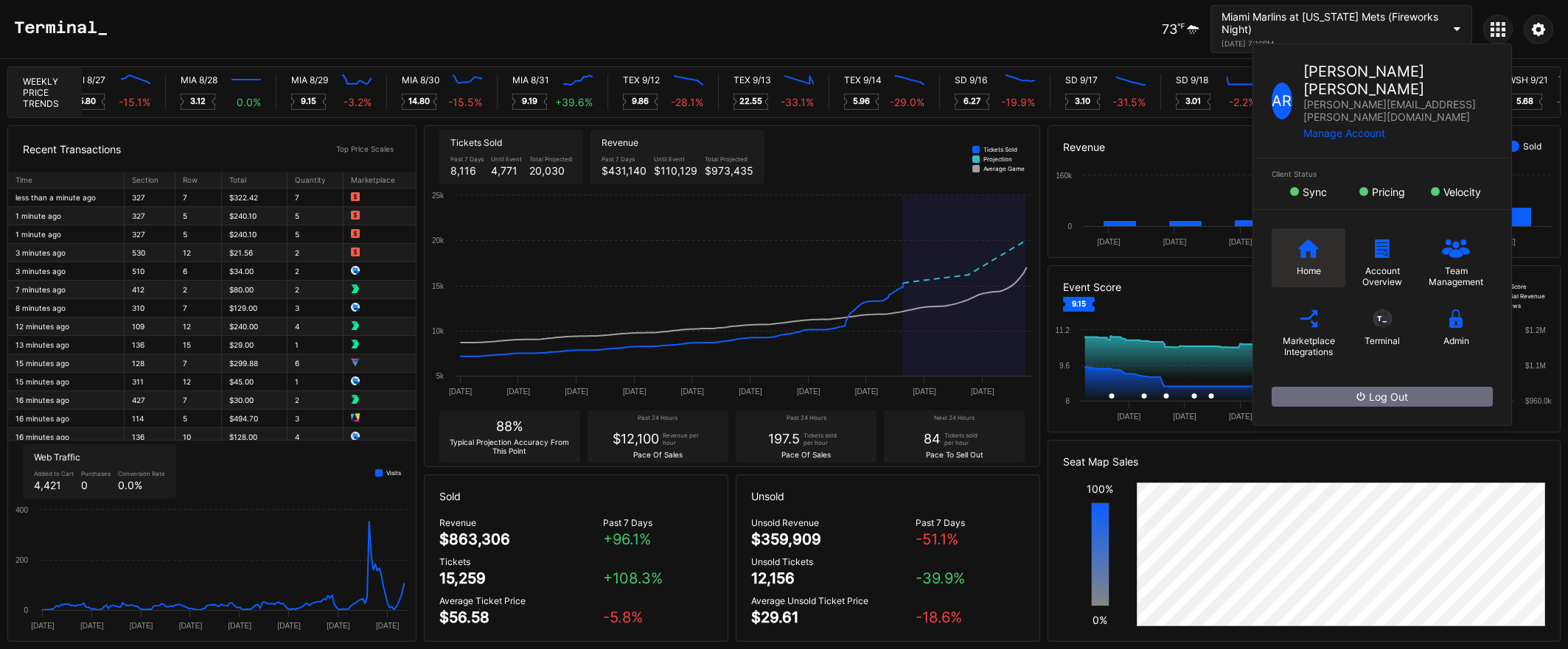
scroll to position [0, 7328]
click at [1298, 239] on icon at bounding box center [1308, 249] width 21 height 18
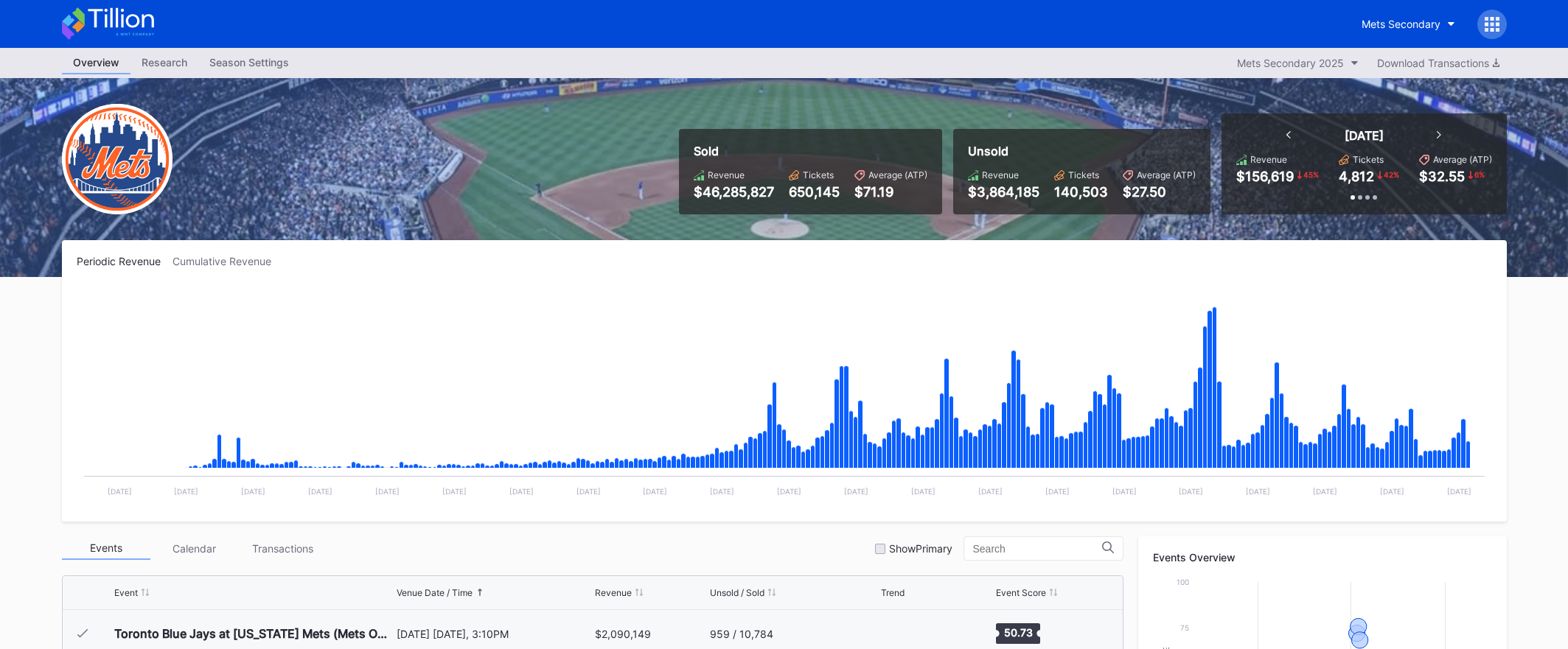
scroll to position [3161, 0]
click at [116, 21] on icon at bounding box center [120, 18] width 65 height 20
click at [1359, 16] on button "Mets Secondary" at bounding box center [1408, 23] width 116 height 27
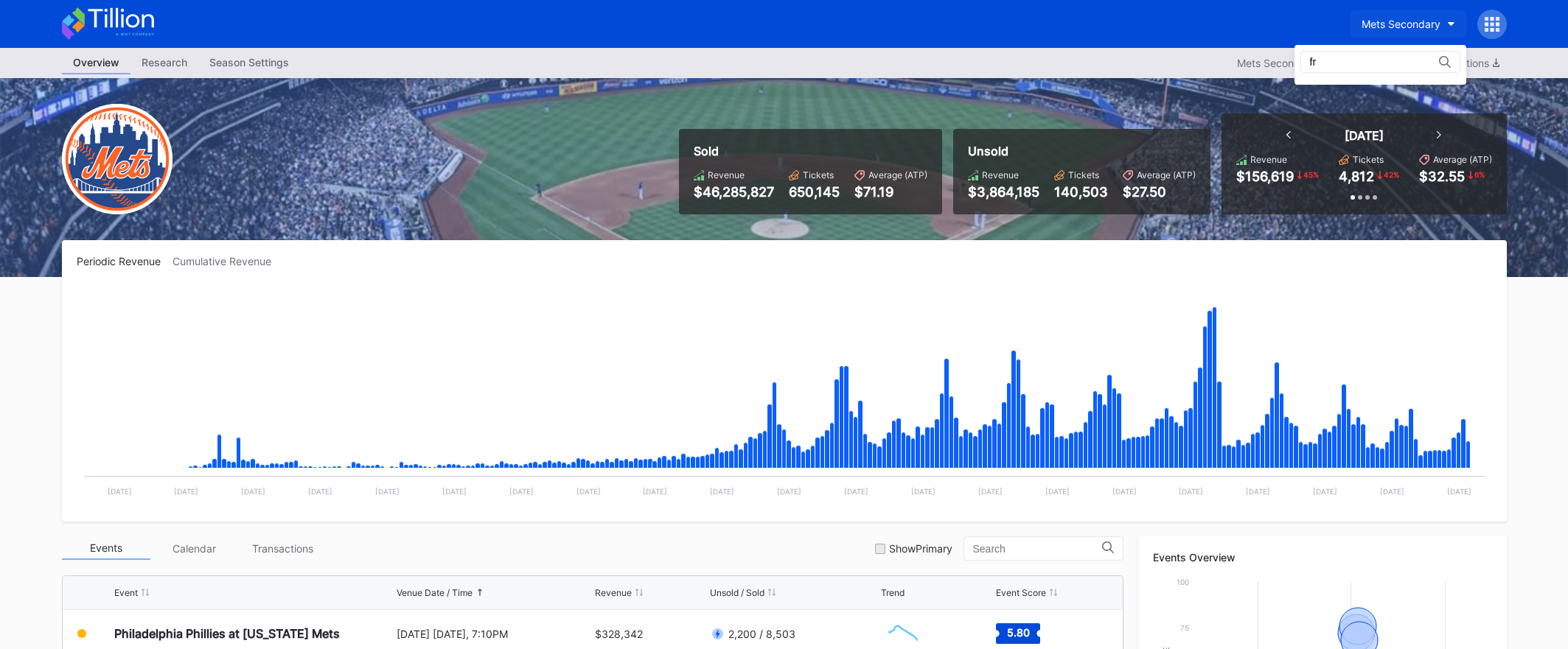
type input "f"
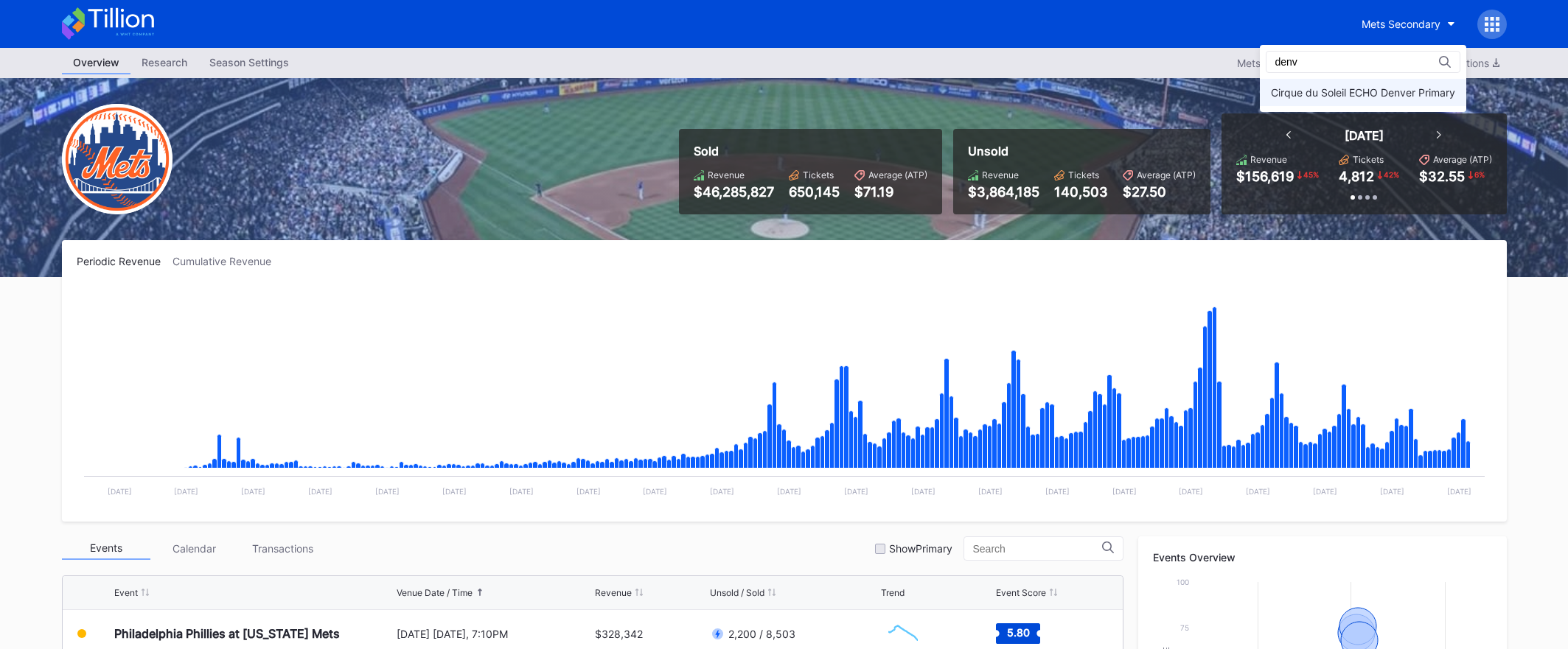
type input "denv"
click at [1365, 90] on div "Cirque du Soleil ECHO Denver Primary" at bounding box center [1362, 92] width 184 height 12
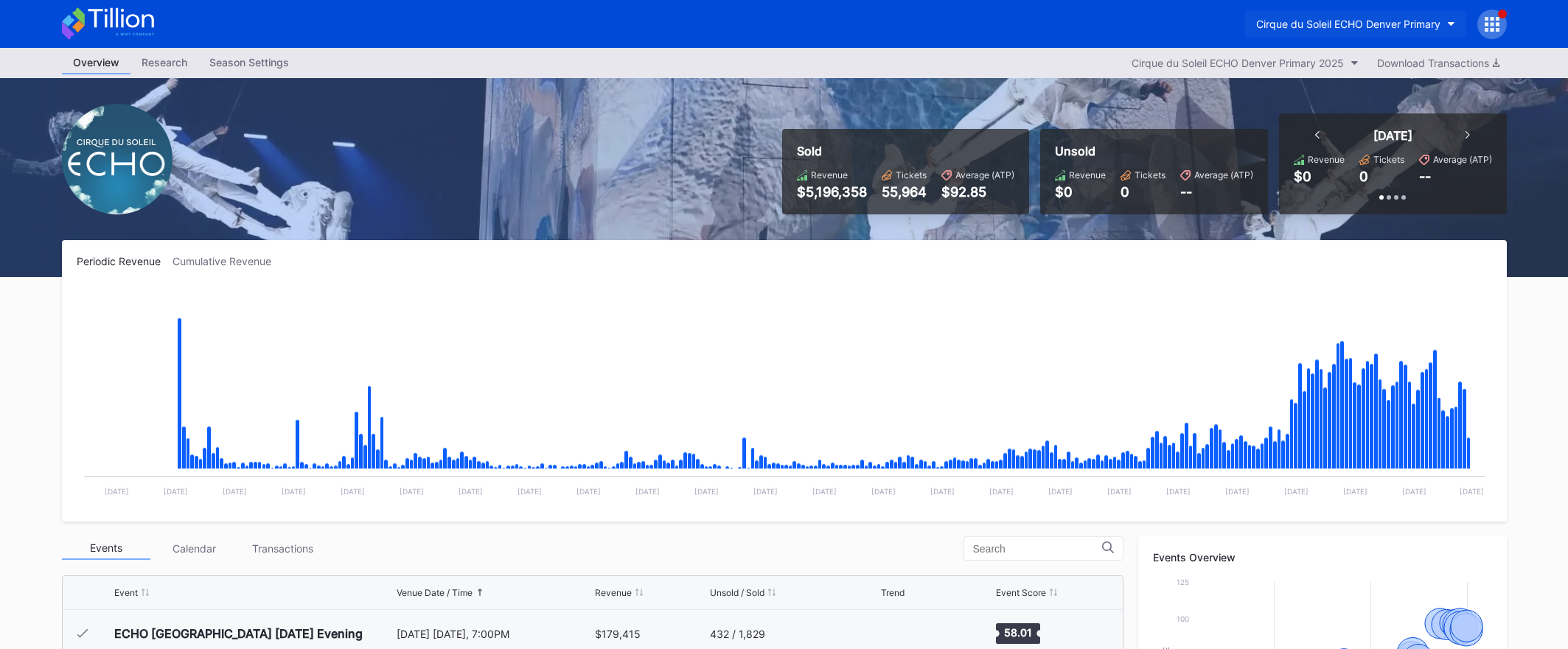
click at [1312, 23] on div "Cirque du Soleil ECHO Denver Primary" at bounding box center [1348, 24] width 184 height 12
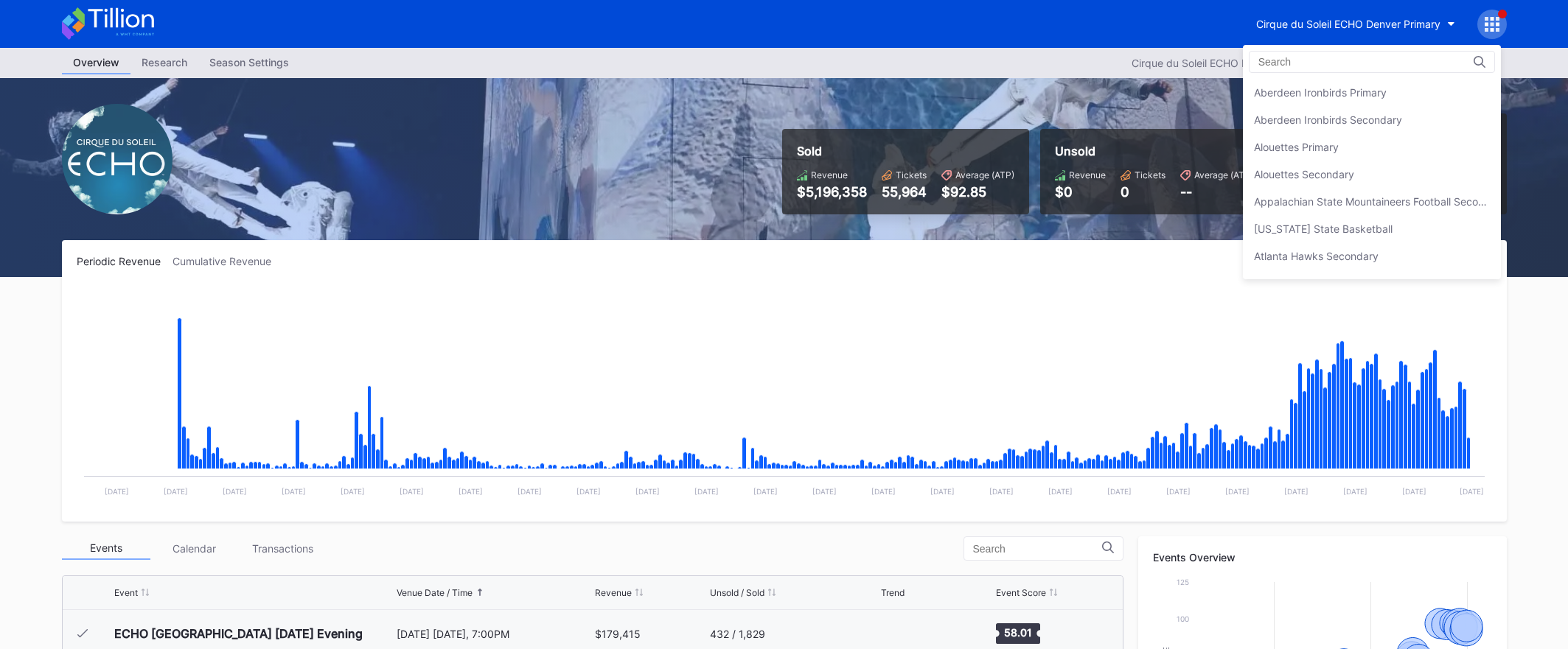
scroll to position [573, 0]
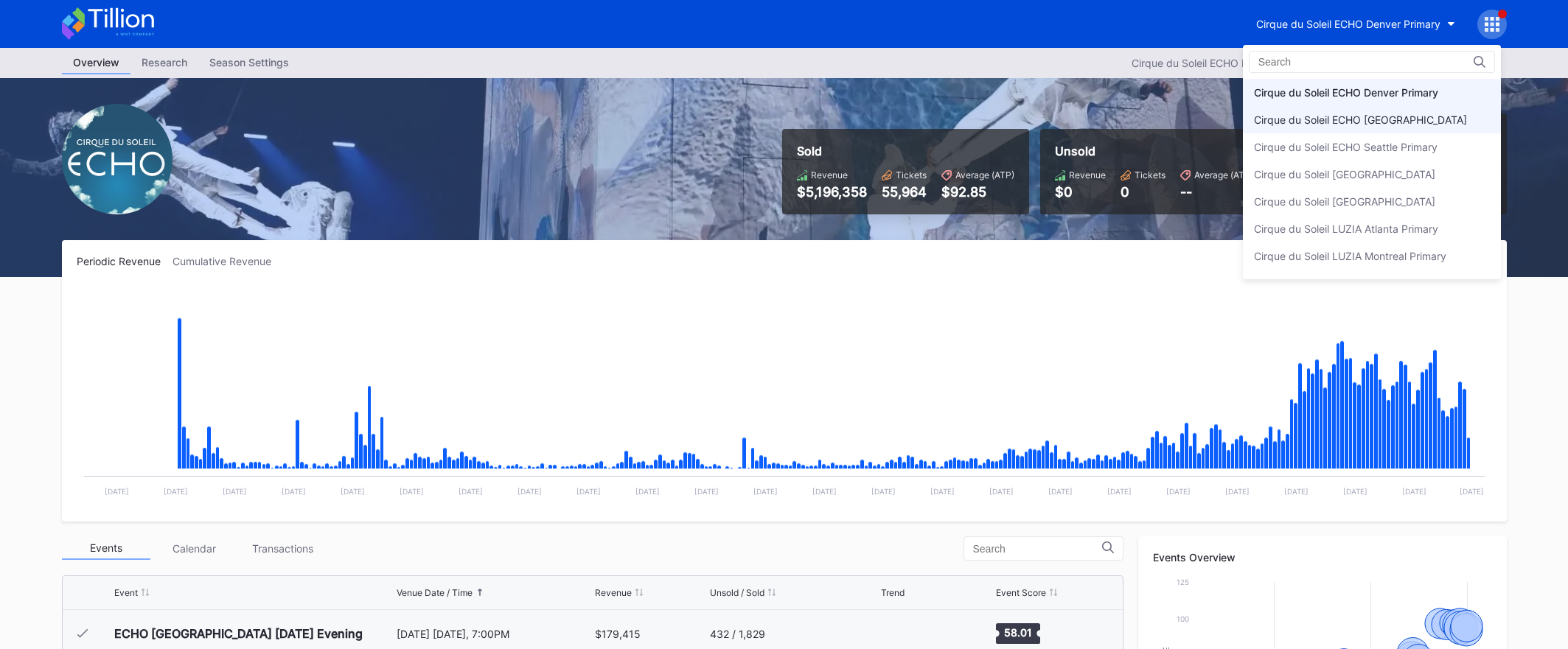
click at [1325, 129] on div "Cirque du Soleil ECHO [GEOGRAPHIC_DATA]" at bounding box center [1372, 119] width 258 height 27
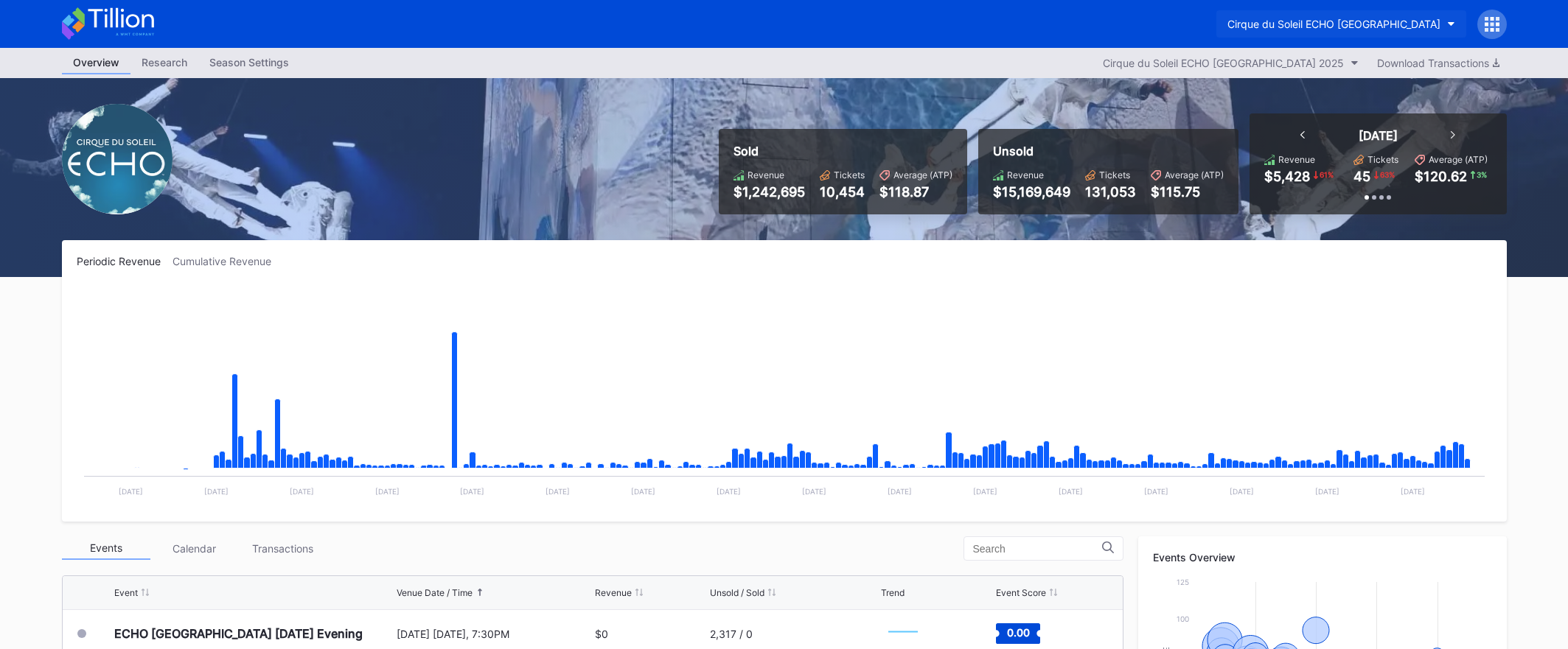
click at [1344, 26] on div "Cirque du Soleil ECHO [GEOGRAPHIC_DATA]" at bounding box center [1334, 24] width 213 height 12
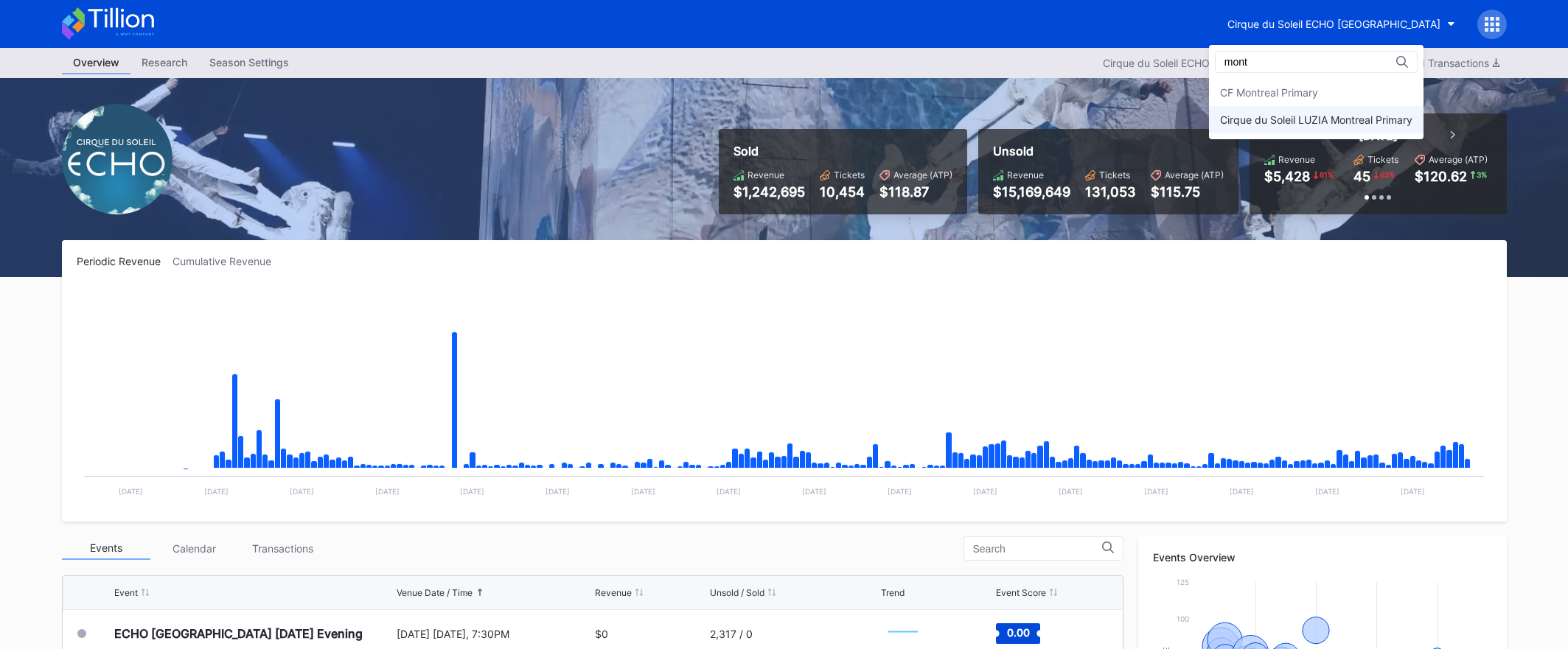
type input "mont"
click at [1378, 125] on div "Cirque du Soleil LUZIA Montreal Primary" at bounding box center [1316, 119] width 193 height 12
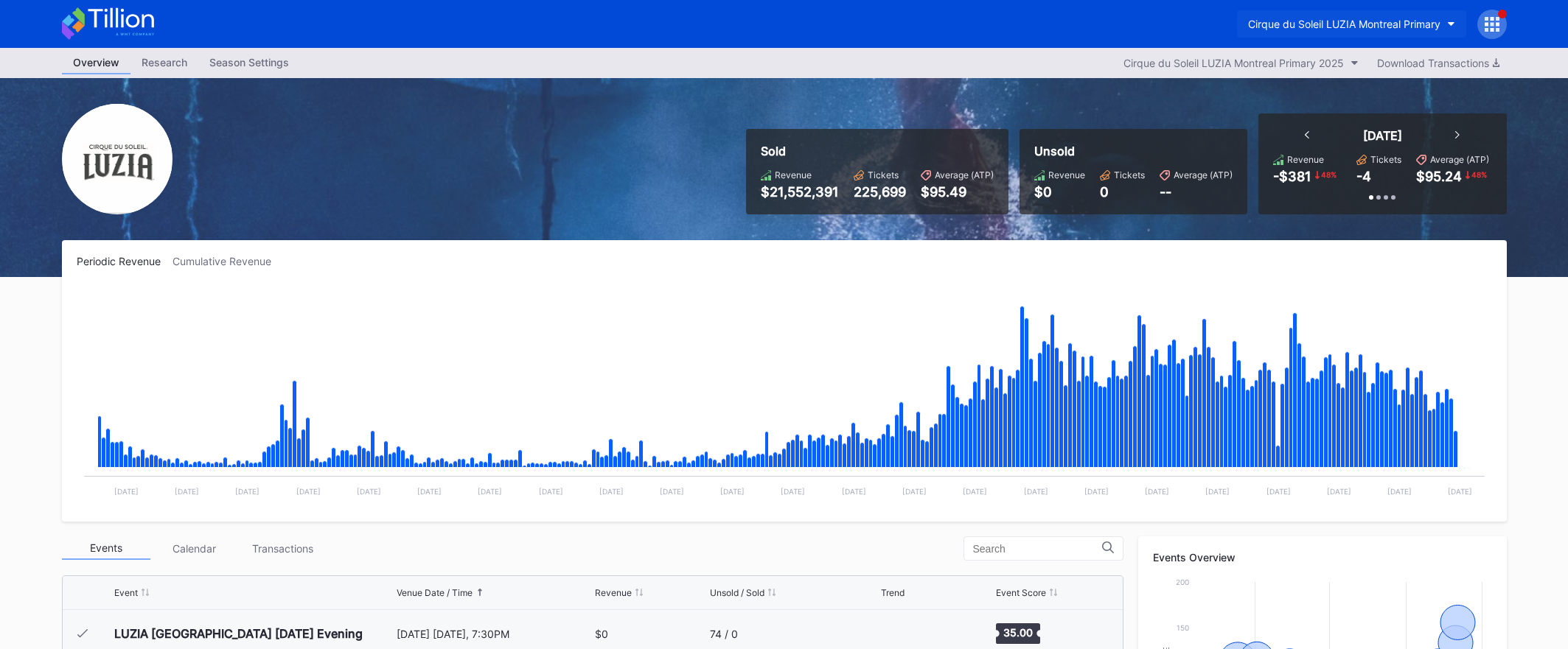
click at [1312, 30] on button "Cirque du Soleil LUZIA Montreal Primary" at bounding box center [1352, 23] width 230 height 27
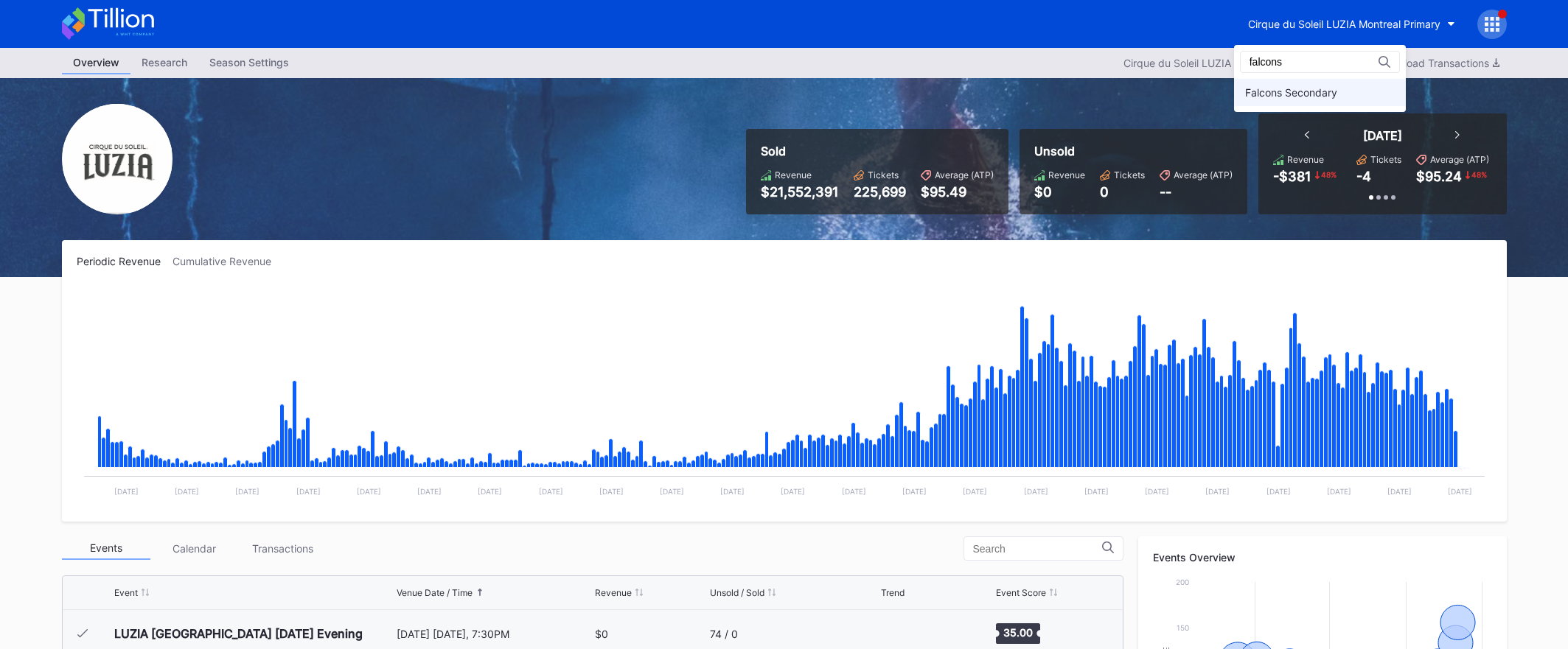
type input "falcons"
click at [1300, 81] on div "Falcons Secondary" at bounding box center [1319, 92] width 172 height 27
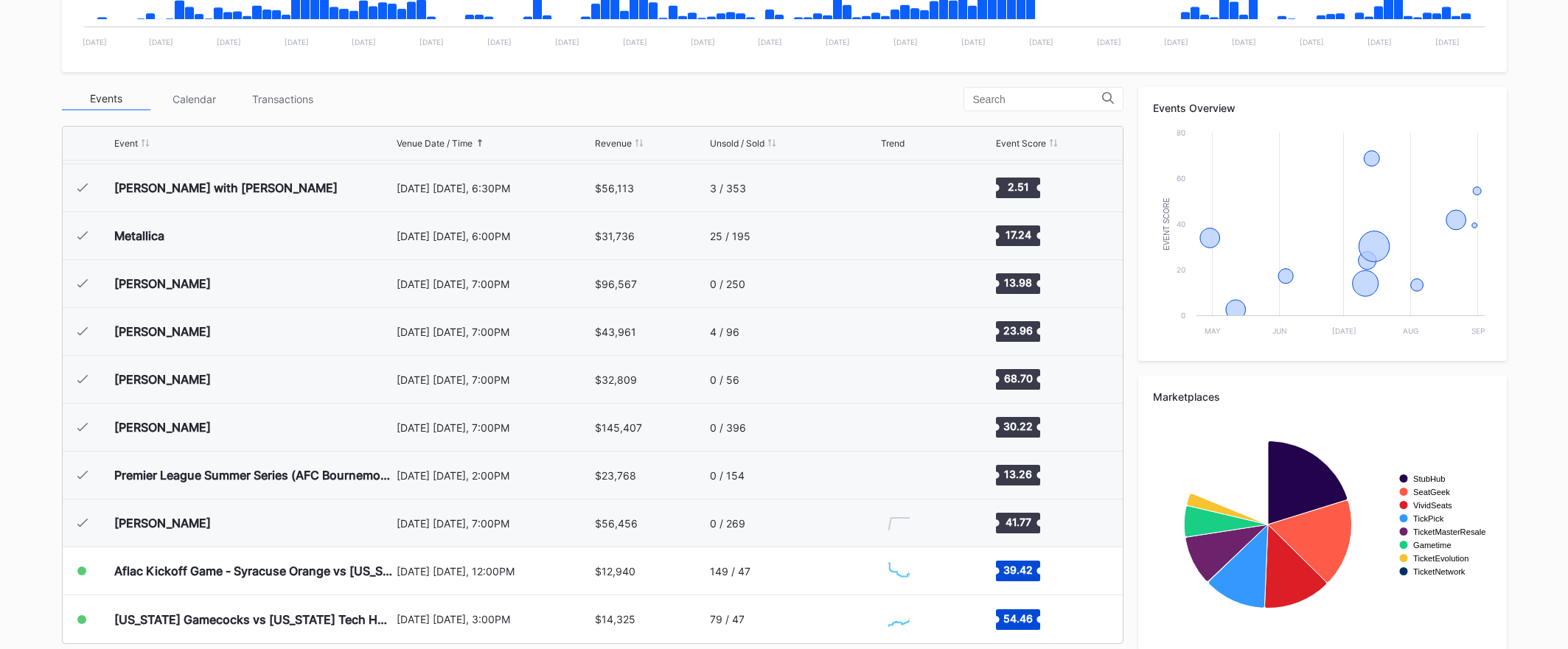
scroll to position [479, 0]
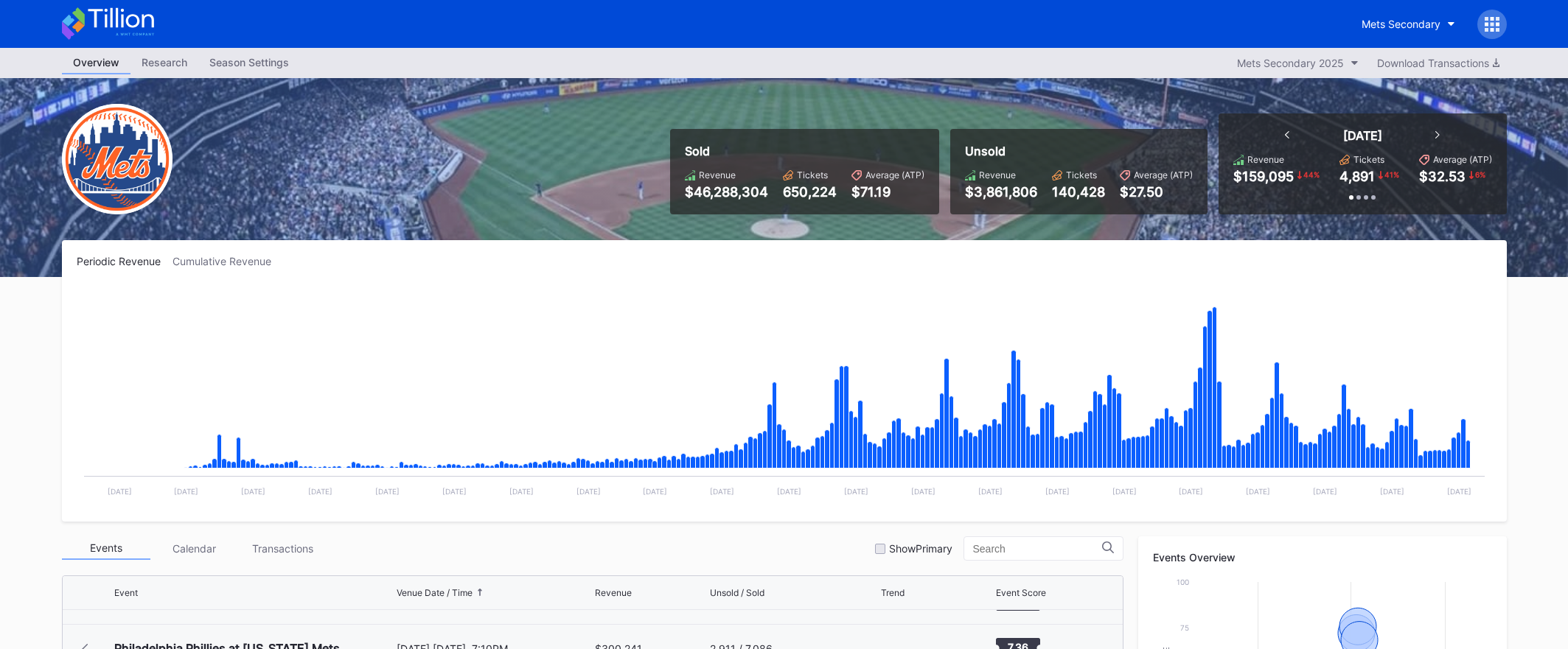
scroll to position [3161, 0]
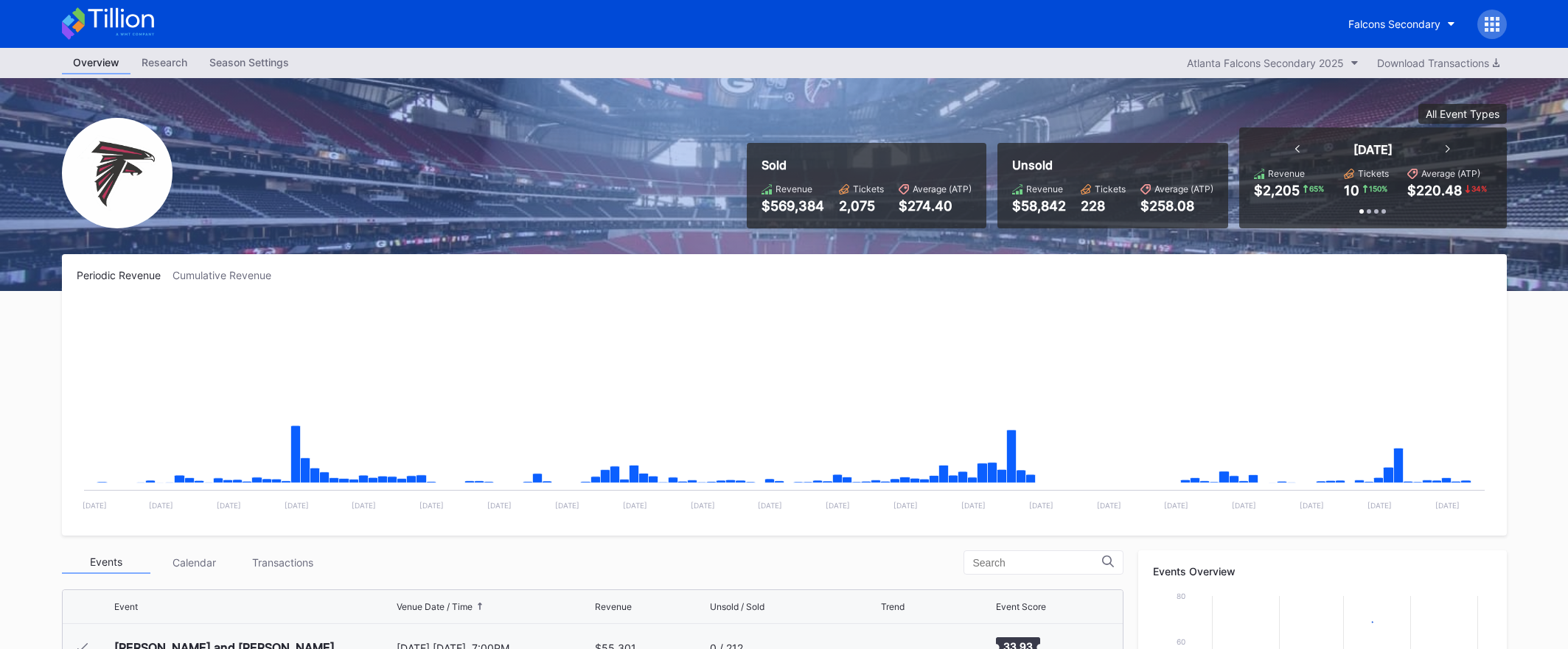
scroll to position [44, 0]
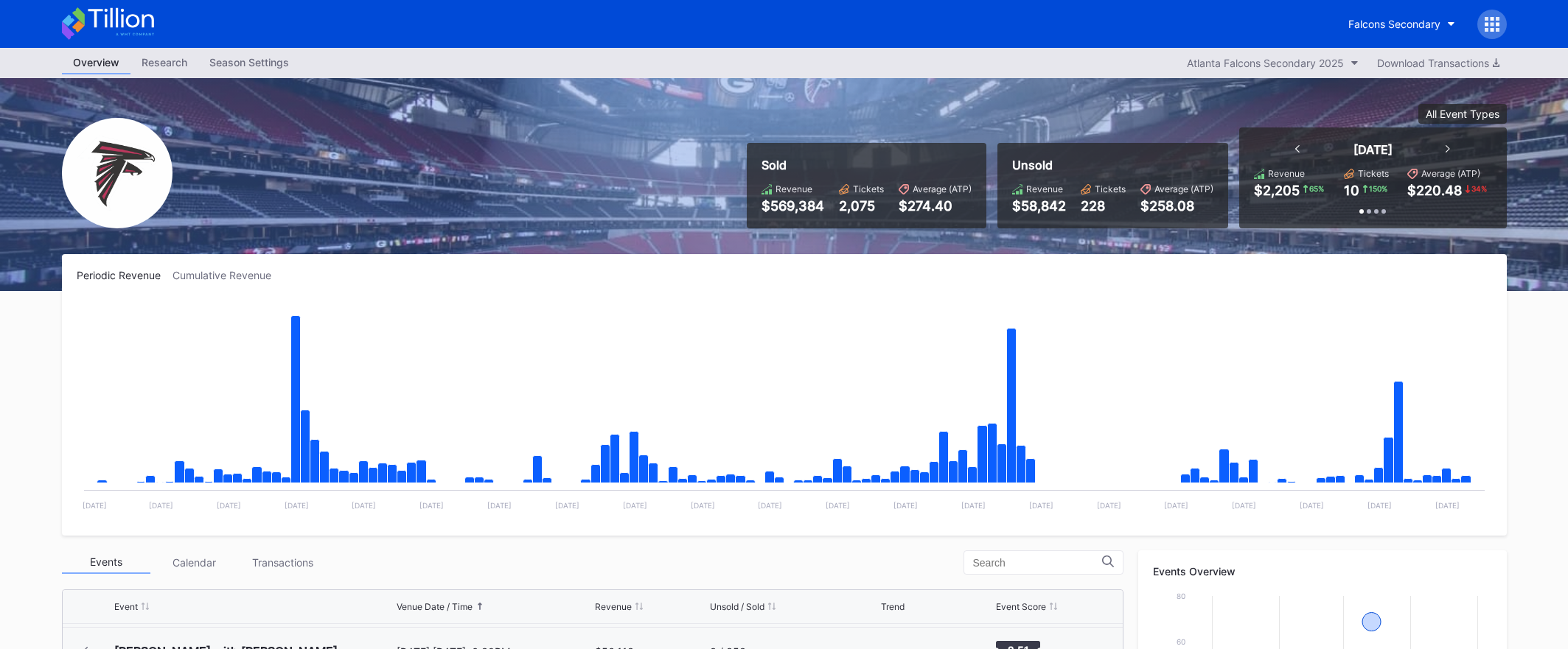
click at [130, 25] on icon at bounding box center [120, 18] width 65 height 20
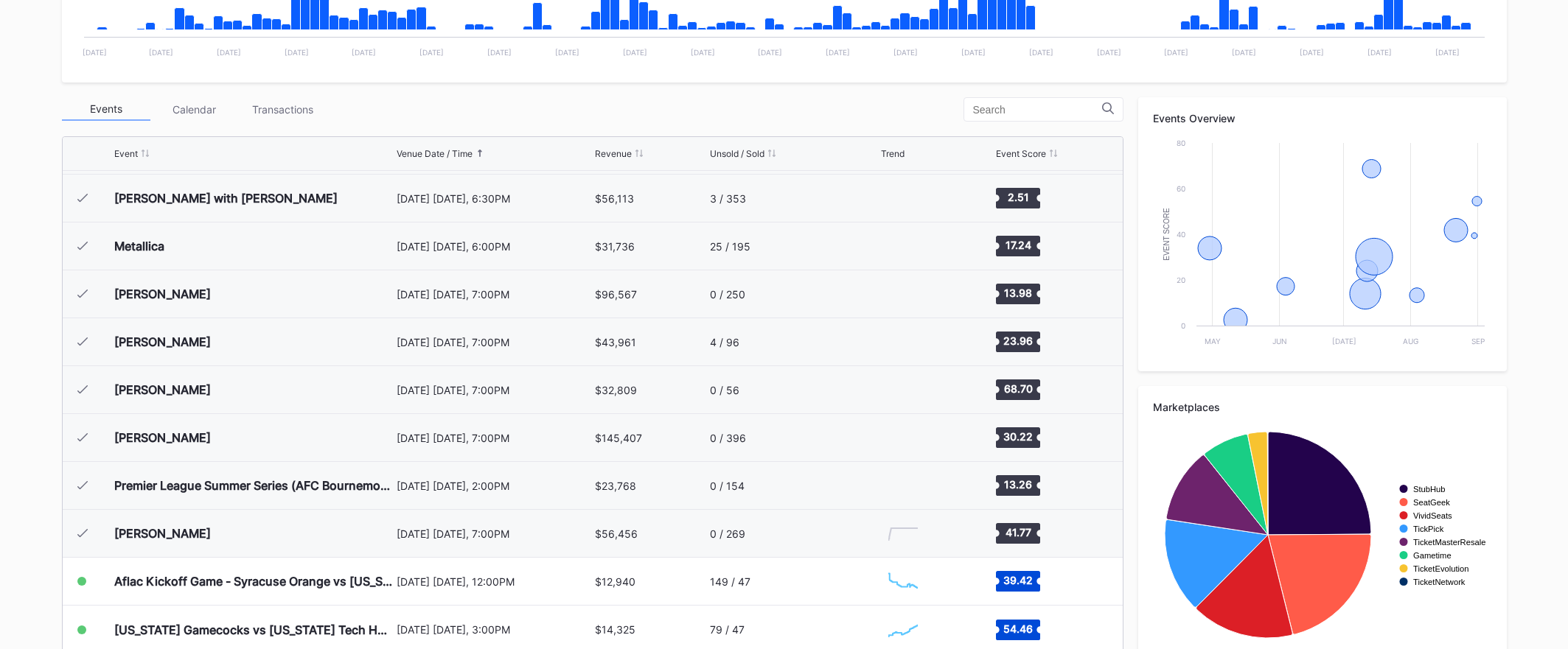
scroll to position [479, 0]
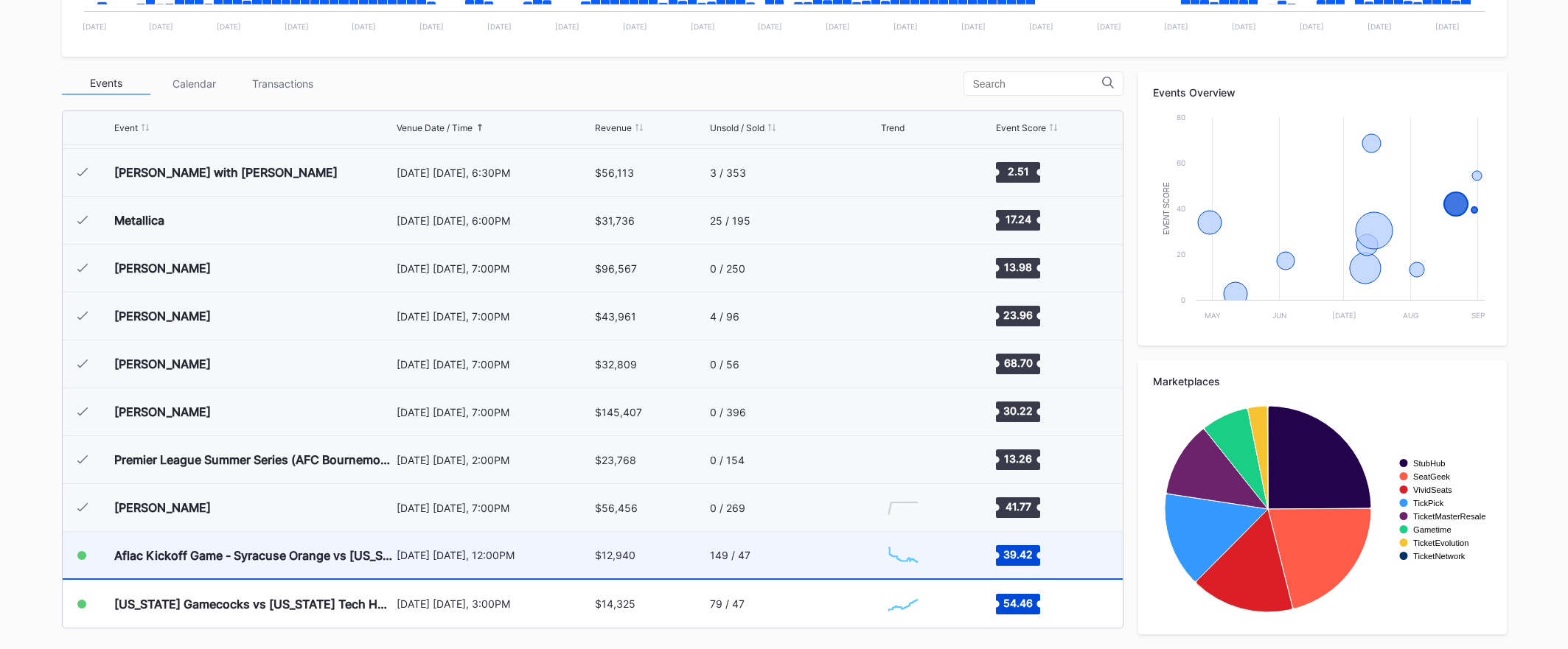
click at [751, 556] on div "149 / 47" at bounding box center [793, 555] width 167 height 46
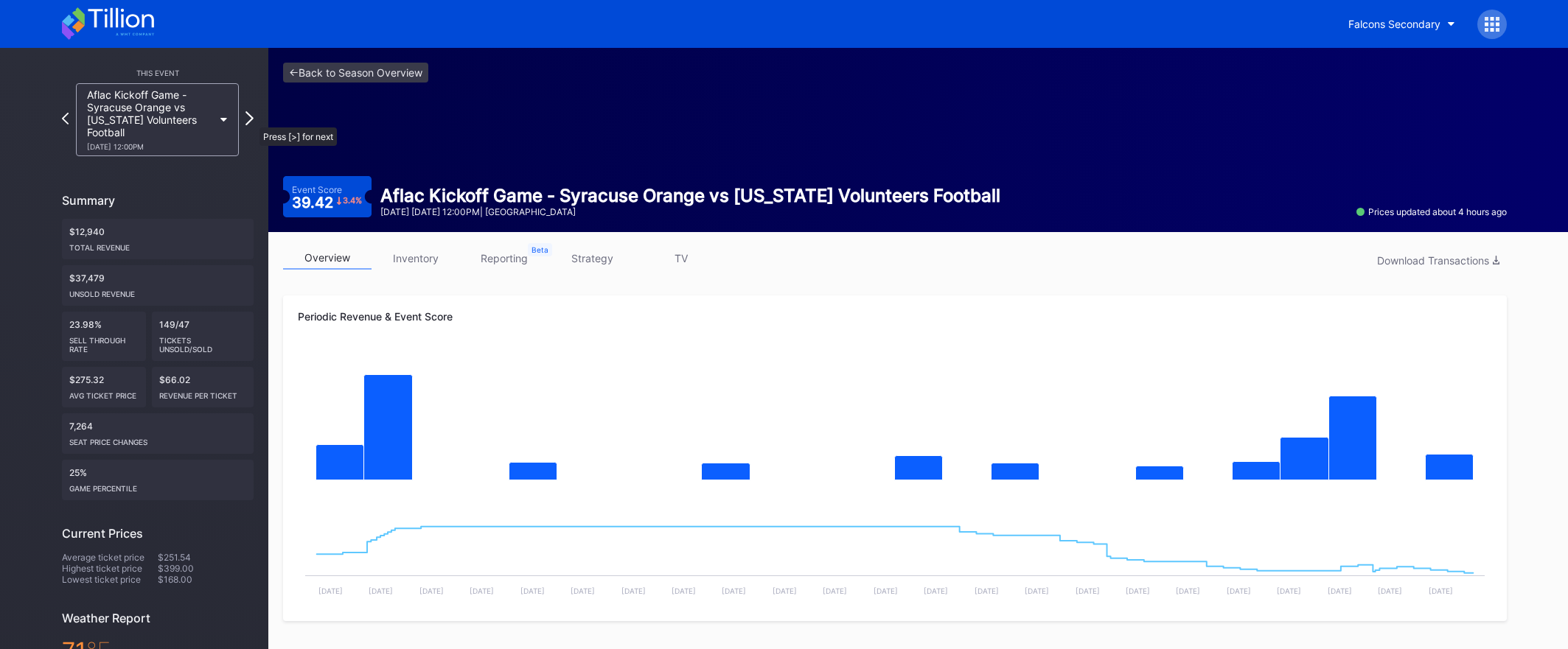
click at [252, 120] on icon at bounding box center [250, 119] width 8 height 14
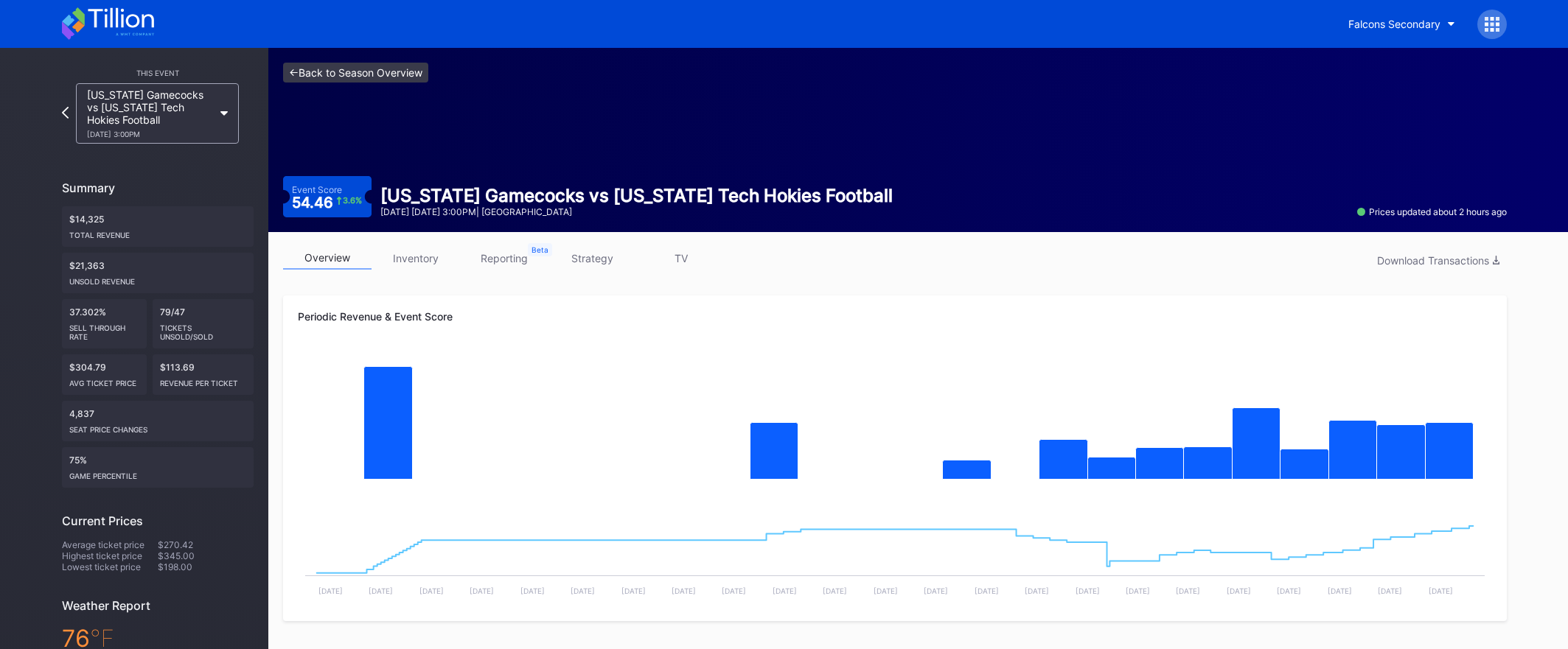
click at [402, 63] on link "<- Back to Season Overview" at bounding box center [356, 72] width 146 height 20
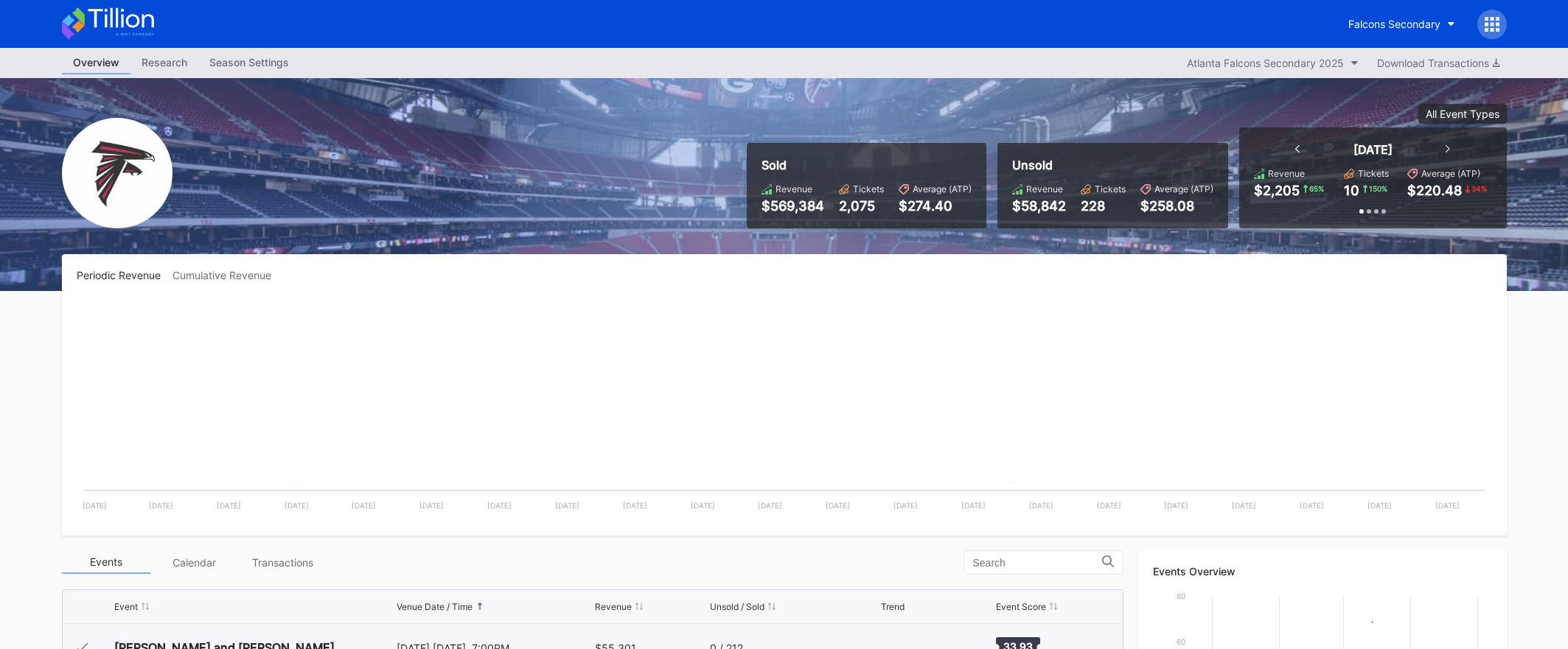
scroll to position [44, 0]
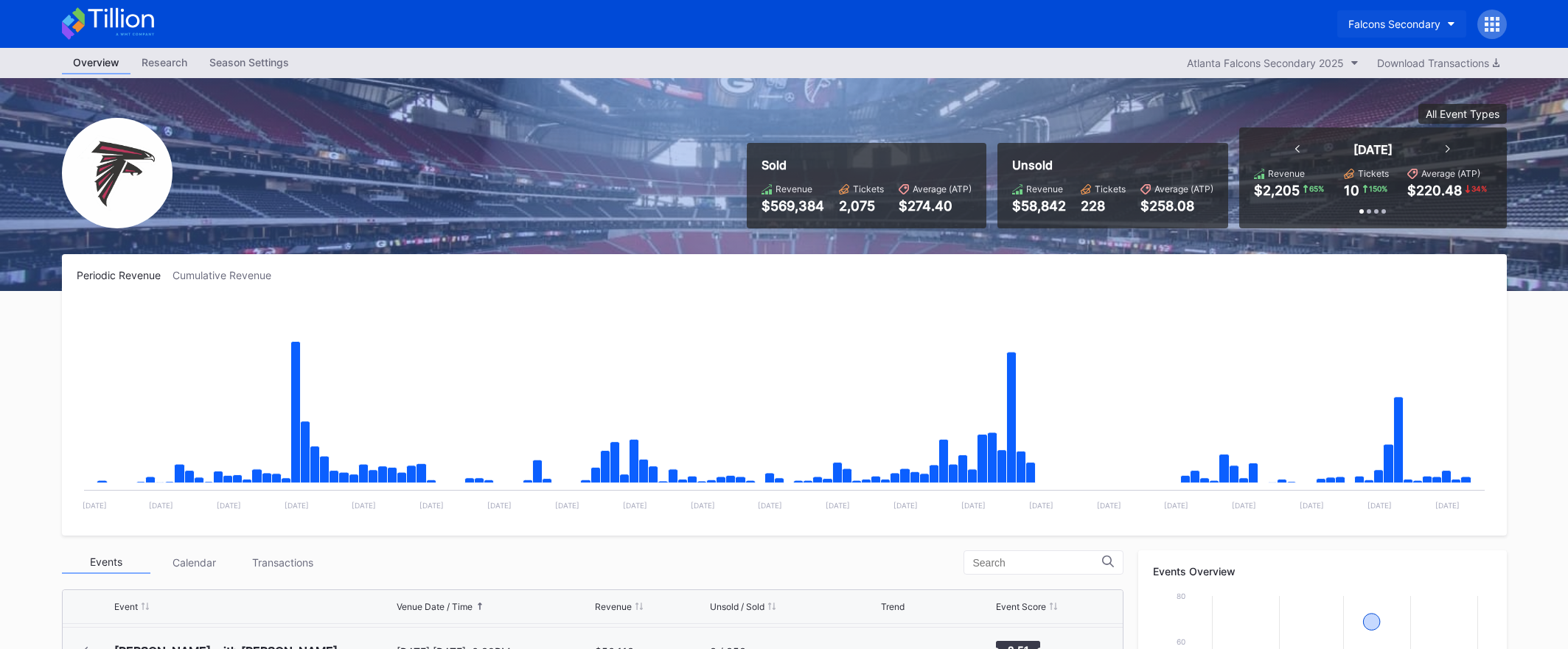
click at [1383, 18] on div "Falcons Secondary" at bounding box center [1395, 24] width 92 height 12
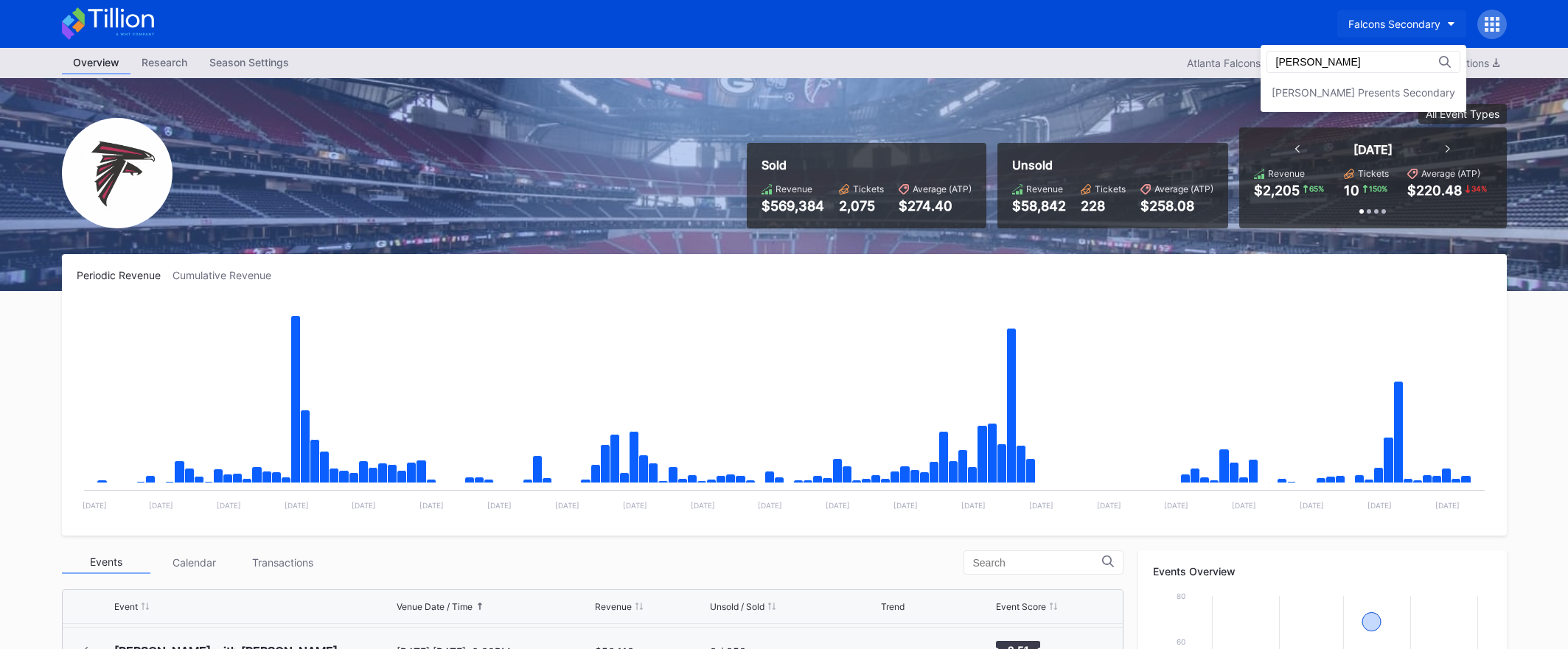
scroll to position [0, 0]
type input "[PERSON_NAME]"
drag, startPoint x: 1378, startPoint y: 89, endPoint x: 1404, endPoint y: 85, distance: 26.3
click at [1379, 90] on div "[PERSON_NAME] Presents Secondary" at bounding box center [1363, 92] width 183 height 12
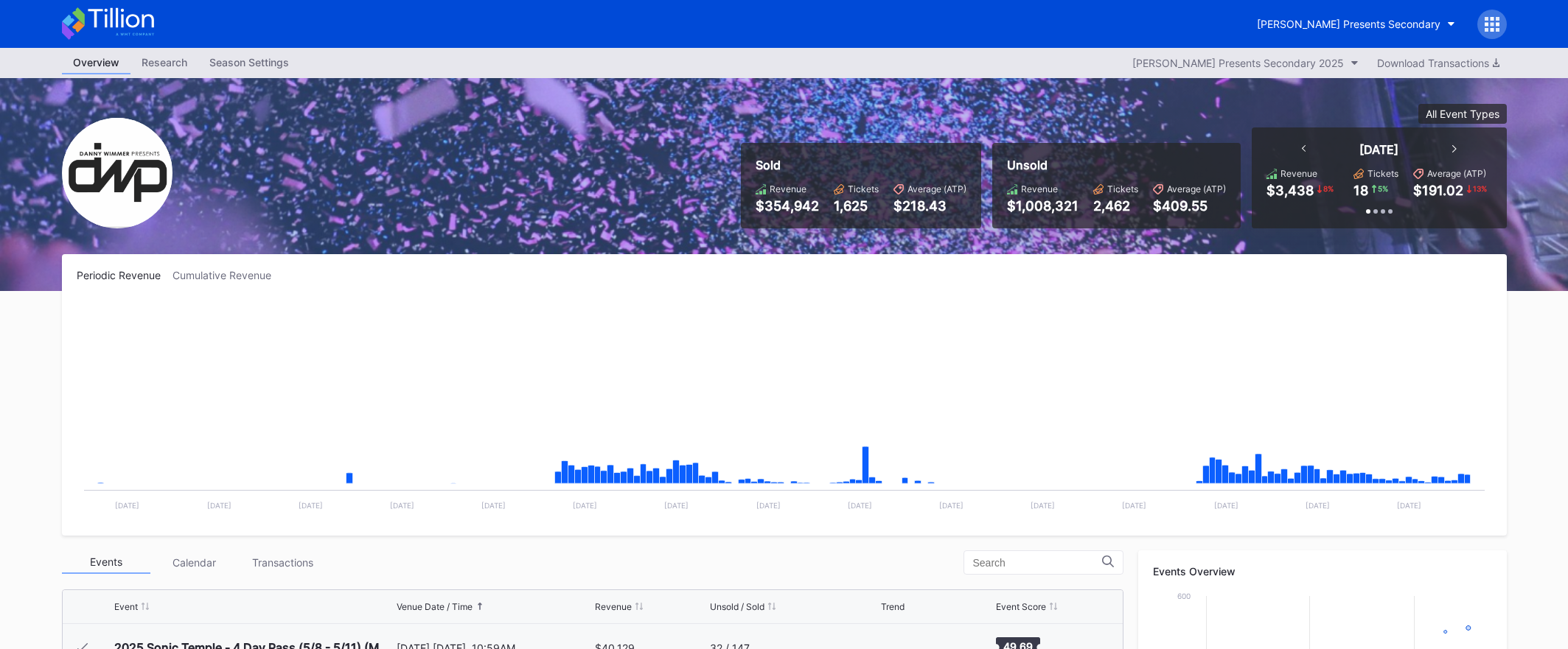
scroll to position [239, 0]
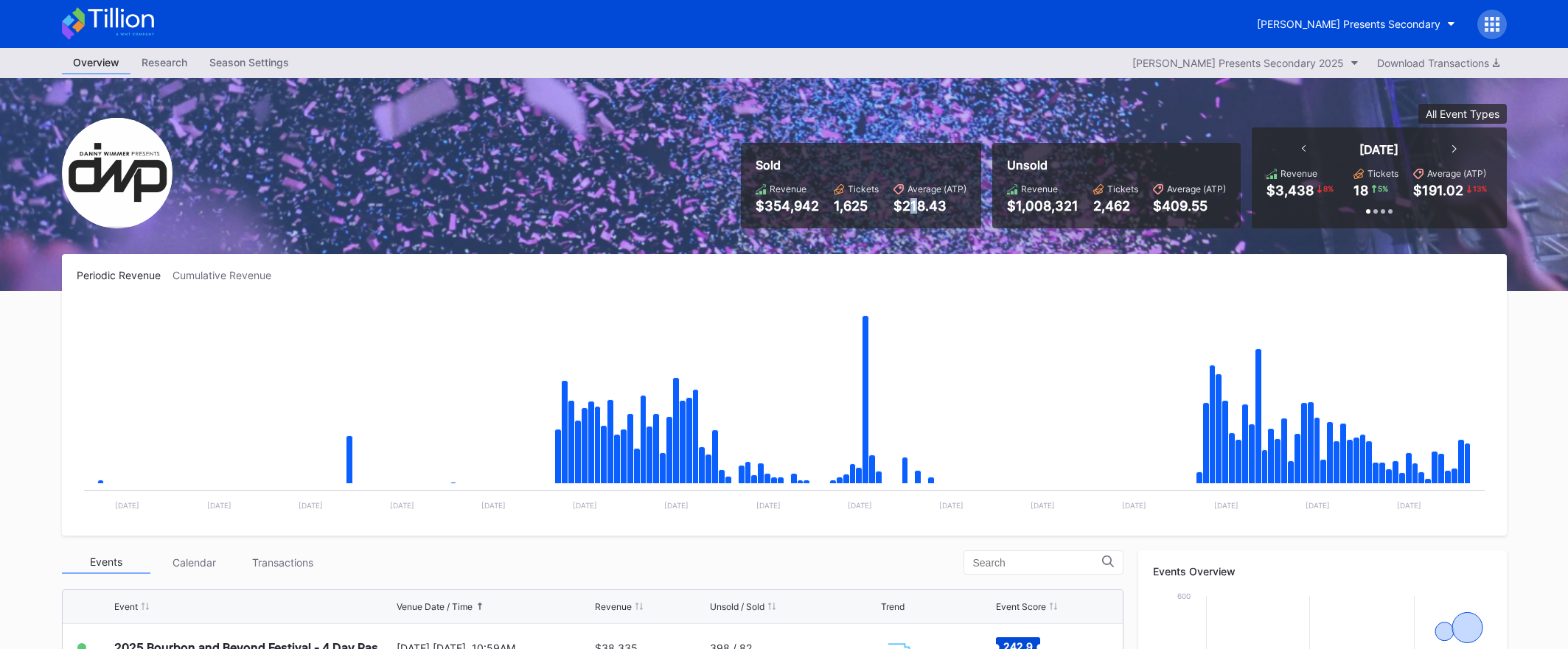
click at [923, 212] on div "$218.43" at bounding box center [930, 206] width 73 height 15
click at [138, 28] on icon at bounding box center [108, 24] width 92 height 32
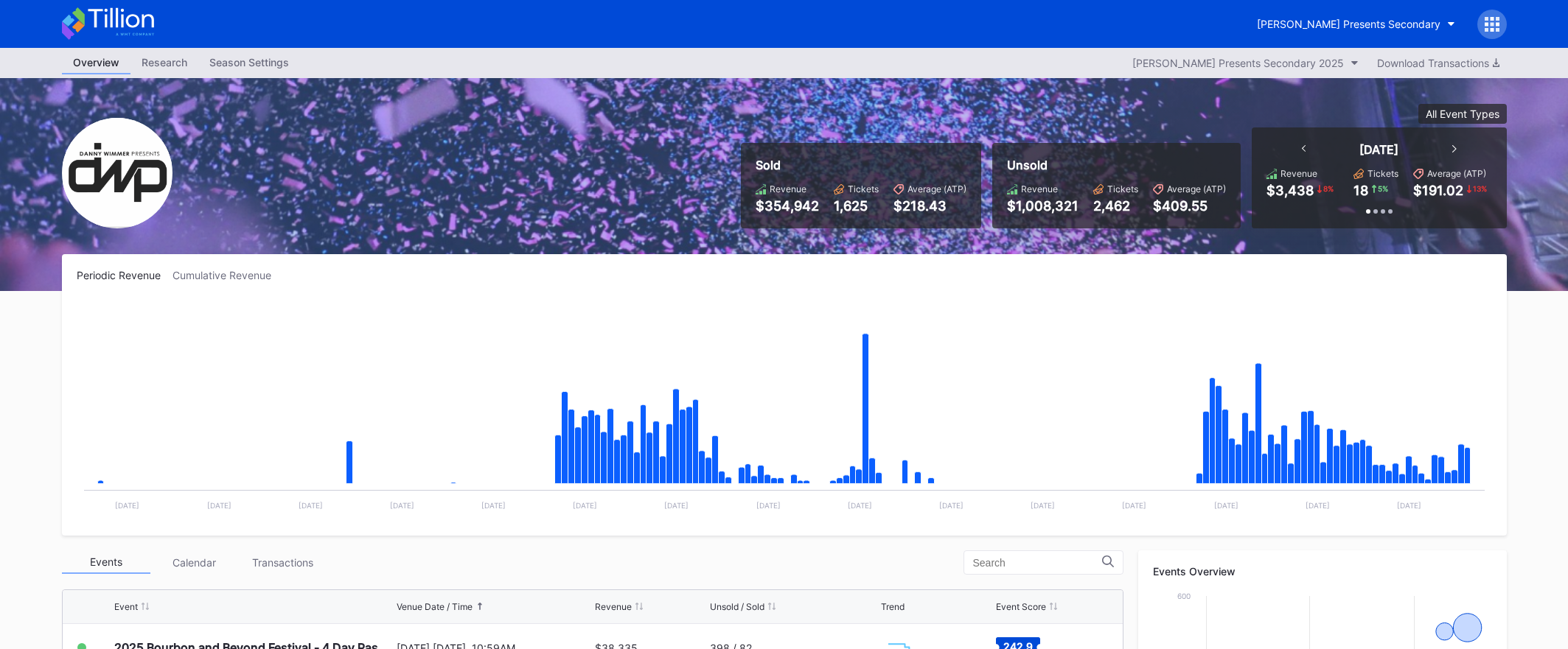
scroll to position [479, 0]
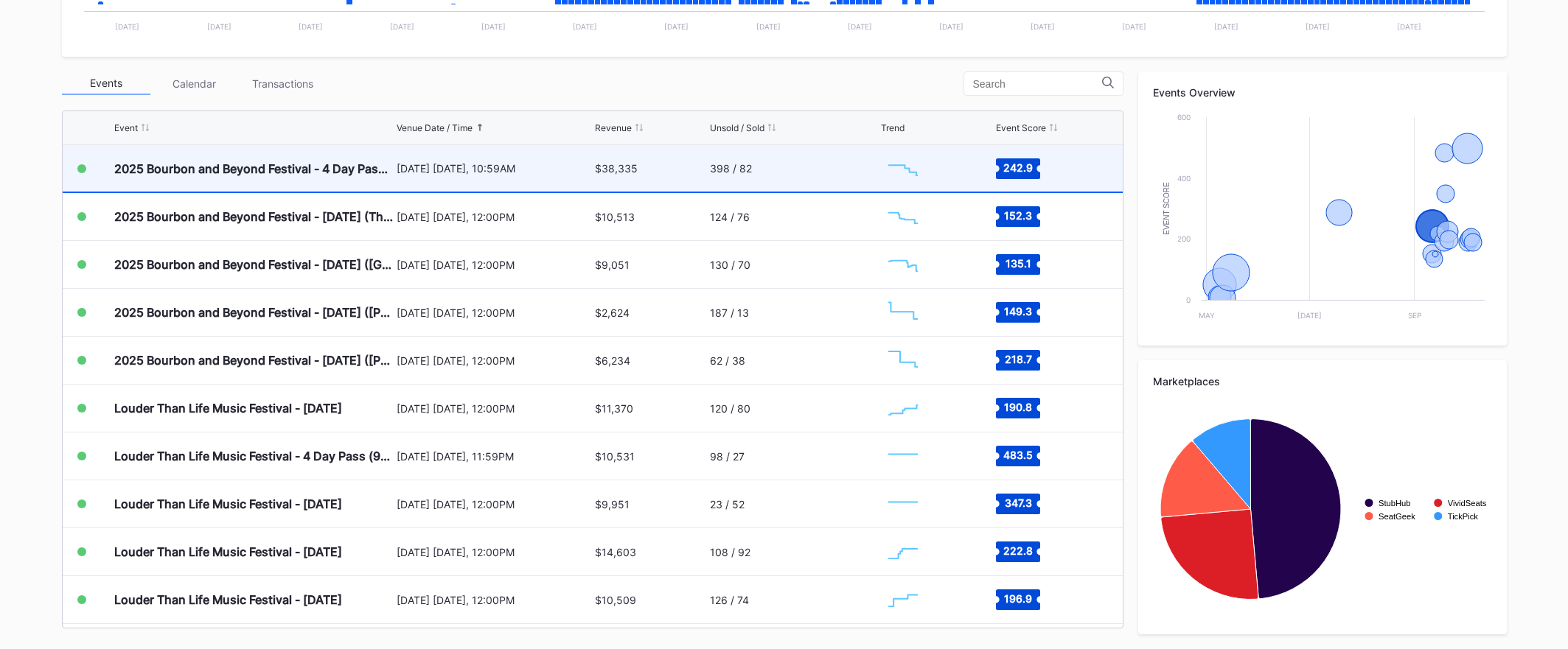
click at [772, 161] on div "398 / 82" at bounding box center [793, 169] width 167 height 46
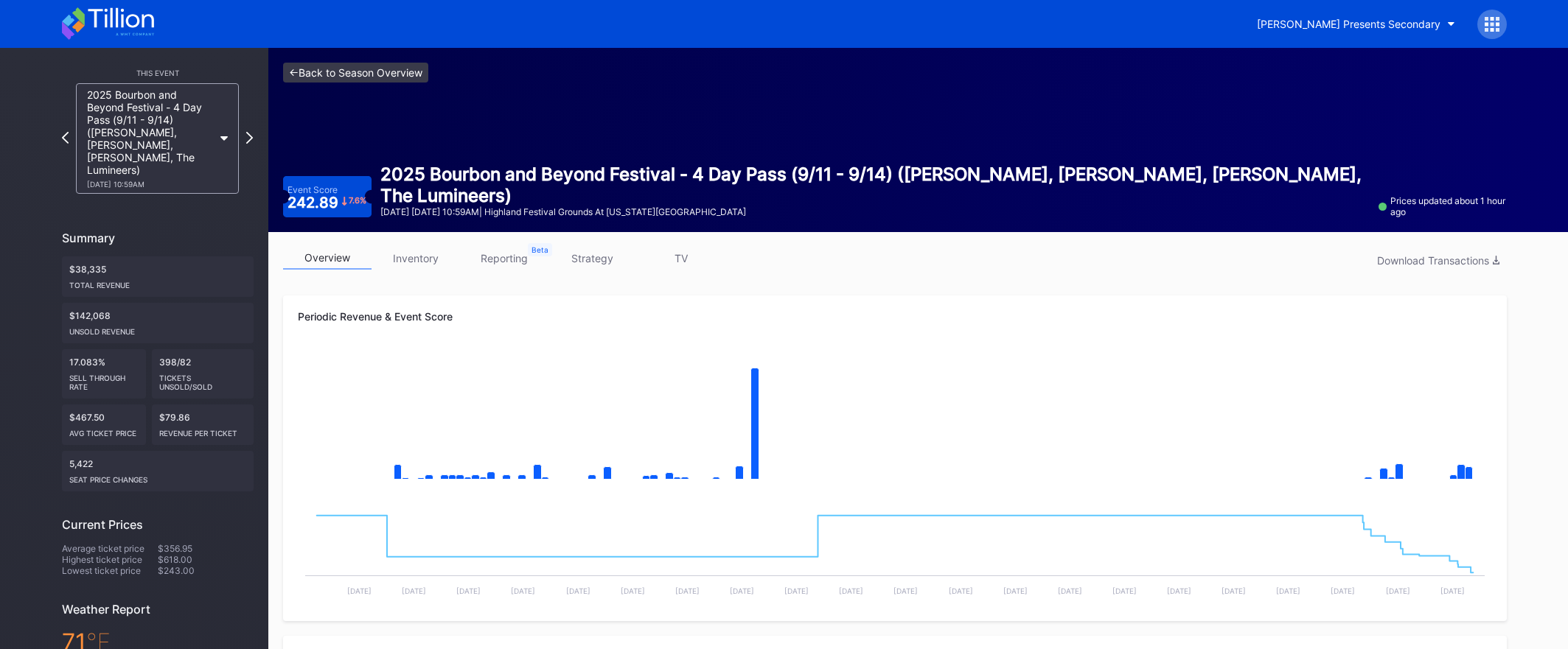
click at [406, 74] on link "<- Back to Season Overview" at bounding box center [356, 72] width 146 height 20
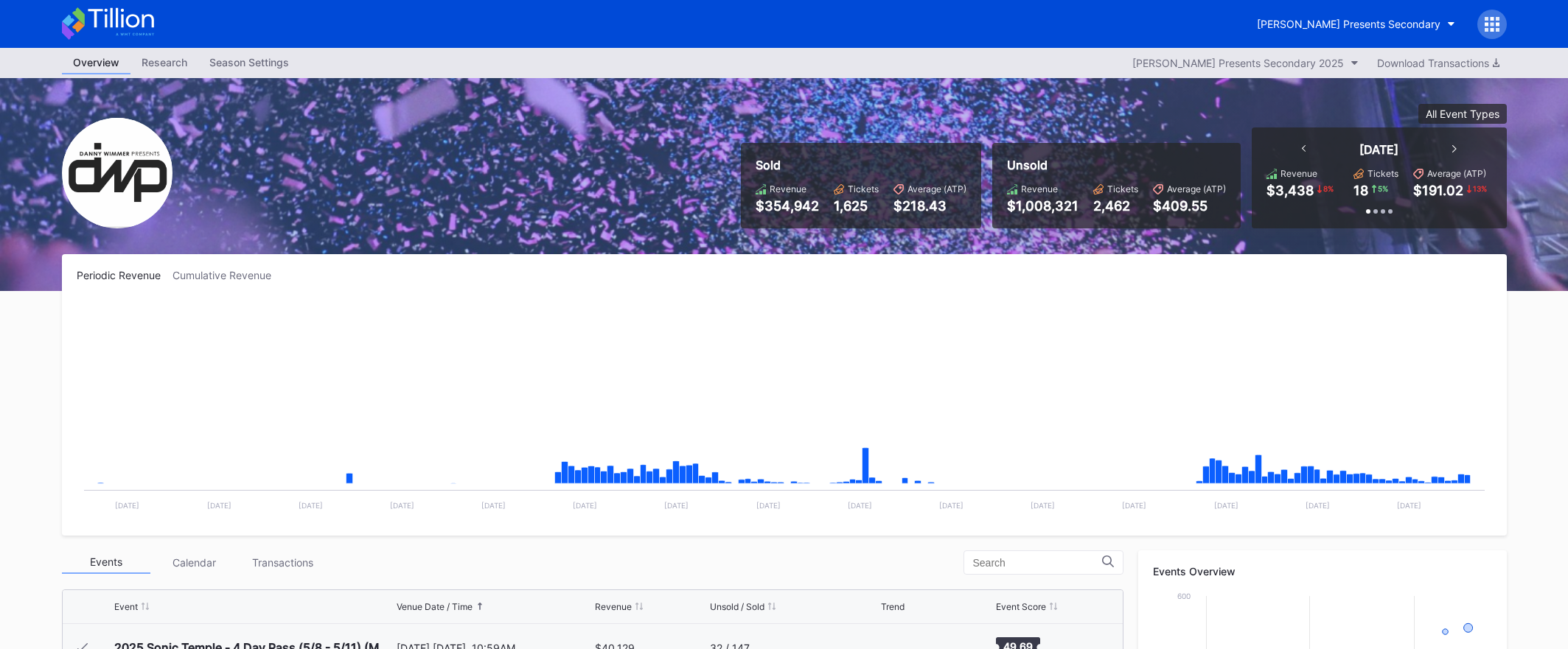
scroll to position [239, 0]
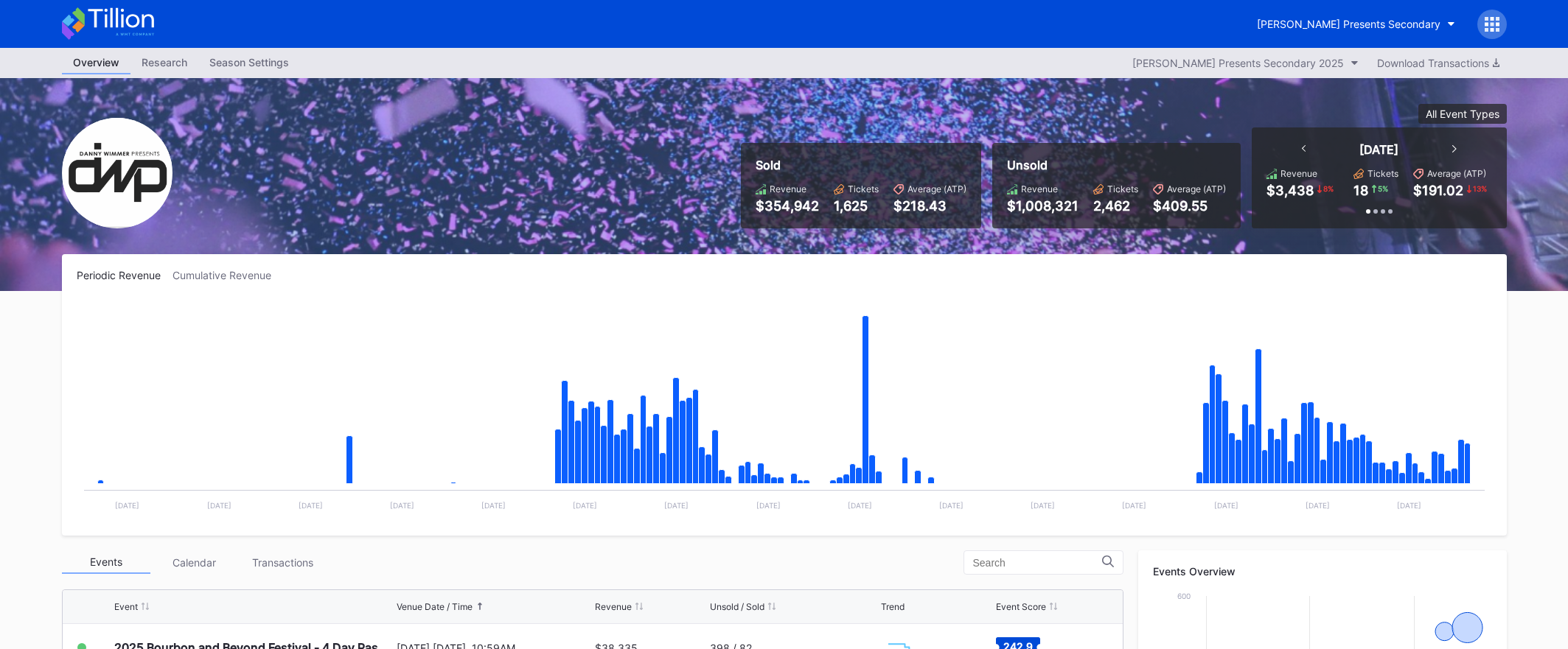
click at [142, 26] on icon at bounding box center [120, 18] width 65 height 20
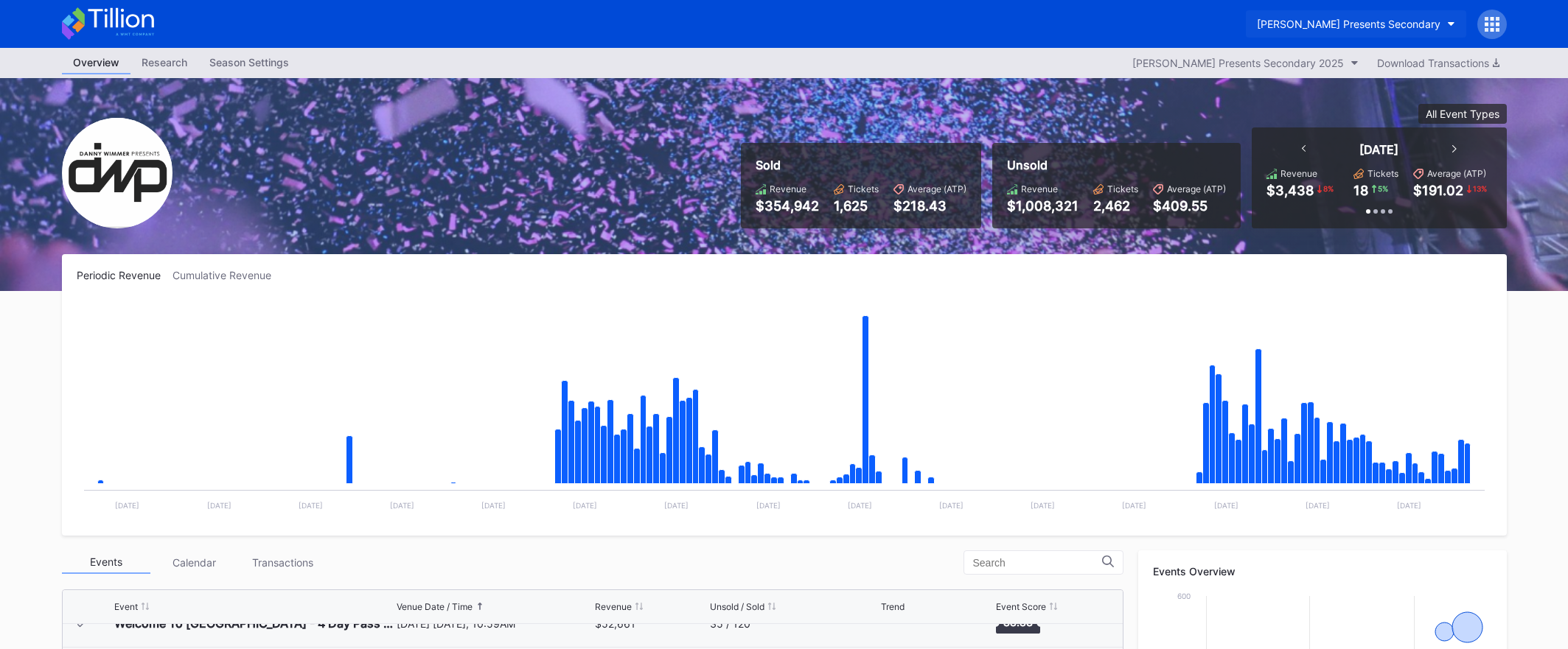
click at [1436, 26] on div "[PERSON_NAME] Presents Secondary" at bounding box center [1349, 24] width 183 height 12
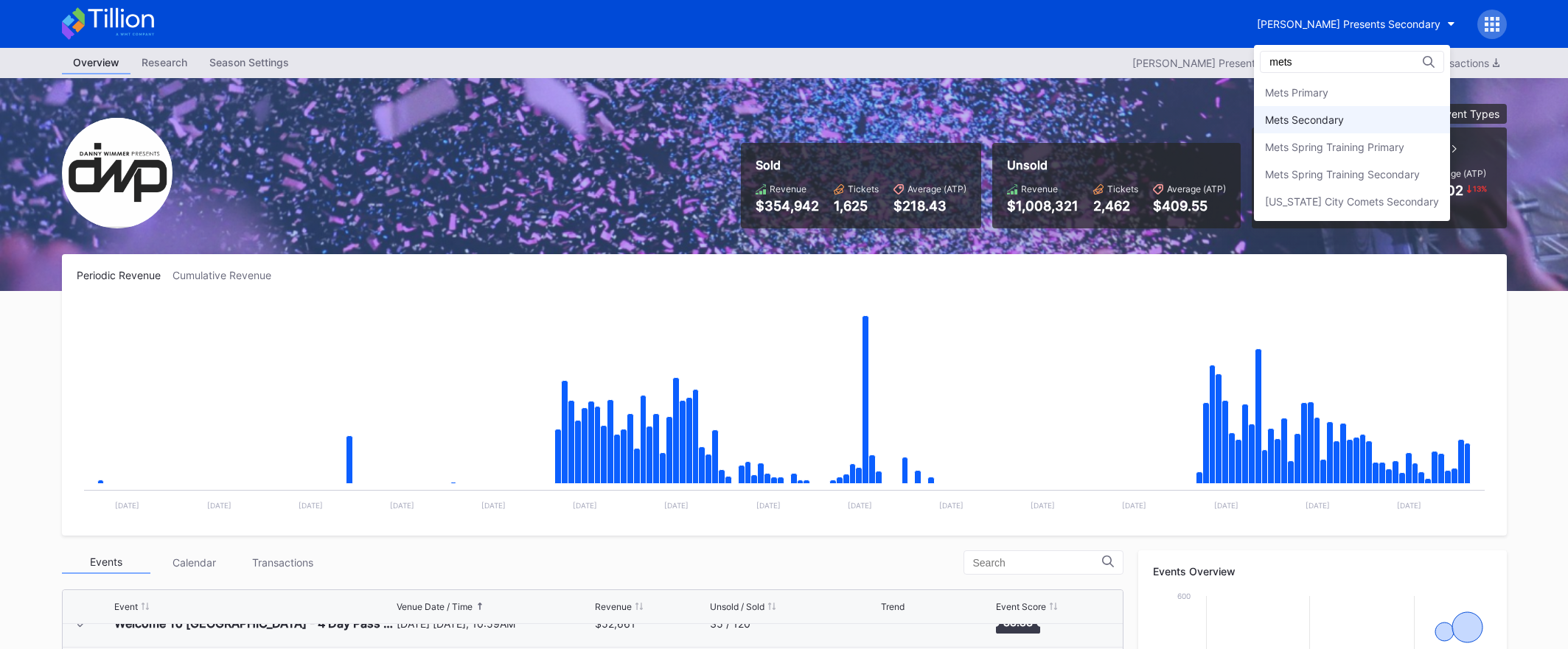
type input "mets"
click at [1348, 122] on div "Mets Secondary" at bounding box center [1352, 119] width 196 height 27
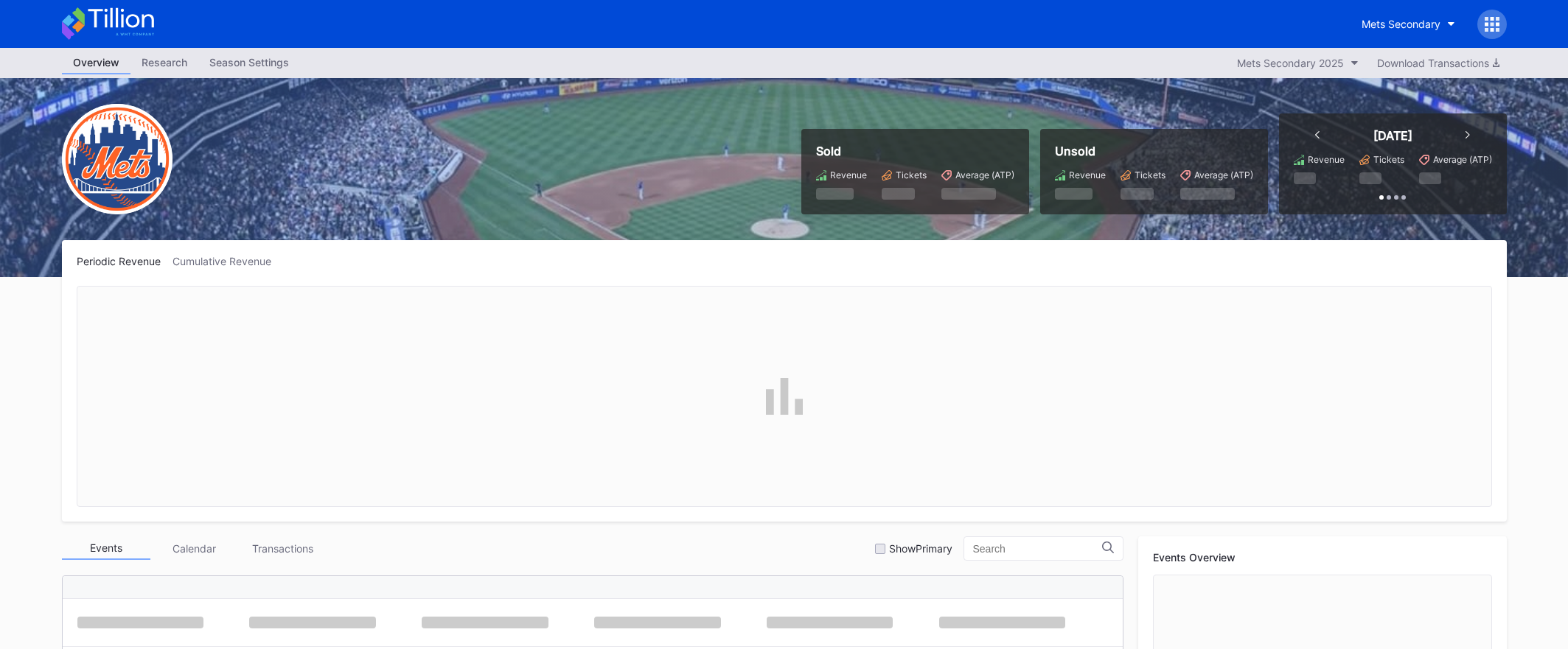
click at [1486, 19] on icon at bounding box center [1486, 18] width 4 height 4
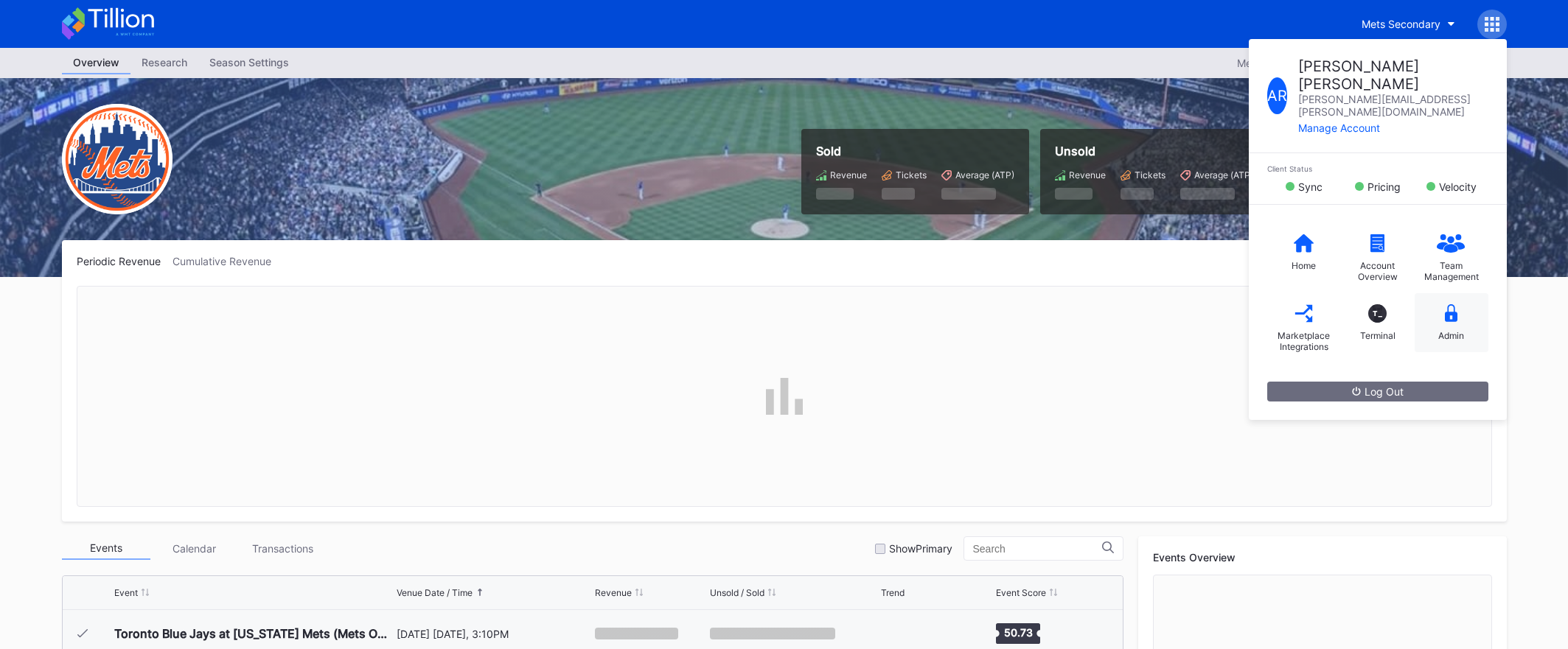
scroll to position [3161, 0]
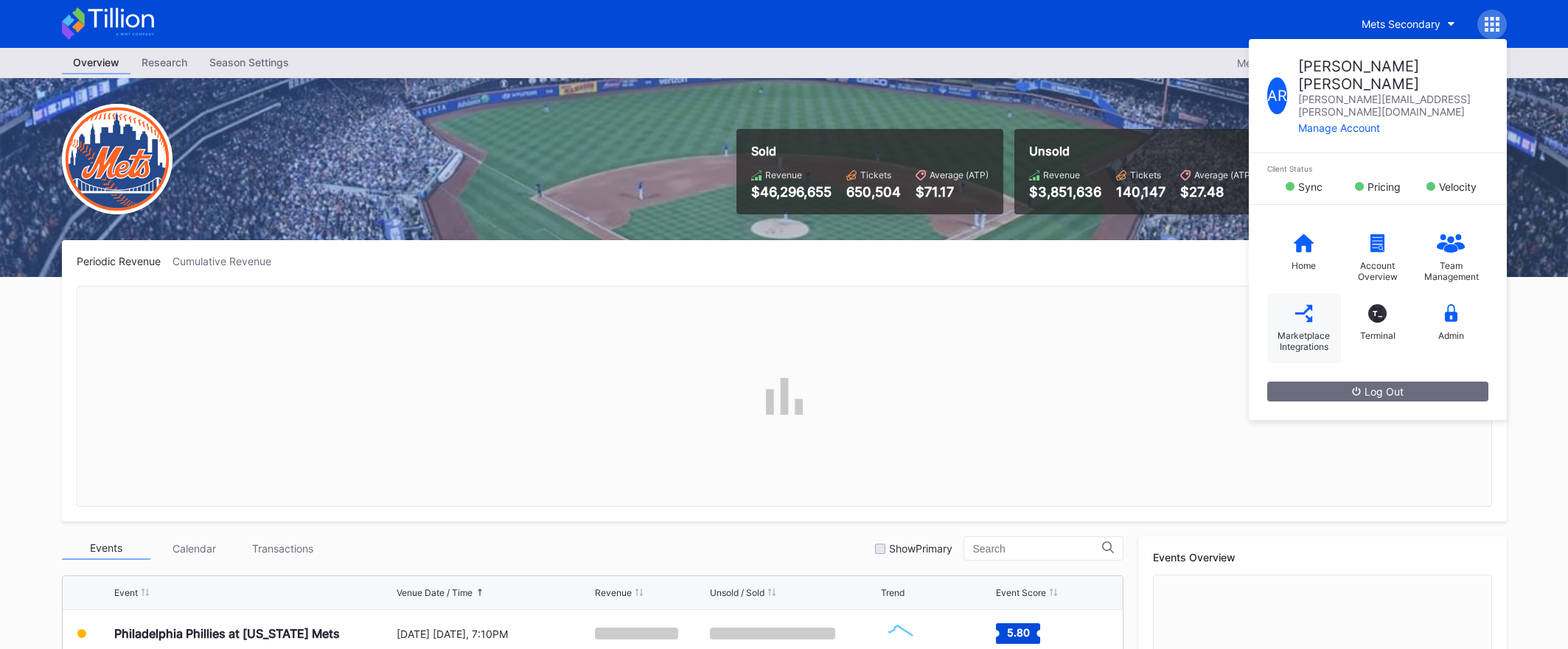
click at [1296, 330] on div "Marketplace Integrations" at bounding box center [1304, 341] width 59 height 22
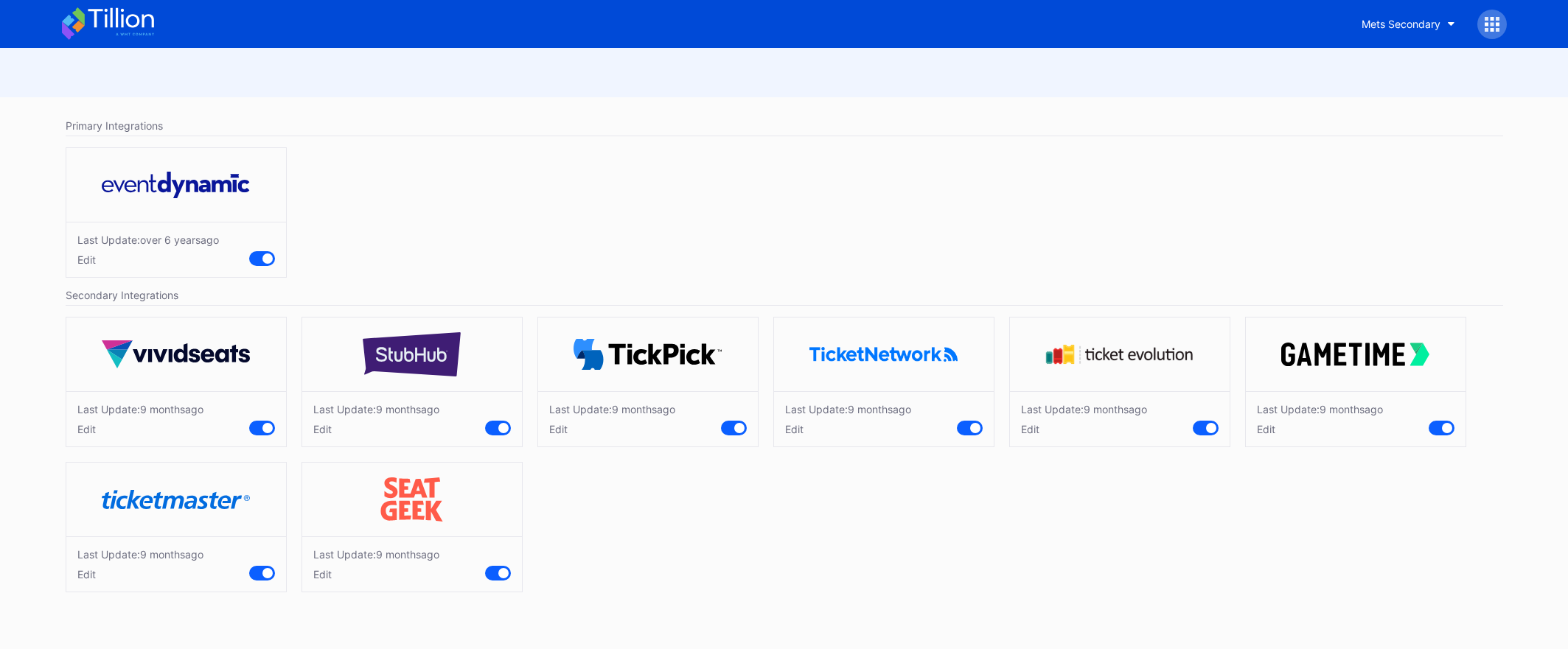
click at [329, 574] on div "Edit" at bounding box center [377, 574] width 126 height 12
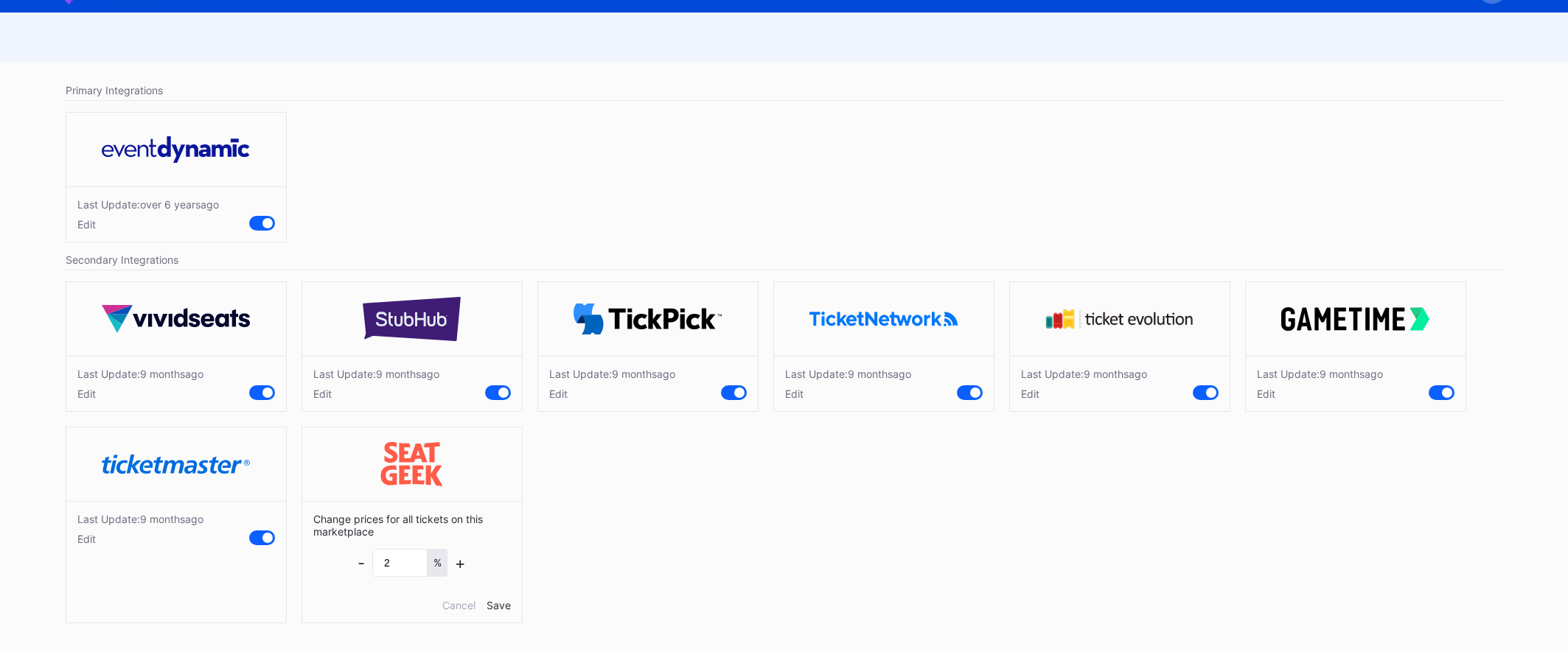
click at [318, 401] on div "Last Update: [DATE] Edit" at bounding box center [411, 383] width 219 height 55
click at [318, 400] on div "Edit" at bounding box center [377, 393] width 126 height 12
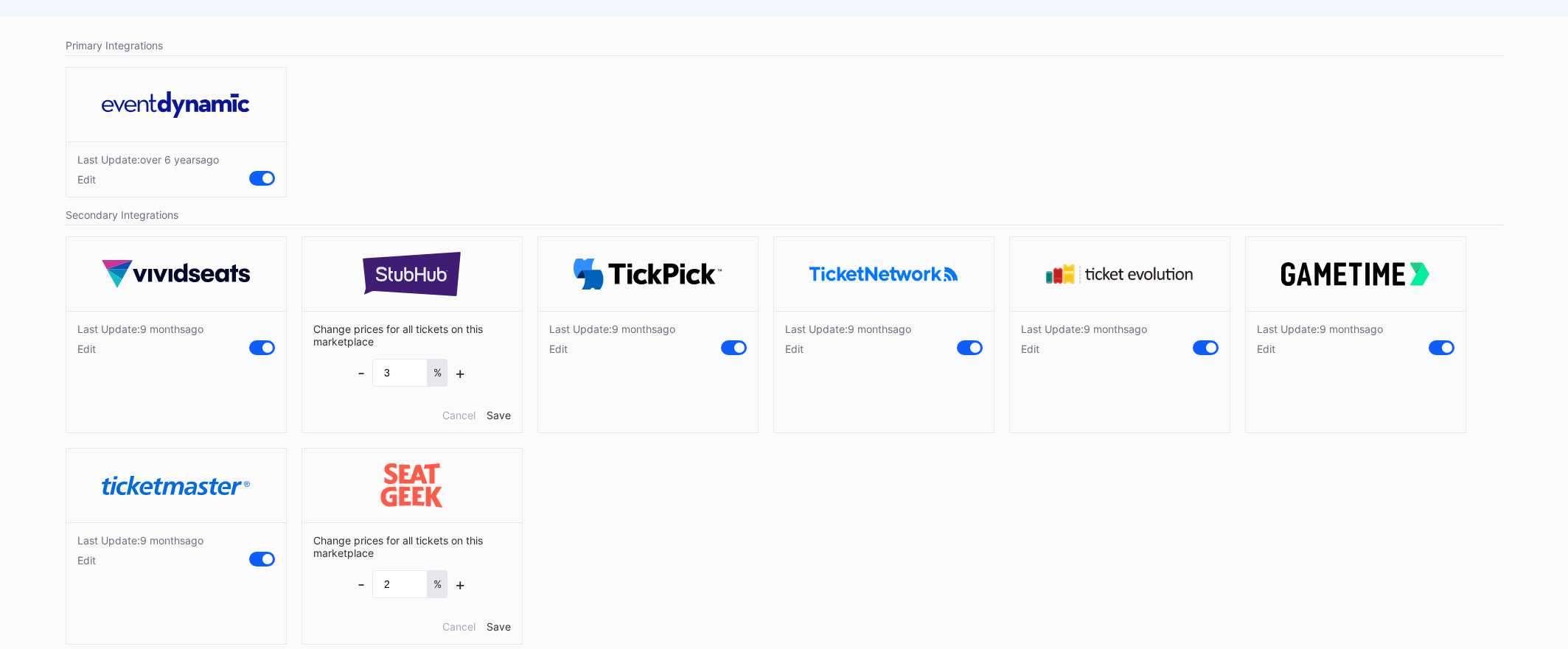
scroll to position [0, 0]
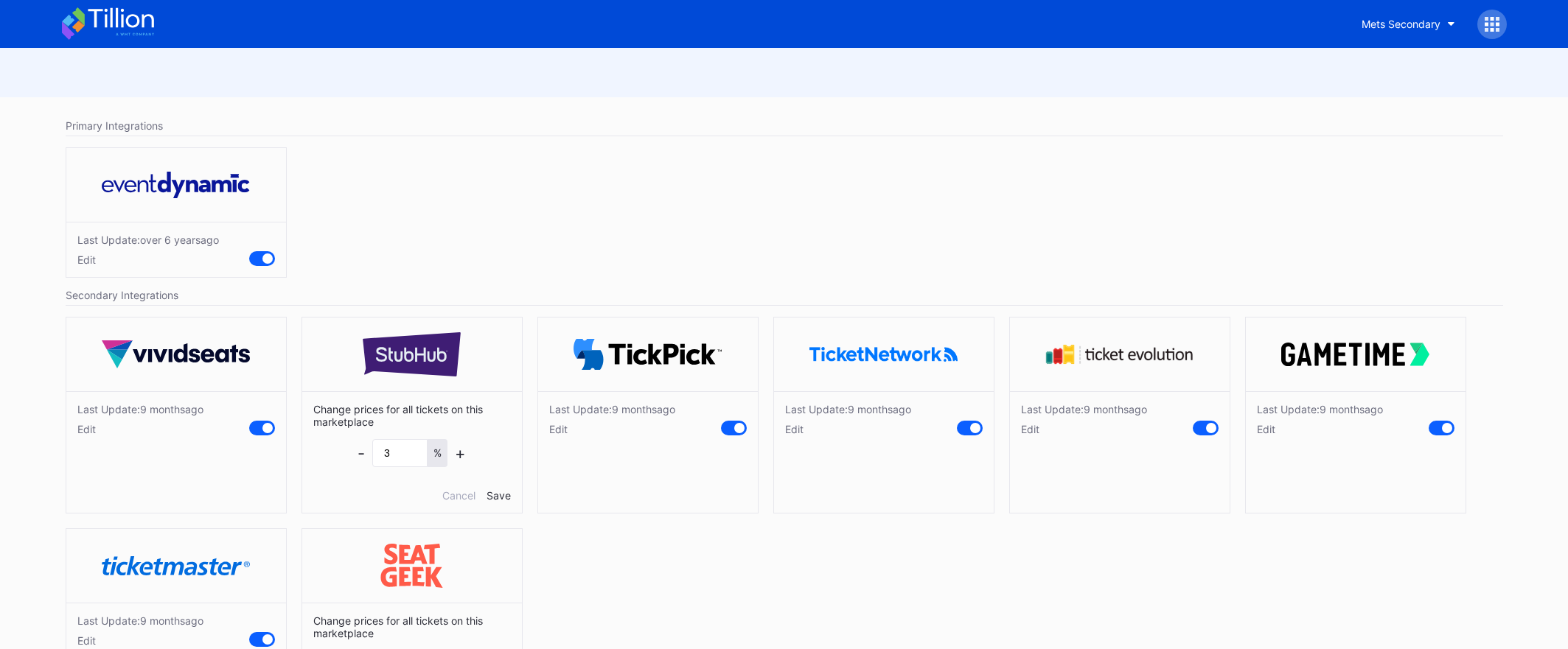
click at [117, 22] on icon at bounding box center [120, 18] width 65 height 20
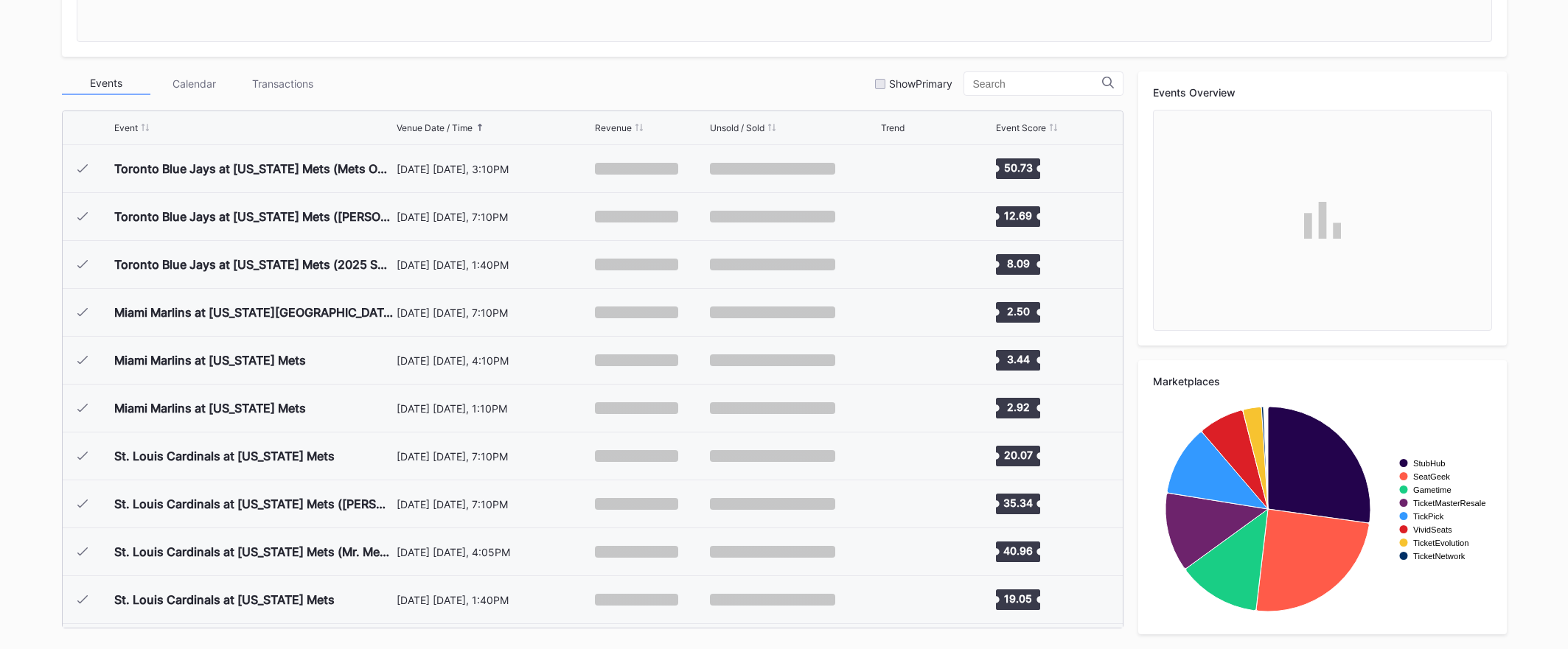
scroll to position [3161, 0]
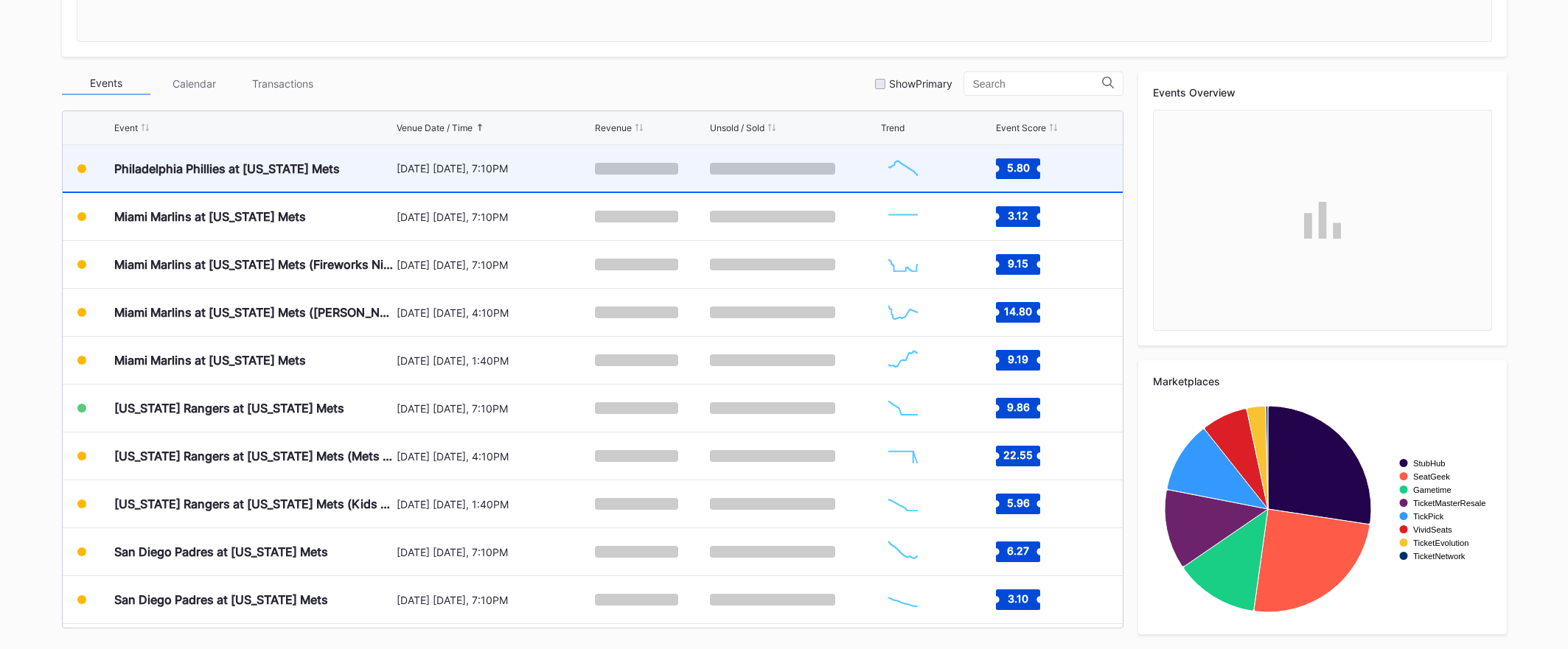
click at [502, 172] on div "[DATE] [DATE], 7:10PM" at bounding box center [494, 169] width 196 height 12
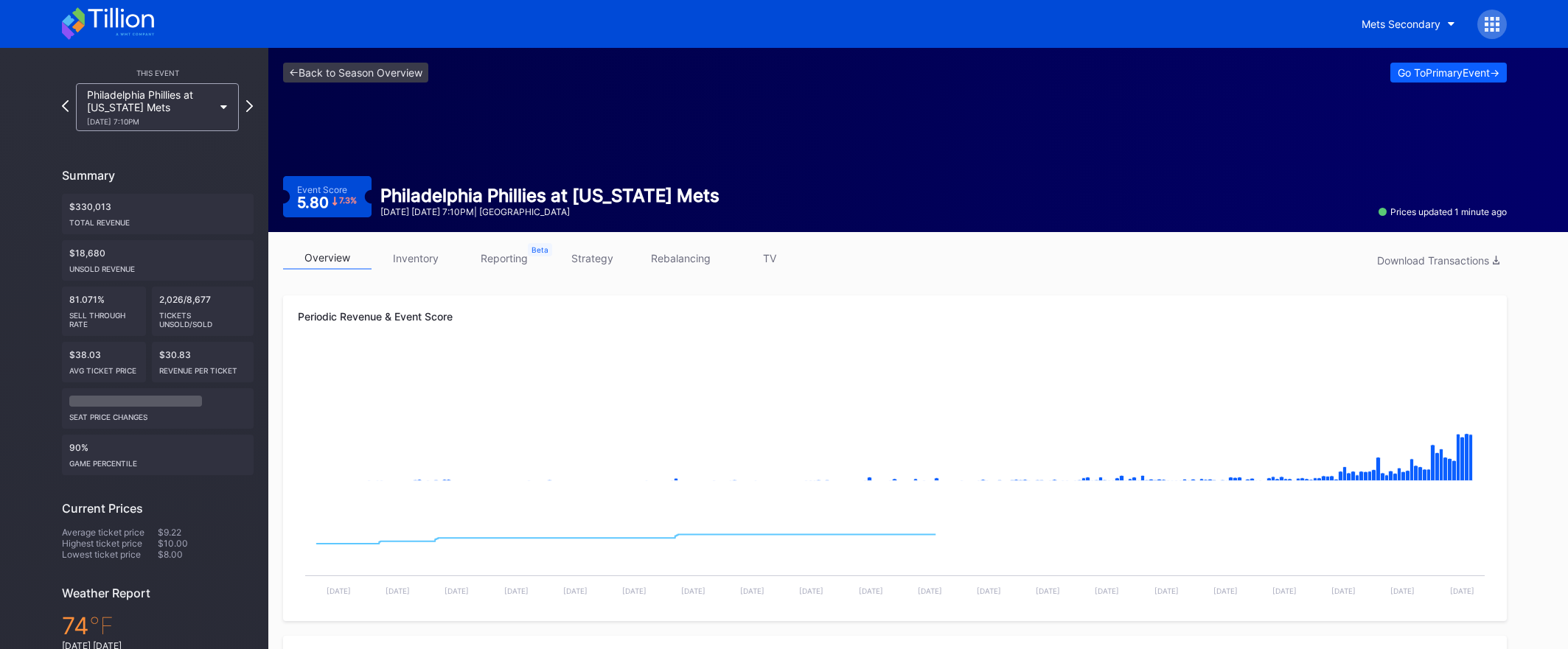
click at [426, 255] on link "inventory" at bounding box center [415, 259] width 89 height 23
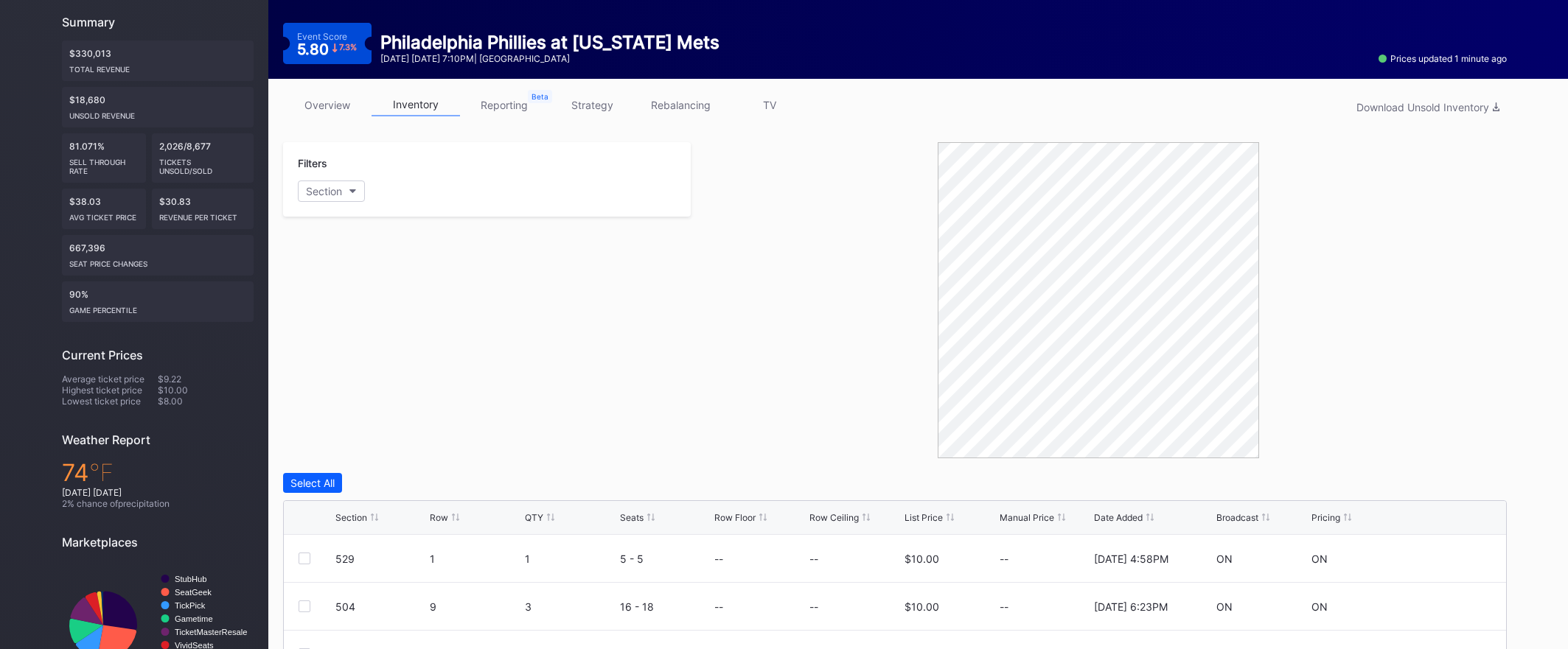
scroll to position [155, 0]
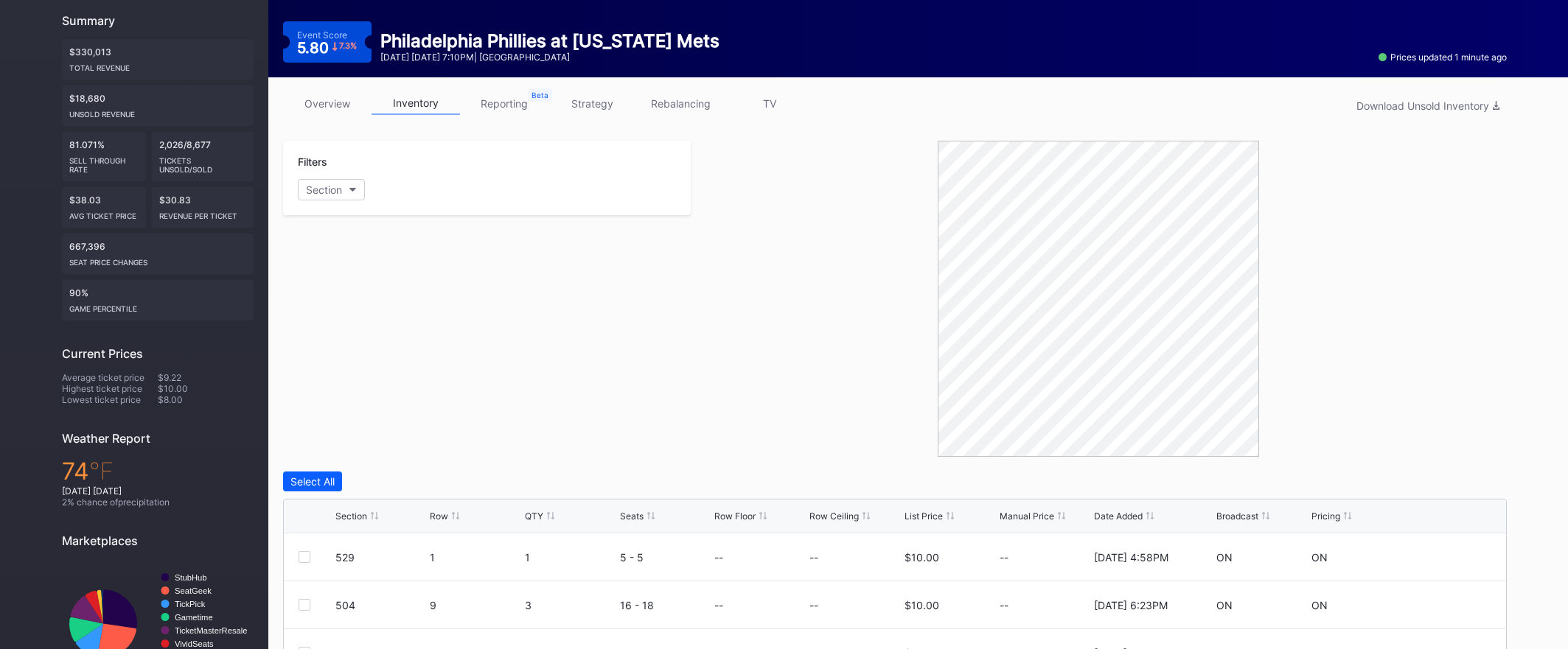
click at [917, 514] on div "List Price" at bounding box center [923, 516] width 39 height 11
click at [923, 524] on div "Section Row QTY Seats Row Floor Row Ceiling List Price Manual Price Date Added …" at bounding box center [894, 517] width 1222 height 34
click at [925, 520] on div "List Price" at bounding box center [923, 516] width 39 height 11
click at [492, 111] on link "reporting" at bounding box center [504, 104] width 89 height 23
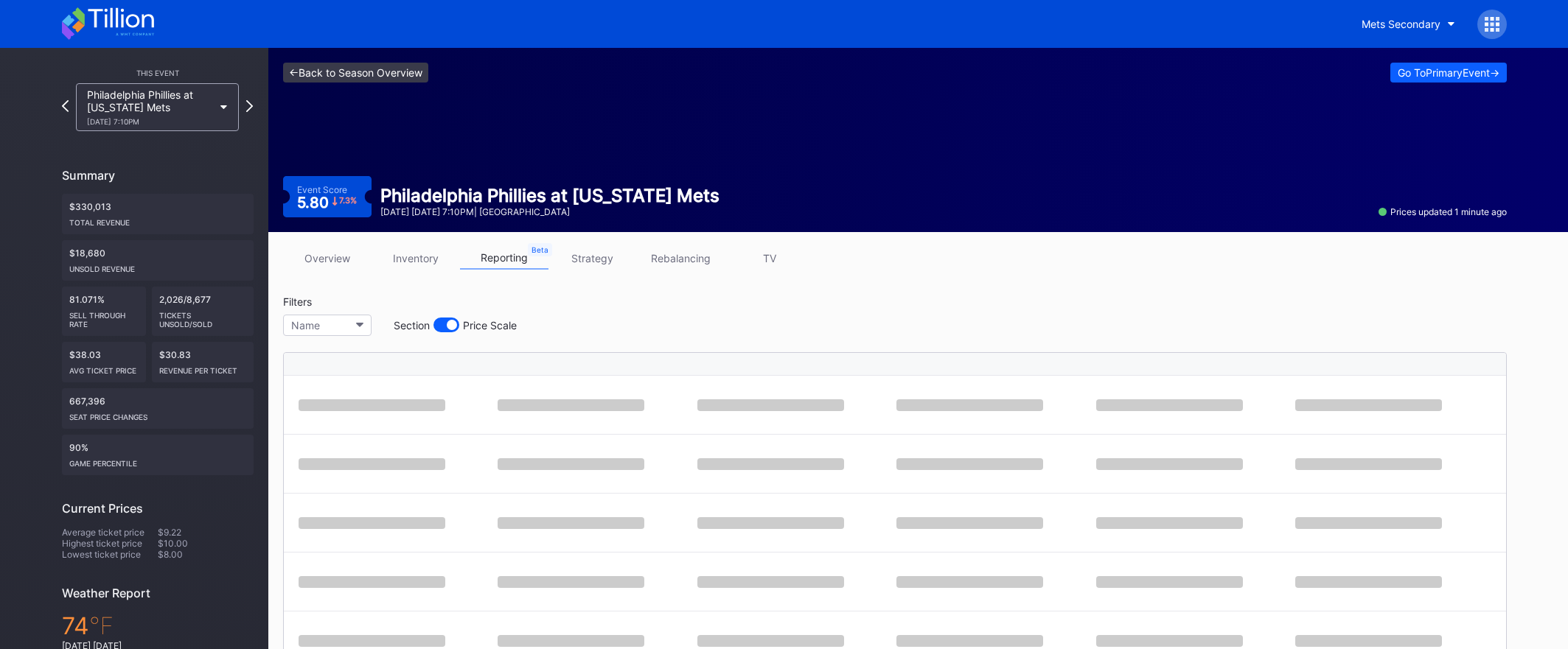
click at [374, 77] on link "<- Back to Season Overview" at bounding box center [356, 72] width 146 height 20
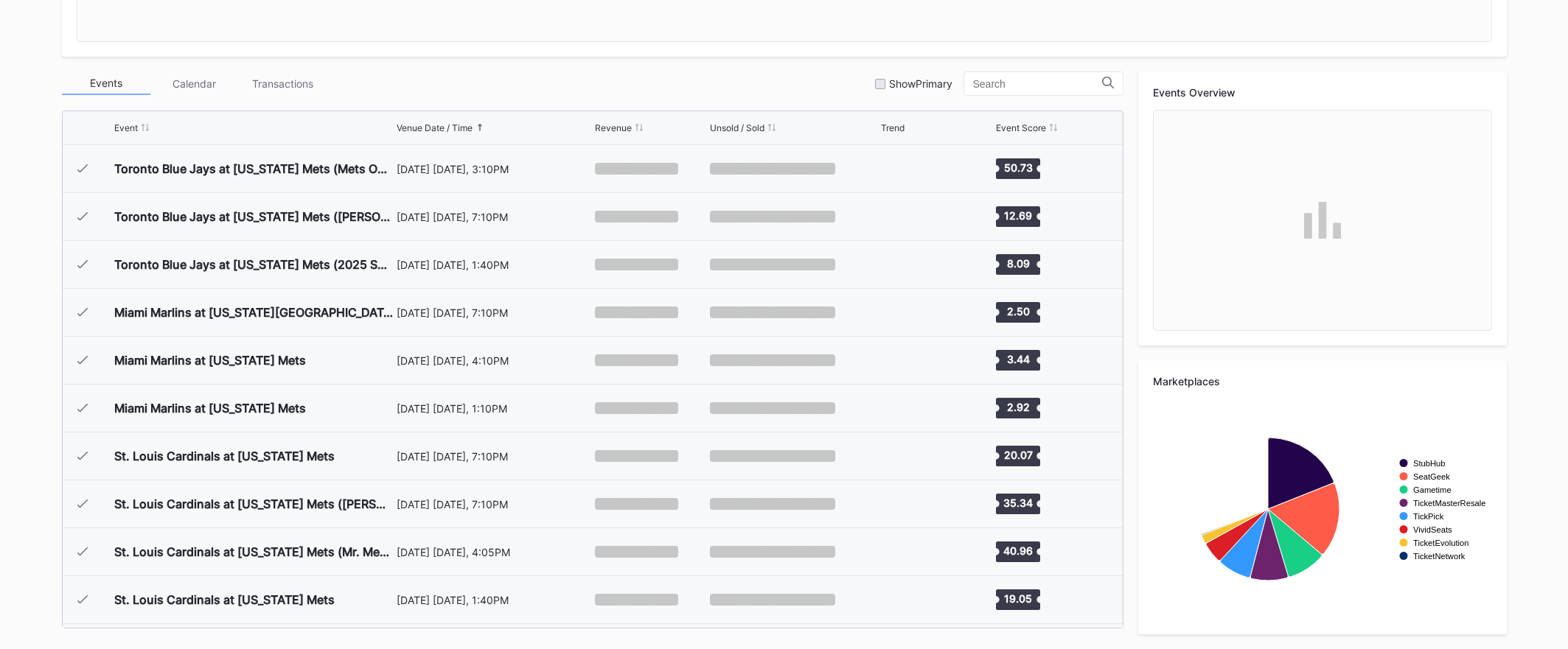
scroll to position [3161, 0]
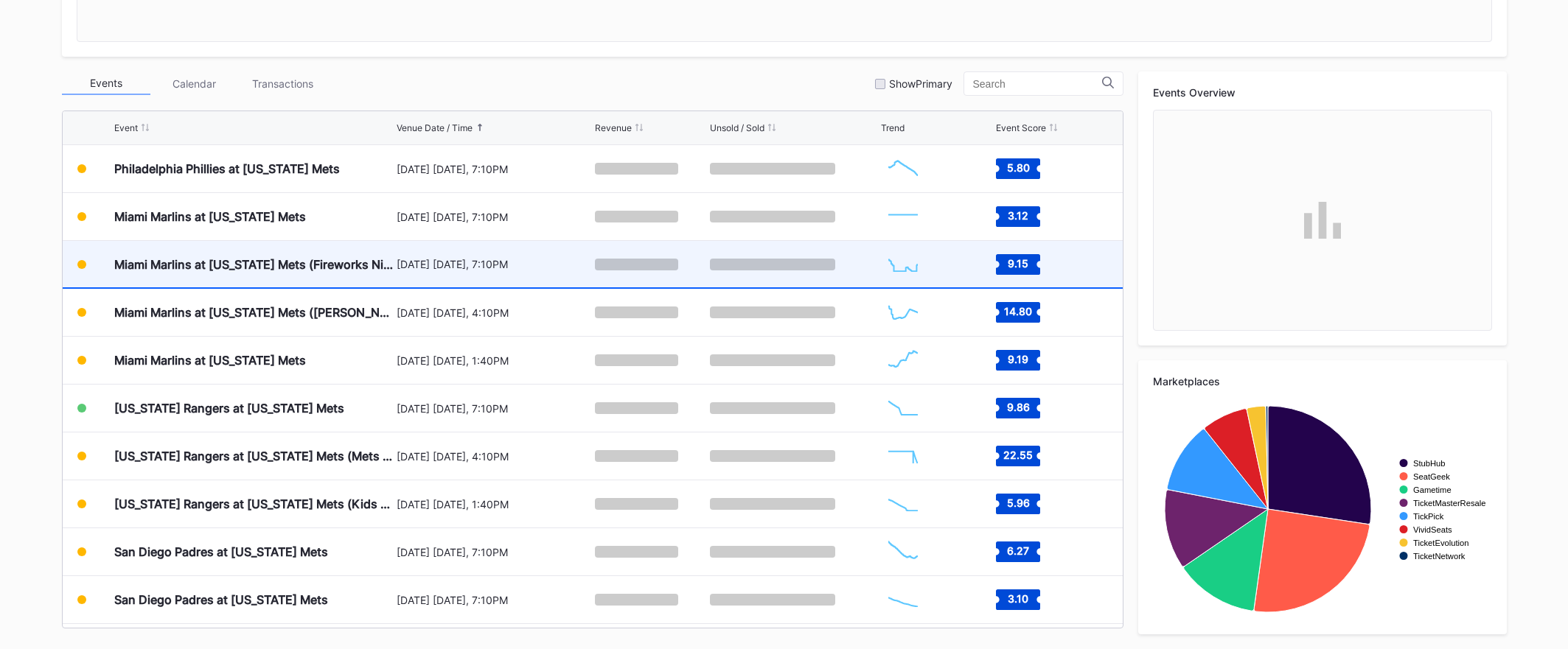
click at [509, 274] on div "[DATE] [DATE], 7:10PM" at bounding box center [494, 264] width 196 height 46
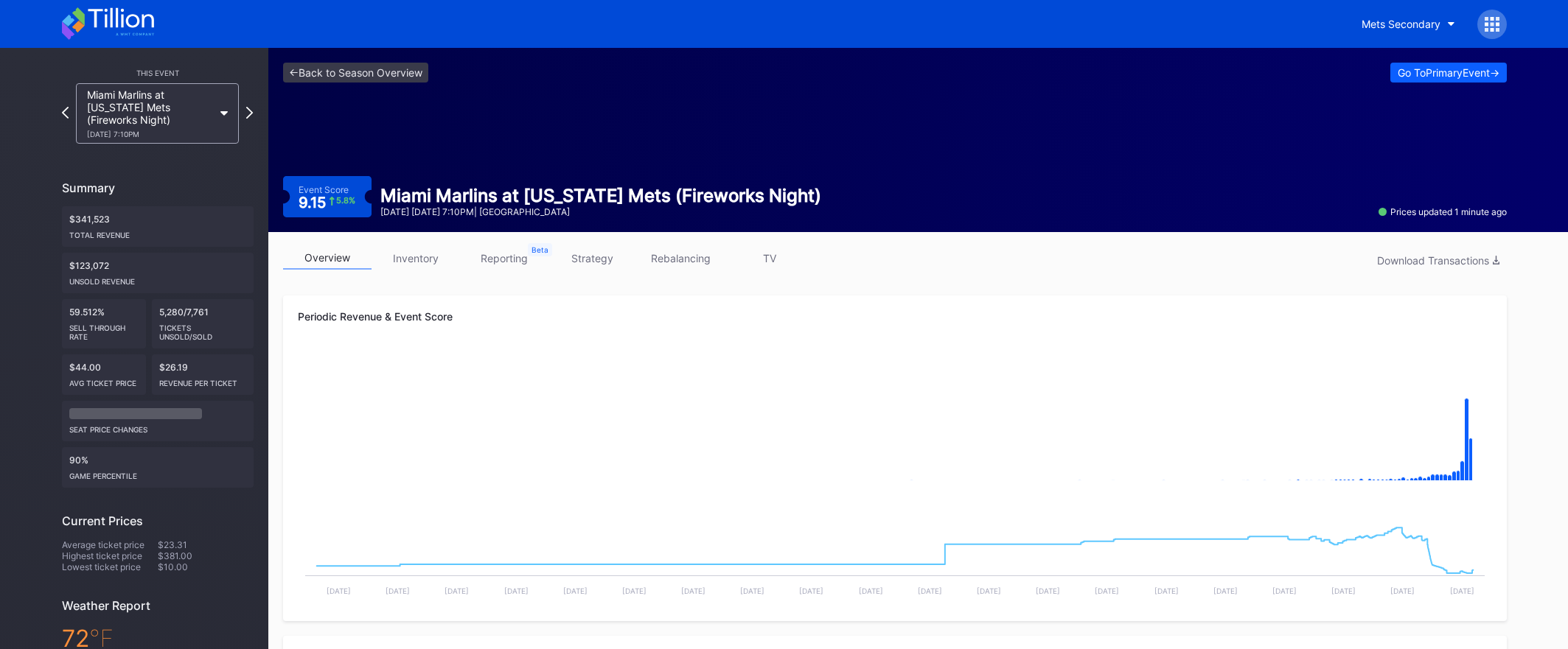
click at [399, 258] on link "inventory" at bounding box center [415, 259] width 89 height 23
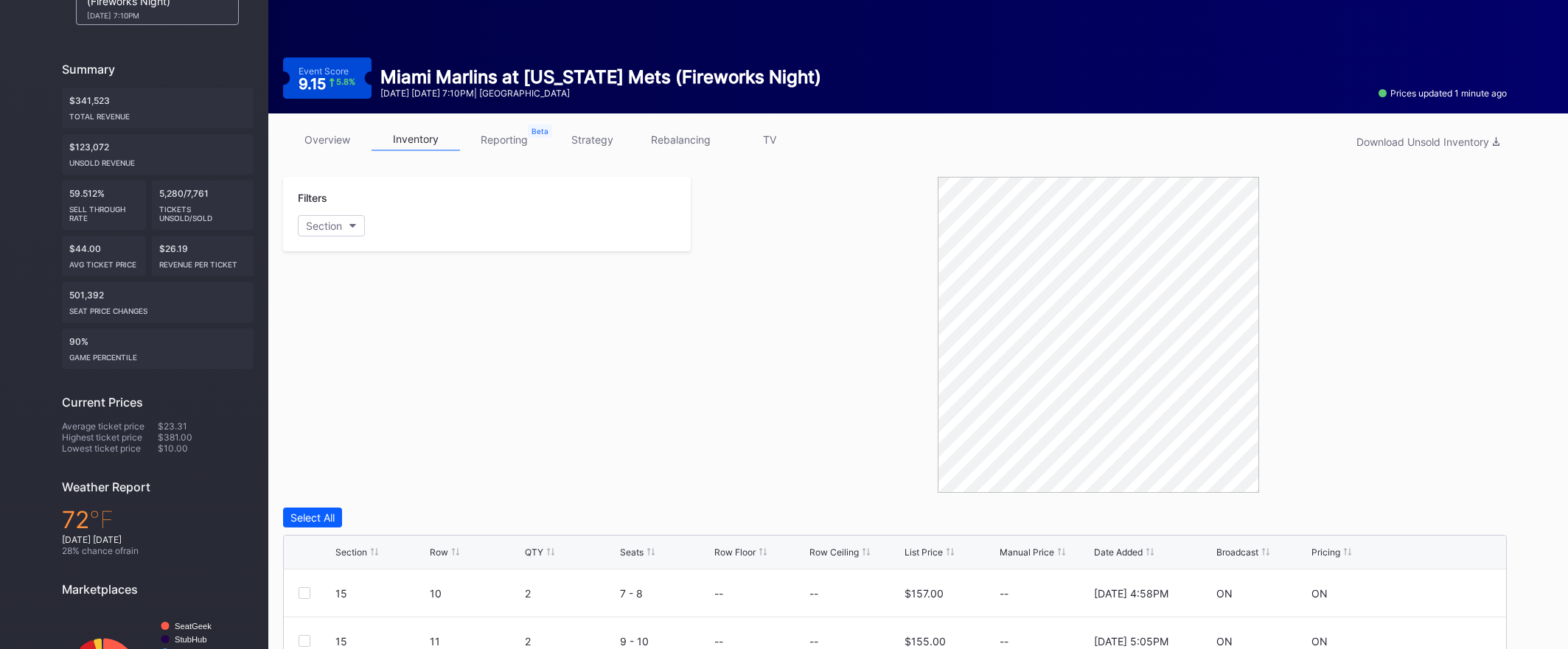
scroll to position [166, 0]
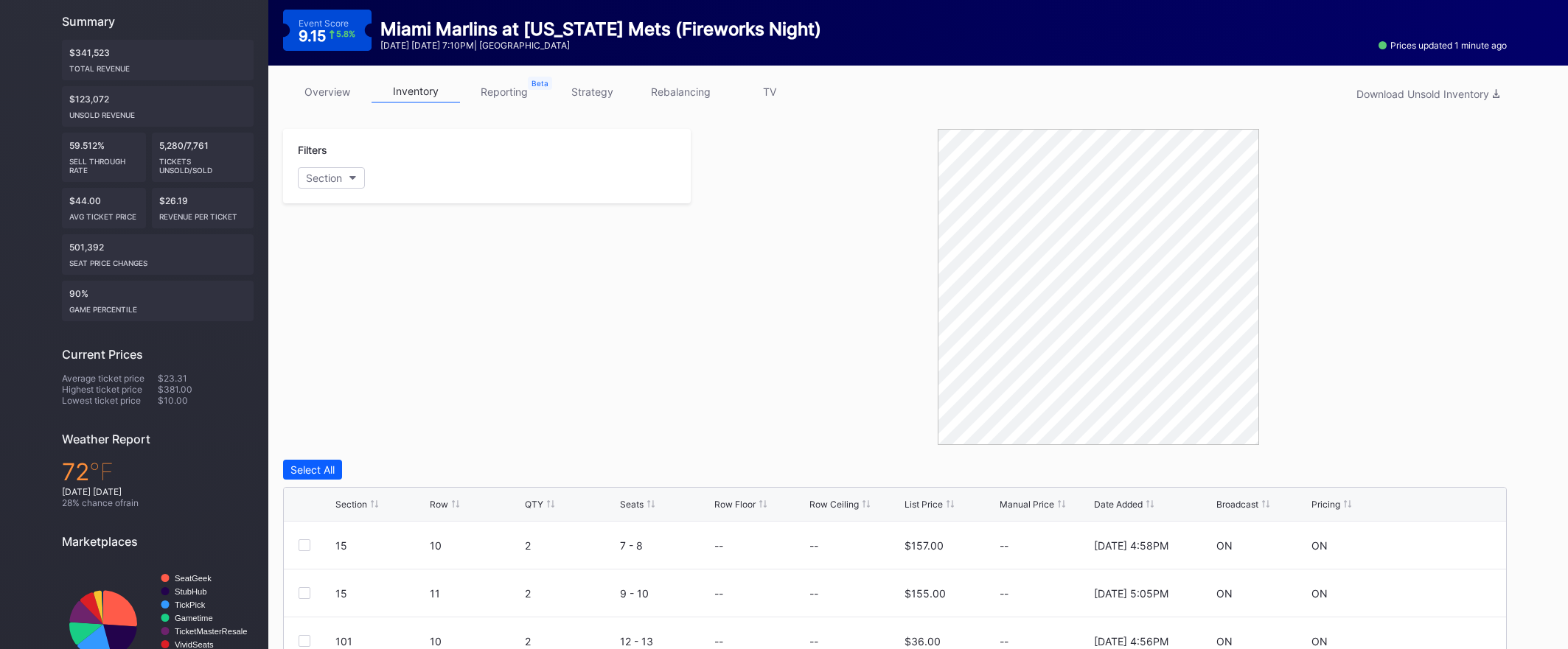
click at [916, 511] on div "Section Row QTY Seats Row Floor Row Ceiling List Price Manual Price Date Added …" at bounding box center [894, 505] width 1222 height 34
click at [916, 506] on div "List Price" at bounding box center [923, 504] width 39 height 11
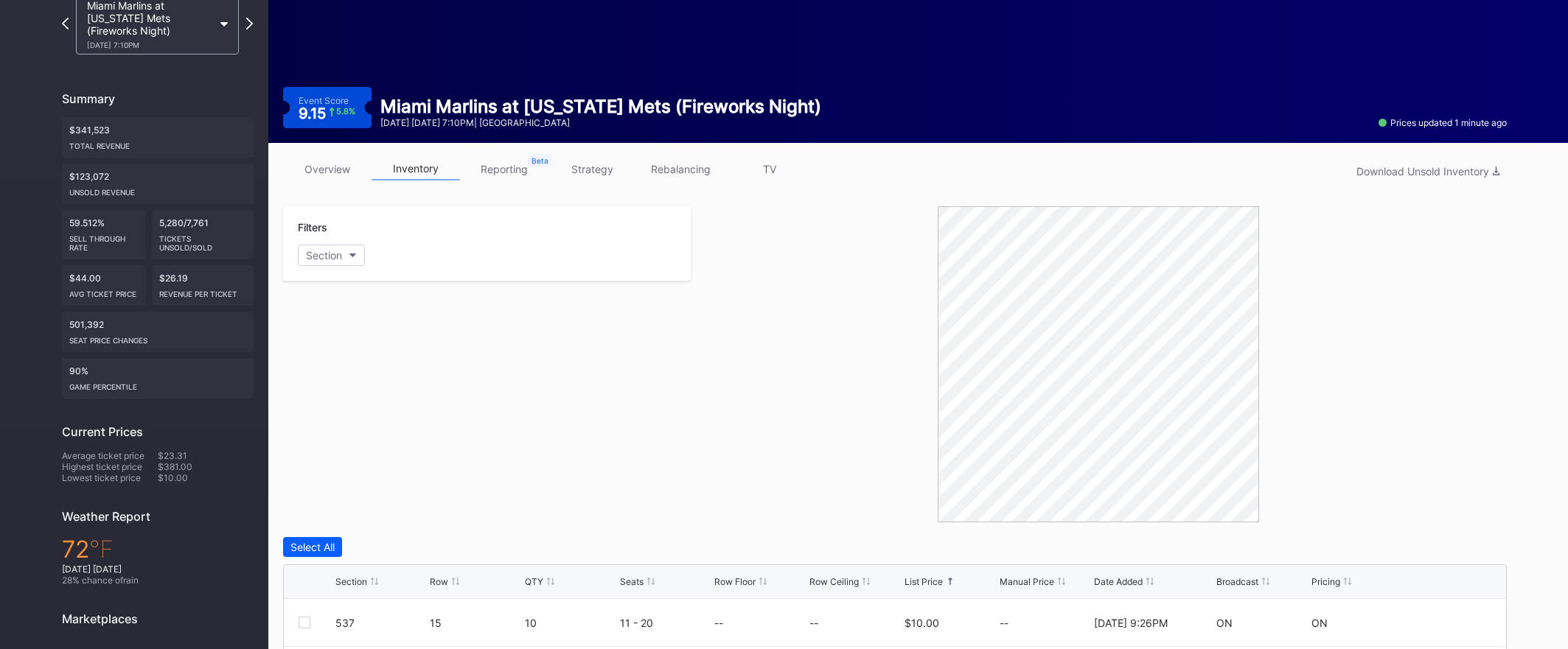
scroll to position [0, 0]
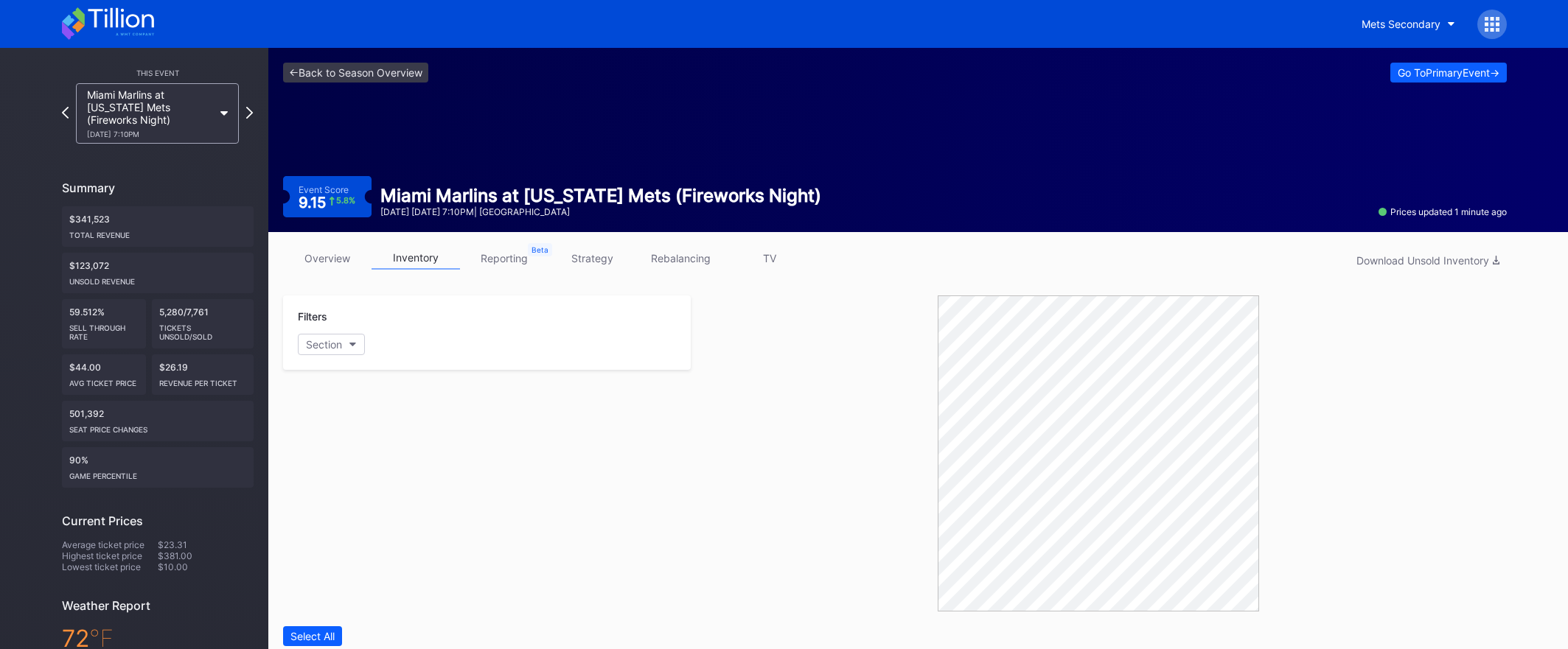
drag, startPoint x: 441, startPoint y: 65, endPoint x: 421, endPoint y: 69, distance: 20.4
click at [441, 65] on div "<- Back to Season Overview Go To Primary Event ->" at bounding box center [895, 72] width 1224 height 20
click at [421, 69] on link "<- Back to Season Overview" at bounding box center [356, 72] width 146 height 20
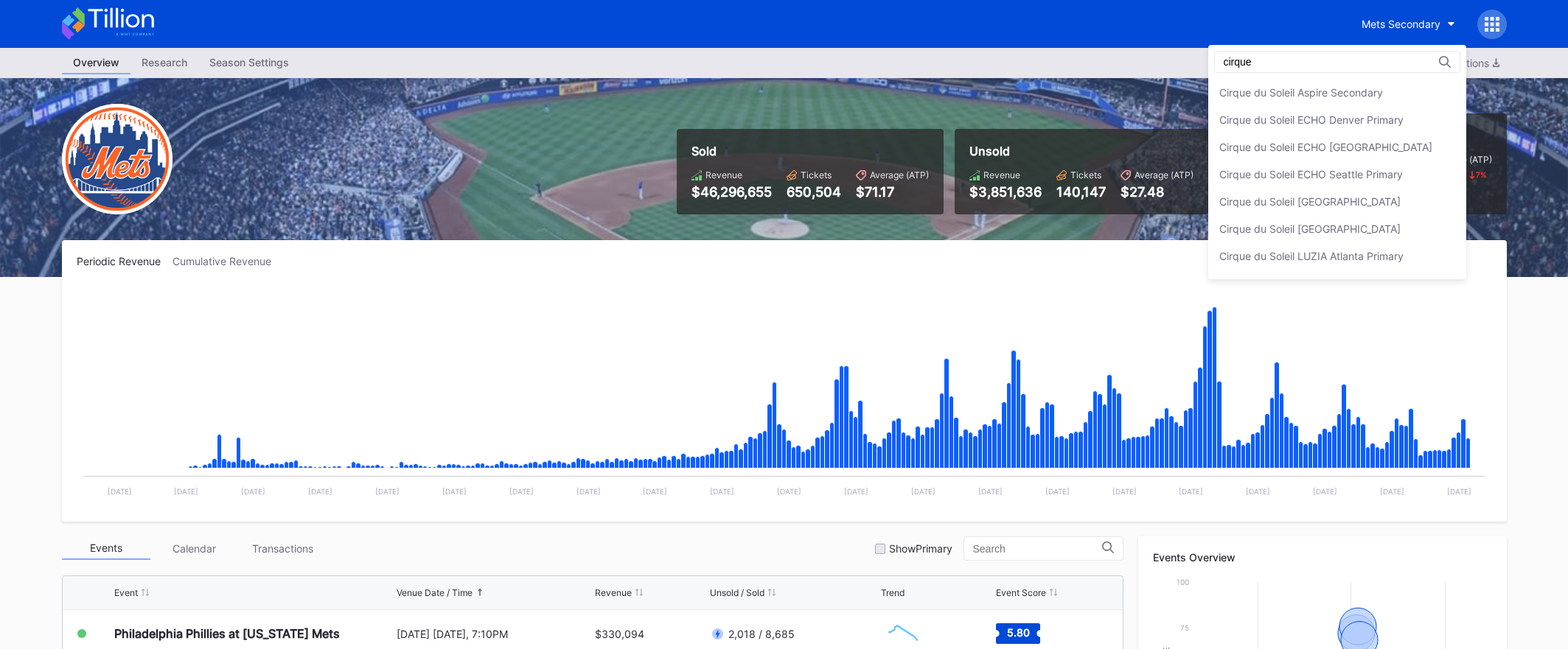
scroll to position [78, 0]
type input "cirque'"
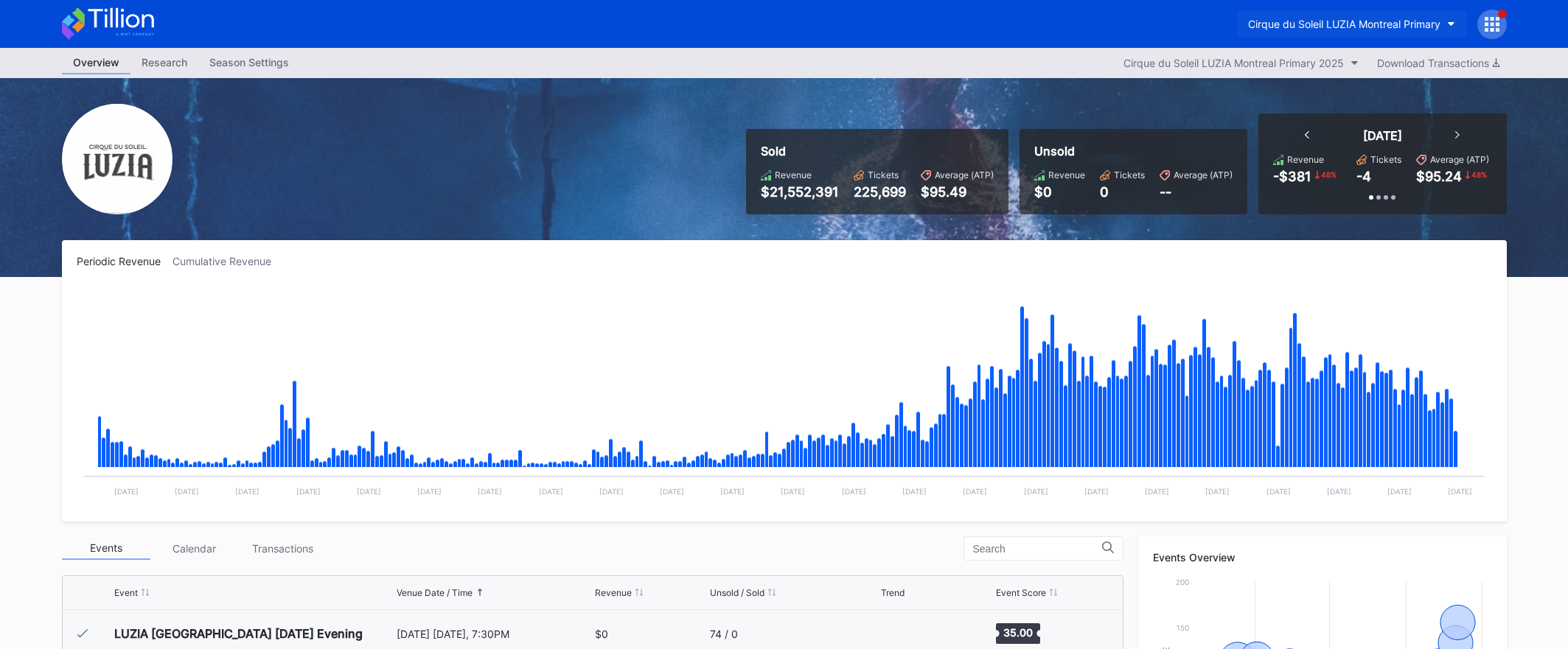
click at [1379, 25] on div "Cirque du Soleil LUZIA Montreal Primary" at bounding box center [1344, 24] width 193 height 12
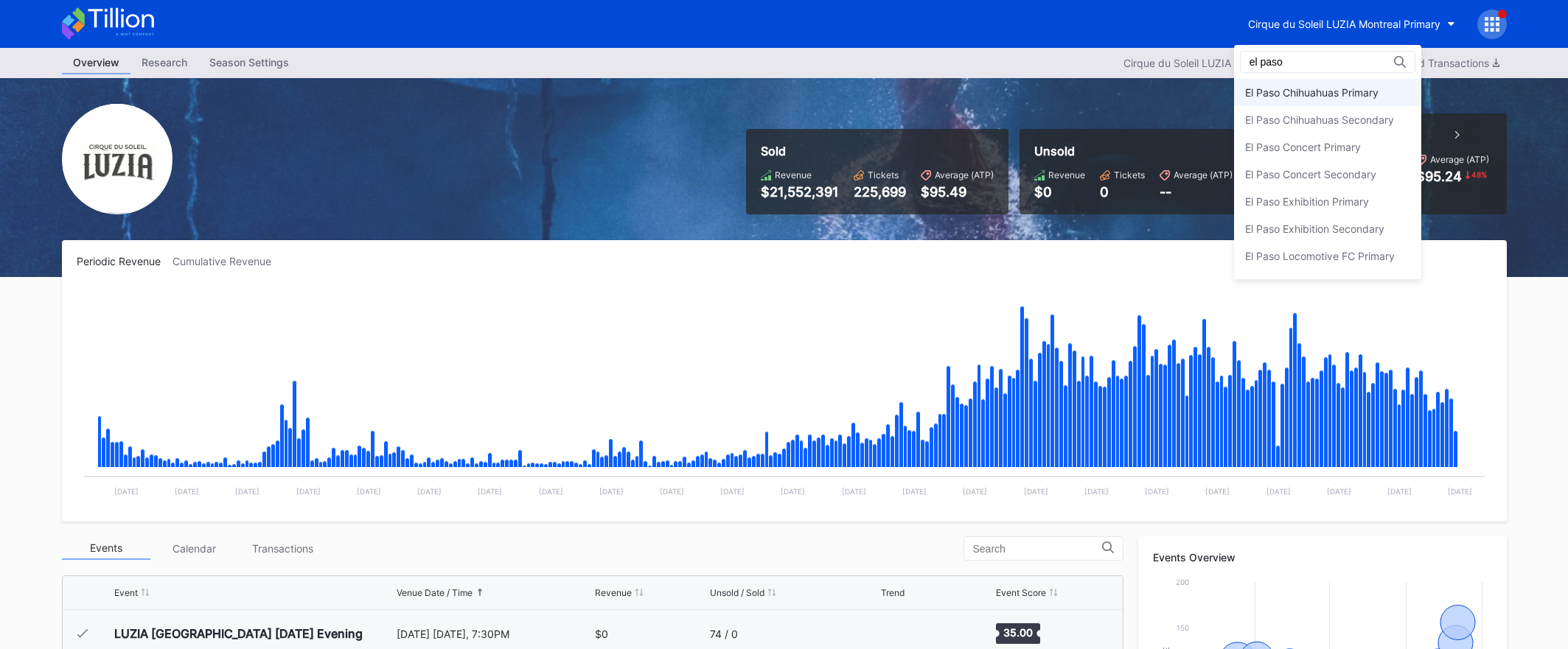
type input "el paso"
click at [1336, 97] on div "El Paso Chihuahuas Primary" at bounding box center [1312, 92] width 133 height 12
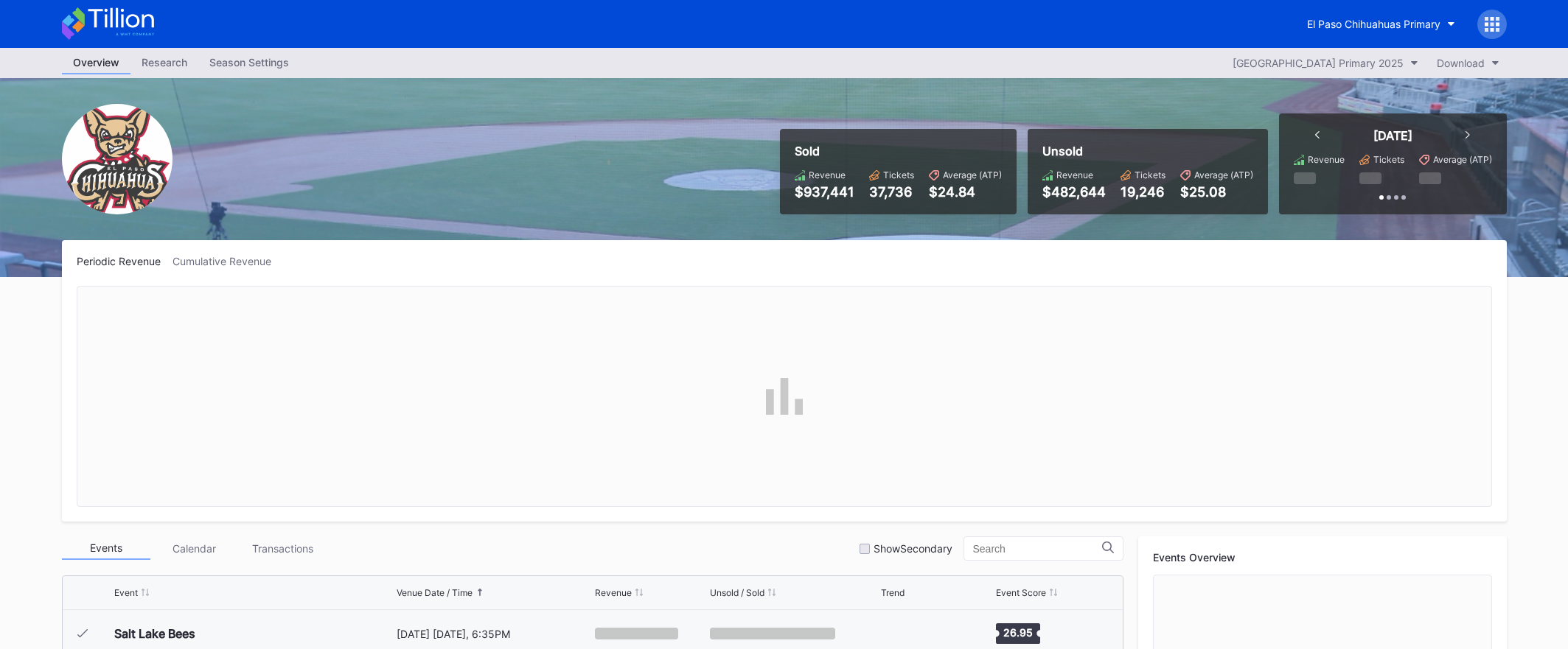
scroll to position [3110, 0]
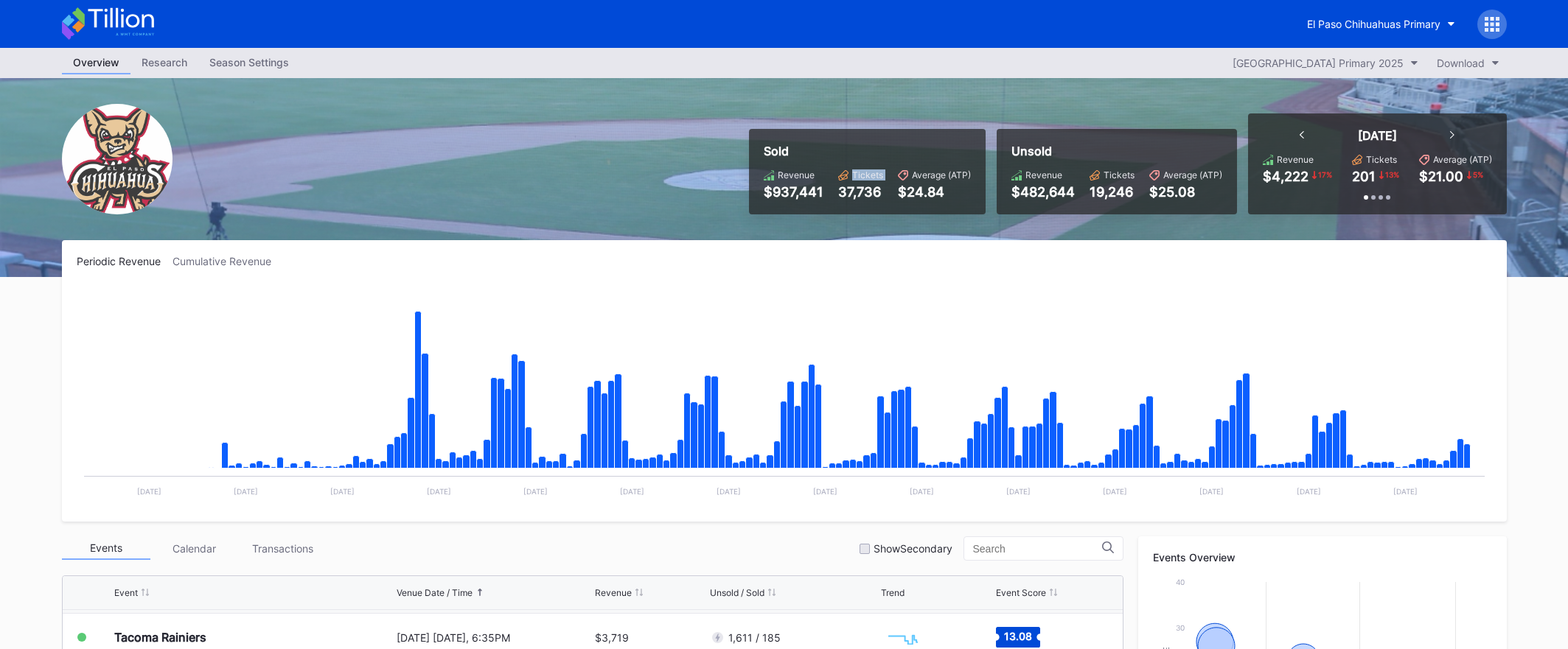
drag, startPoint x: 831, startPoint y: 193, endPoint x: 846, endPoint y: 192, distance: 15.0
click at [843, 192] on div "Revenue $937,441 Tickets 37,736 Average (ATP) $24.84" at bounding box center [867, 184] width 207 height 30
click at [875, 250] on div "Periodic Revenue Cumulative Revenue Created with Highcharts 11.2.0 Chart title …" at bounding box center [784, 381] width 1445 height 282
click at [146, 27] on icon at bounding box center [108, 24] width 92 height 32
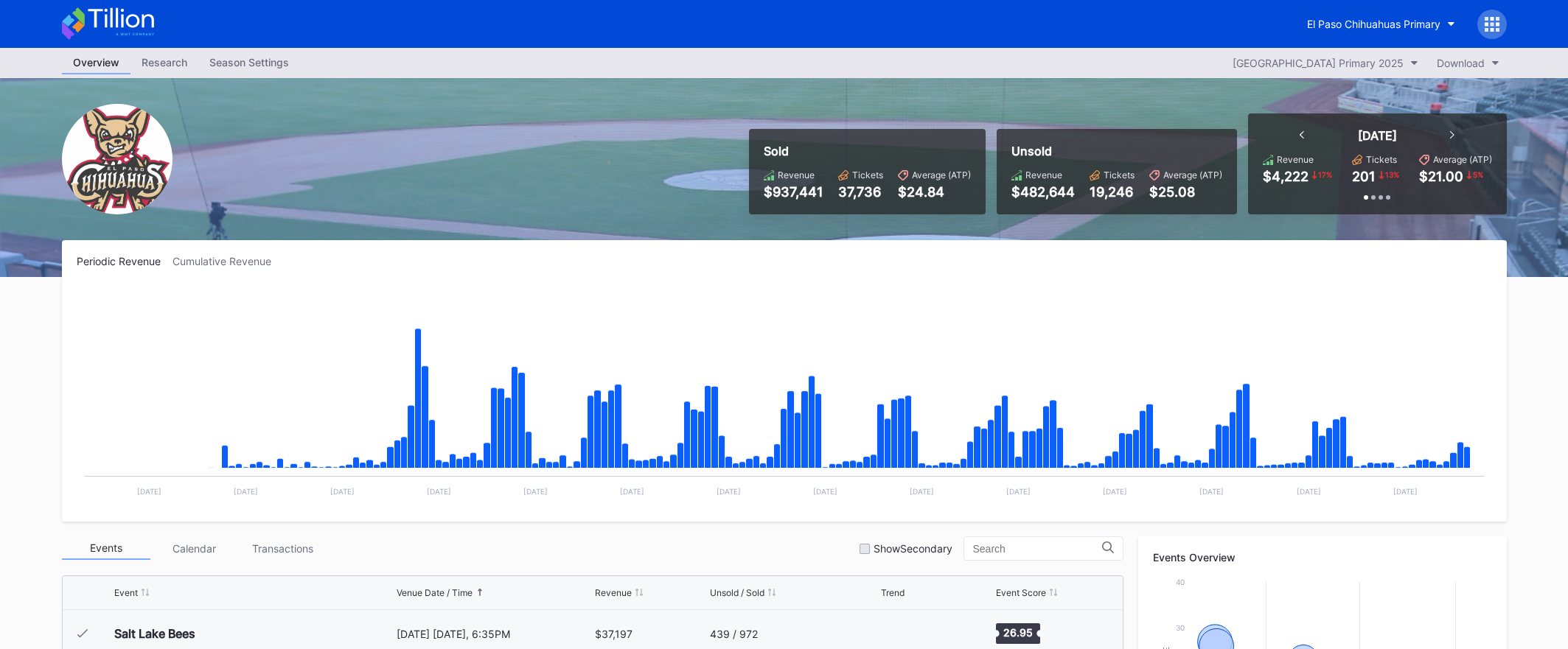
scroll to position [3110, 0]
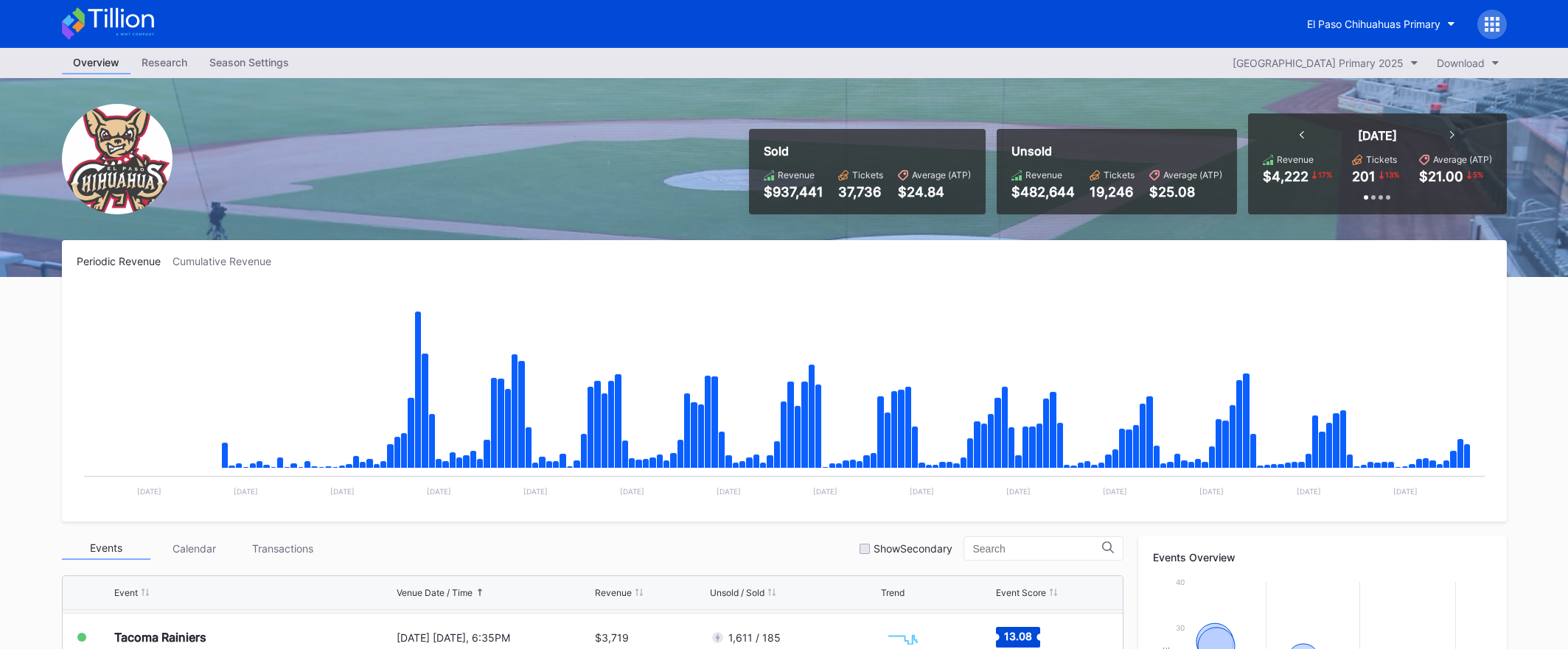
click at [141, 33] on icon at bounding box center [108, 24] width 92 height 32
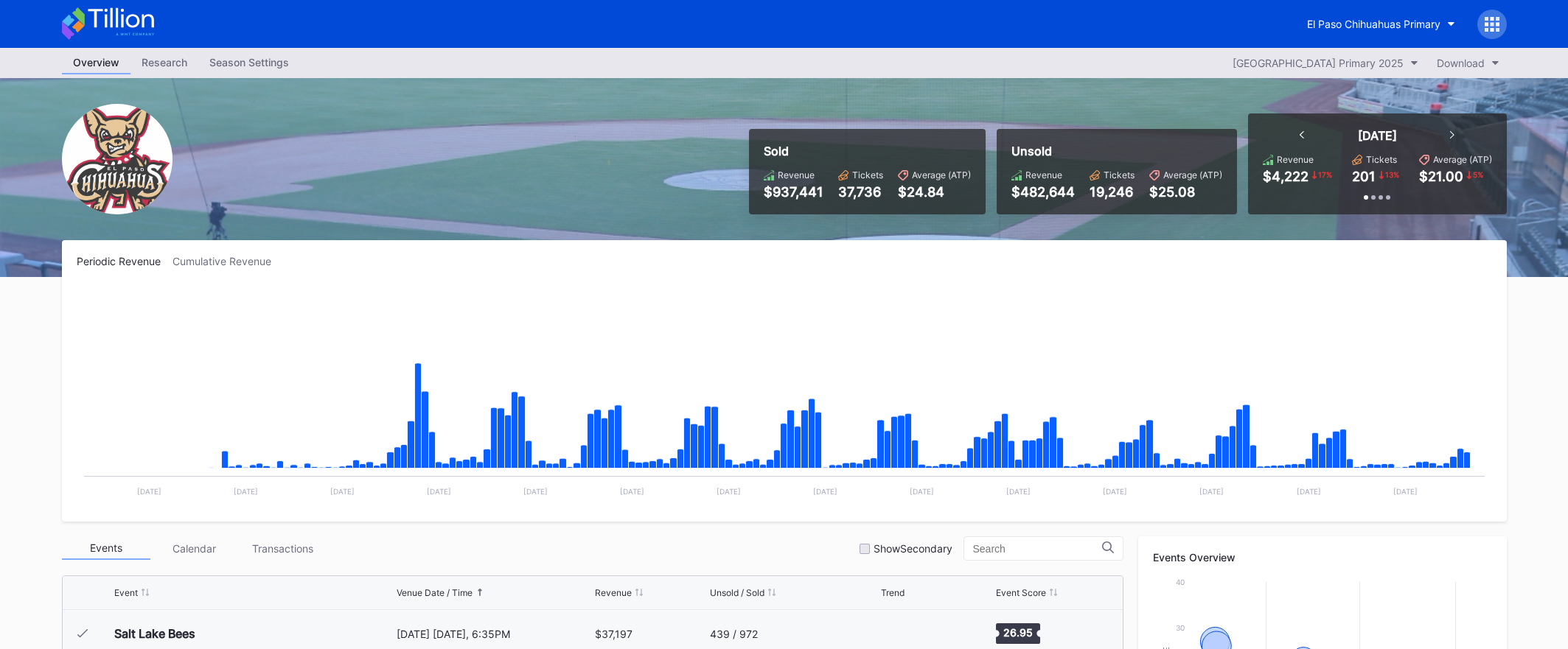
scroll to position [3110, 0]
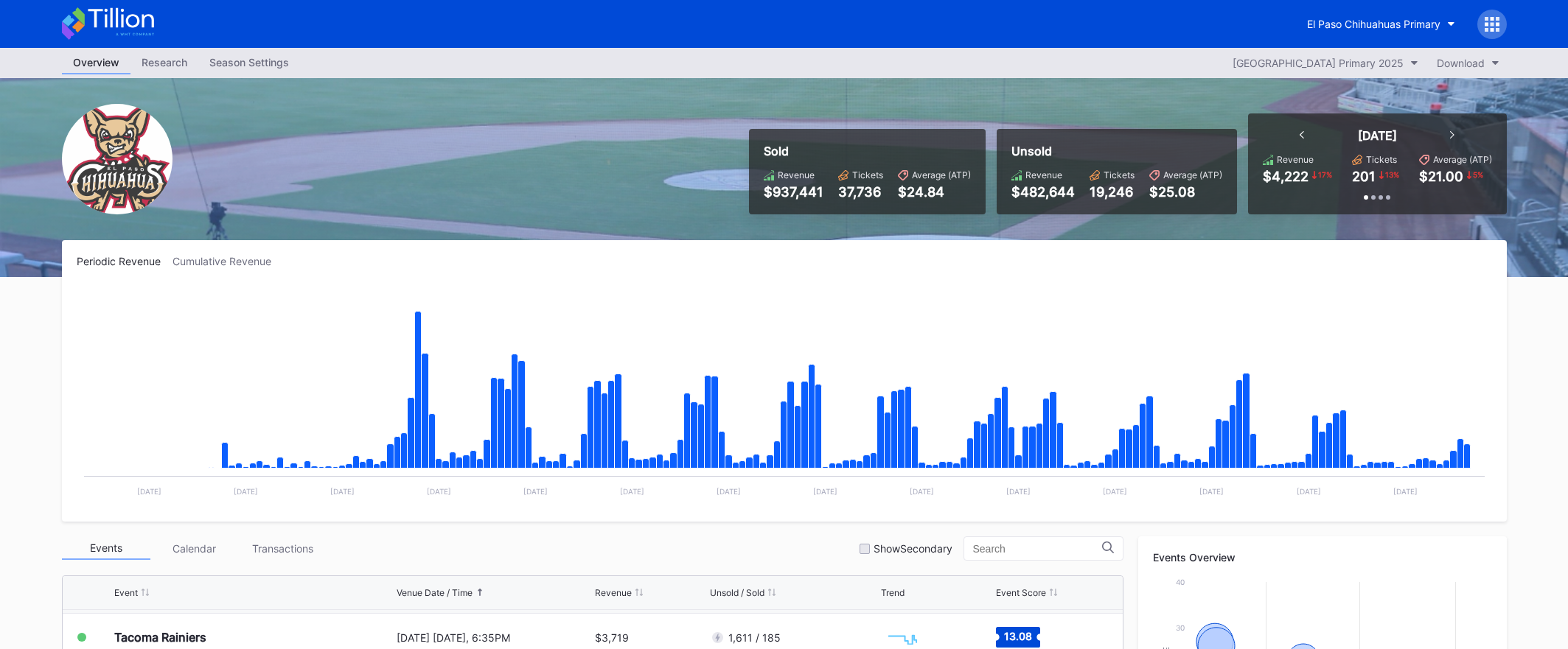
click at [1383, 38] on div "El Paso Chihuahuas Primary" at bounding box center [1402, 24] width 211 height 29
click at [1385, 33] on button "El Paso Chihuahuas Primary" at bounding box center [1381, 23] width 170 height 27
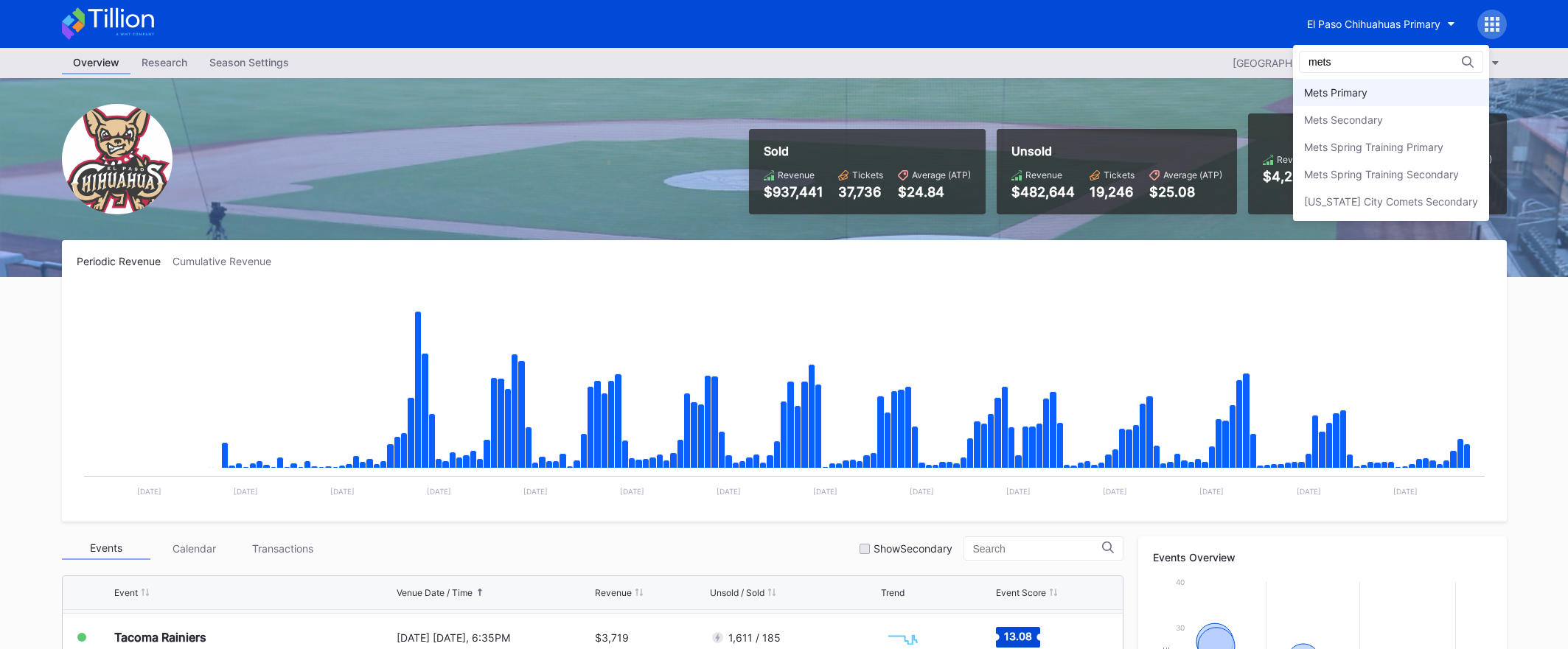
scroll to position [1, 0]
type input "mets"
click at [1375, 115] on div "Mets Secondary" at bounding box center [1343, 119] width 79 height 12
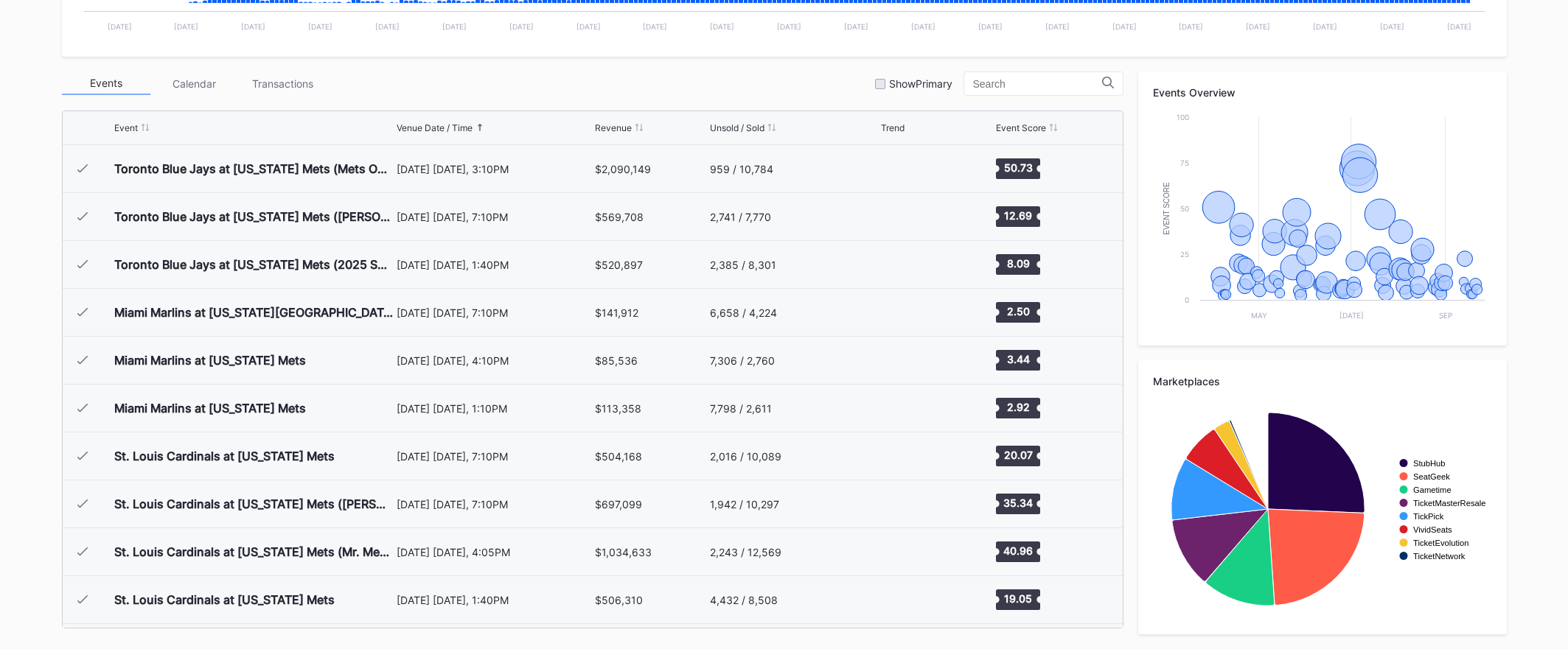
scroll to position [3161, 0]
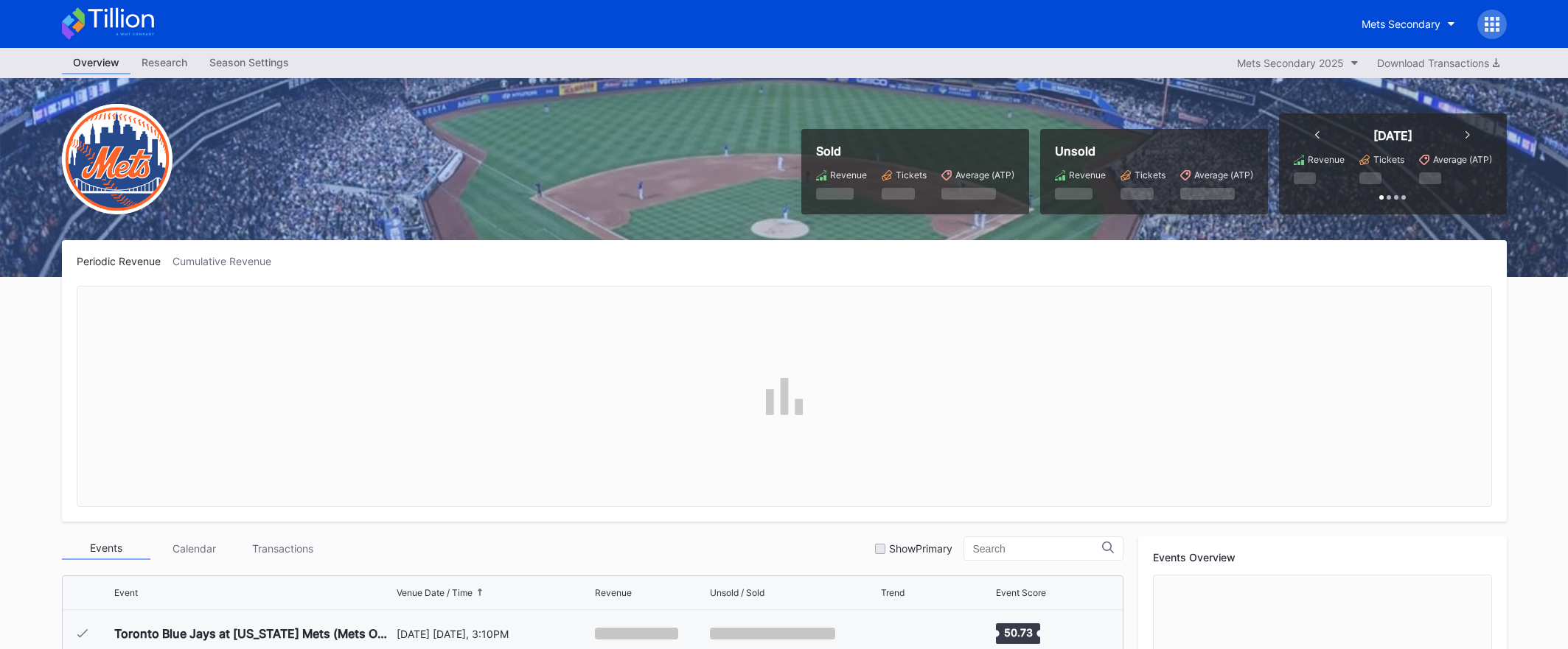
scroll to position [3161, 0]
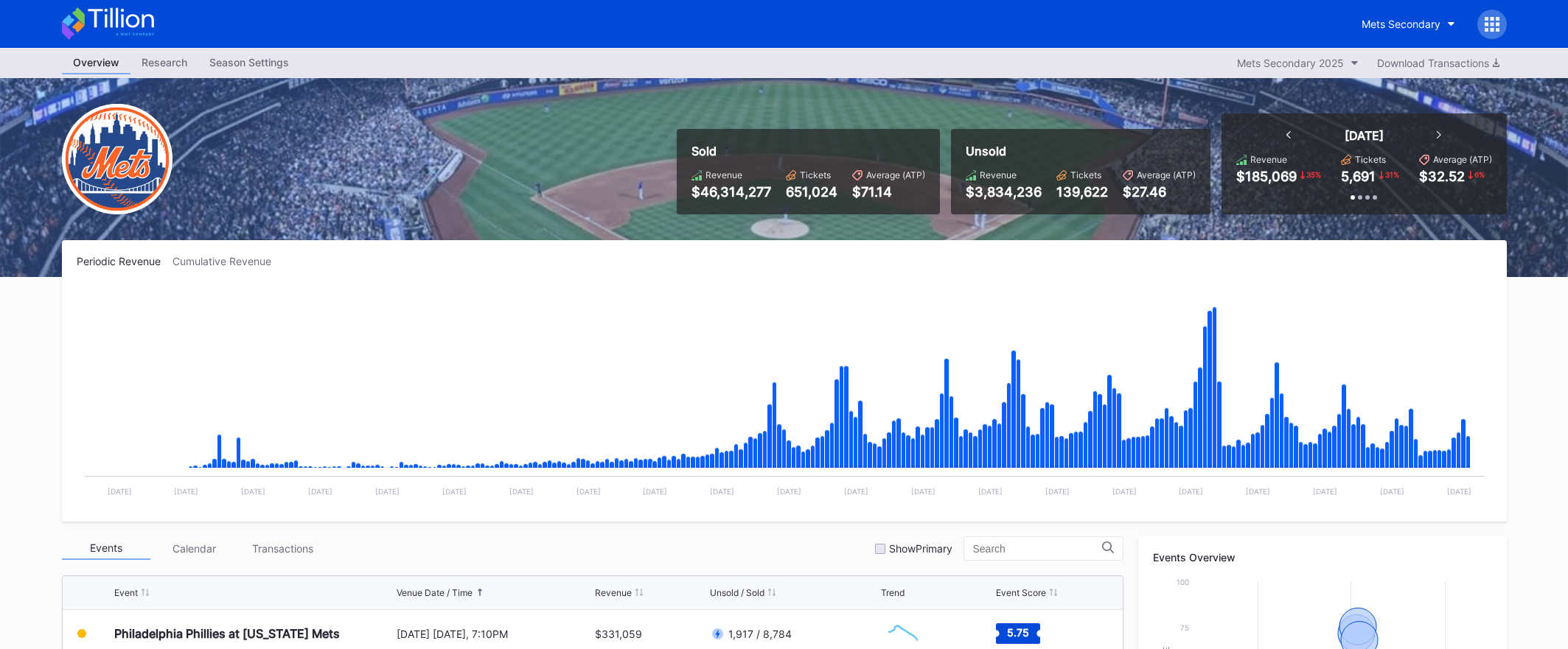
click at [120, 17] on icon at bounding box center [108, 24] width 92 height 32
click at [133, 15] on icon at bounding box center [120, 18] width 65 height 20
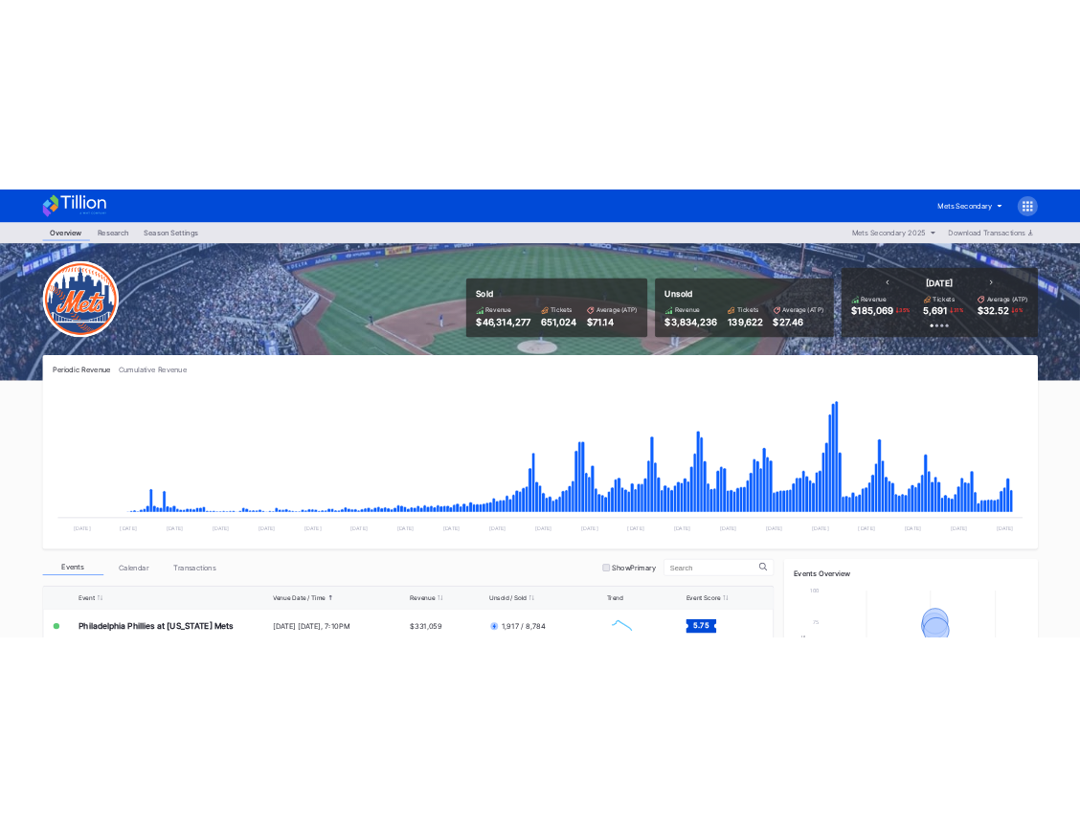
scroll to position [4106, 0]
